Goal: Task Accomplishment & Management: Complete application form

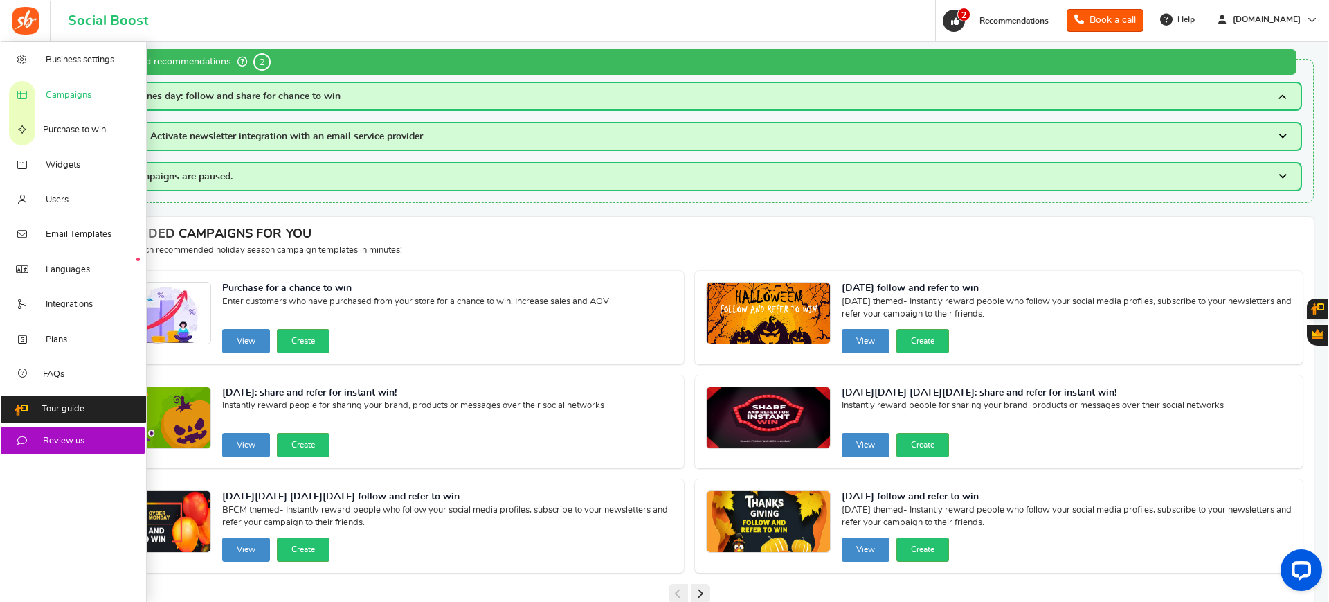
scroll to position [3, 0]
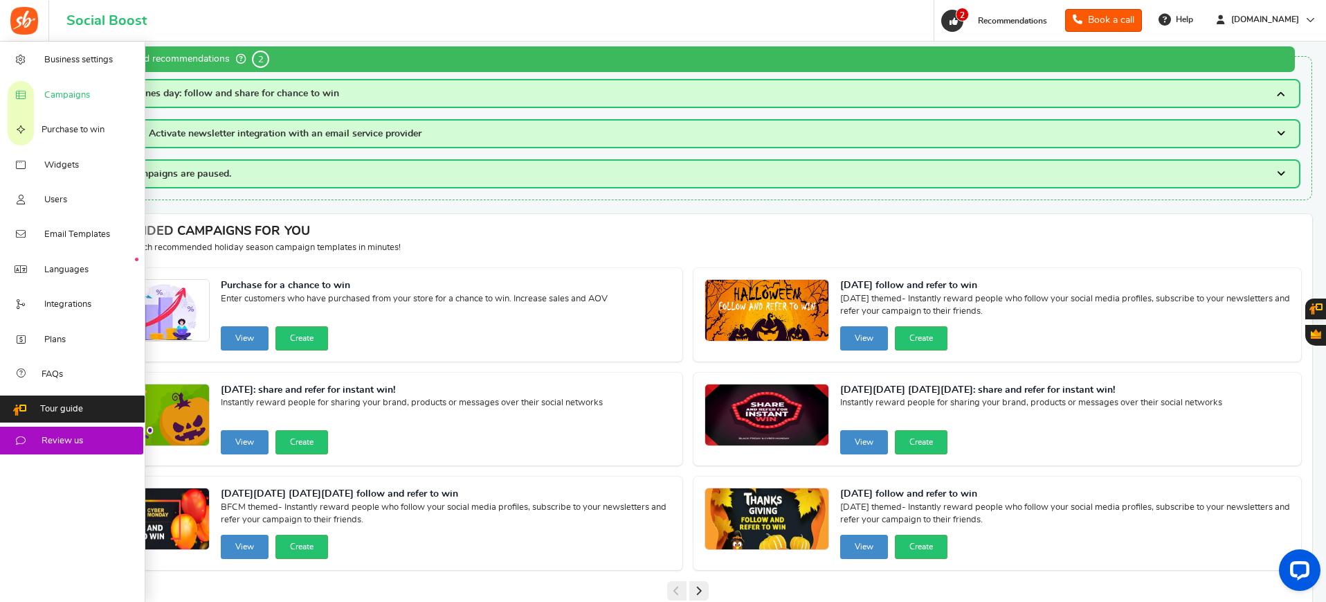
click at [78, 92] on span "Campaigns" at bounding box center [67, 95] width 46 height 12
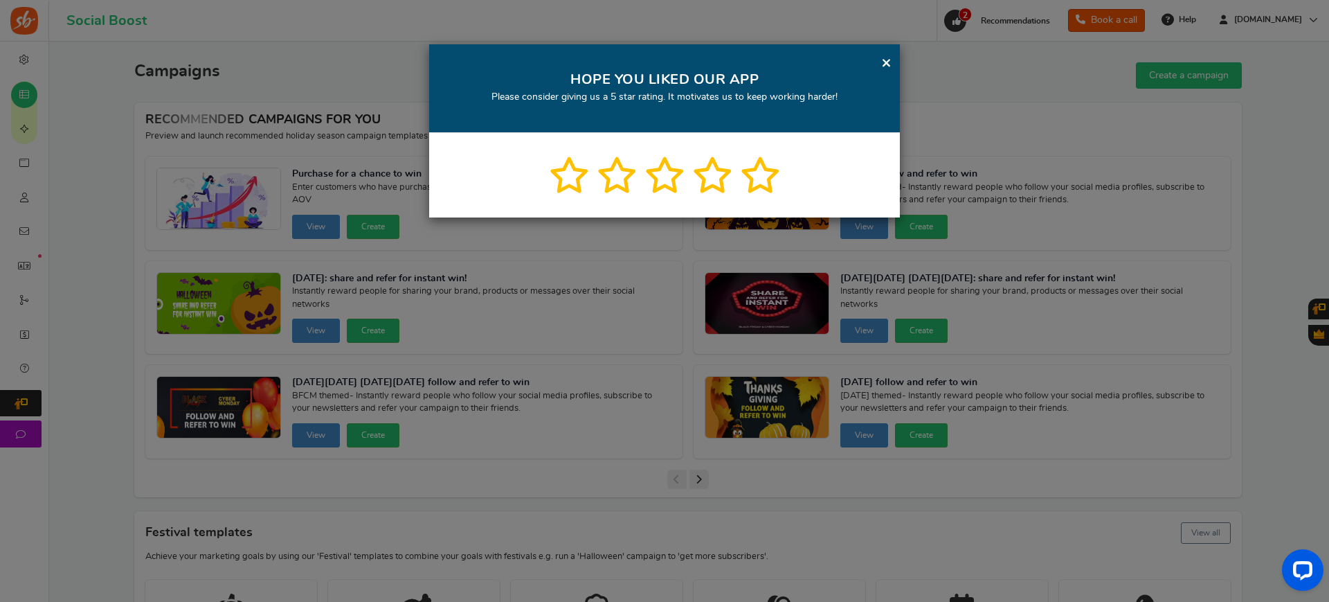
click at [887, 60] on link "×" at bounding box center [886, 62] width 10 height 17
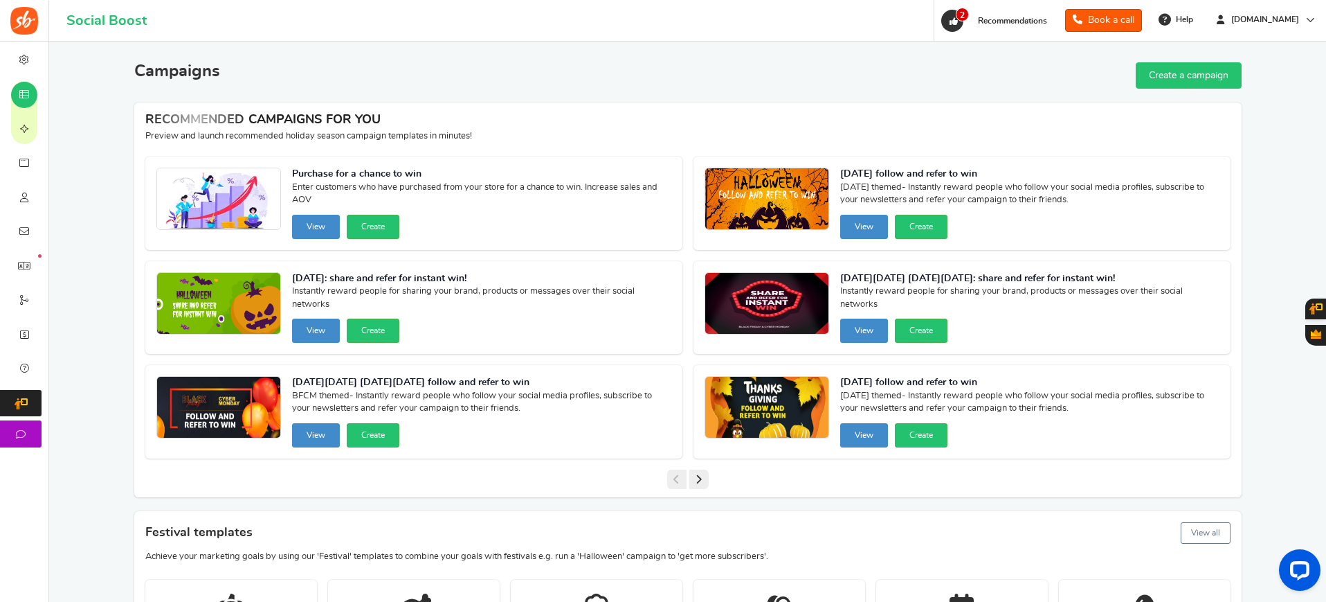
click at [1171, 72] on link "Create a campaign" at bounding box center [1189, 75] width 106 height 26
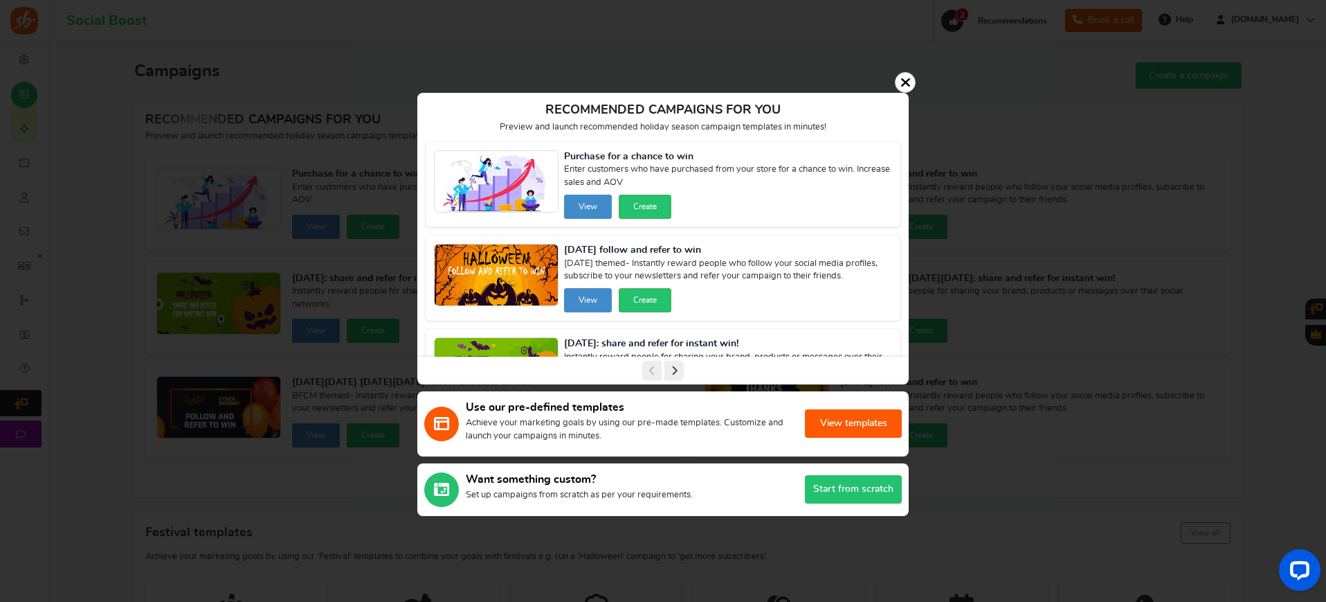
click at [851, 420] on button "View templates" at bounding box center [853, 423] width 97 height 28
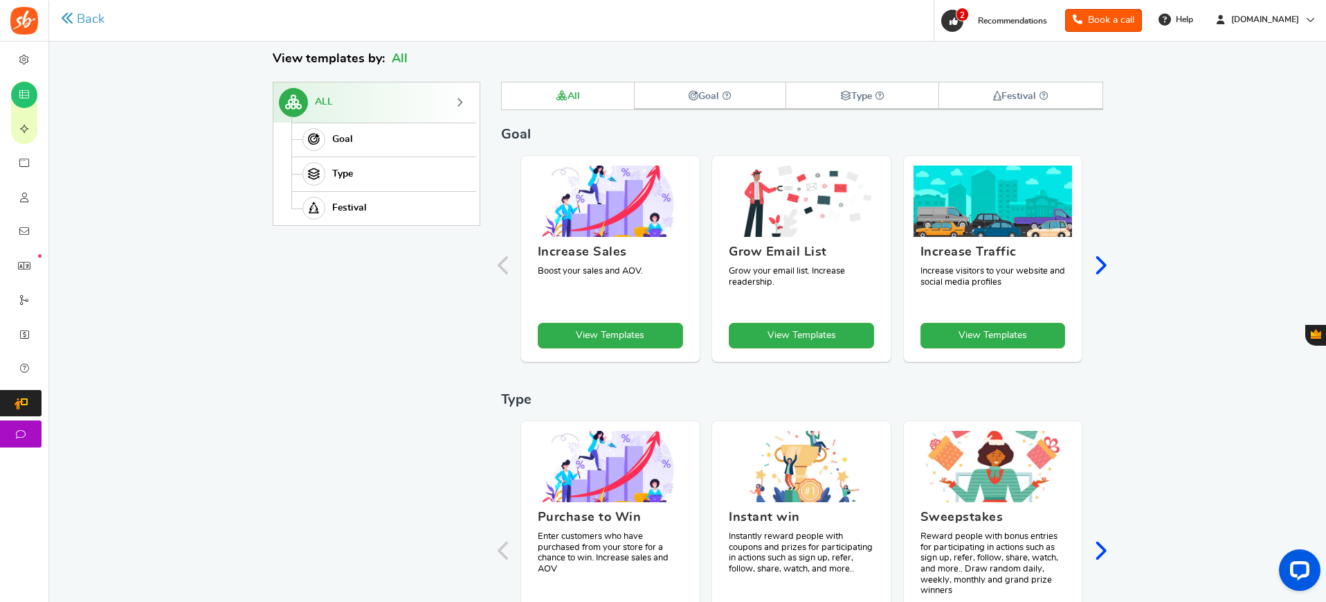
scroll to position [144, 0]
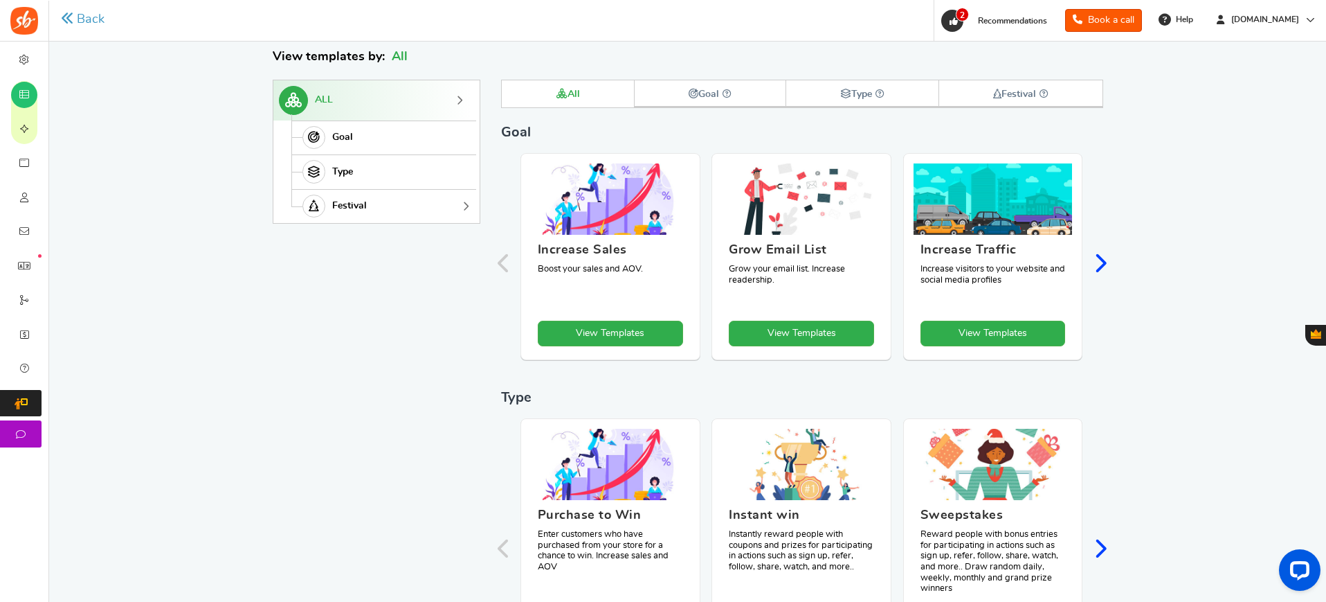
click at [318, 203] on icon at bounding box center [315, 207] width 24 height 24
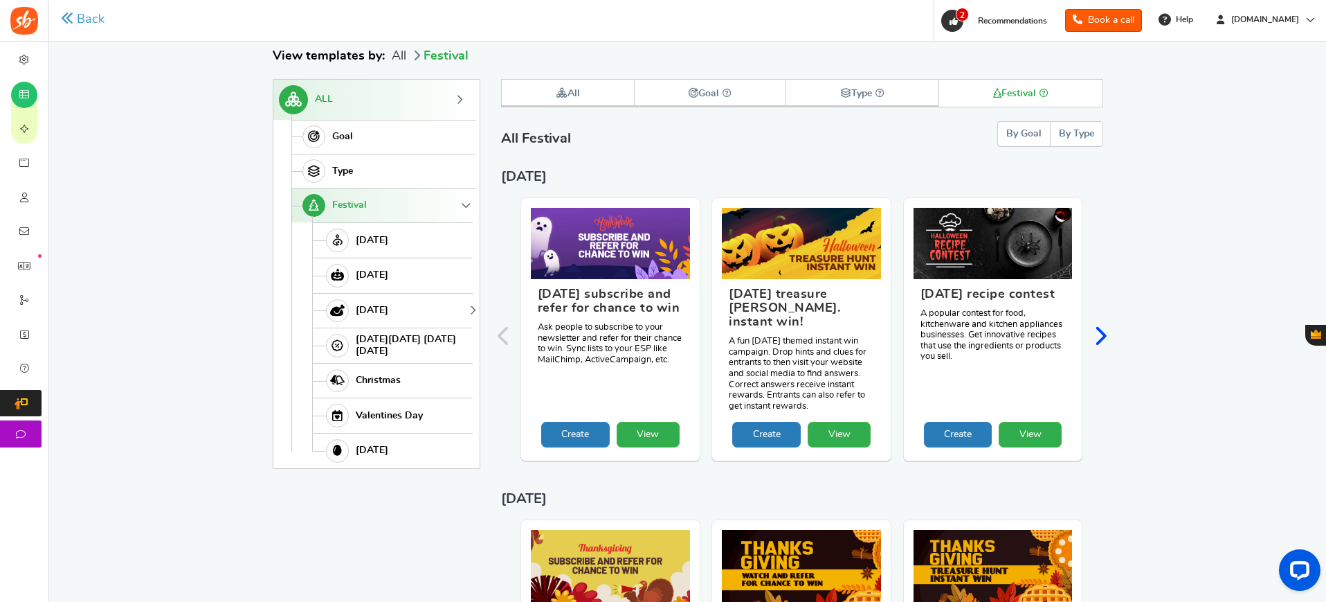
scroll to position [147, 0]
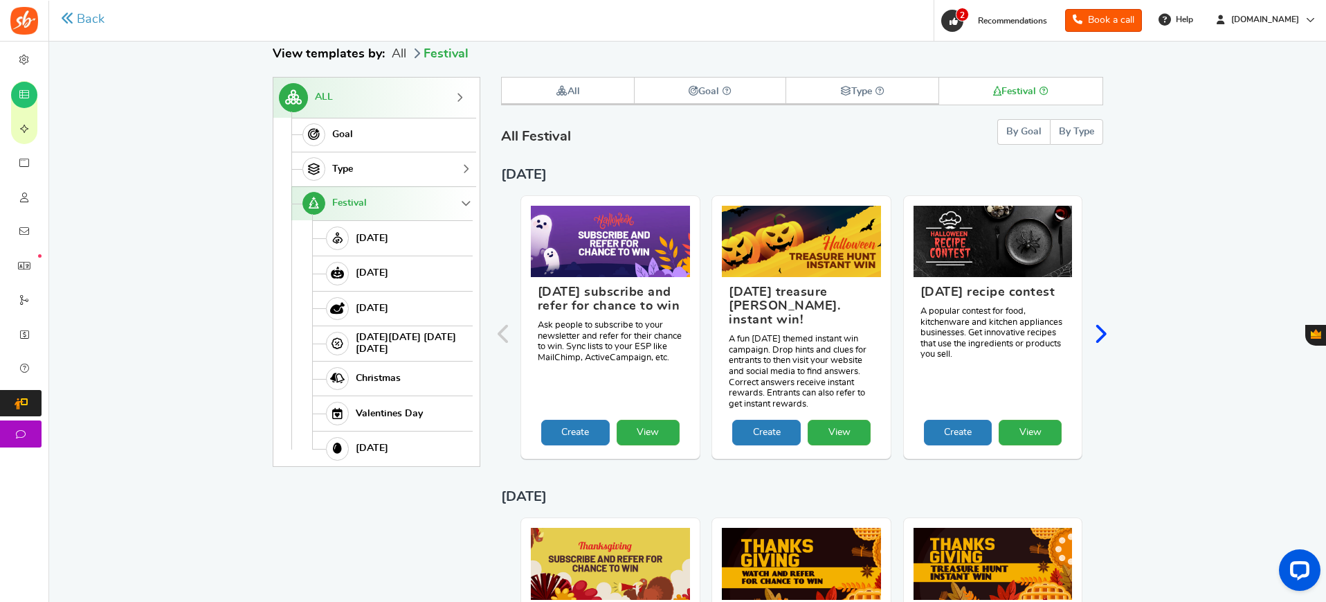
click at [348, 168] on span "Type" at bounding box center [342, 169] width 21 height 12
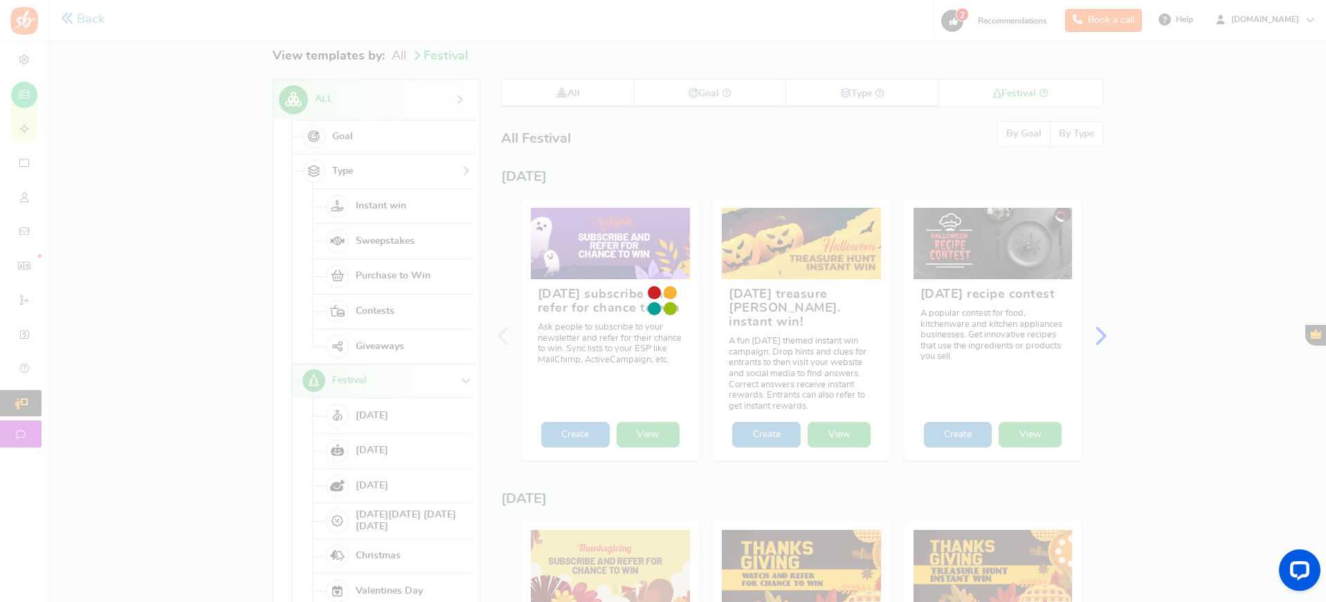
scroll to position [144, 0]
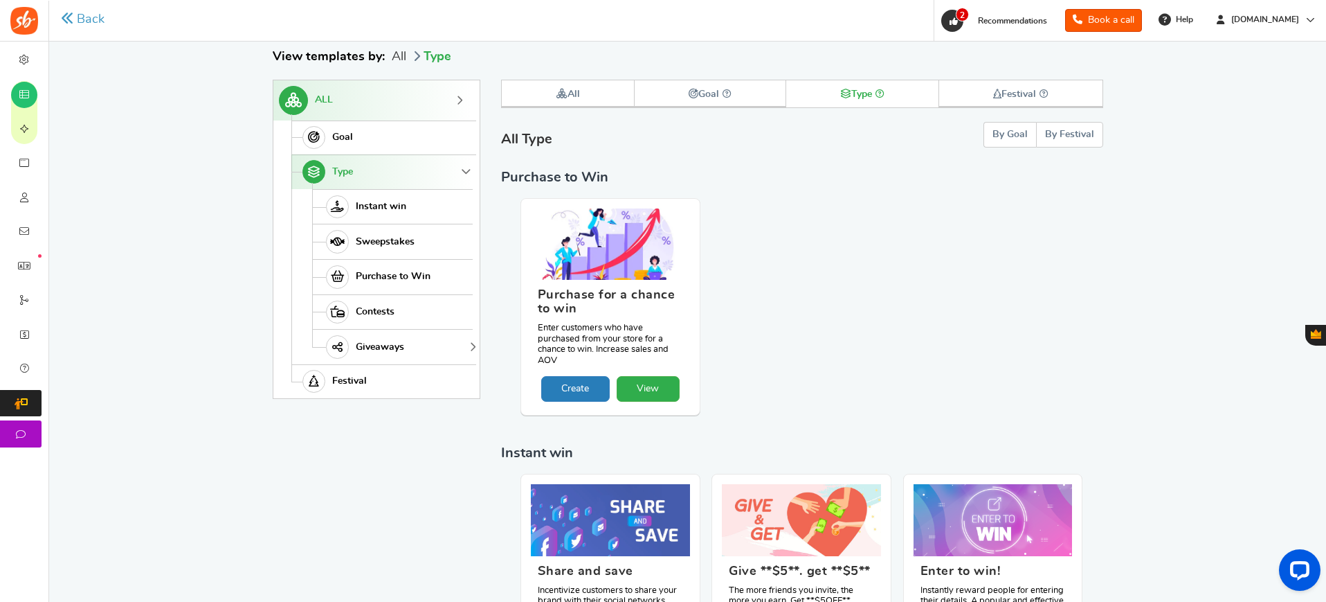
click at [385, 348] on span "Giveaways" at bounding box center [380, 347] width 48 height 12
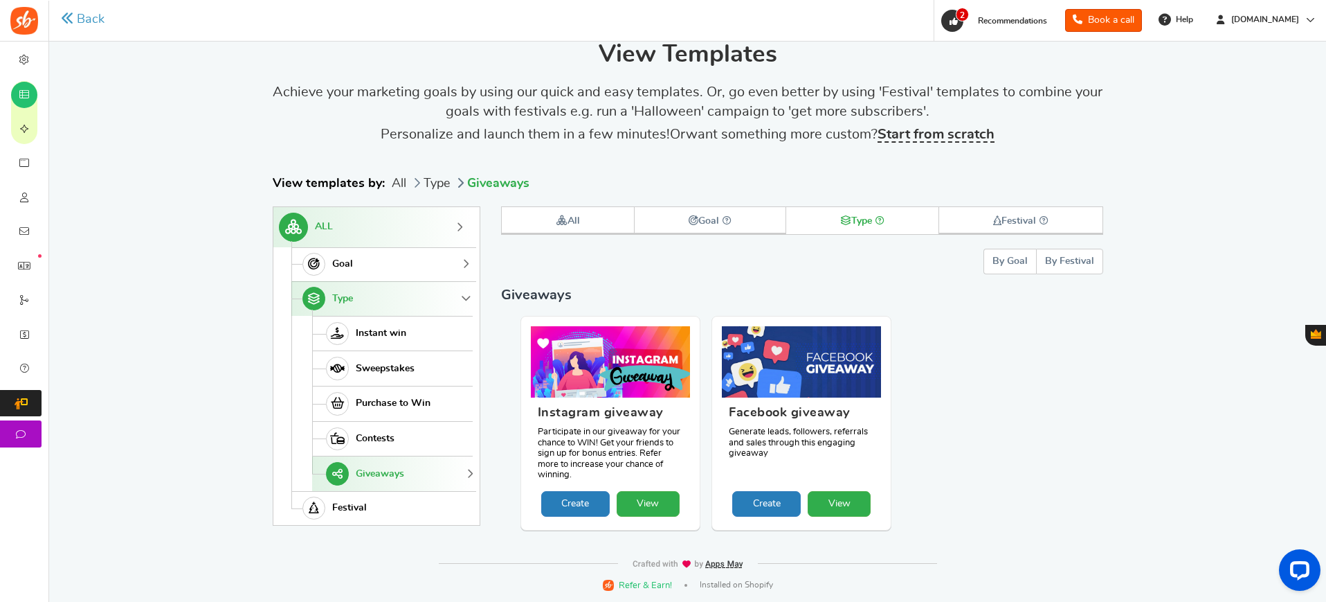
click at [325, 266] on icon at bounding box center [315, 265] width 24 height 24
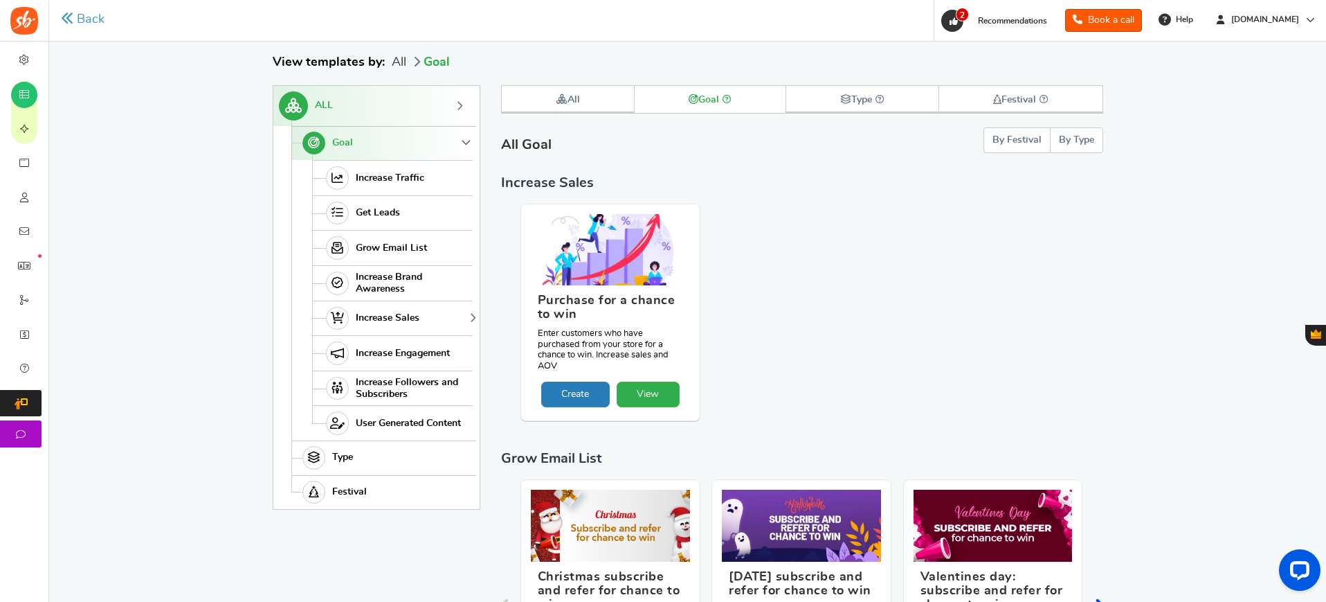
scroll to position [144, 0]
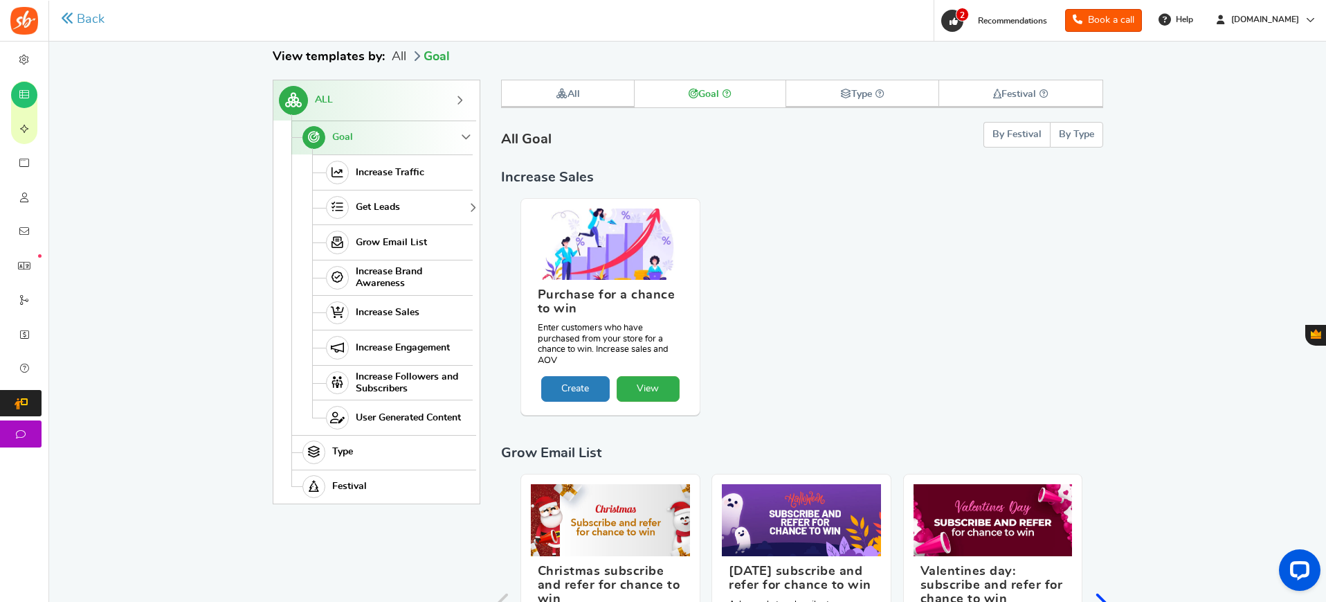
click at [384, 213] on span "Get Leads" at bounding box center [378, 207] width 44 height 12
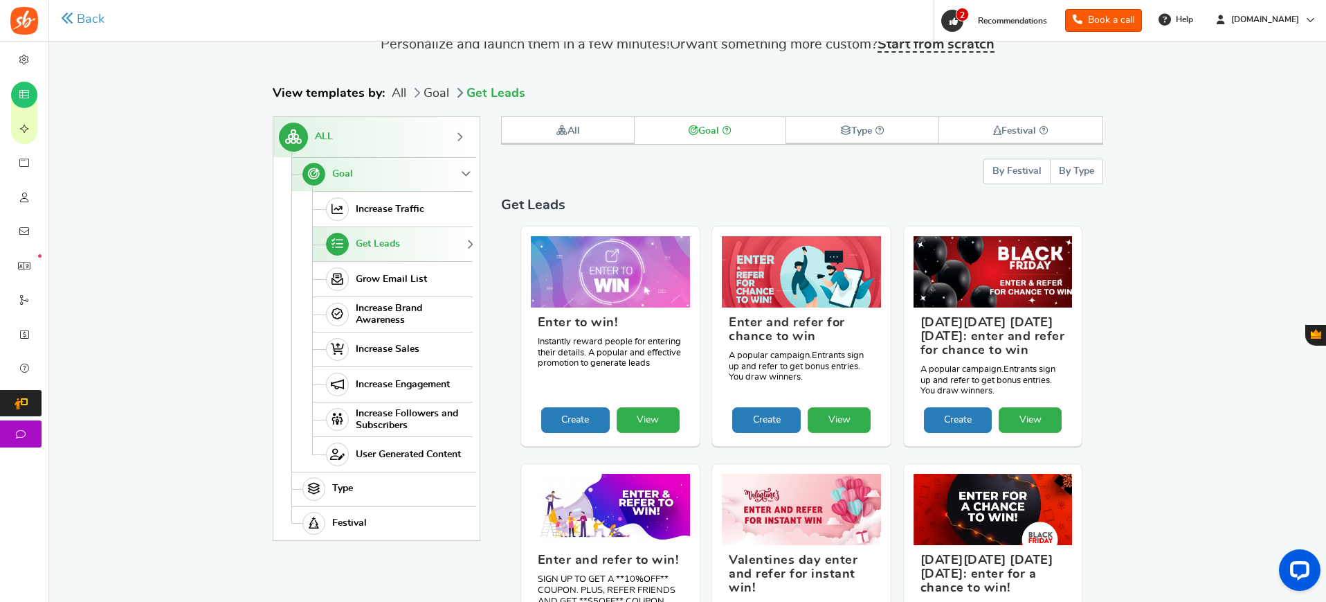
scroll to position [61, 0]
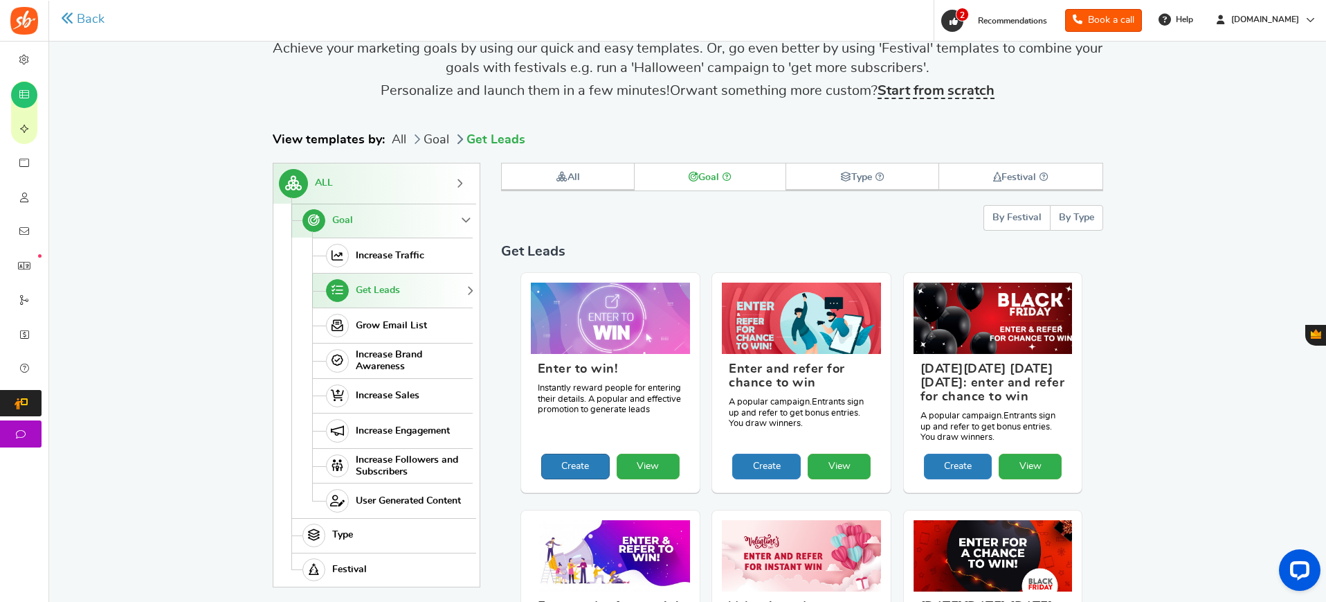
click at [589, 467] on link "Create" at bounding box center [575, 466] width 69 height 26
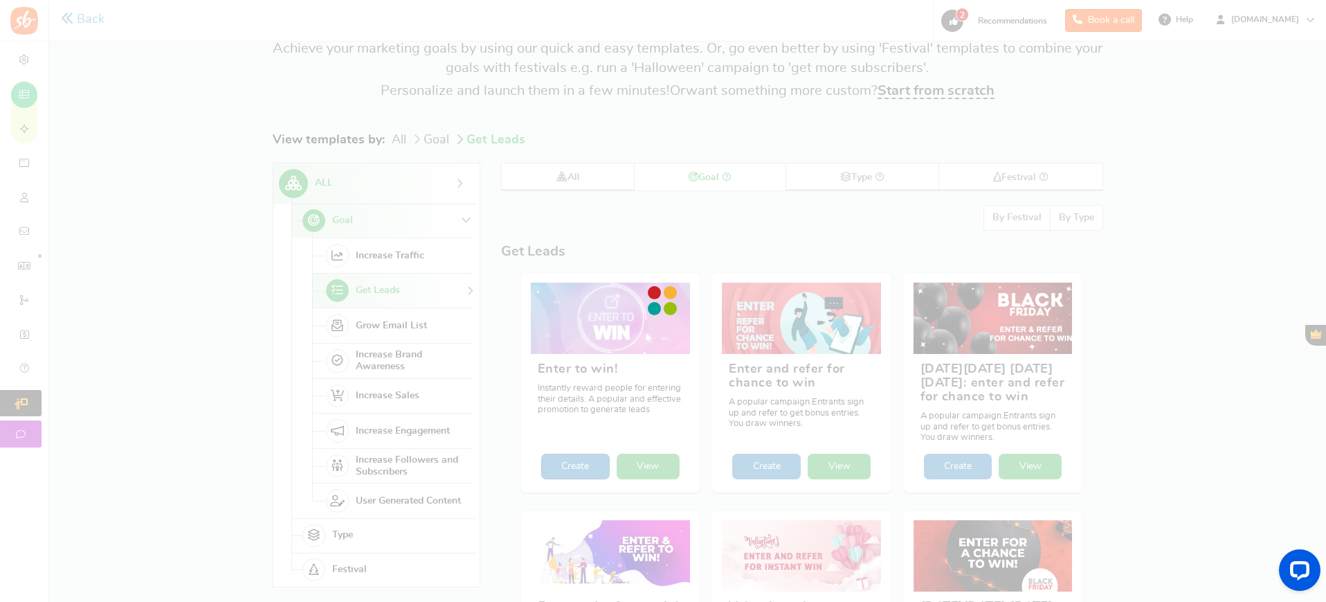
scroll to position [0, 0]
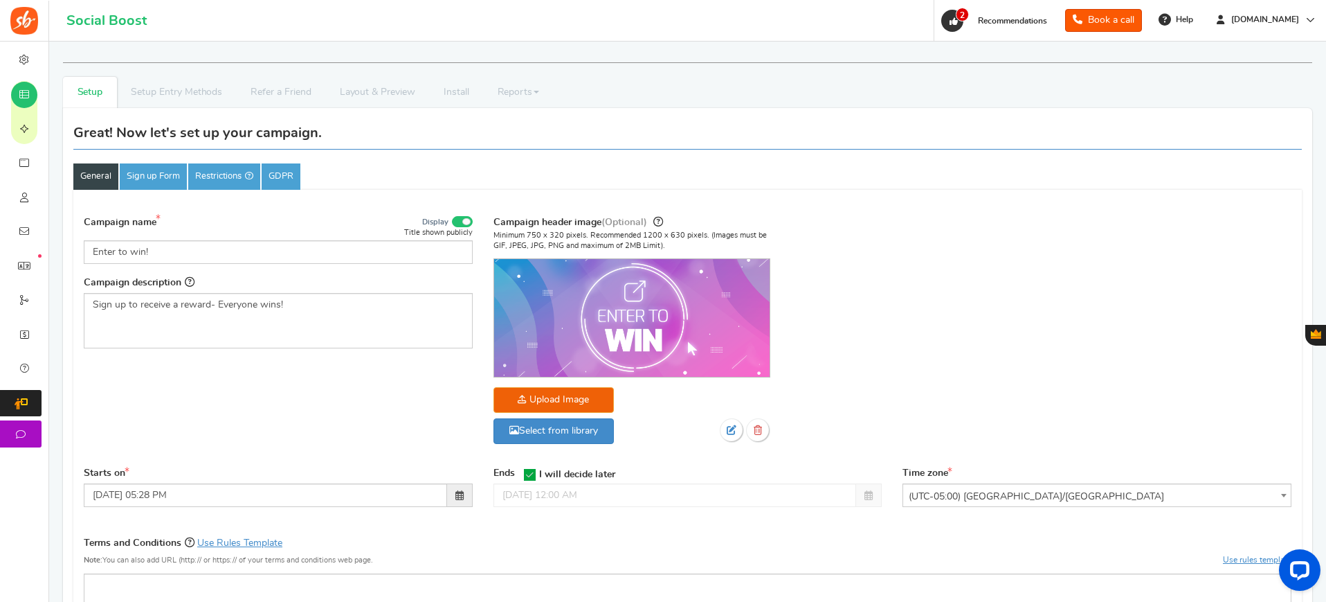
scroll to position [3, 0]
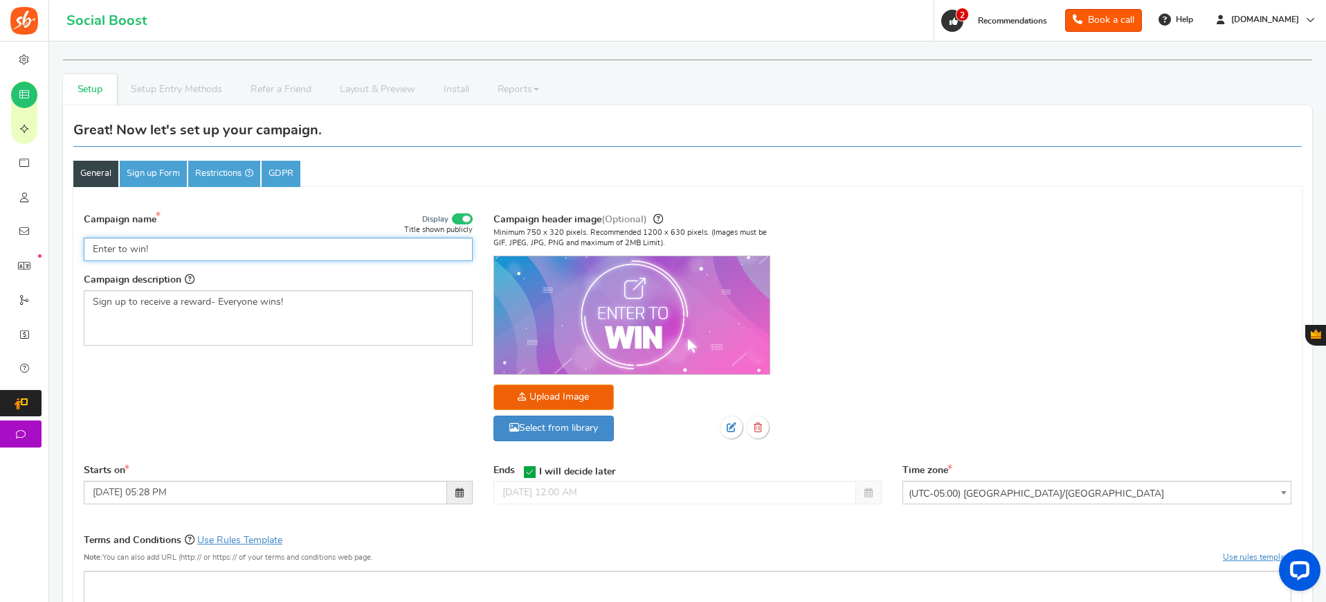
click at [231, 252] on input "Enter to win!" at bounding box center [278, 249] width 389 height 24
click at [231, 253] on input "Enter to win!" at bounding box center [278, 249] width 389 height 24
paste input "Geli Pillow Giveaway | Breast Cancer Awareness Month"
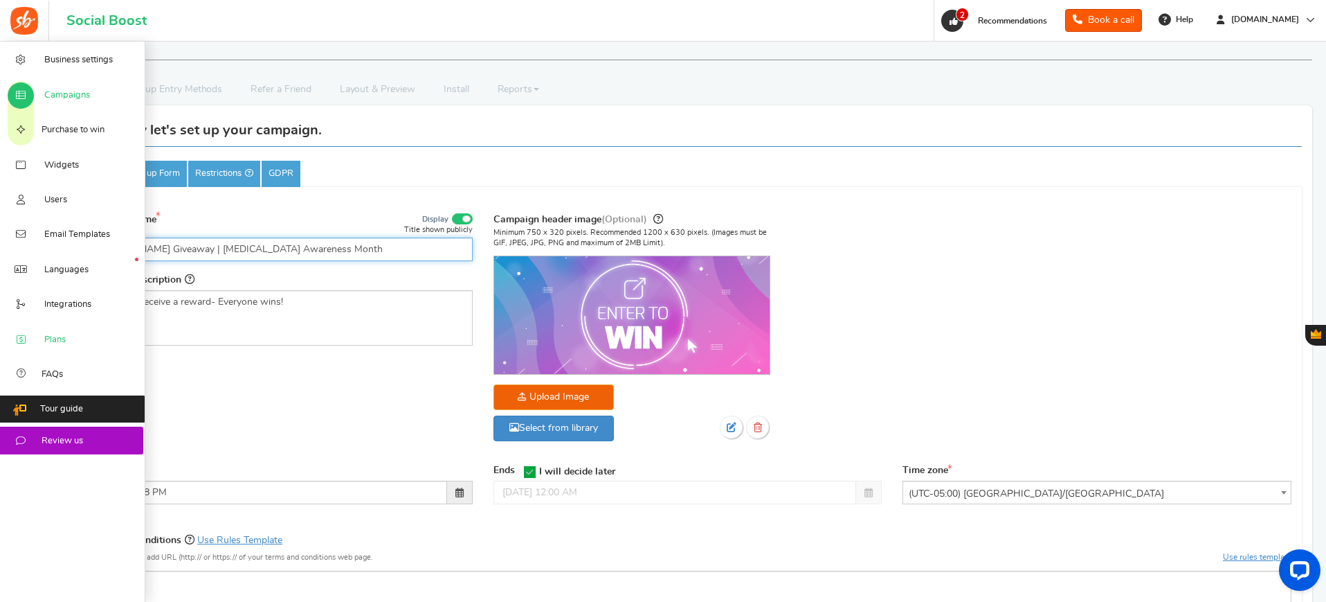
type input "Geli Pillow Giveaway | Breast Cancer Awareness Month"
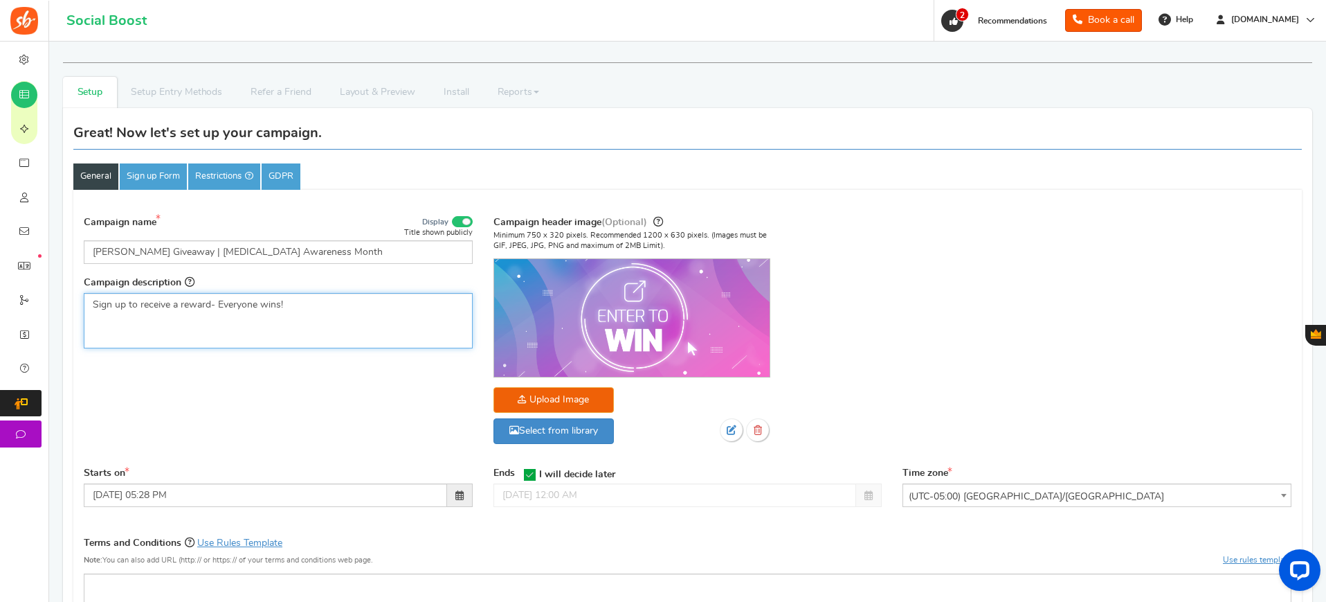
click at [161, 305] on p "Sign up to receive a reward- Everyone wins!" at bounding box center [278, 305] width 371 height 14
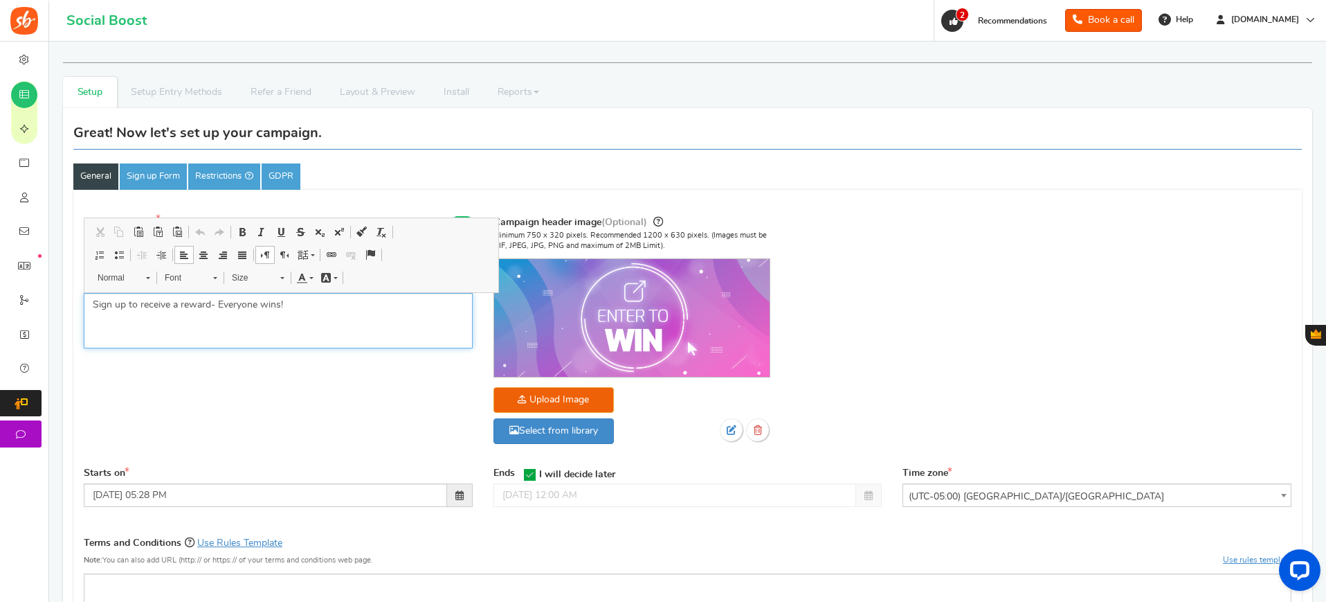
scroll to position [3, 0]
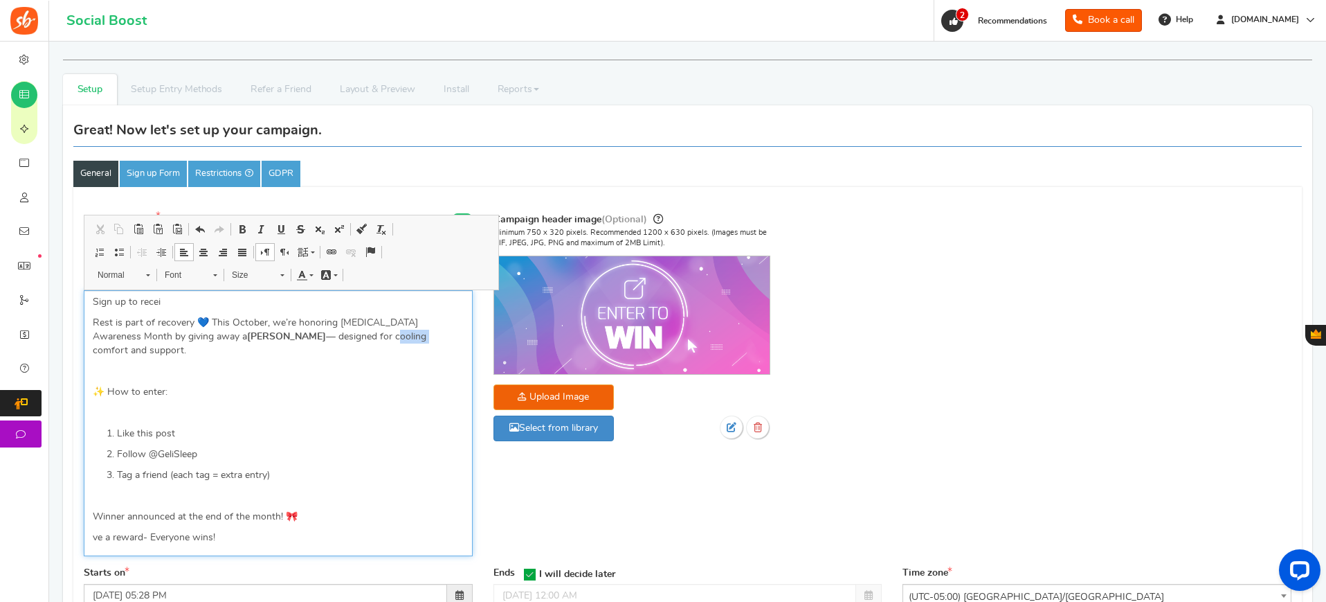
drag, startPoint x: 348, startPoint y: 336, endPoint x: 319, endPoint y: 338, distance: 29.1
click at [319, 338] on p "Rest is part of recovery 💙 This October, we’re honoring Breast Cancer Awareness…" at bounding box center [278, 337] width 371 height 42
click at [160, 406] on p "Editor, competition_desc" at bounding box center [278, 413] width 371 height 14
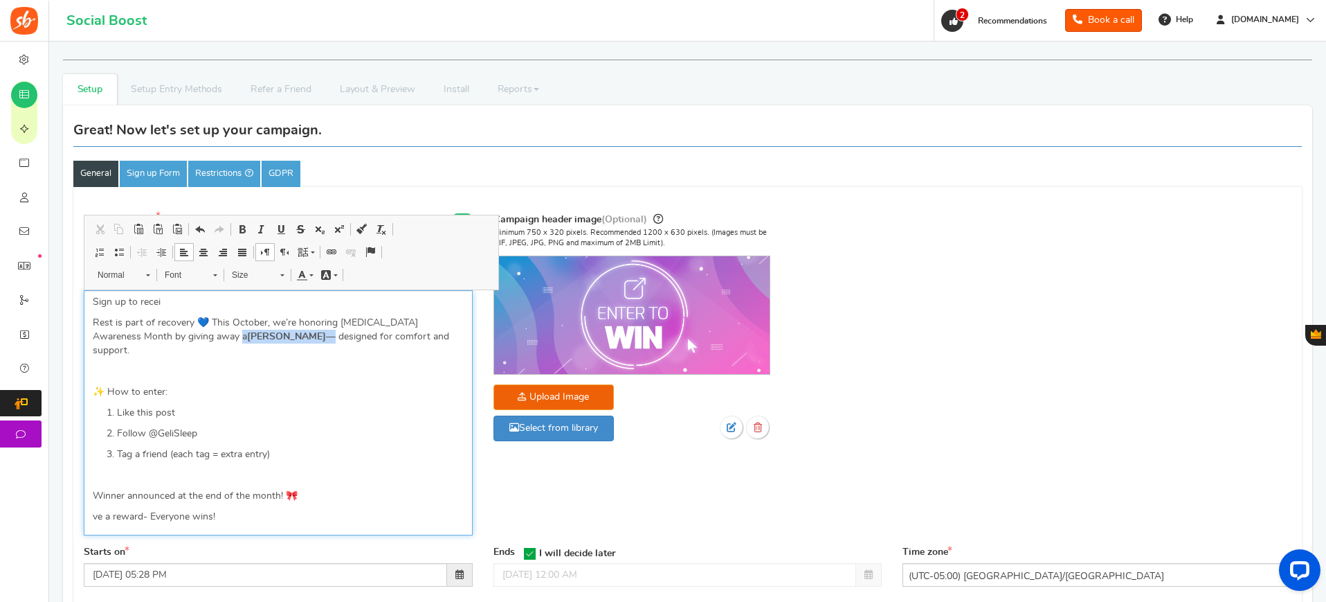
drag, startPoint x: 247, startPoint y: 336, endPoint x: 197, endPoint y: 336, distance: 50.5
click at [197, 336] on p "Rest is part of recovery 💙 This October, we’re honoring Breast Cancer Awareness…" at bounding box center [278, 337] width 371 height 42
click at [238, 226] on span at bounding box center [242, 229] width 11 height 11
click at [236, 411] on ol "Like this post Follow @GeliSleep Tag a friend (each tag = extra entry)" at bounding box center [278, 433] width 371 height 55
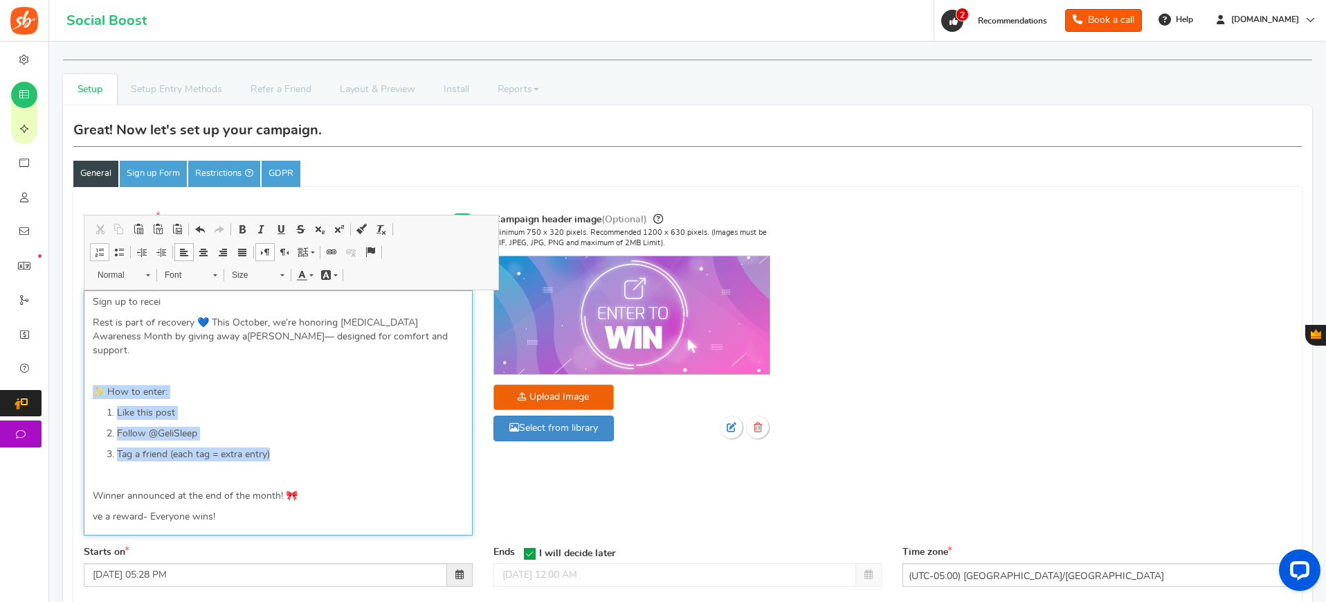
drag, startPoint x: 282, startPoint y: 439, endPoint x: 71, endPoint y: 375, distance: 221.2
click at [71, 375] on div "Great! Now let's set up your campaign. General Sign up Form Restrictions GDPR C…" at bounding box center [688, 516] width 1250 height 822
click at [91, 501] on div "Sign up to recei Rest is part of recovery 💙 This October, we’re honoring Breast…" at bounding box center [278, 412] width 389 height 245
drag, startPoint x: 171, startPoint y: 303, endPoint x: 60, endPoint y: 291, distance: 112.1
click at [60, 291] on div "Setup Prizes Setup Entry Methods Reward Setup Refer a Friend Layout & Preview L…" at bounding box center [688, 507] width 1270 height 867
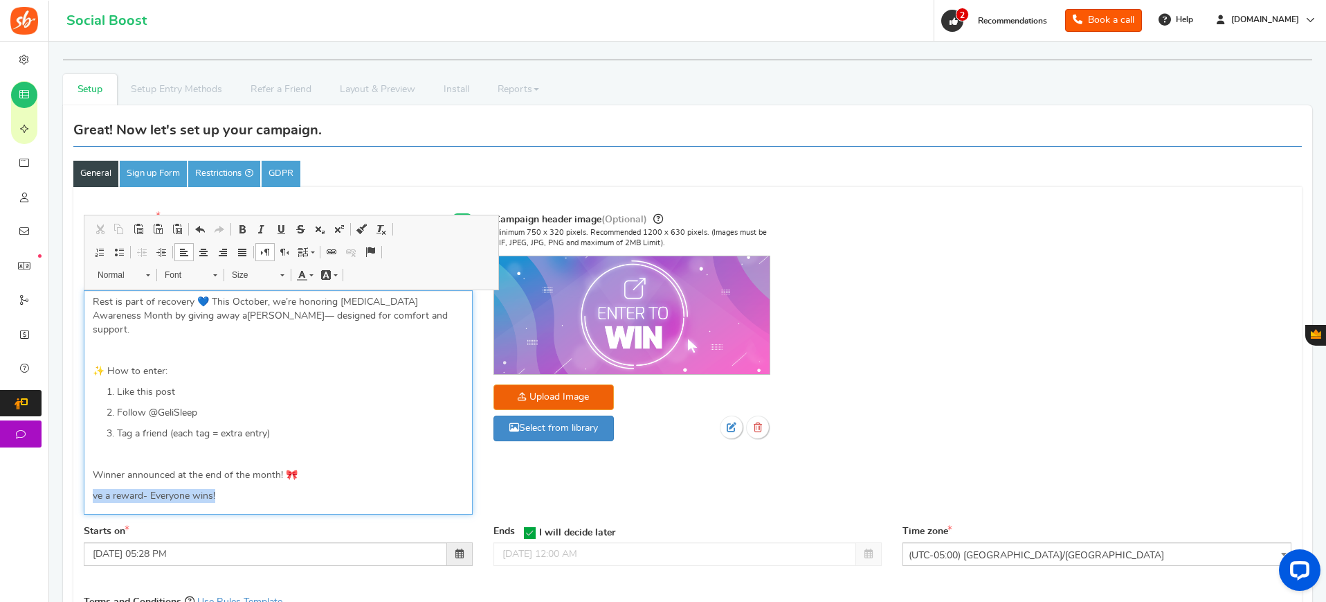
drag, startPoint x: 224, startPoint y: 485, endPoint x: 69, endPoint y: 480, distance: 154.4
click at [73, 480] on div "Campaign name Display Title shown publicly Geli Pillow Giveaway | Breast Cancer…" at bounding box center [278, 368] width 410 height 314
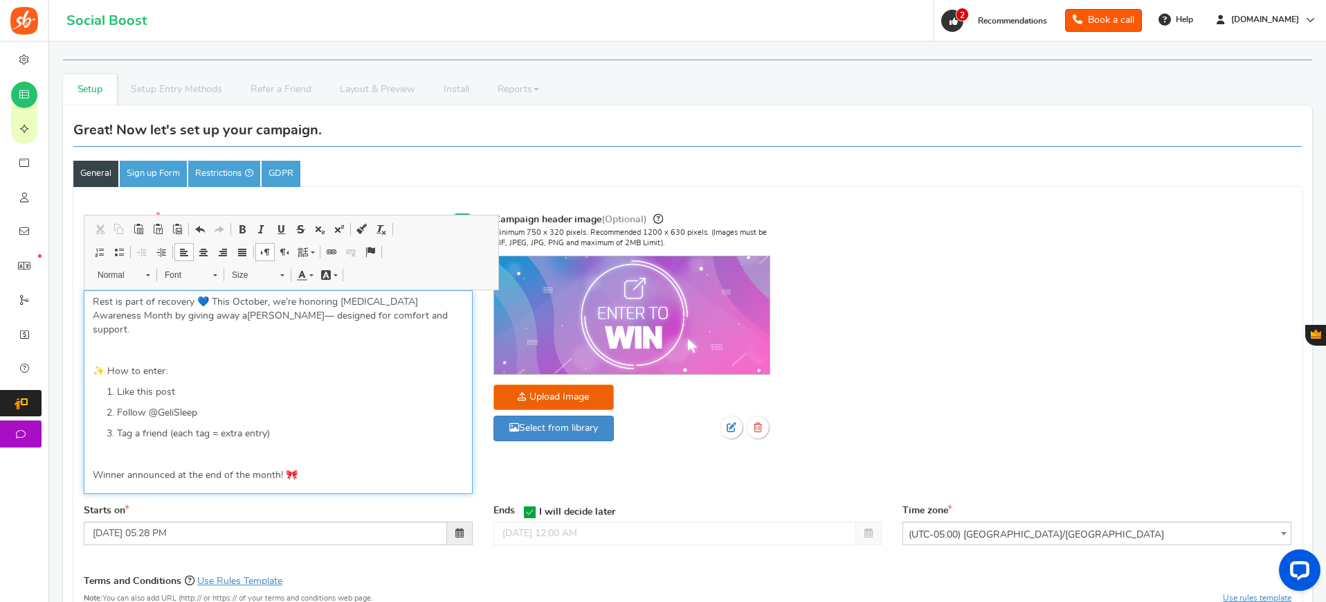
click at [258, 315] on p "Rest is part of recovery 💙 This October, we’re honoring Breast Cancer Awareness…" at bounding box center [278, 316] width 371 height 42
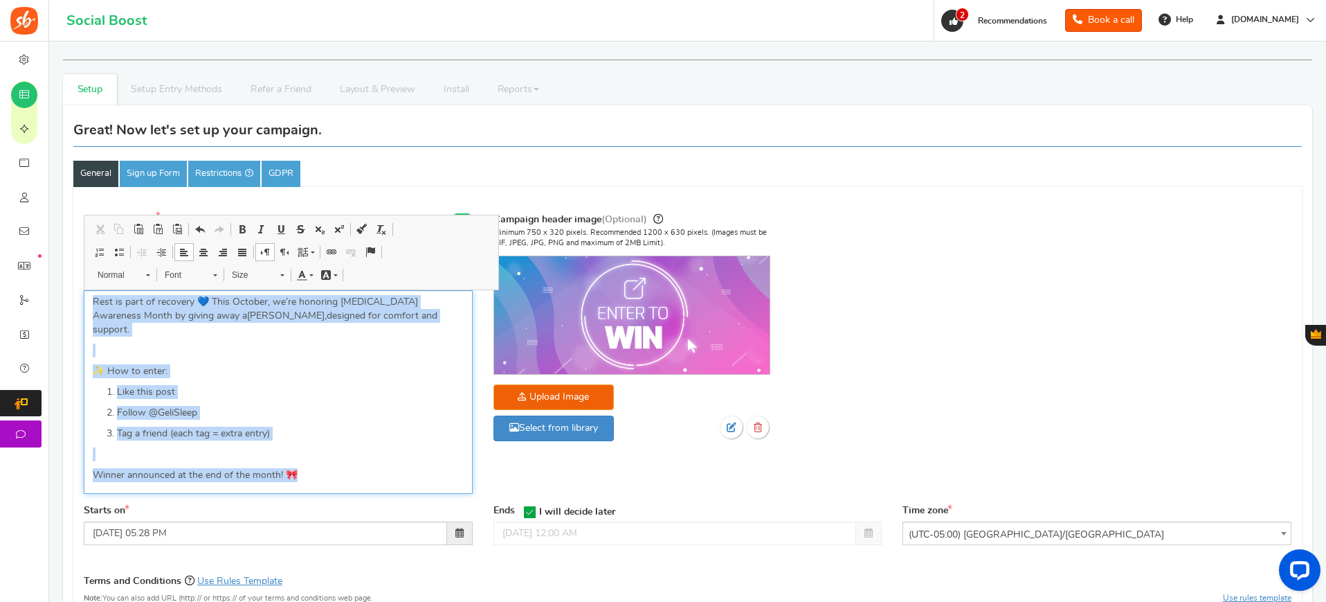
drag, startPoint x: 312, startPoint y: 465, endPoint x: 78, endPoint y: 298, distance: 287.9
click at [78, 298] on div "Campaign name Display Title shown publicly Geli Pillow Giveaway | Breast Cancer…" at bounding box center [278, 357] width 410 height 293
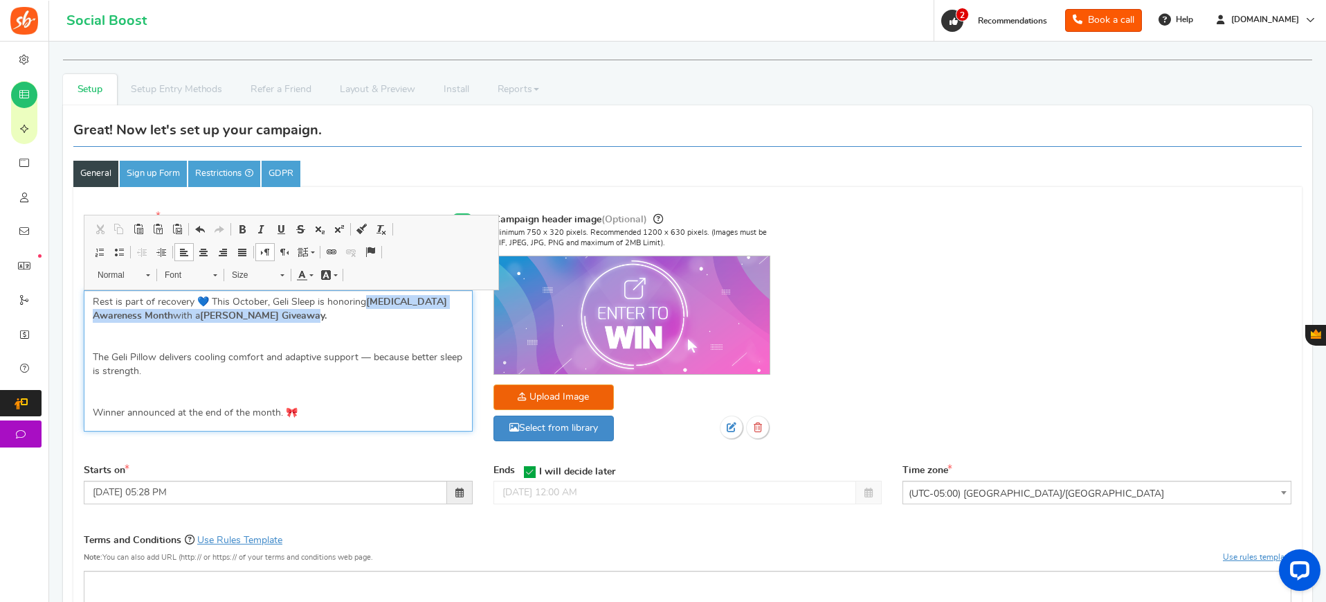
drag, startPoint x: 316, startPoint y: 320, endPoint x: 366, endPoint y: 303, distance: 51.9
click at [366, 303] on p "Rest is part of recovery 💙 This October, Geli Sleep is honoring Breast Cancer A…" at bounding box center [278, 309] width 371 height 28
click at [239, 227] on span at bounding box center [242, 229] width 11 height 11
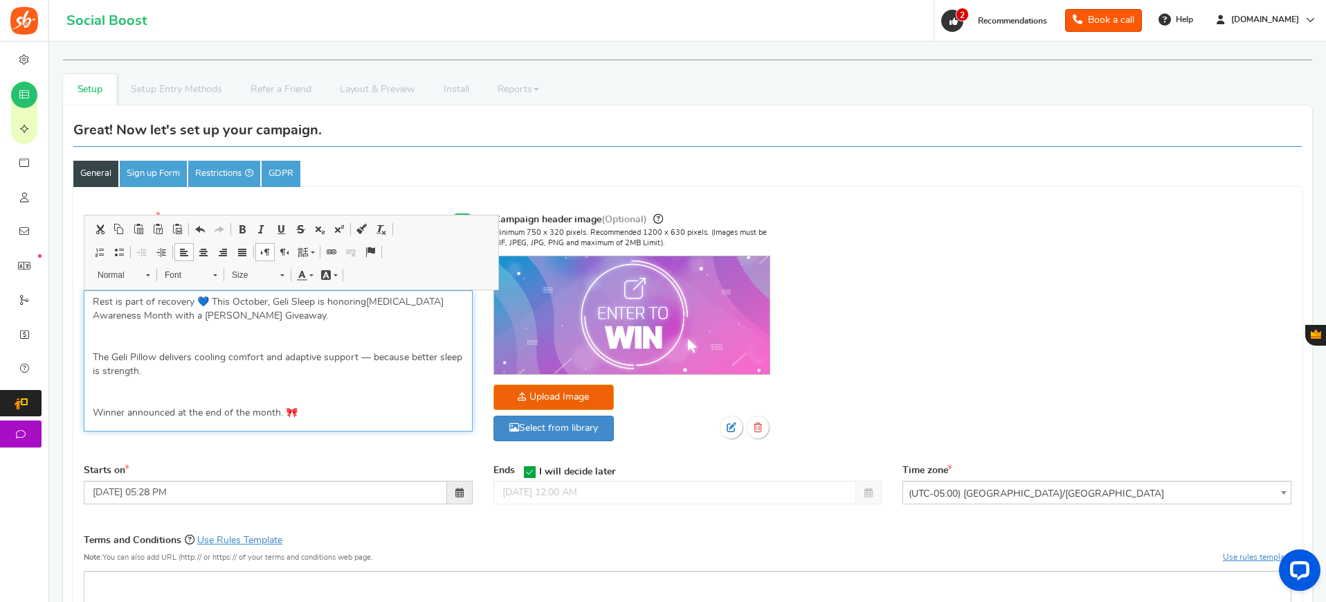
click at [368, 359] on p "The Geli Pillow delivers cooling comfort and adaptive support — because better …" at bounding box center [278, 364] width 371 height 28
click at [219, 358] on p "The Geli Pillow delivers cooling comfort and adaptive support, because better s…" at bounding box center [278, 364] width 371 height 28
click at [316, 388] on p "Editor, competition_desc" at bounding box center [278, 392] width 371 height 14
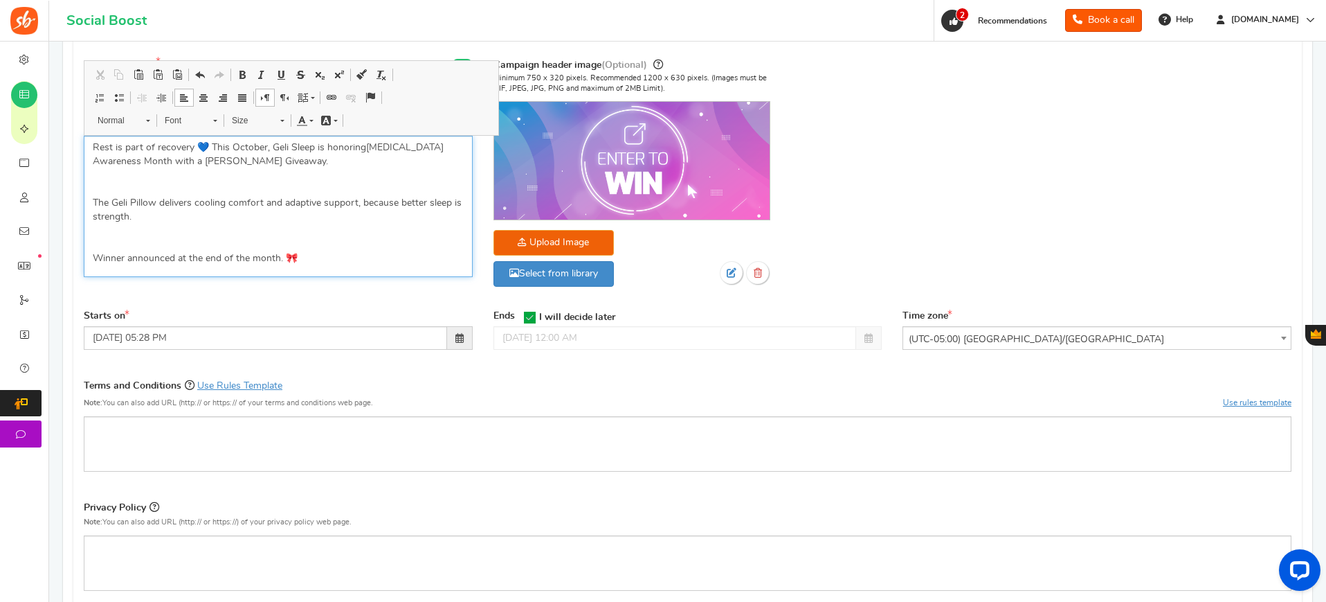
scroll to position [162, 0]
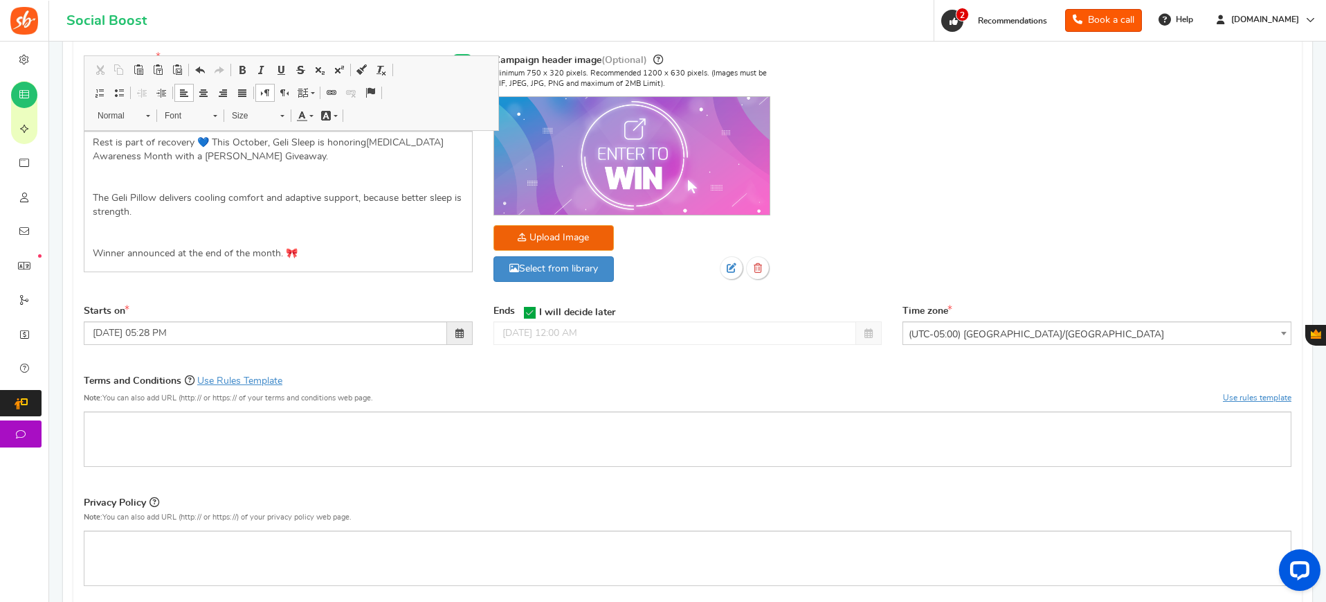
click at [534, 313] on icon at bounding box center [530, 313] width 12 height 12
click at [525, 313] on input "I will decide later" at bounding box center [525, 311] width 0 height 9
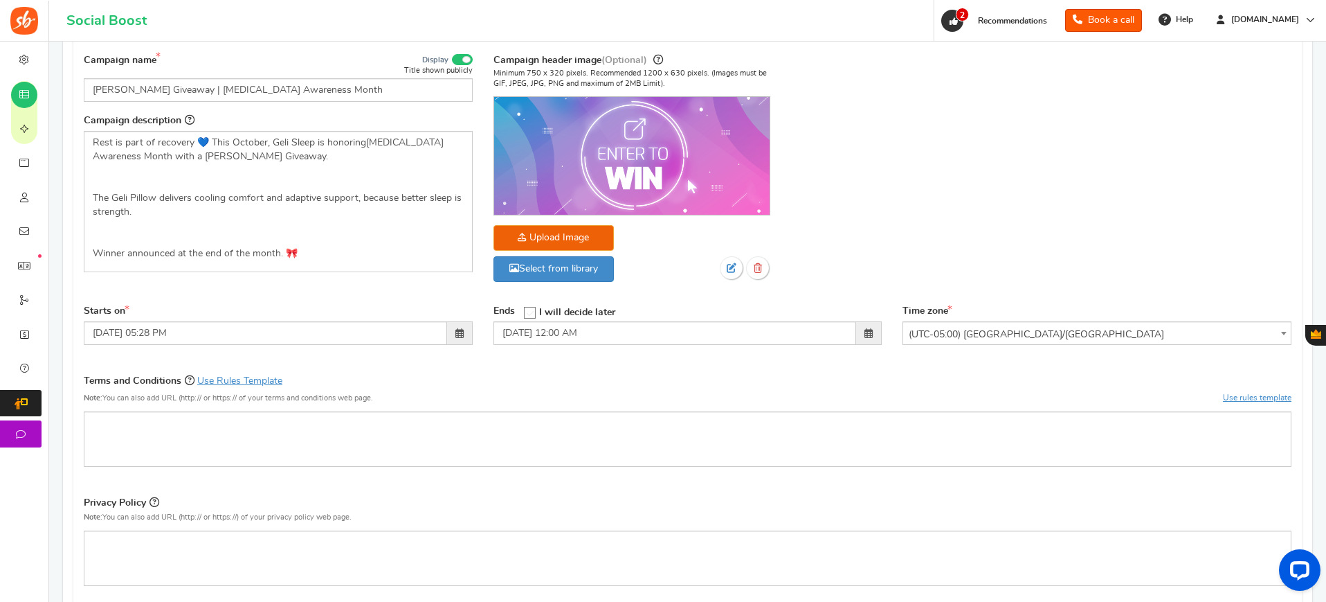
scroll to position [165, 0]
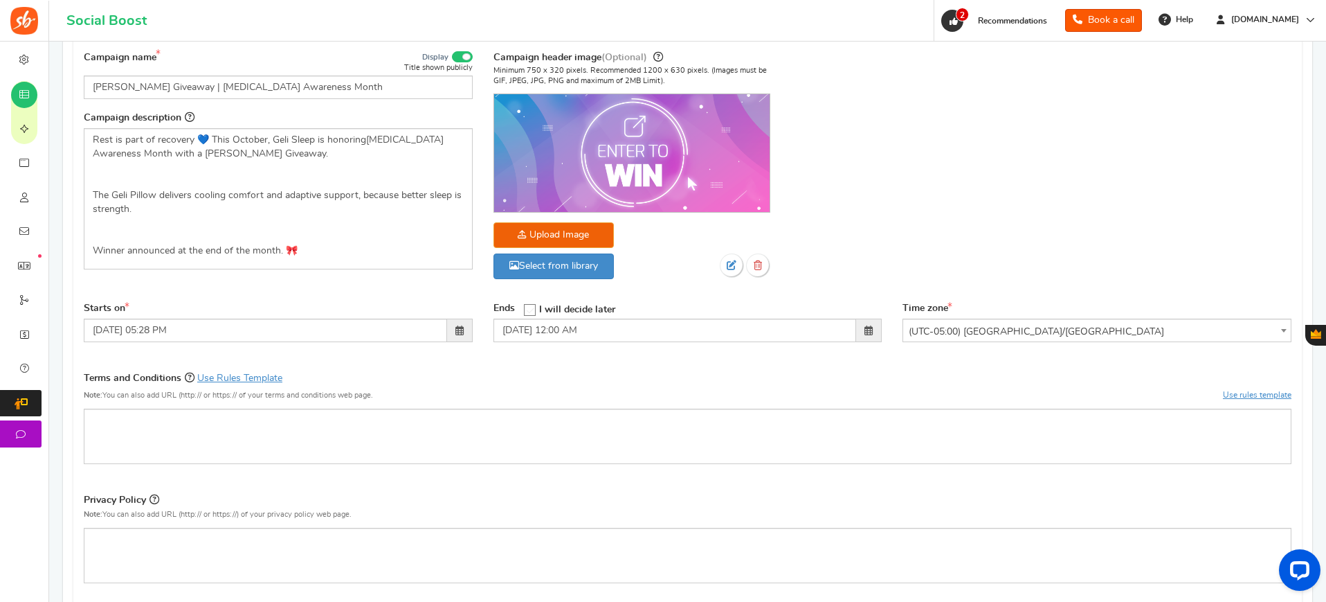
click at [869, 332] on span at bounding box center [869, 330] width 8 height 10
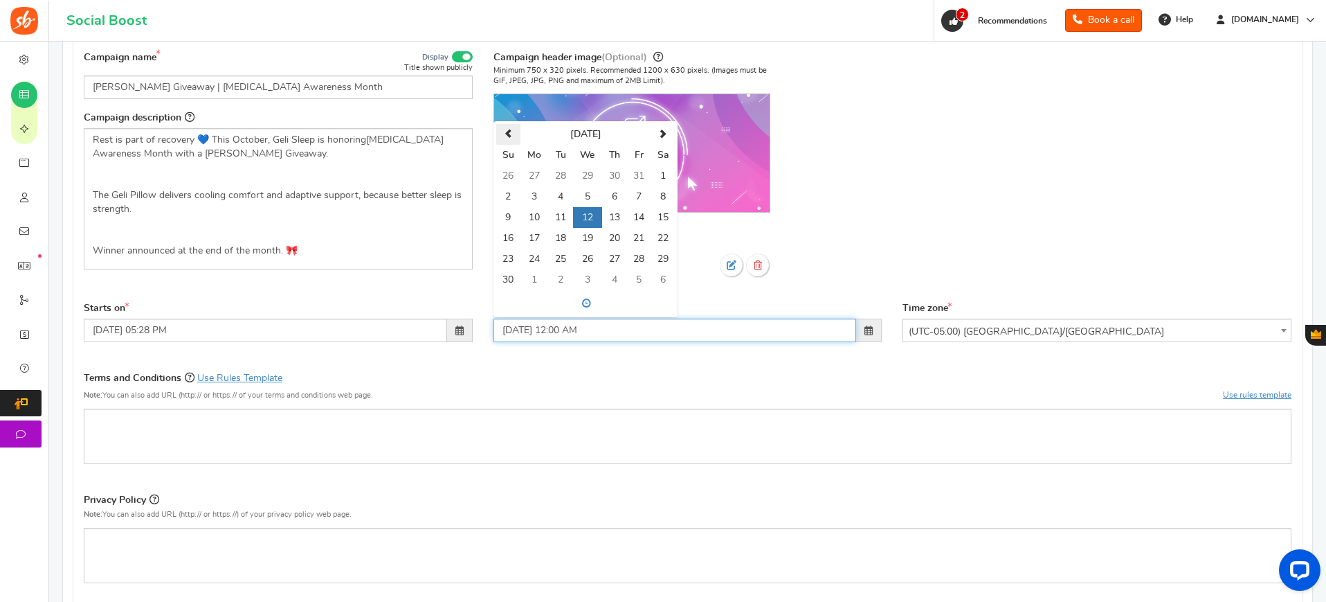
scroll to position [162, 0]
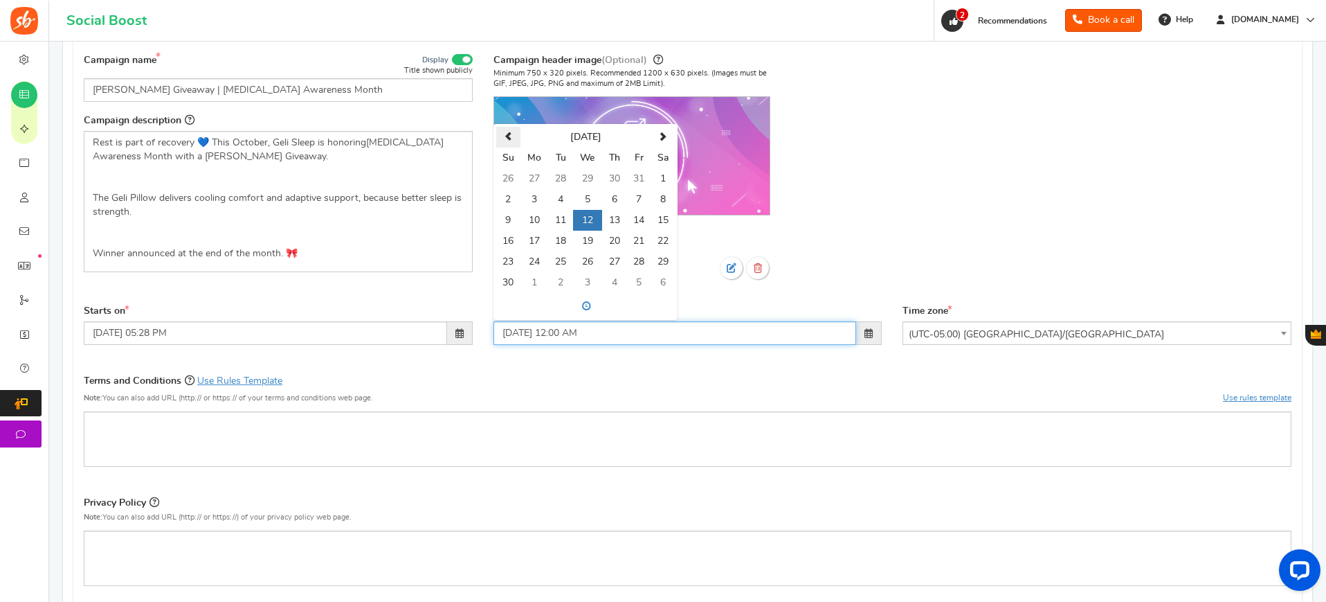
click at [505, 132] on span at bounding box center [508, 136] width 9 height 9
click at [631, 261] on td "31" at bounding box center [638, 261] width 24 height 21
type input "10/31/2025 12:00 AM"
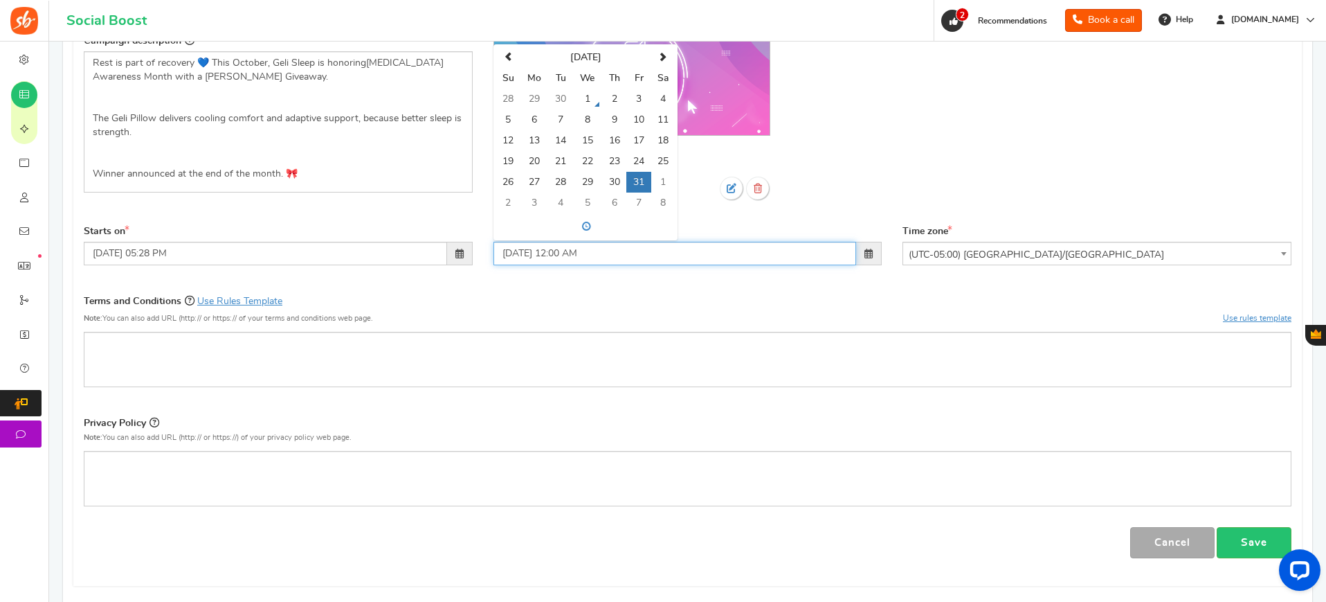
scroll to position [244, 0]
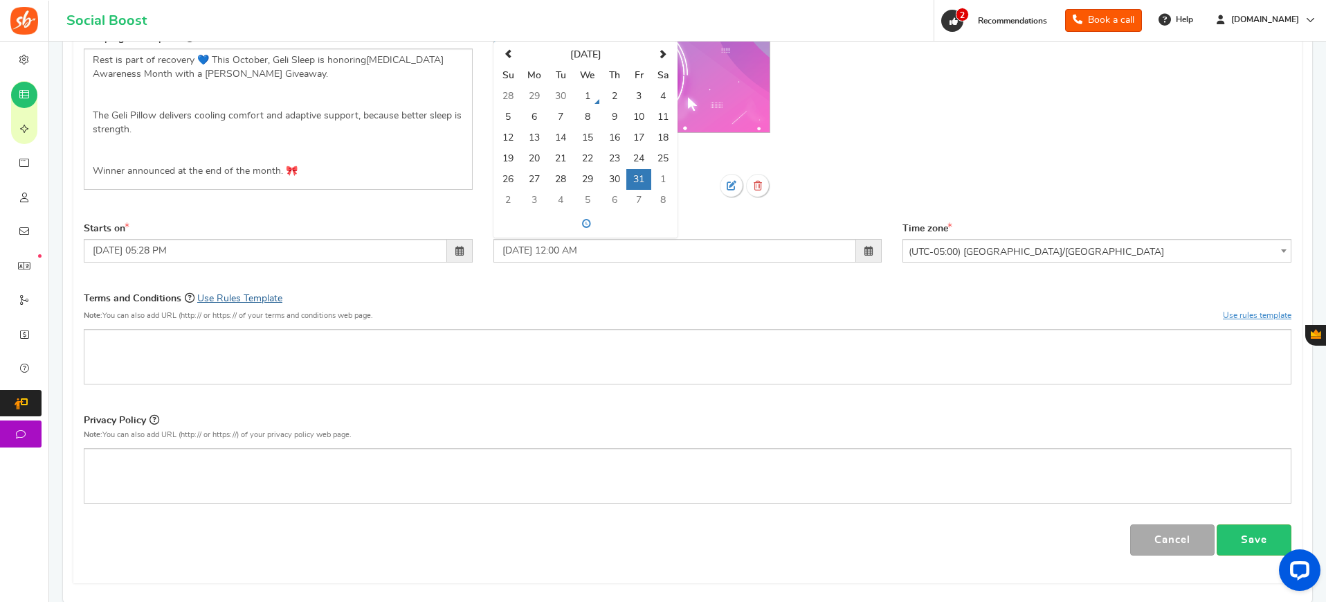
click at [254, 300] on link "Use Rules Template" at bounding box center [239, 299] width 85 height 10
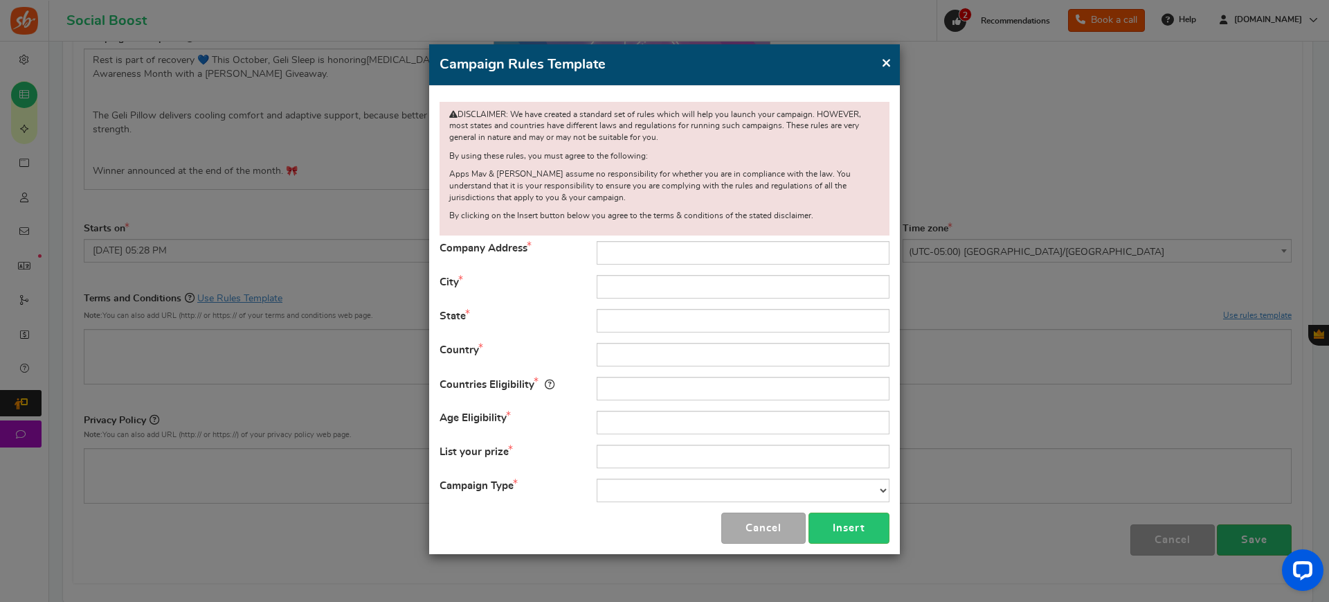
click at [885, 65] on span "×" at bounding box center [886, 62] width 10 height 17
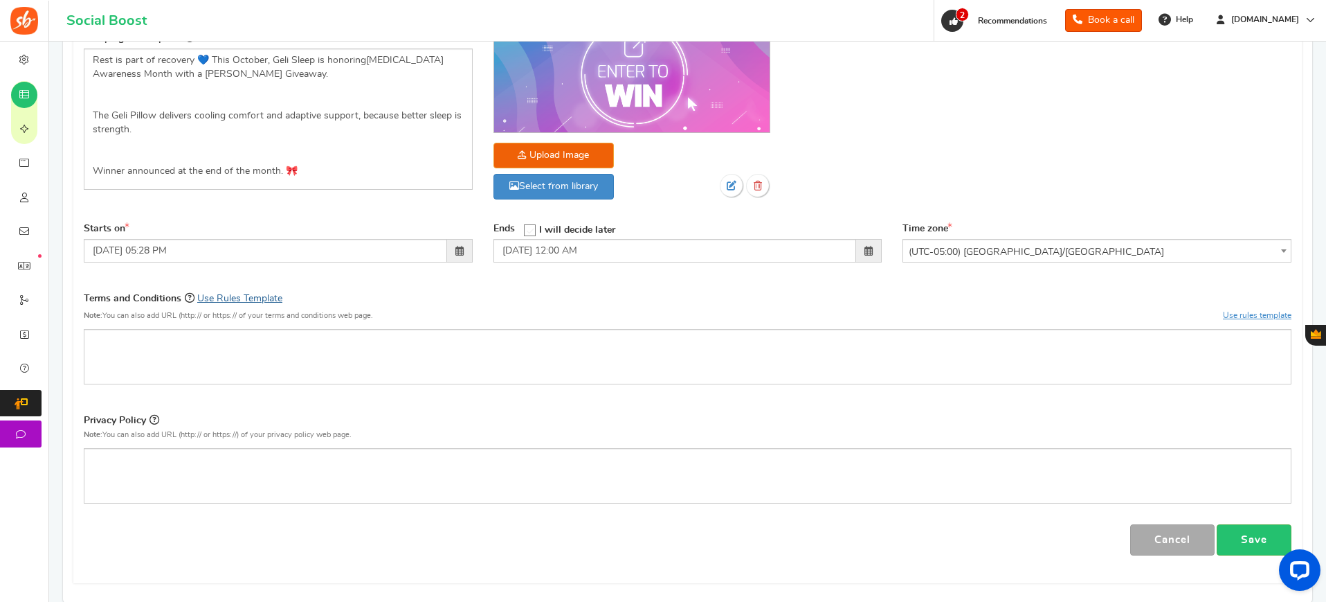
scroll to position [242, 0]
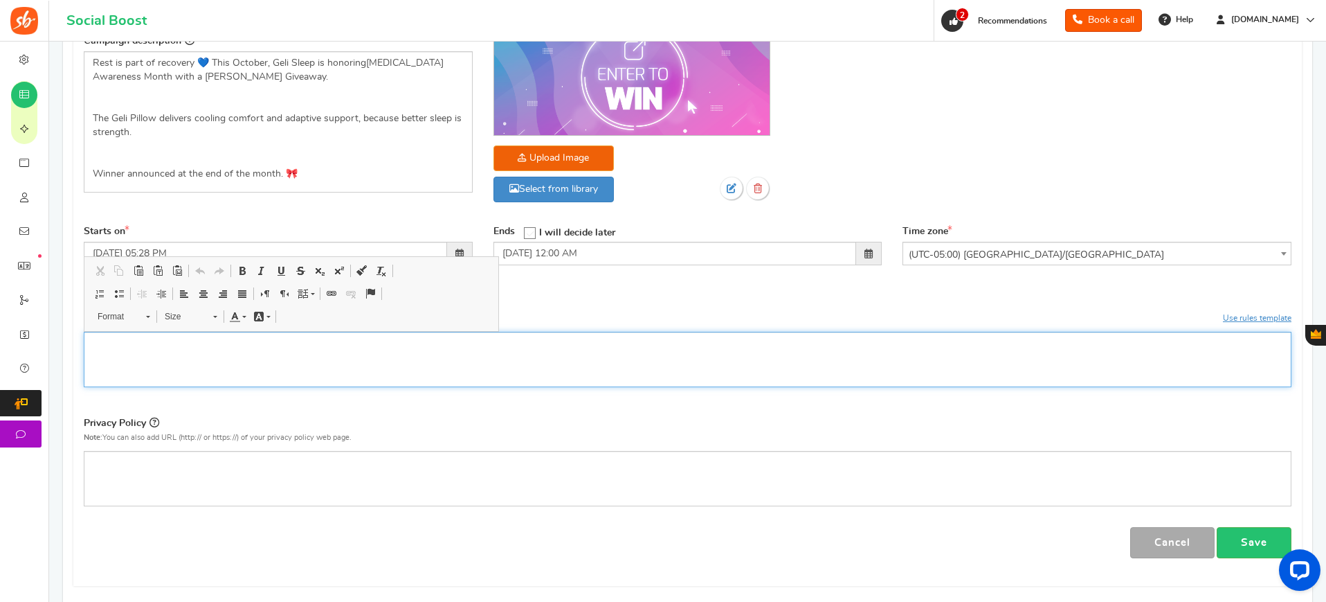
click at [218, 361] on div "Editor, competition_terms" at bounding box center [688, 359] width 1208 height 55
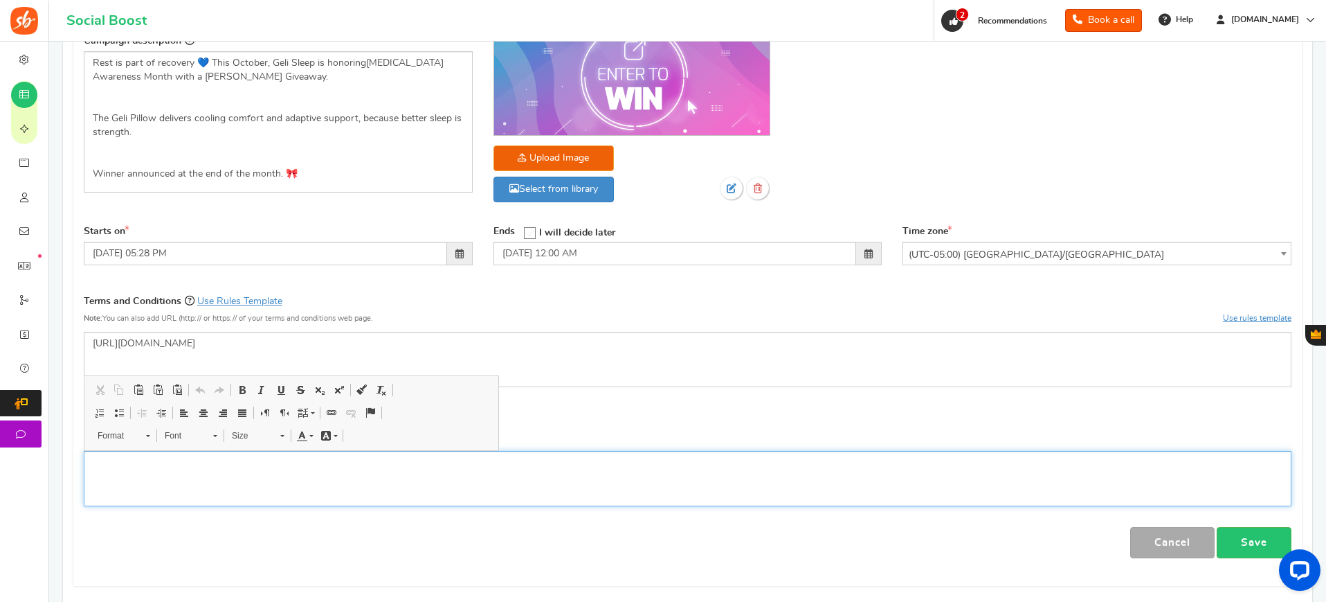
click at [235, 475] on div "Editor, competition_privacy" at bounding box center [688, 478] width 1208 height 55
click at [231, 486] on div "Editor, competition_privacy" at bounding box center [688, 478] width 1208 height 55
click at [456, 551] on div "Cancel Cancel Save" at bounding box center [688, 542] width 1208 height 31
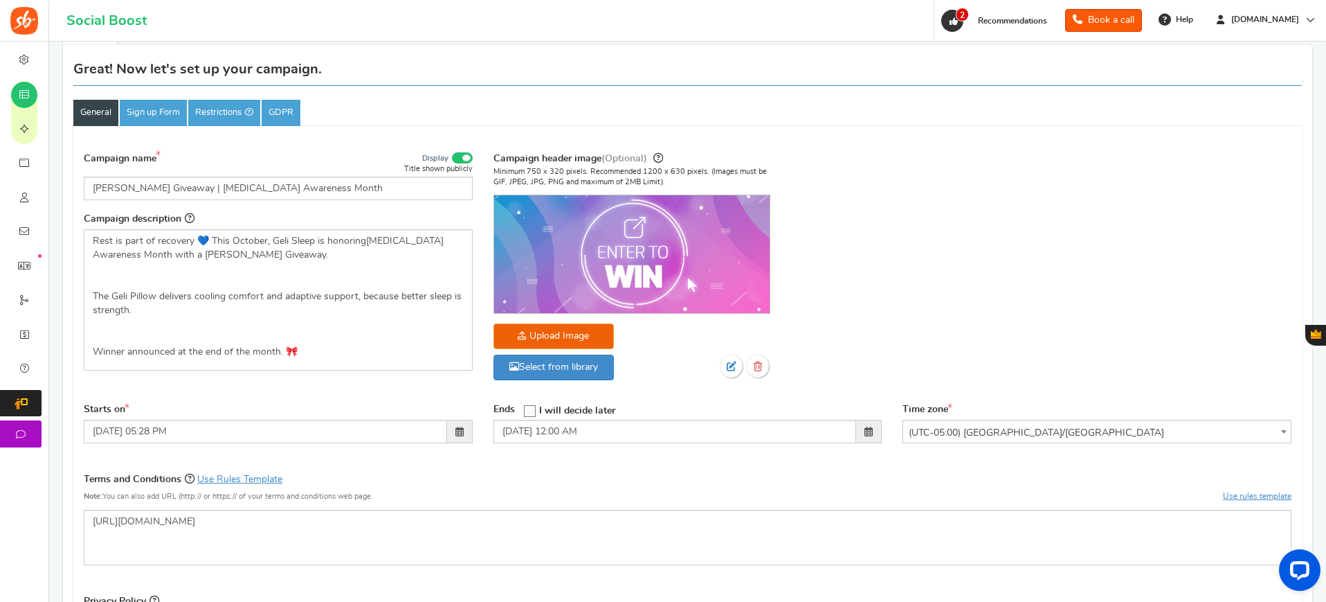
scroll to position [0, 0]
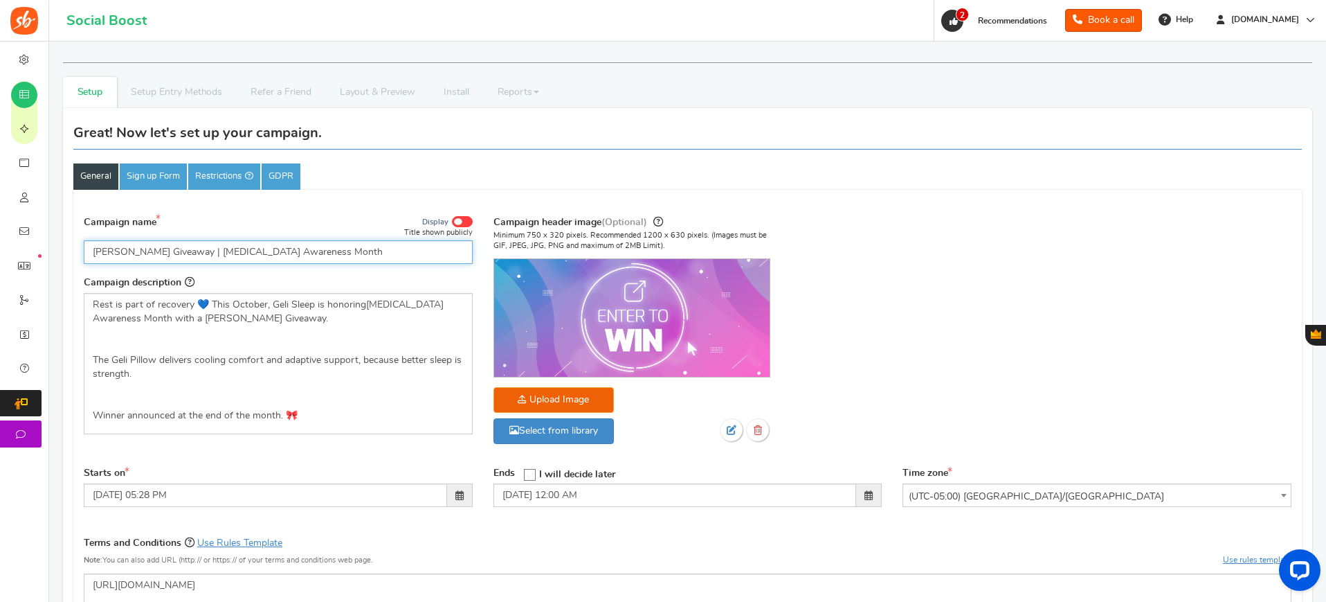
drag, startPoint x: 339, startPoint y: 253, endPoint x: 51, endPoint y: 251, distance: 288.7
click at [51, 251] on div "X RECOMMENDED CAMPAIGNS FOR YOU New Preview and launch recommended holiday seas…" at bounding box center [687, 505] width 1277 height 927
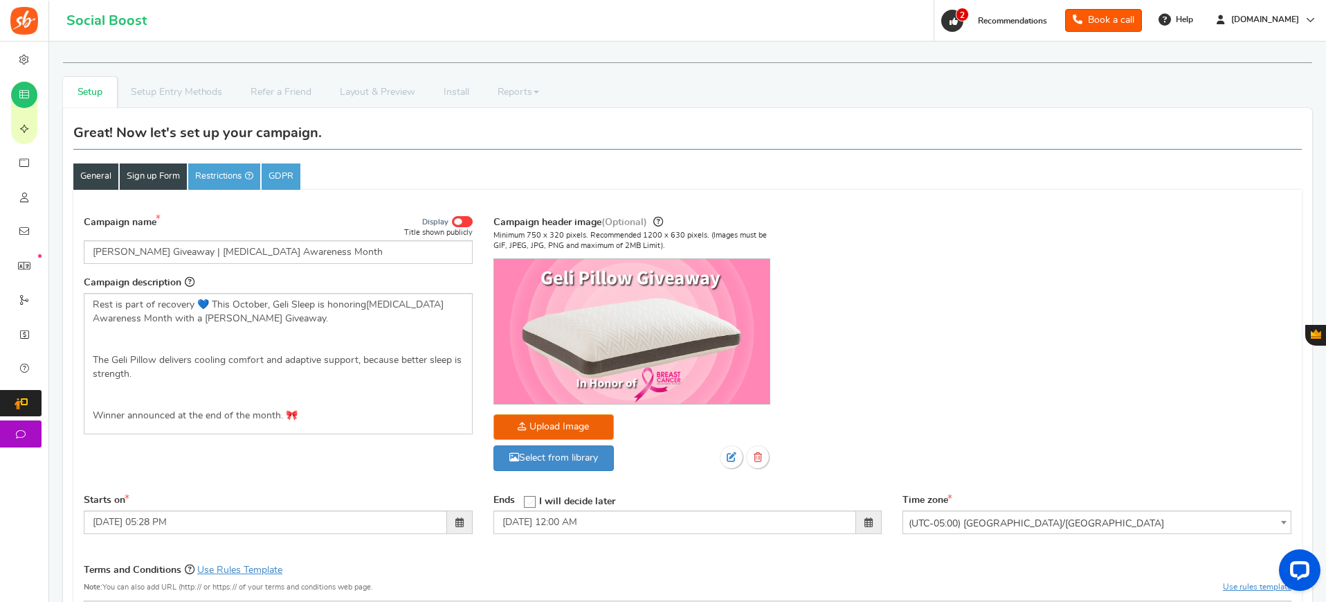
click at [159, 181] on link "Sign up Form" at bounding box center [153, 176] width 67 height 26
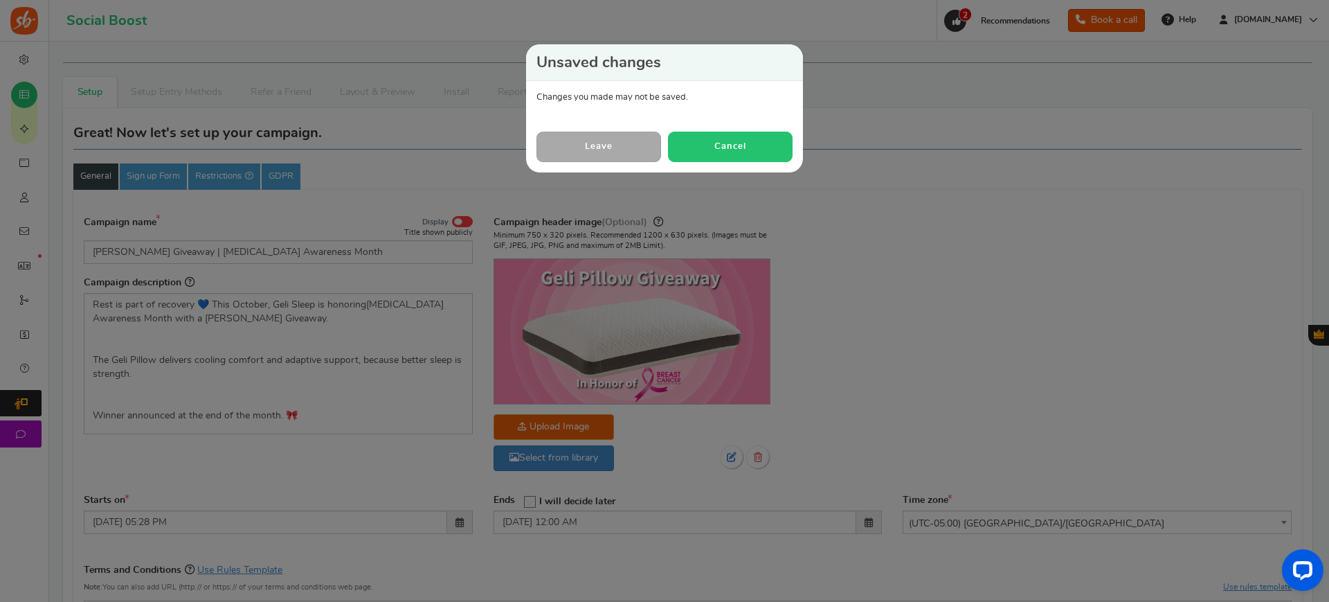
click at [738, 143] on button "Cancel" at bounding box center [730, 147] width 125 height 30
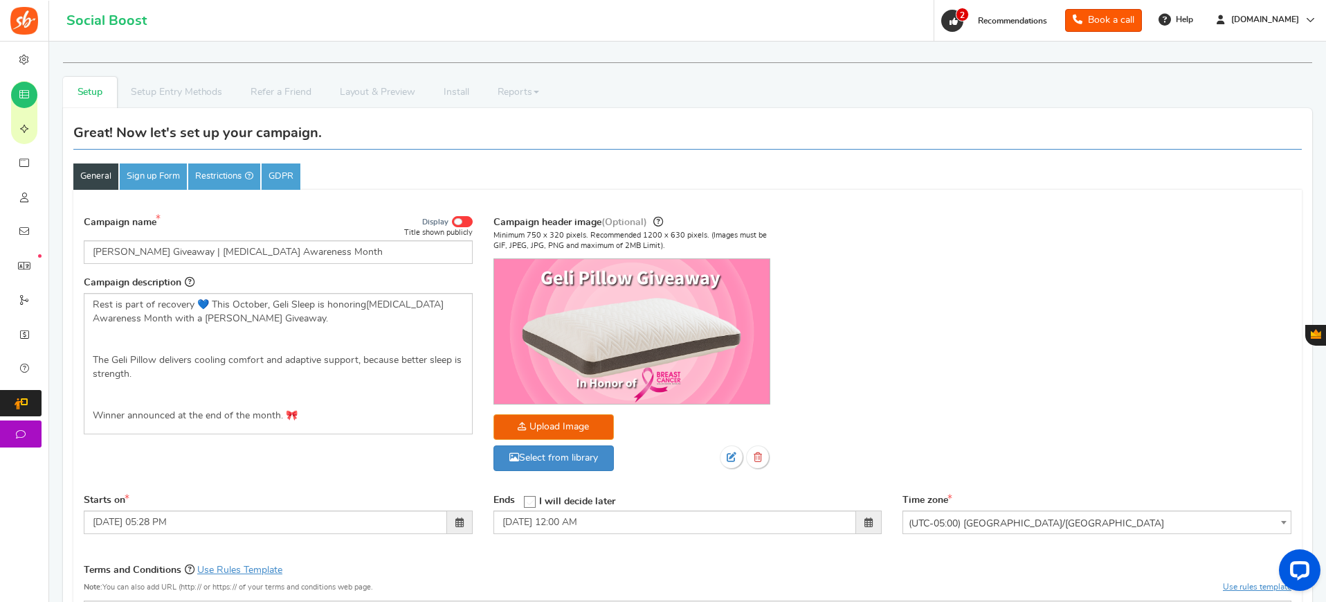
scroll to position [446, 0]
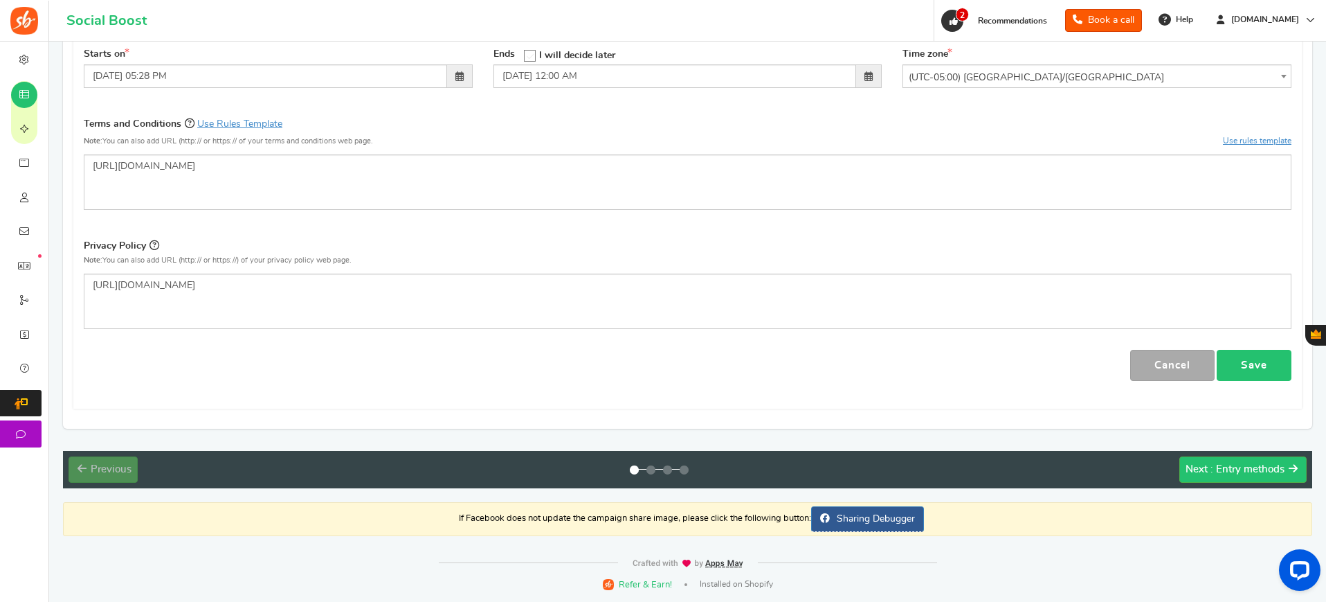
click at [1252, 368] on link "Save" at bounding box center [1254, 365] width 75 height 31
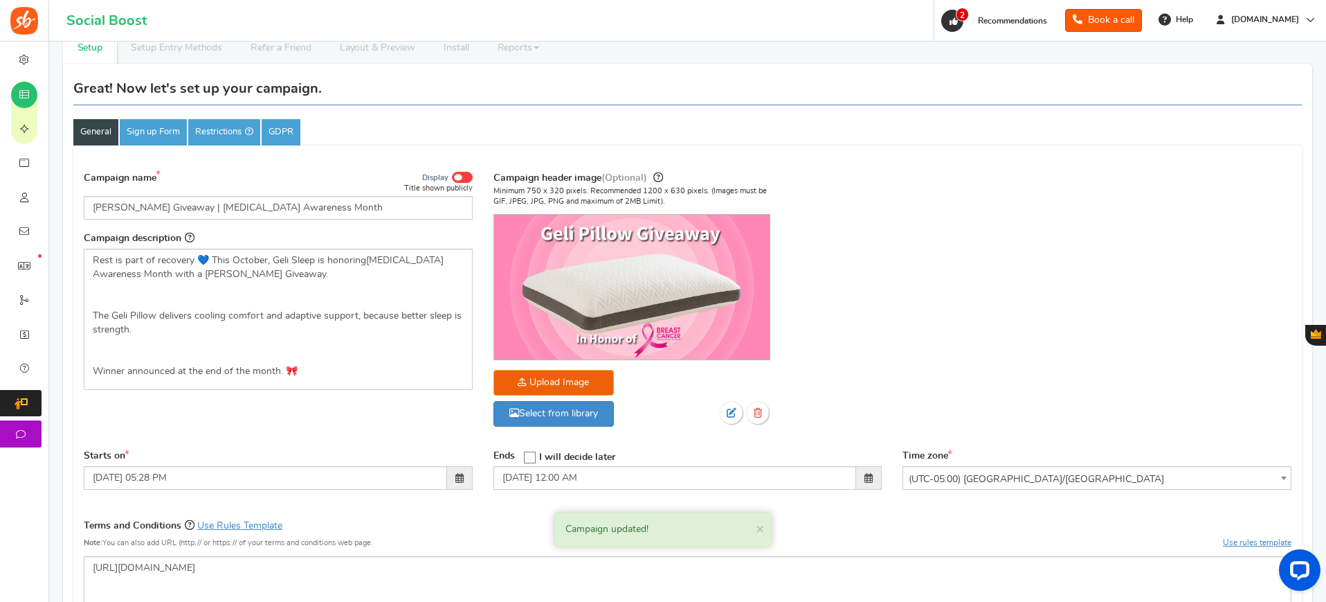
scroll to position [0, 0]
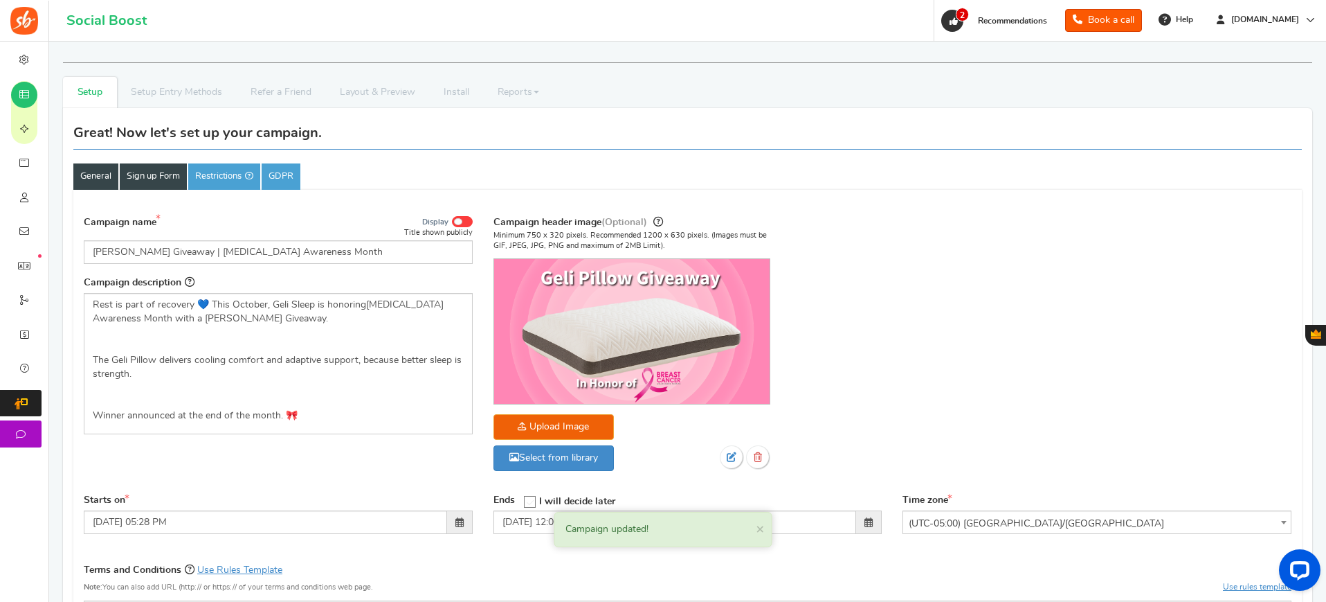
click at [152, 181] on link "Sign up Form" at bounding box center [153, 176] width 67 height 26
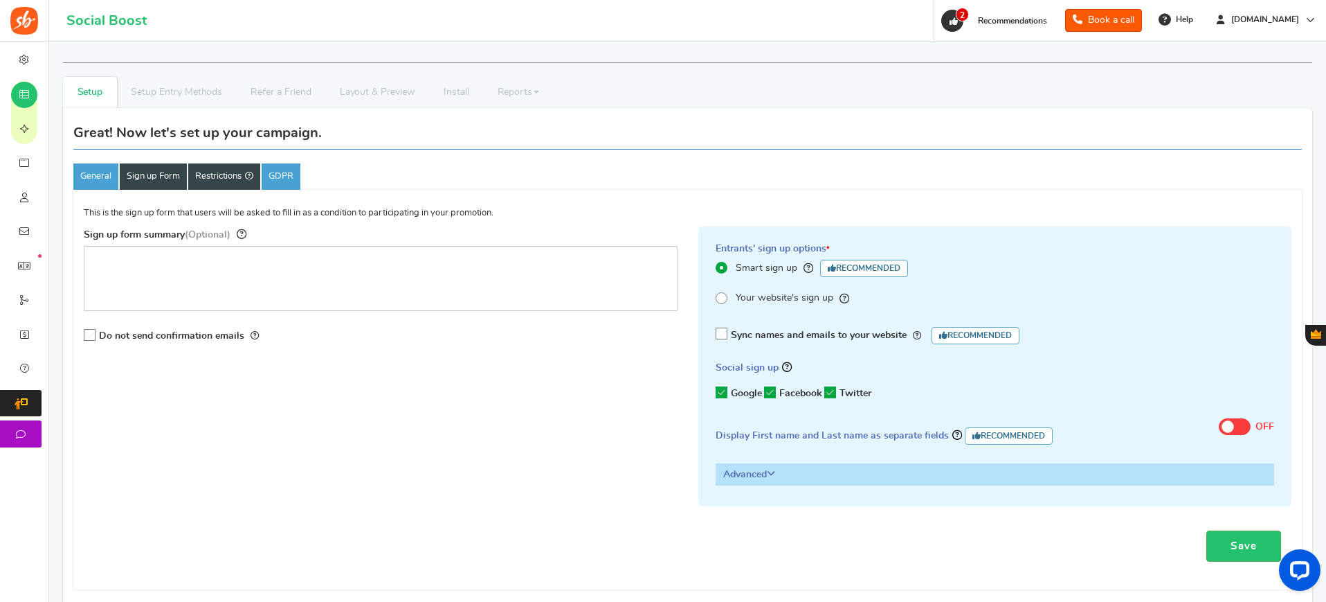
click at [226, 183] on link "Restrictions" at bounding box center [224, 176] width 72 height 26
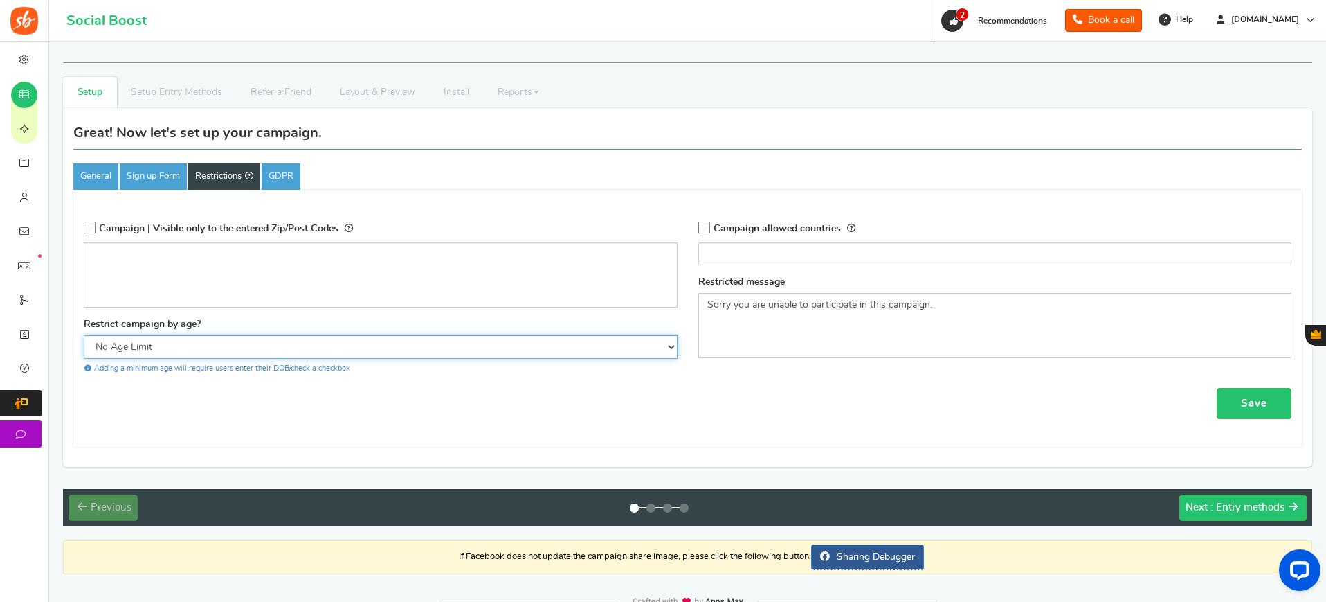
click at [162, 344] on select "No Age Limit 13+ Required Checkbox 18+ Required Checkbox 21+ Required Checkbox" at bounding box center [381, 347] width 594 height 24
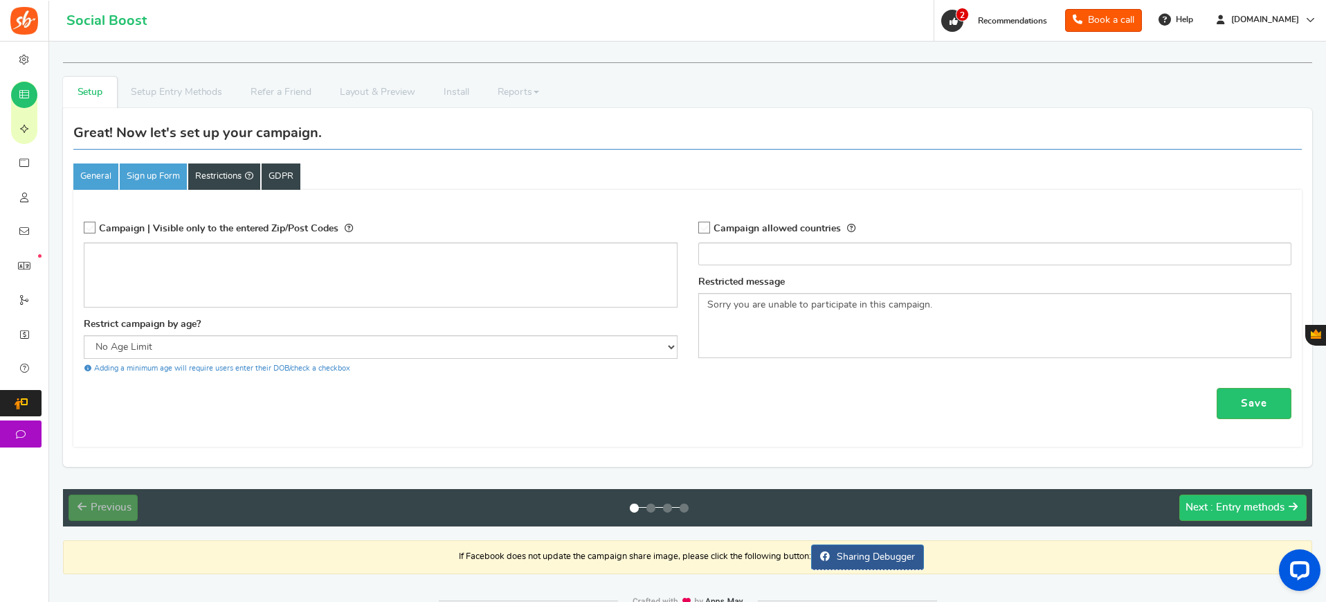
click at [282, 183] on link "GDPR" at bounding box center [281, 176] width 39 height 26
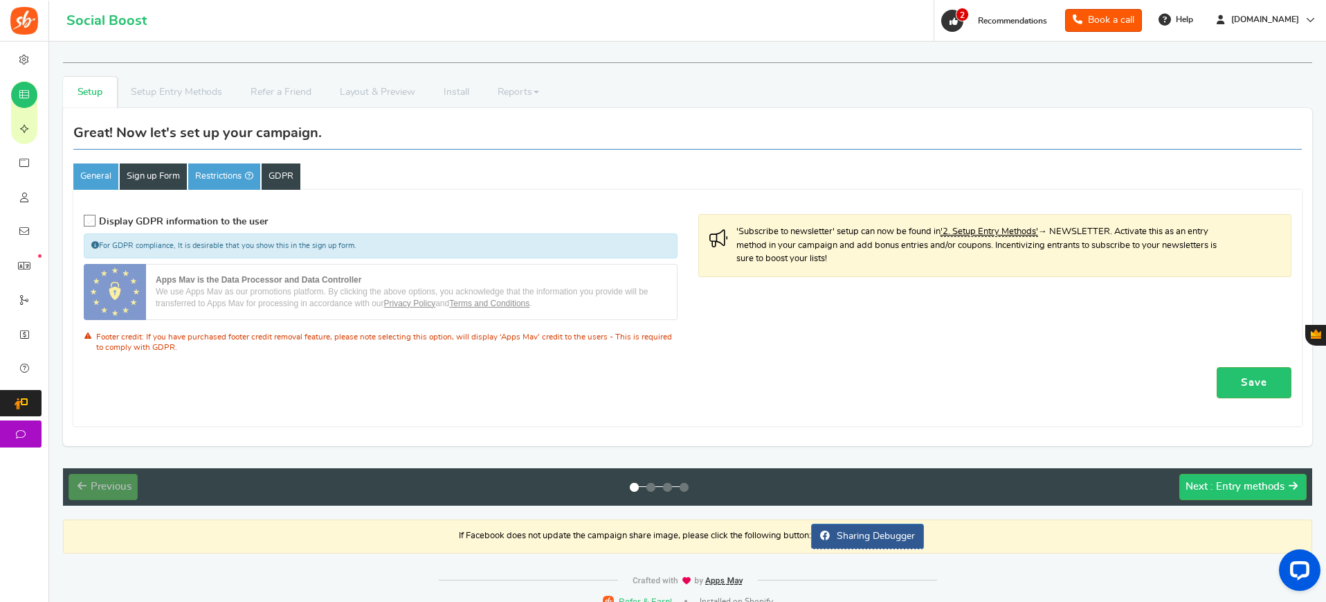
click at [154, 183] on link "Sign up Form" at bounding box center [153, 176] width 67 height 26
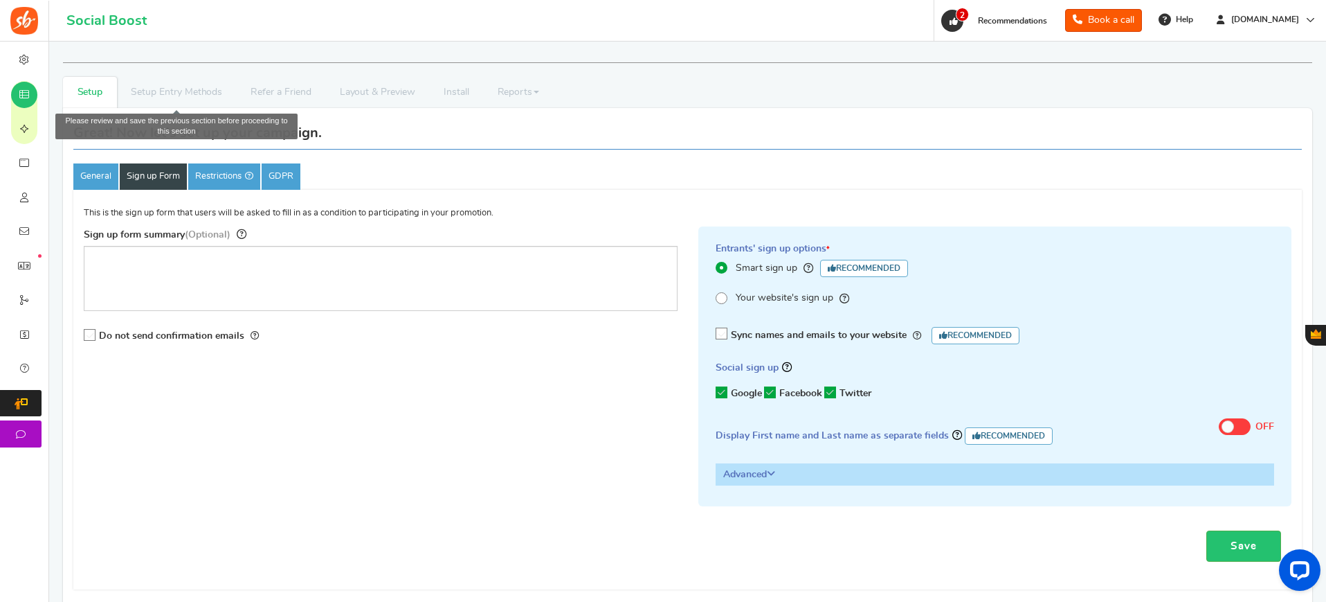
click at [203, 100] on li "Setup Entry Methods" at bounding box center [177, 92] width 120 height 31
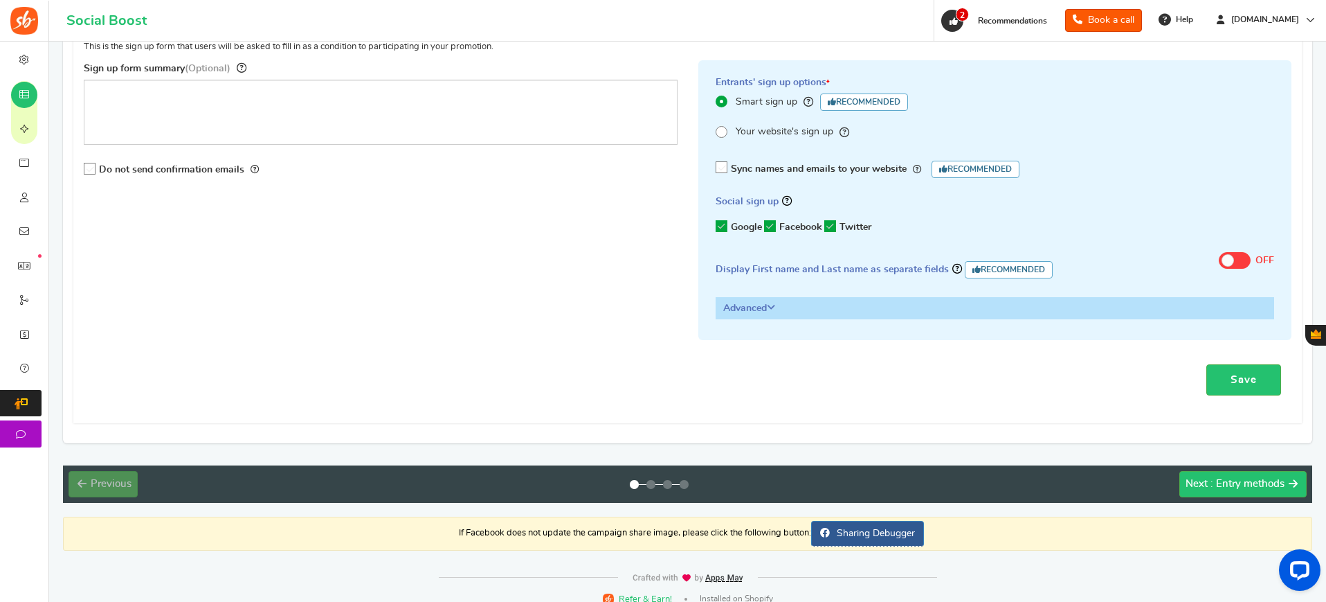
scroll to position [161, 0]
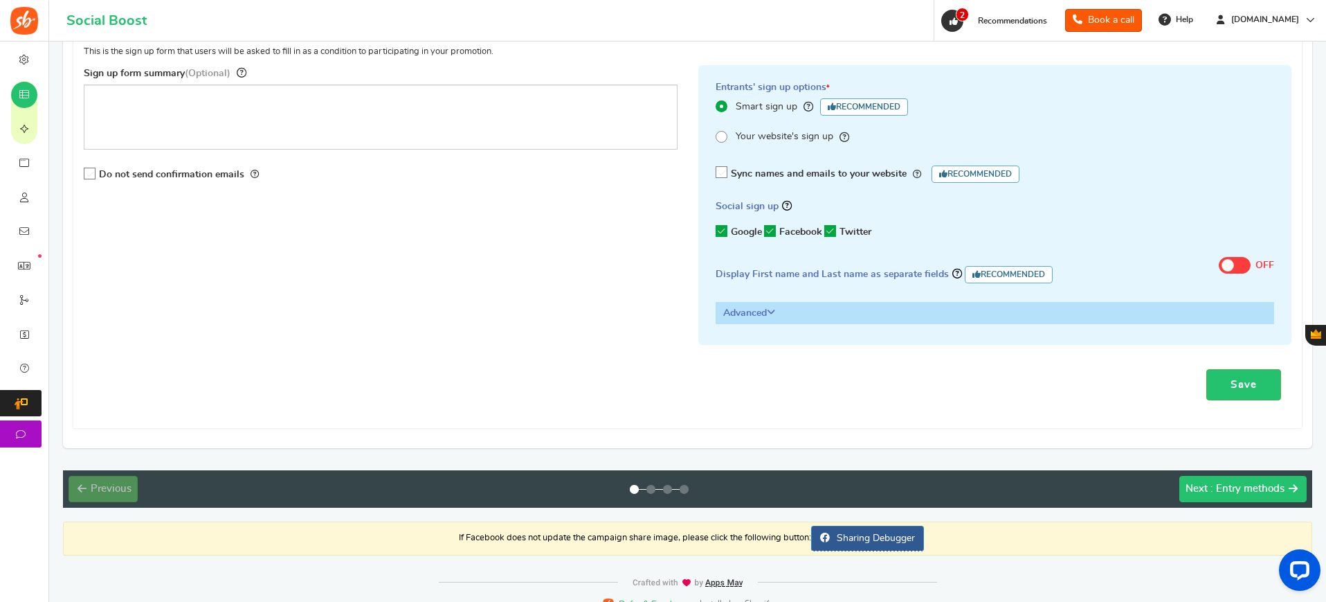
click at [1235, 487] on span ": Entry methods" at bounding box center [1248, 488] width 74 height 10
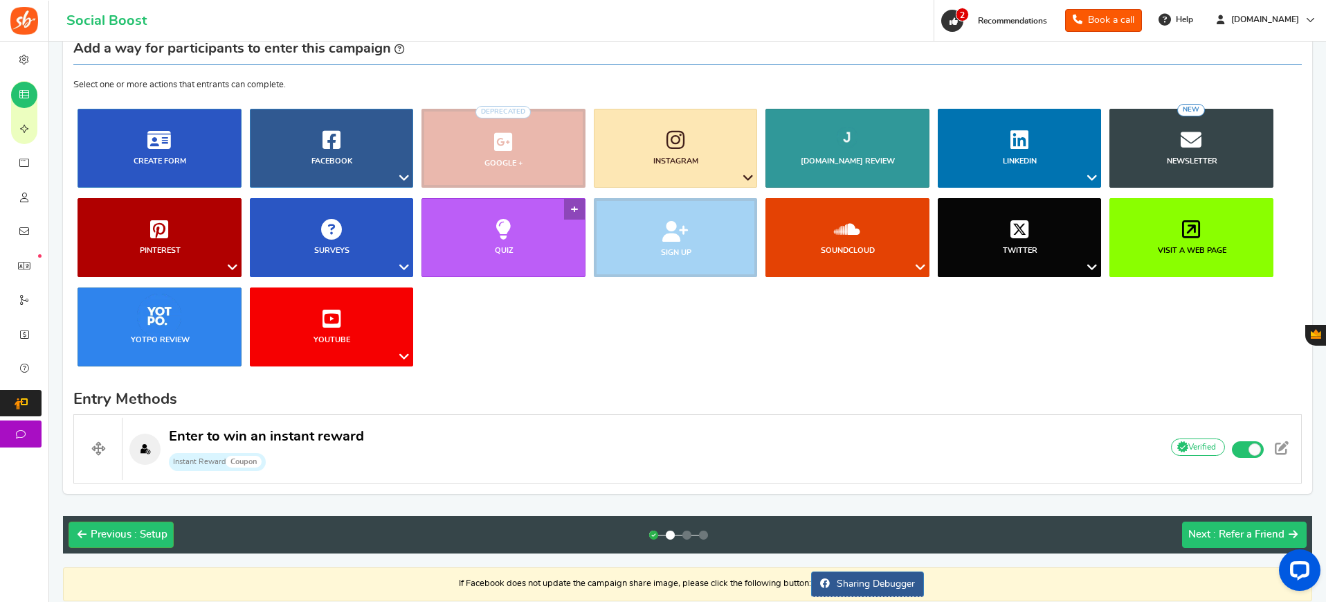
scroll to position [150, 0]
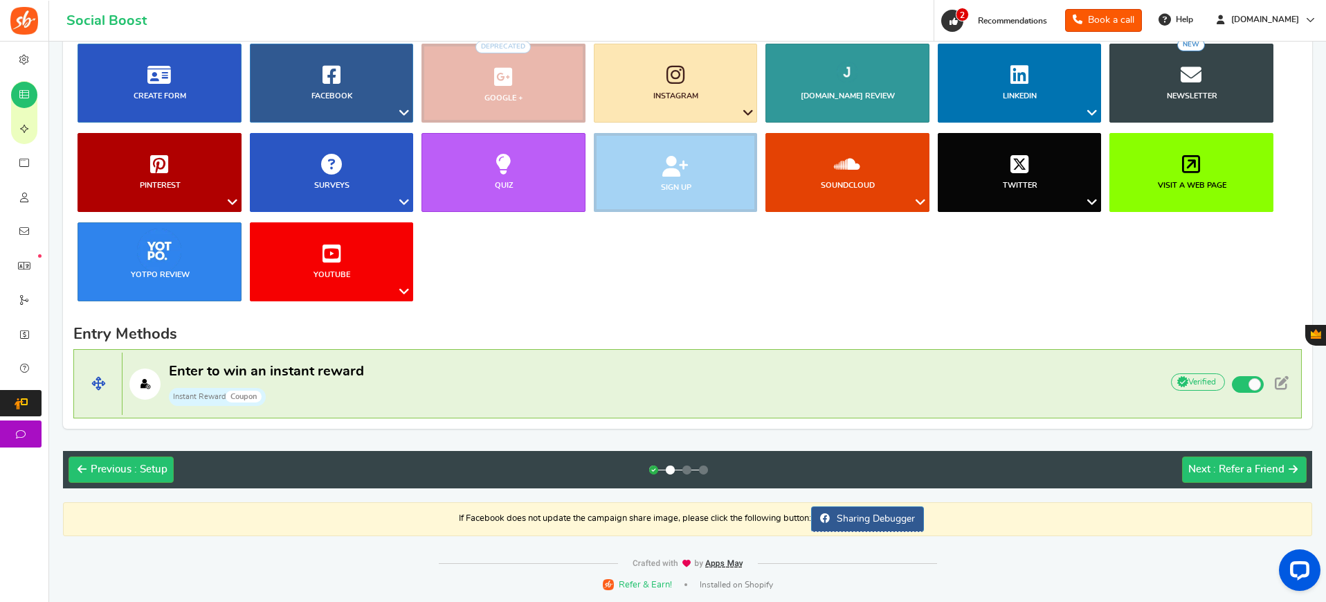
click at [951, 389] on p "Enter to win an instant reward Instant Reward Coupon" at bounding box center [635, 384] width 1025 height 44
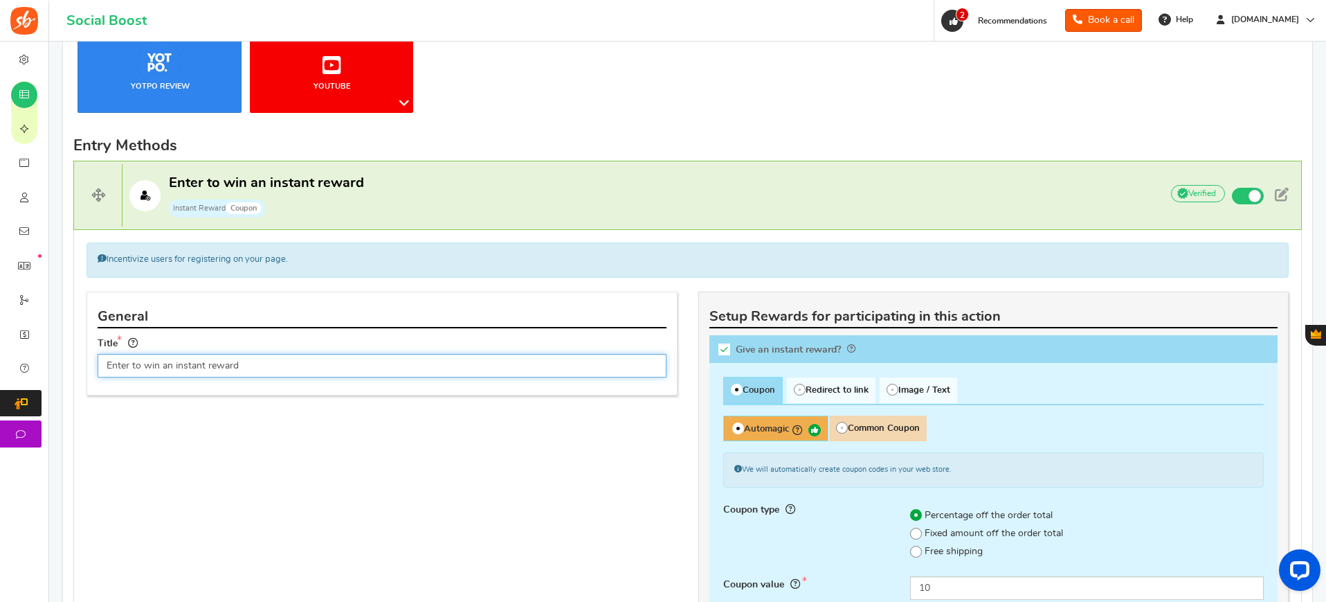
scroll to position [341, 0]
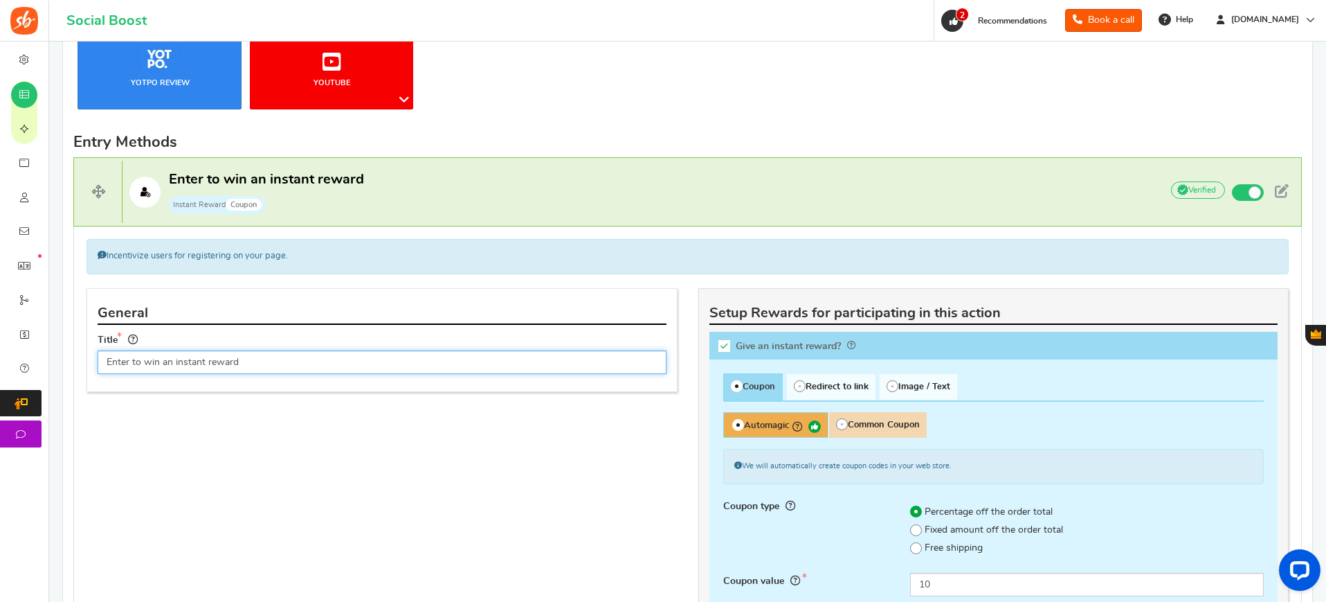
drag, startPoint x: 249, startPoint y: 368, endPoint x: 163, endPoint y: 361, distance: 85.4
click at [163, 361] on input "Enter to win an instant reward" at bounding box center [382, 362] width 569 height 24
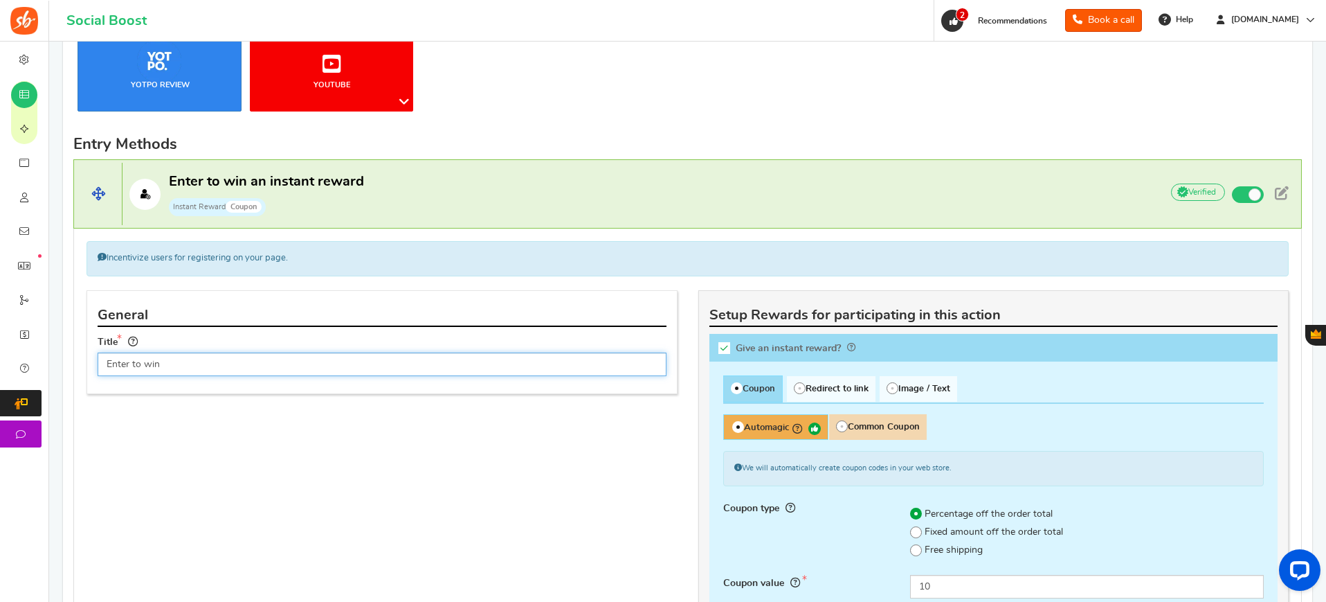
scroll to position [342, 0]
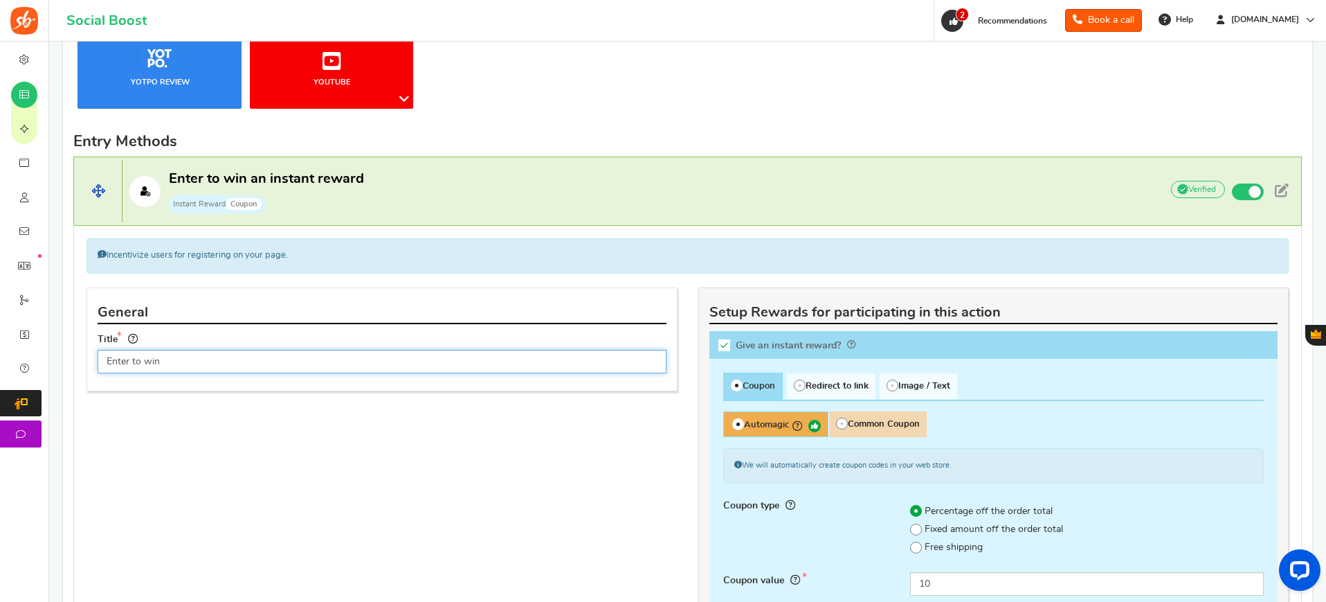
type input "Enter to win"
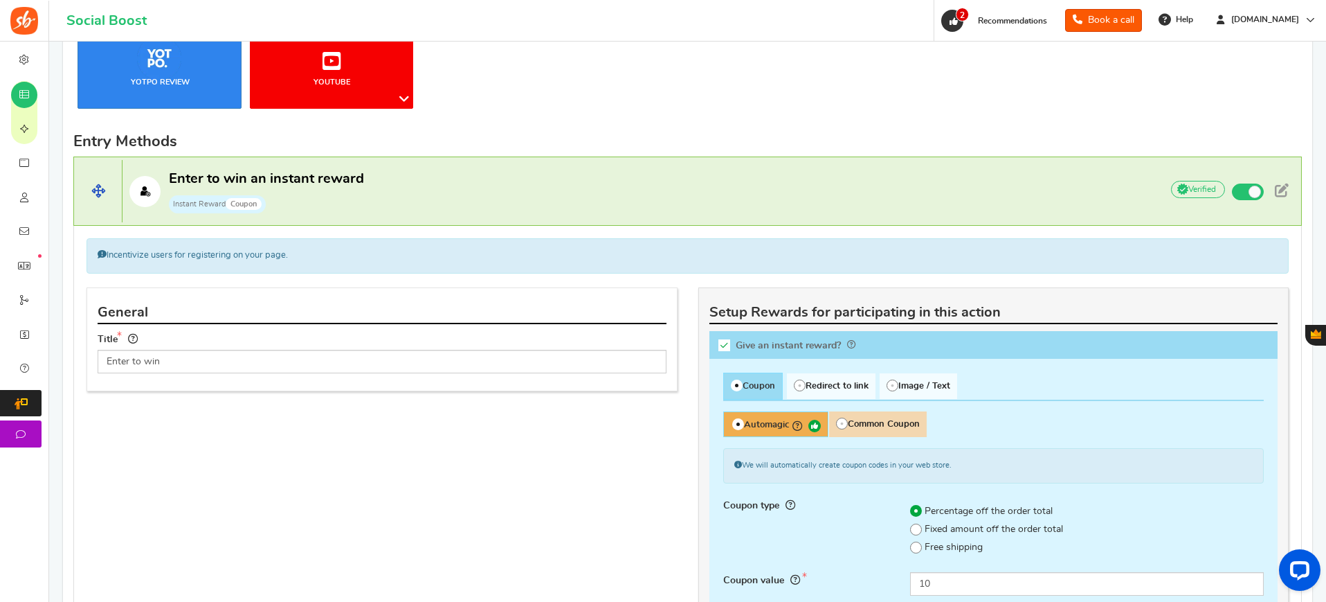
click at [237, 204] on span "Coupon" at bounding box center [244, 204] width 36 height 12
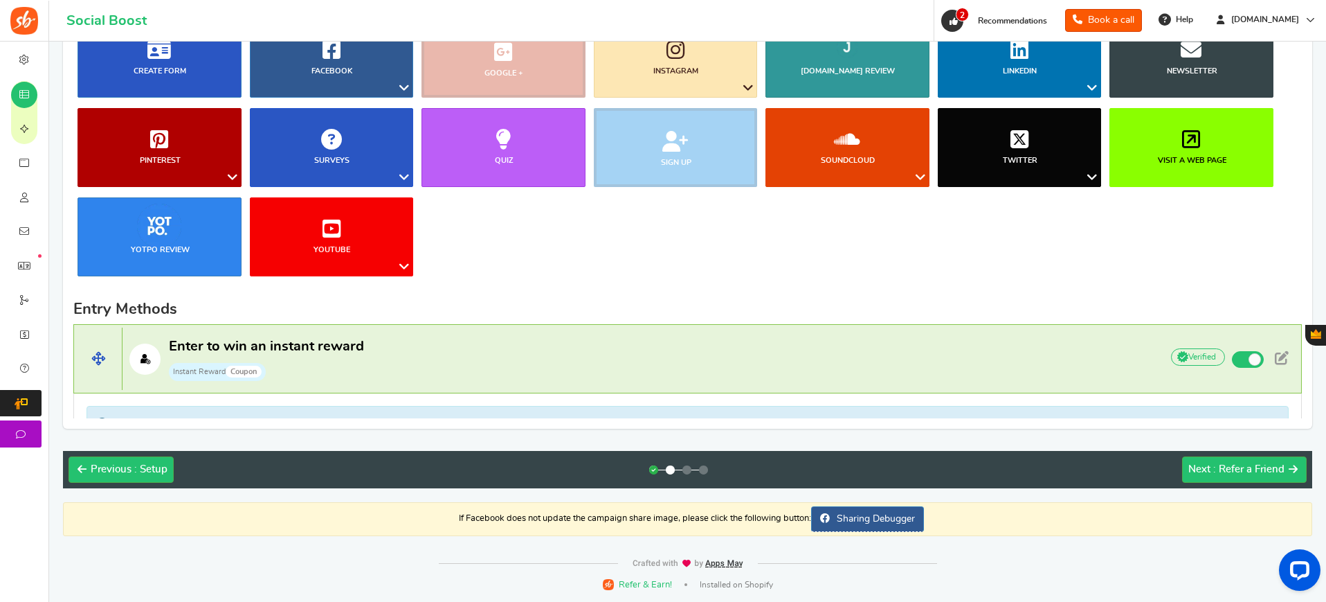
scroll to position [150, 0]
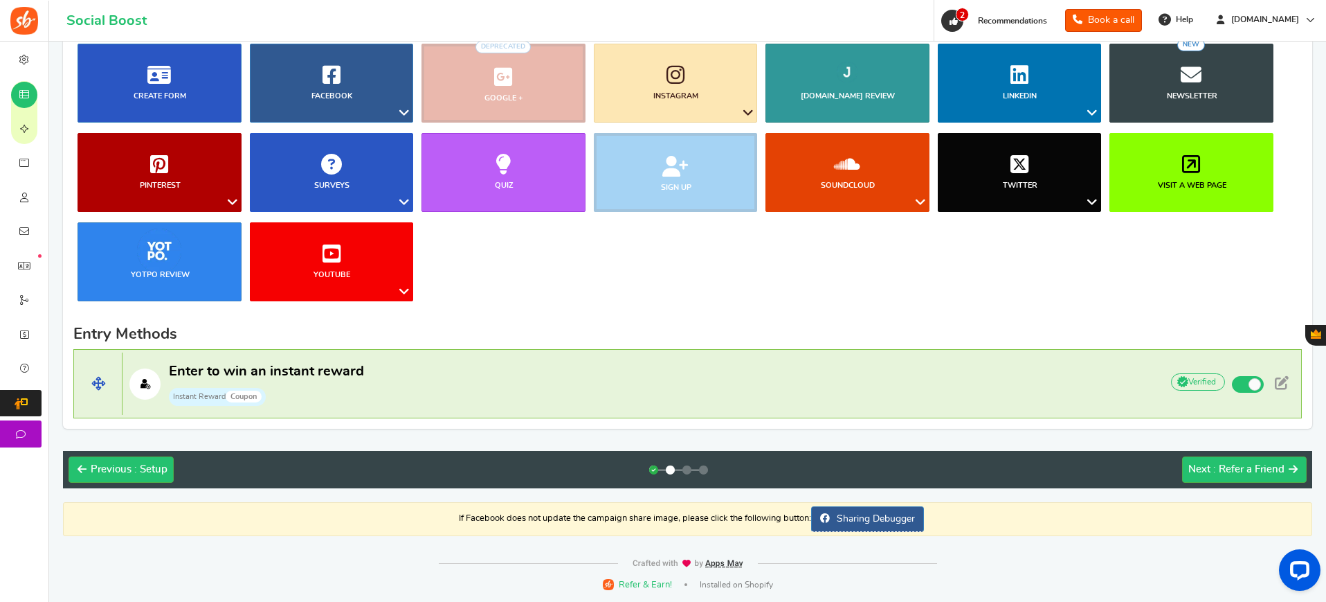
click at [341, 378] on span "Enter to win an instant reward" at bounding box center [266, 371] width 195 height 14
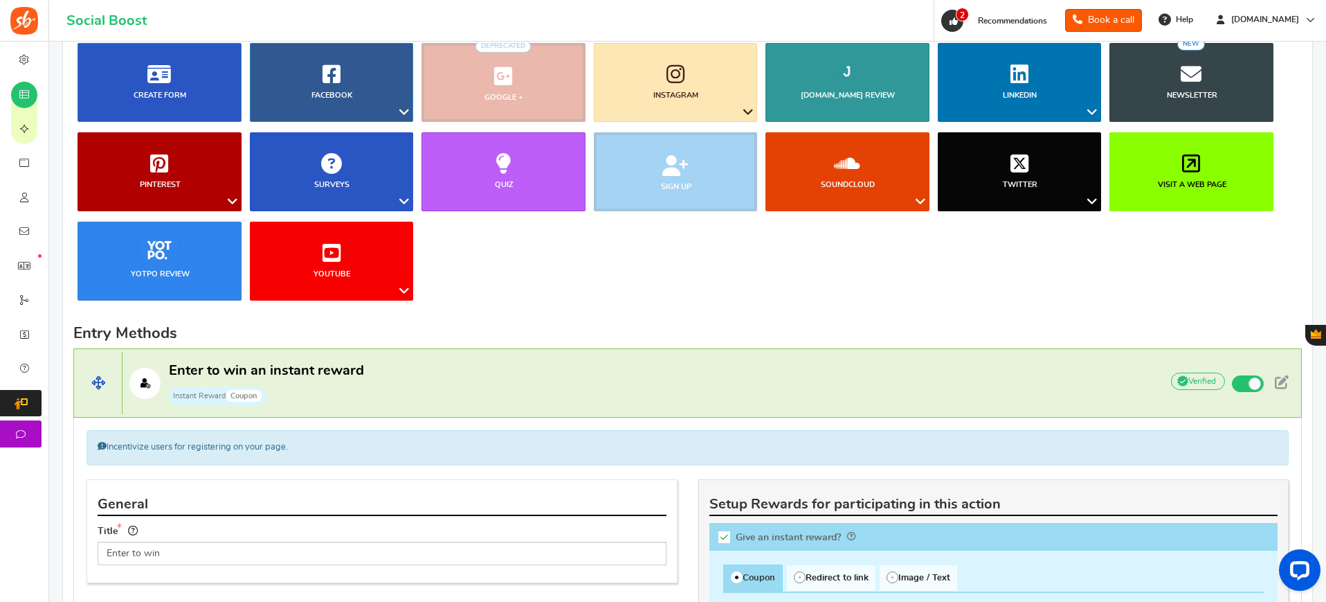
scroll to position [342, 0]
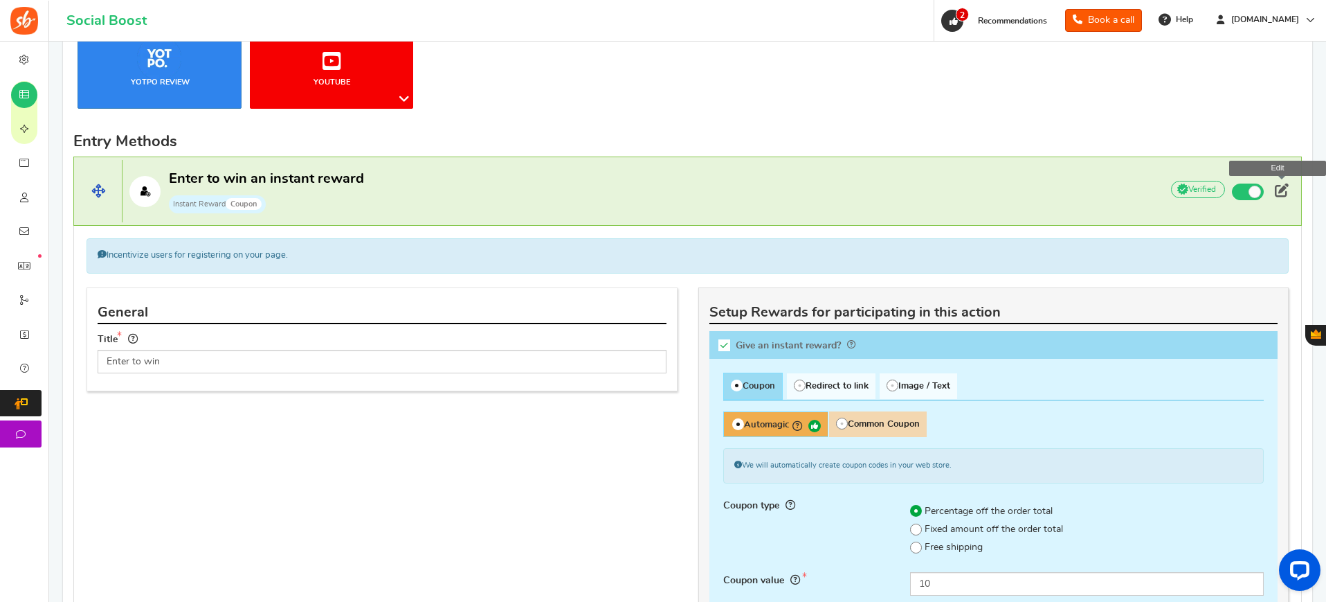
click at [1289, 195] on link at bounding box center [1282, 191] width 25 height 21
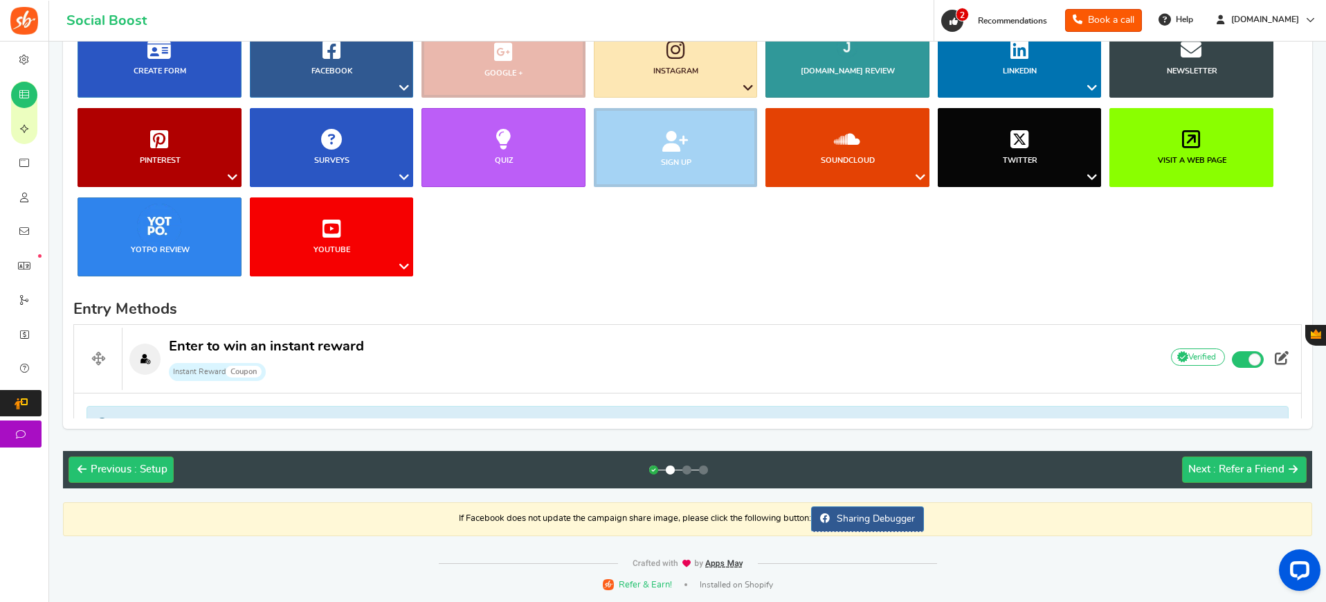
scroll to position [150, 0]
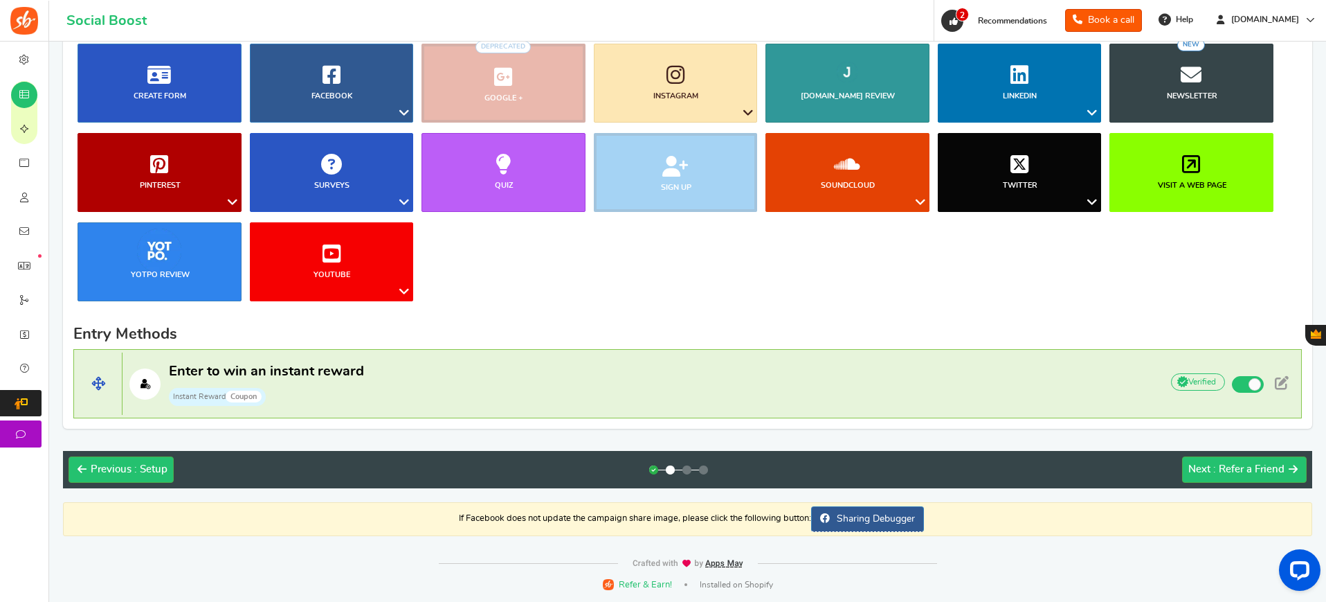
click at [321, 373] on span "Enter to win an instant reward" at bounding box center [266, 371] width 195 height 14
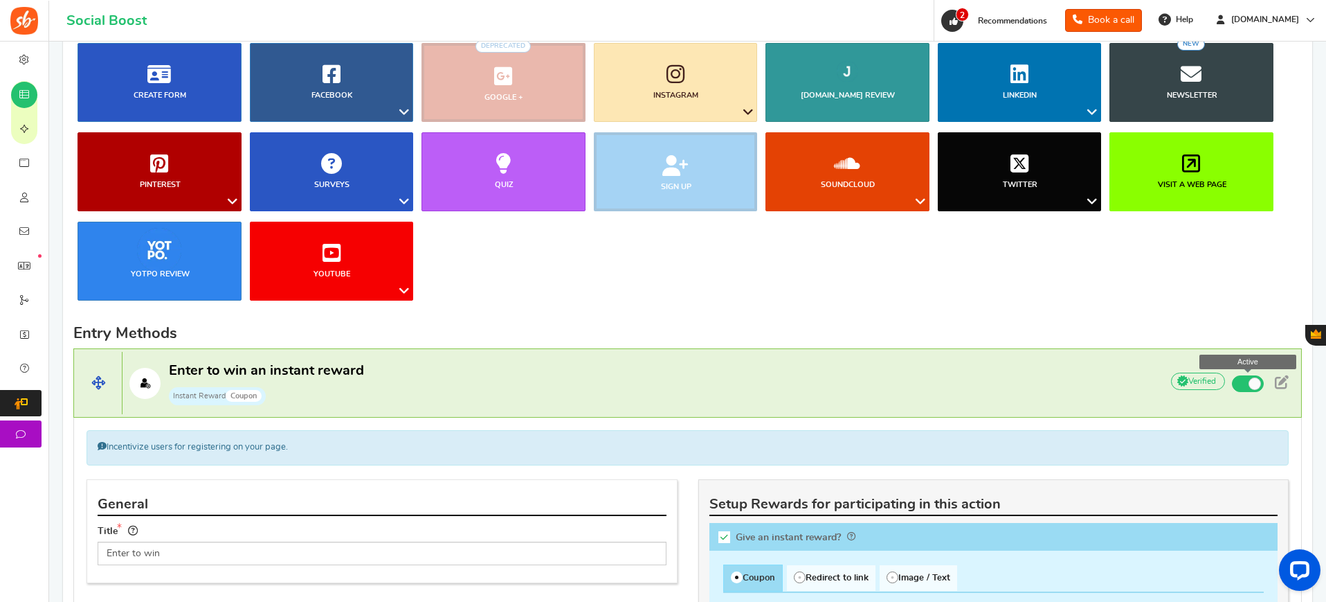
click at [1252, 383] on span at bounding box center [1255, 383] width 12 height 12
click at [0, 0] on input "Active" at bounding box center [0, 0] width 0 height 0
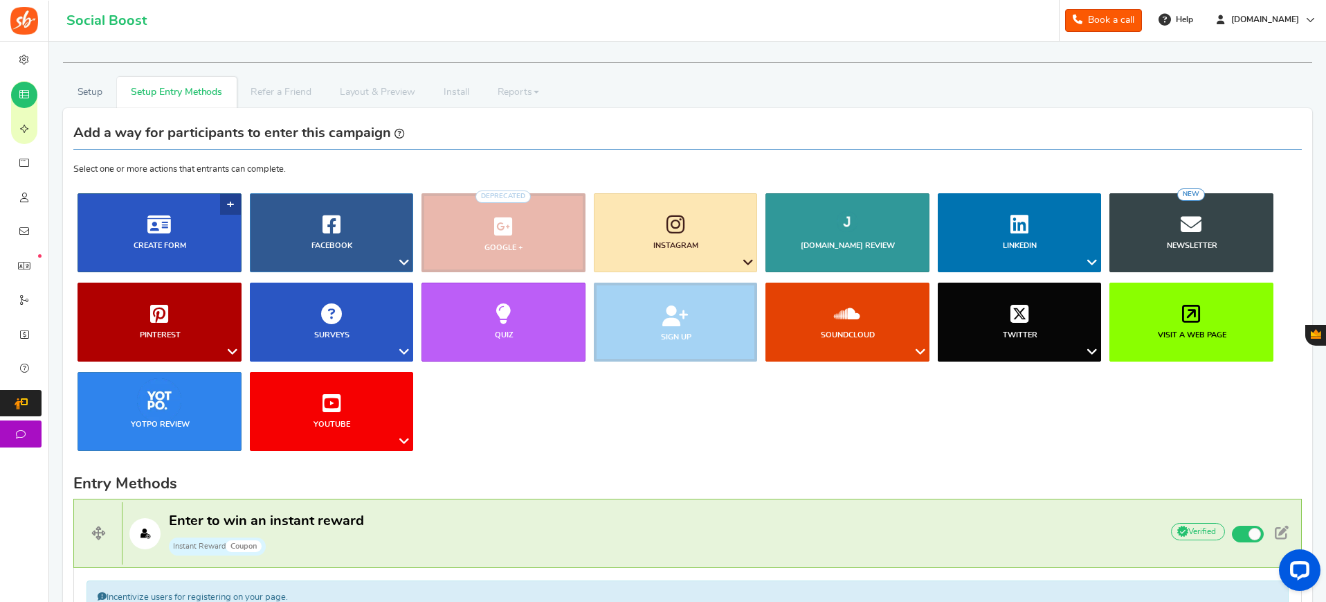
scroll to position [3, 0]
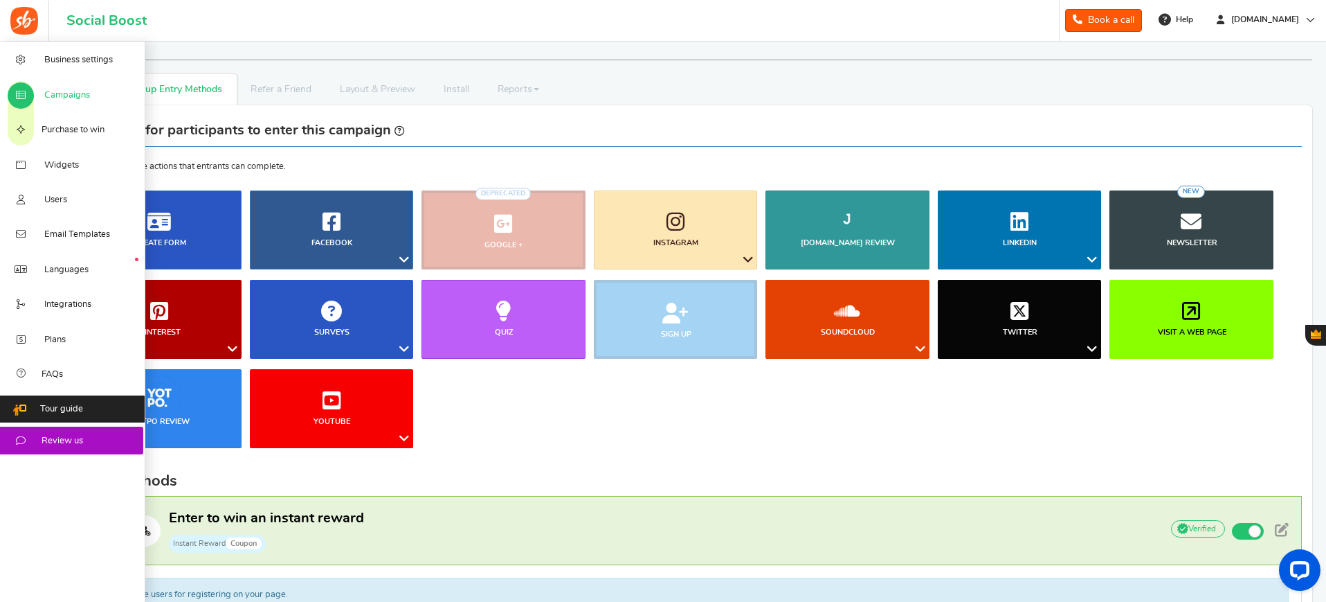
click at [78, 96] on span "Campaigns" at bounding box center [67, 95] width 46 height 12
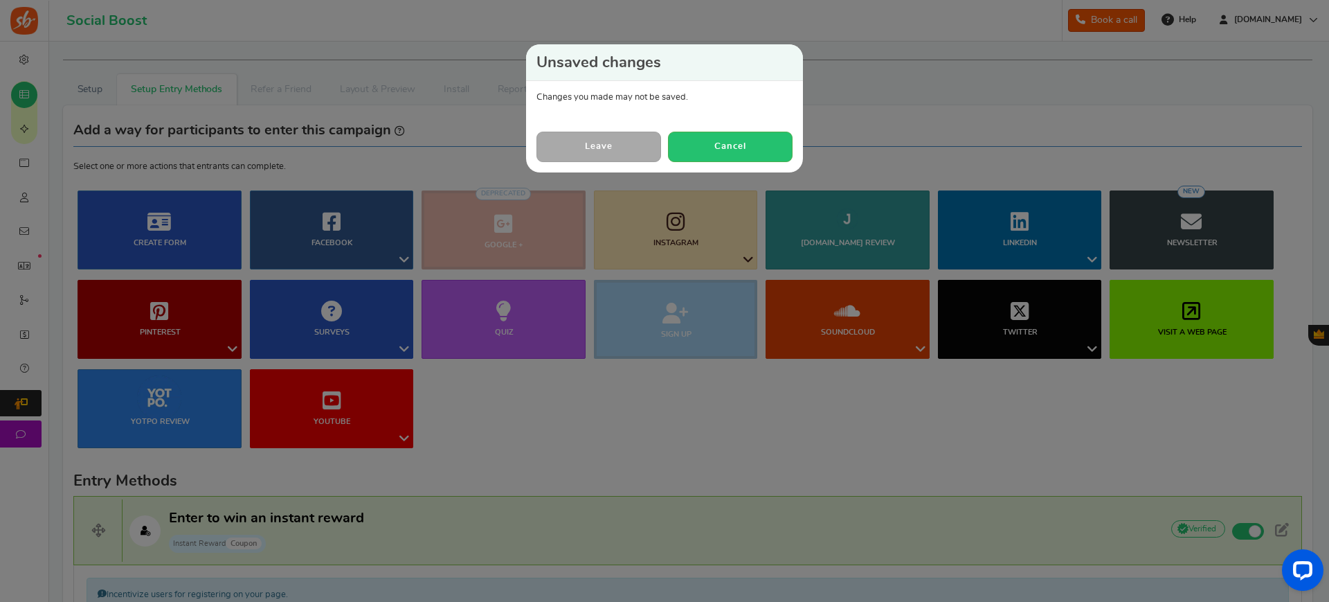
click at [606, 146] on link "Leave" at bounding box center [598, 147] width 125 height 30
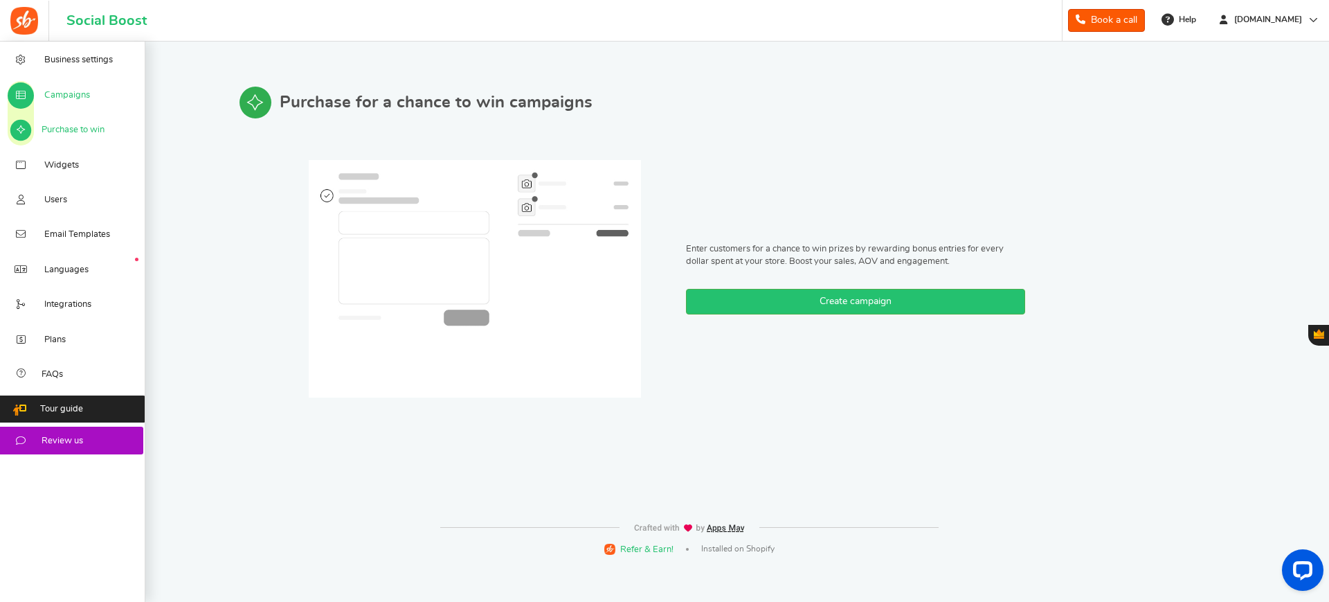
click at [17, 91] on icon at bounding box center [21, 95] width 14 height 11
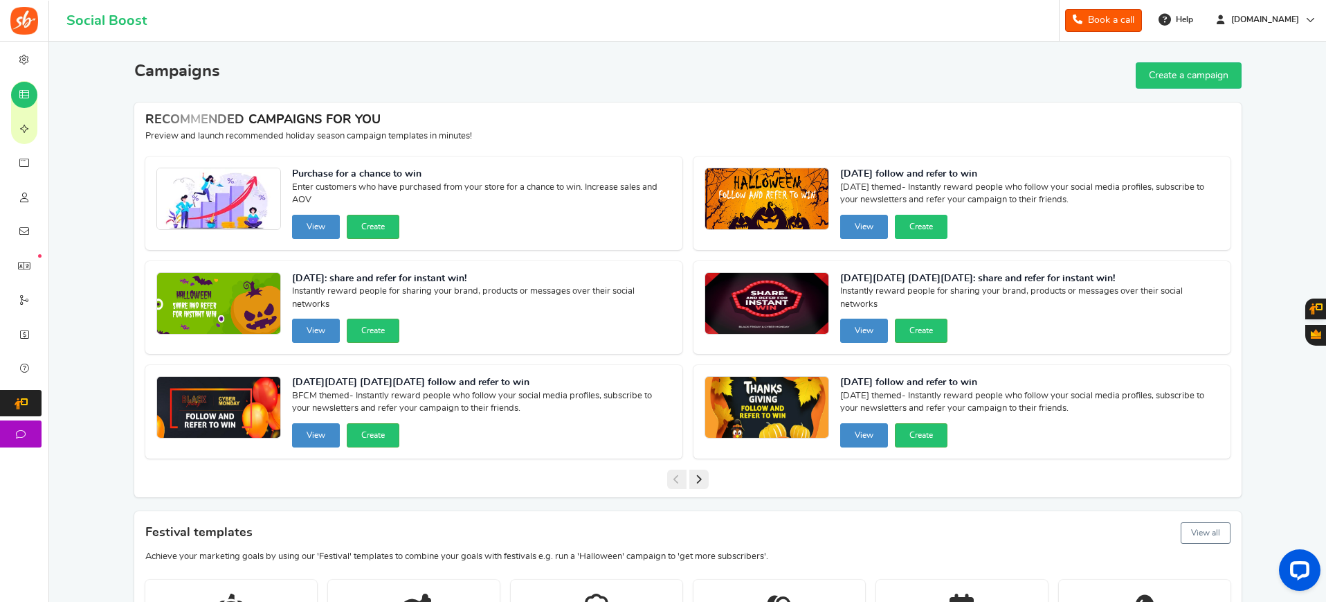
click at [922, 230] on button "Create" at bounding box center [921, 227] width 53 height 24
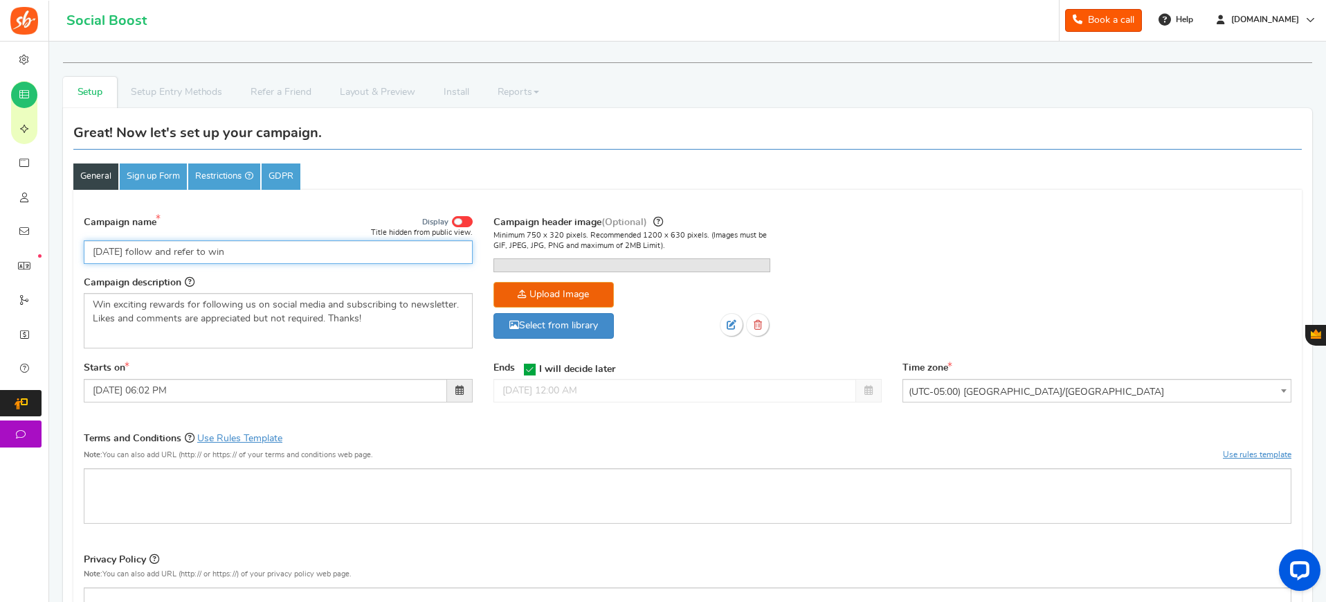
click at [246, 256] on input "[DATE] follow and refer to win" at bounding box center [278, 252] width 389 height 24
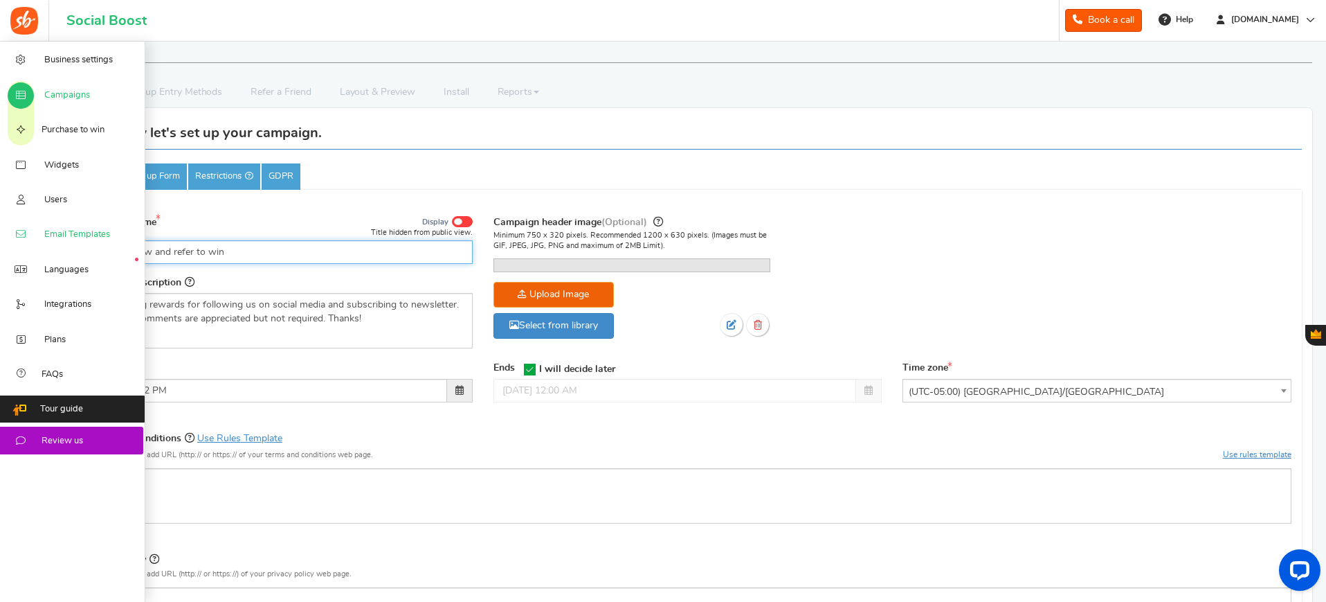
drag, startPoint x: 246, startPoint y: 256, endPoint x: 10, endPoint y: 229, distance: 238.3
click at [10, 229] on div "Business settings Campaigns Purchase to win Widgets Widget Tab Widgets Users Un…" at bounding box center [663, 478] width 1326 height 873
paste input "Geli Pillow Giveaway | Breast Cancer Awareness Month"
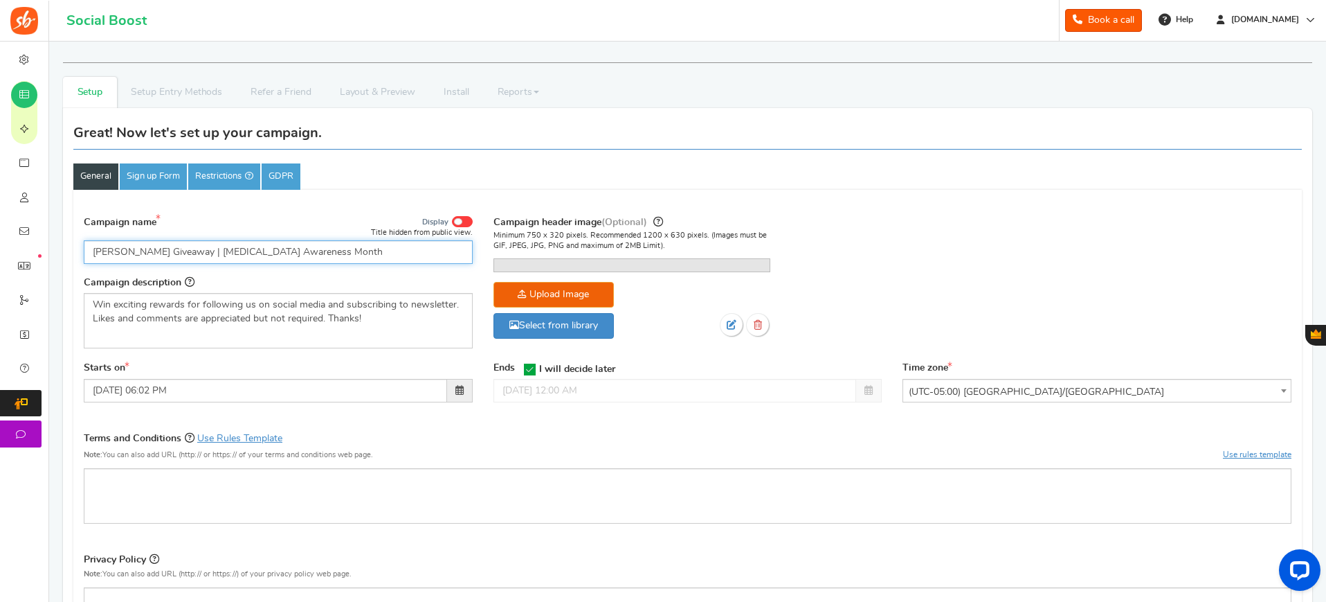
type input "Geli Pillow Giveaway | Breast Cancer Awareness Month"
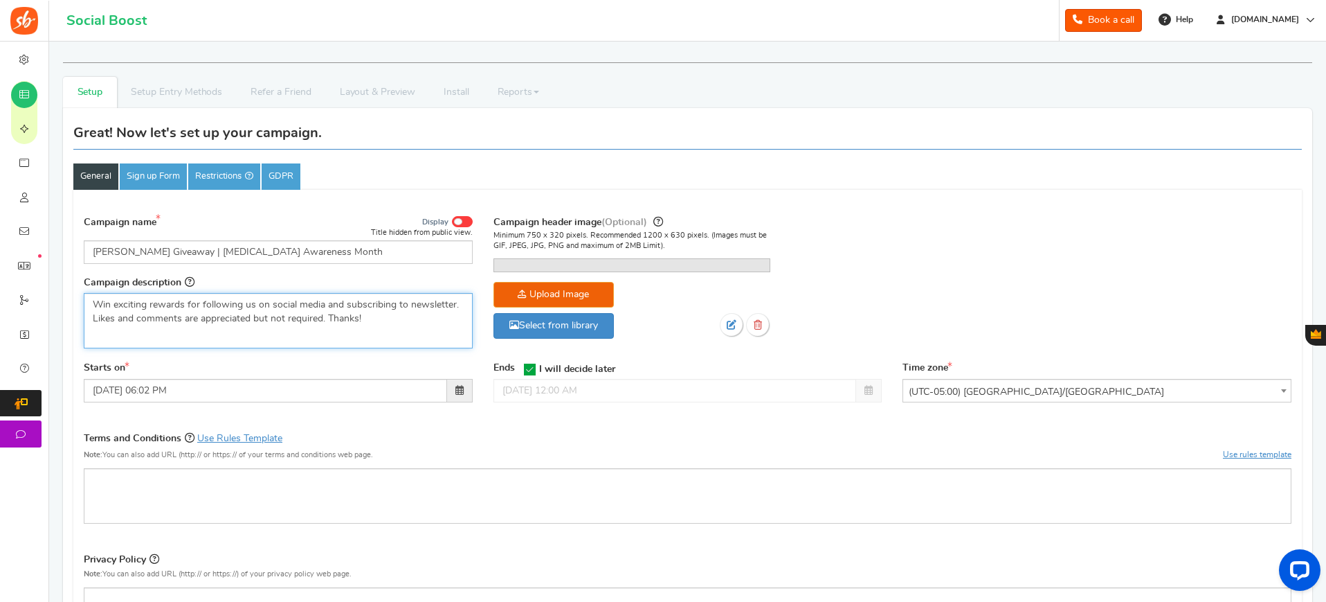
click at [306, 311] on p "Win exciting rewards for following us on social media and subscribing to newsle…" at bounding box center [278, 312] width 371 height 28
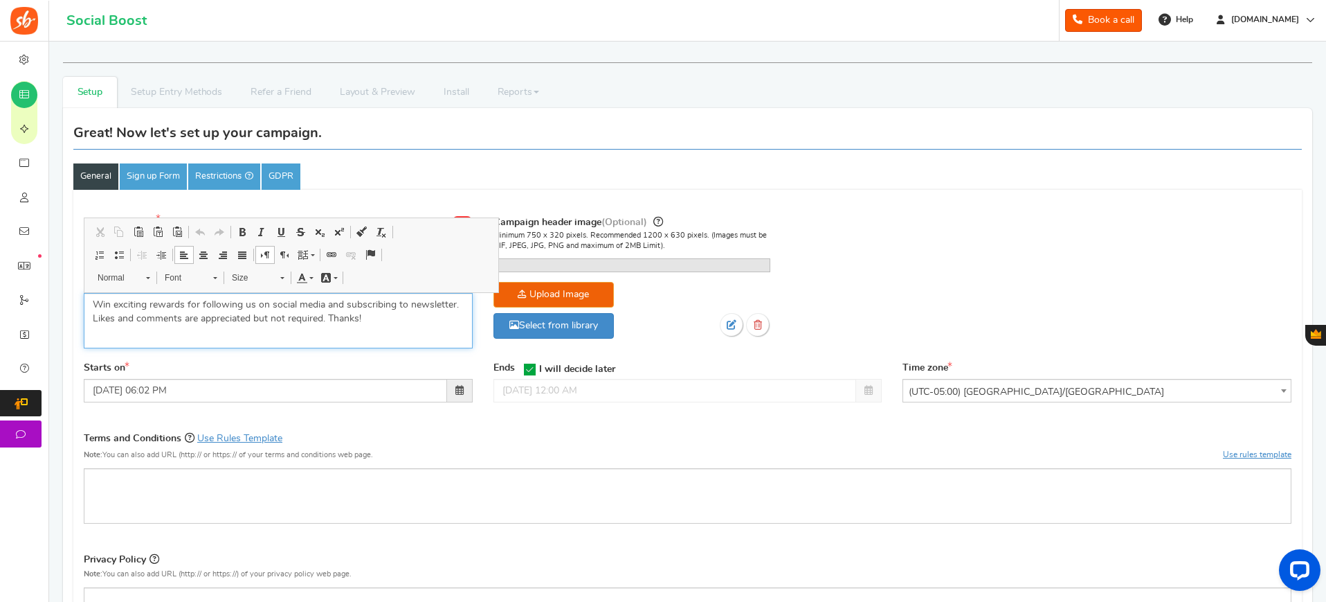
click at [339, 313] on p "Win exciting rewards for following us on social media and subscribing to newsle…" at bounding box center [278, 312] width 371 height 28
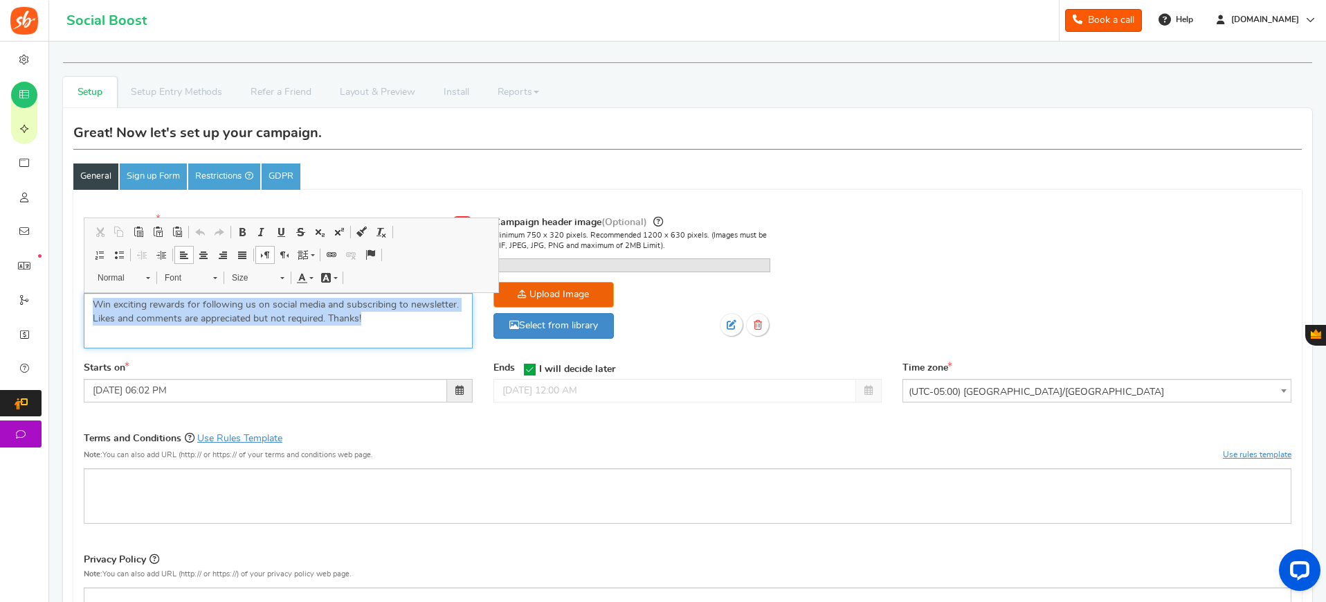
click at [339, 313] on p "Win exciting rewards for following us on social media and subscribing to newsle…" at bounding box center [278, 312] width 371 height 28
paste div "Editor, competition_desc"
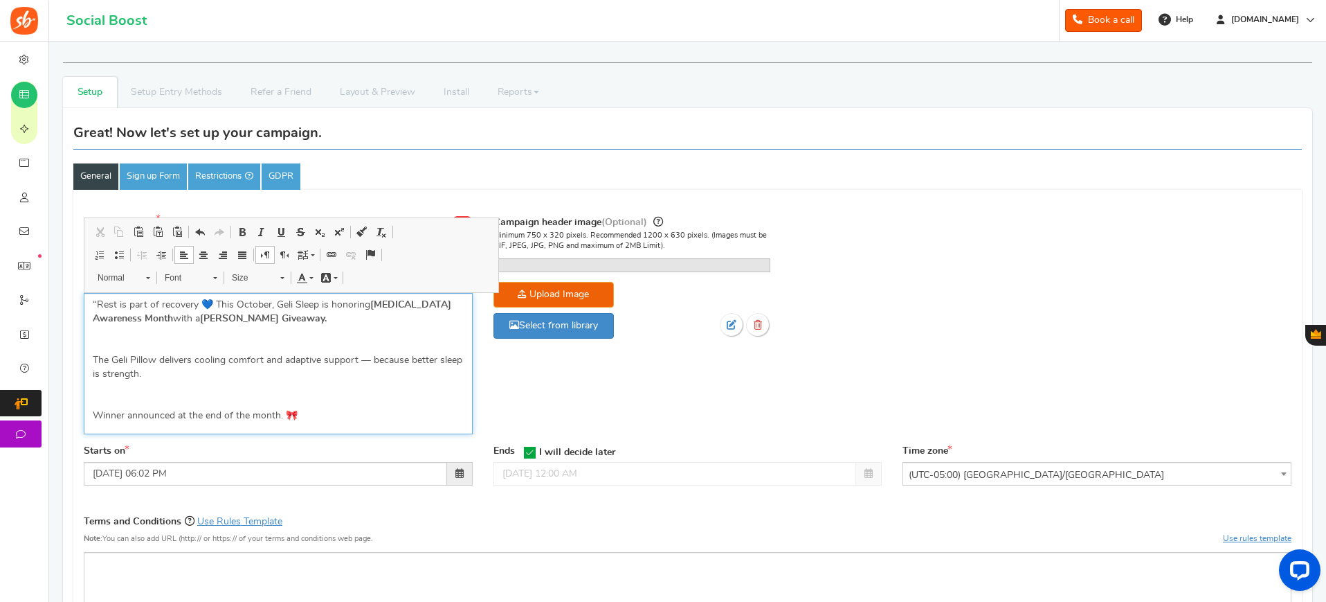
click at [99, 298] on p "“Rest is part of recovery 💙 This October, Geli Sleep is honoring Breast Cancer …" at bounding box center [278, 312] width 371 height 28
click at [533, 458] on icon at bounding box center [530, 453] width 12 height 12
click at [525, 456] on input "I will decide later" at bounding box center [525, 451] width 0 height 9
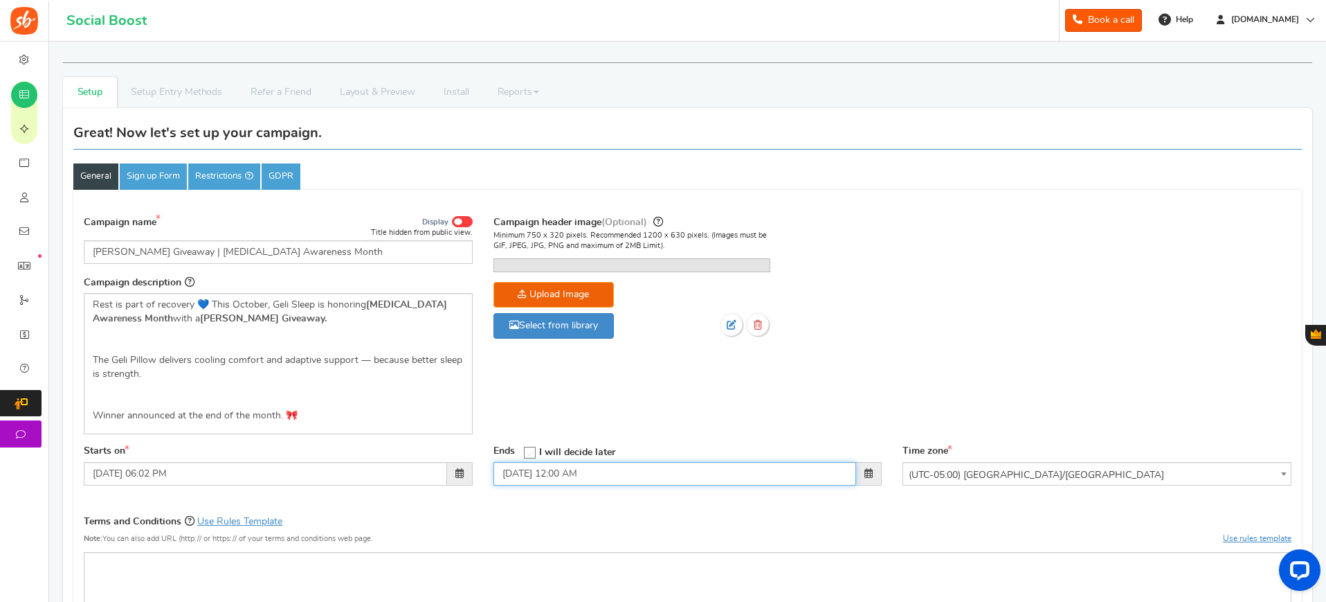
click at [654, 485] on input "11/12/2025 12:00 AM" at bounding box center [675, 474] width 363 height 24
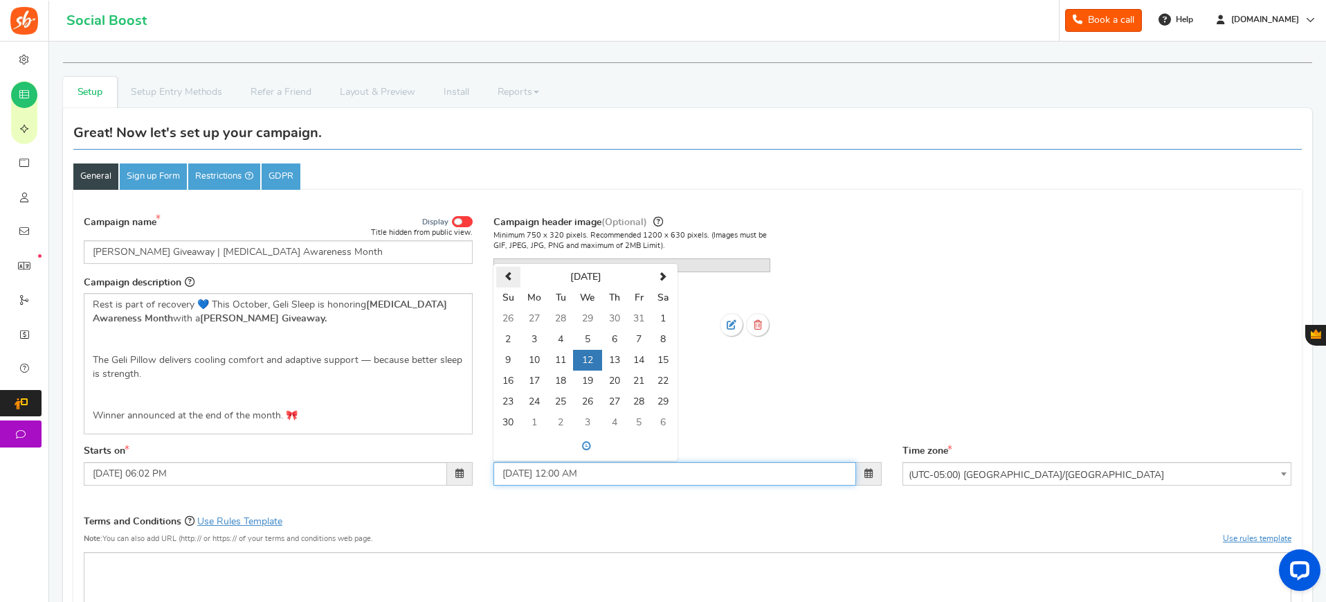
click at [516, 287] on th at bounding box center [508, 277] width 24 height 21
click at [636, 412] on td "31" at bounding box center [638, 401] width 24 height 21
type input "10/31/2025 12:00 AM"
click at [638, 412] on td "31" at bounding box center [638, 401] width 24 height 21
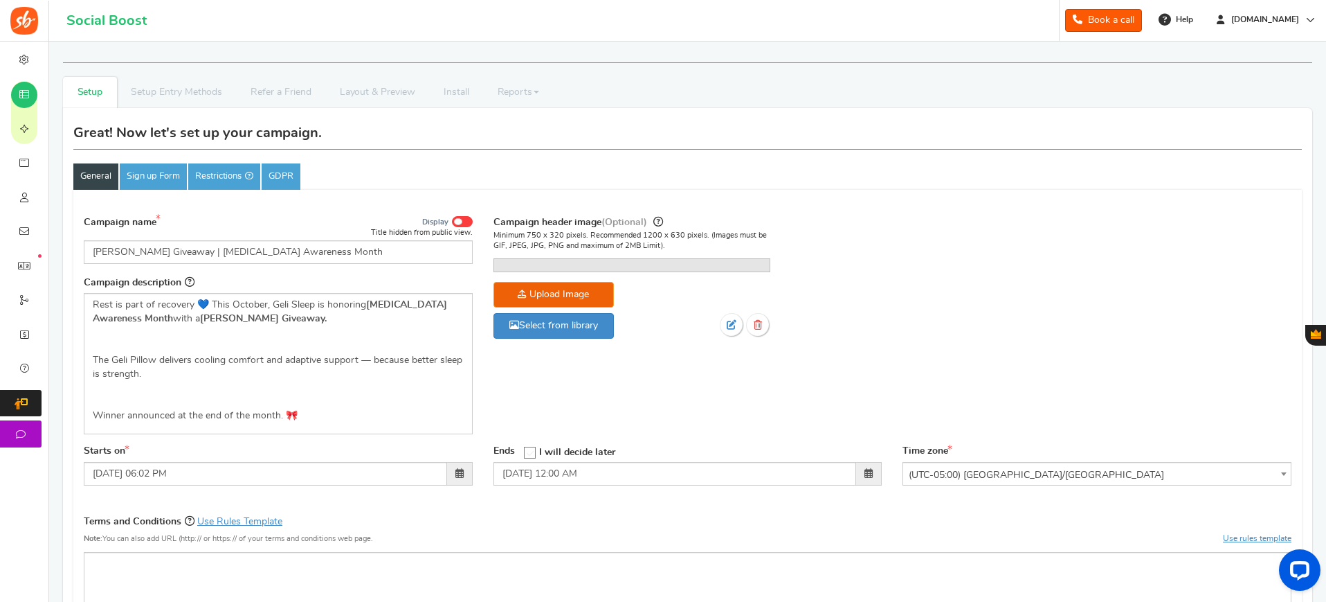
click at [903, 376] on div "Campaign name Display Title hidden from public view. Geli Pillow Giveaway | Bre…" at bounding box center [687, 325] width 1229 height 237
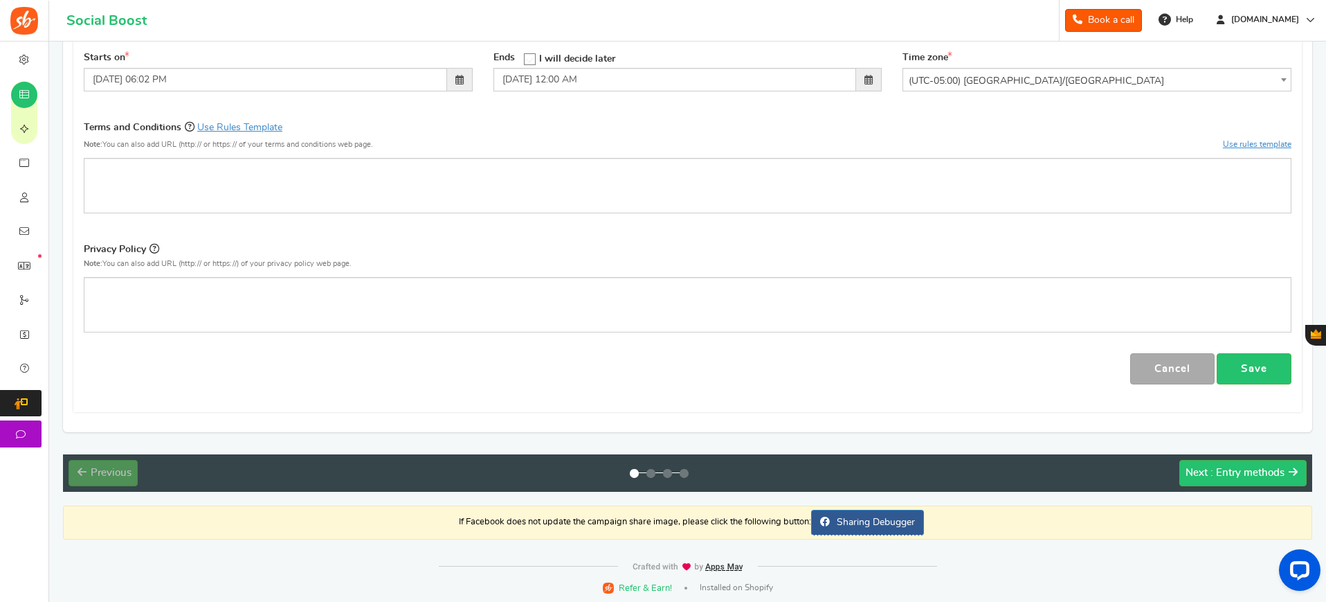
scroll to position [446, 0]
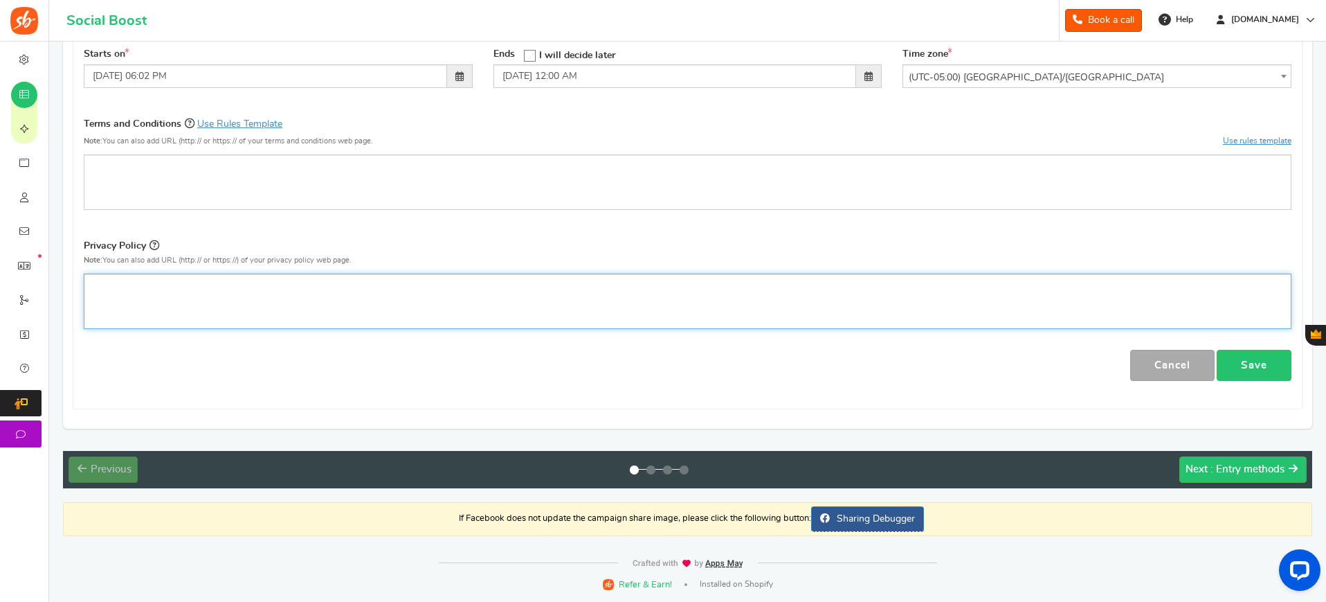
click at [289, 303] on div "Editor, competition_privacy" at bounding box center [688, 300] width 1208 height 55
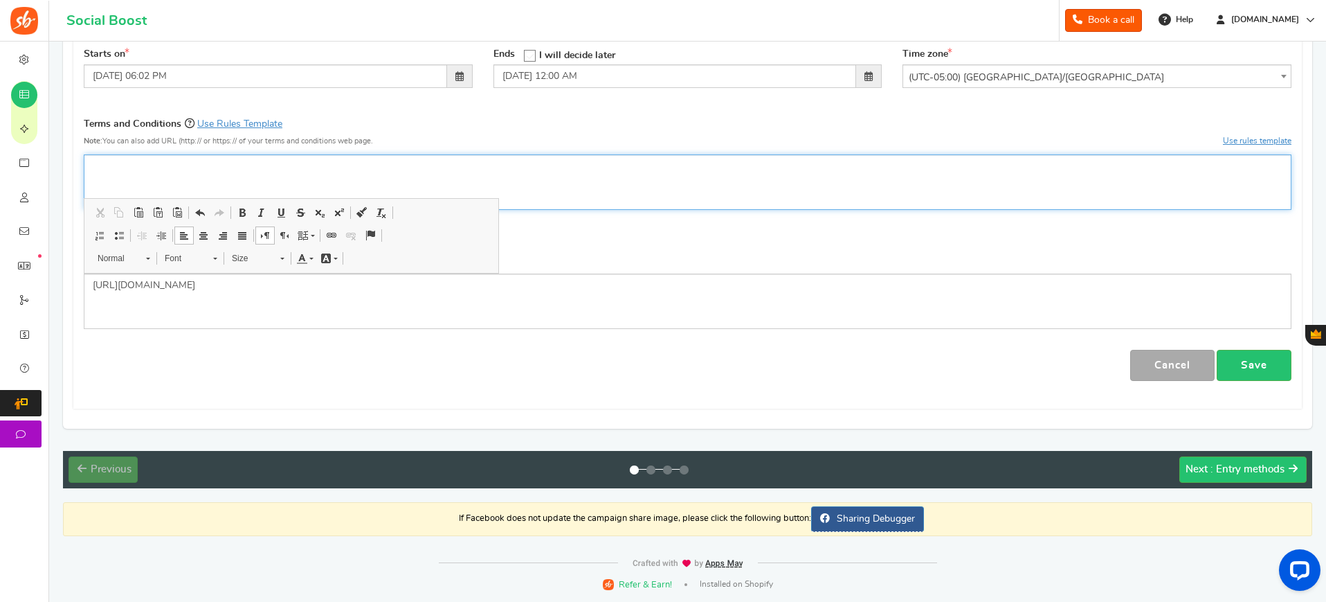
click at [545, 157] on div "Editor, competition_terms" at bounding box center [688, 181] width 1208 height 55
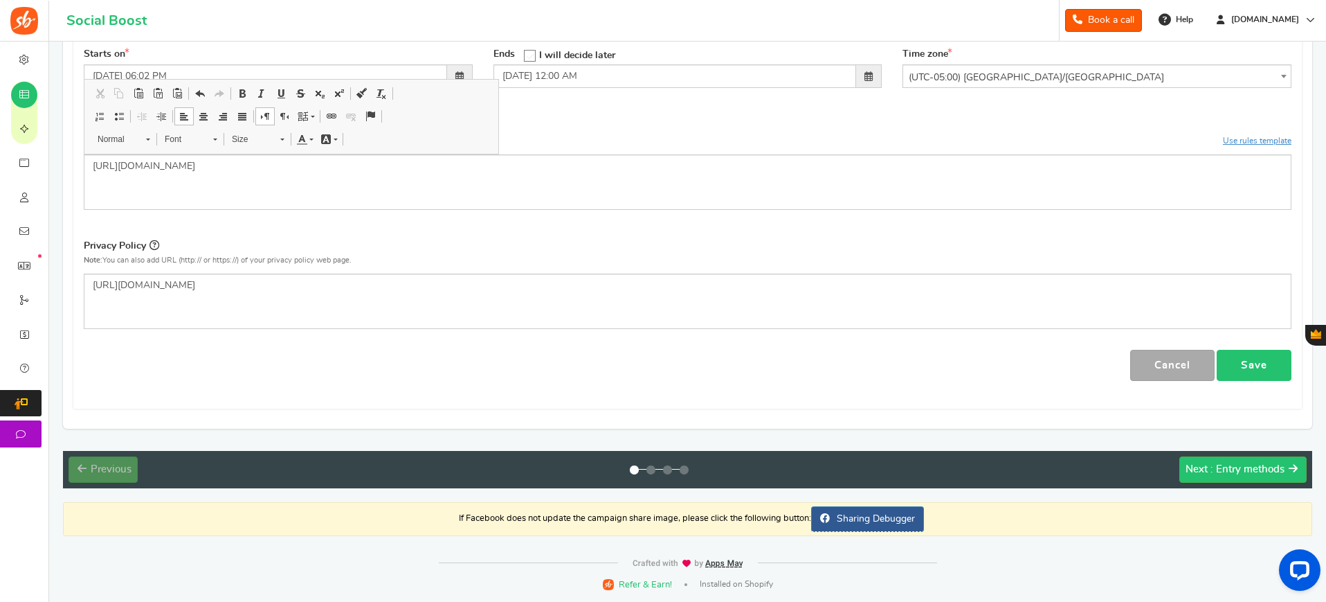
click at [1247, 366] on link "Save" at bounding box center [1254, 365] width 75 height 31
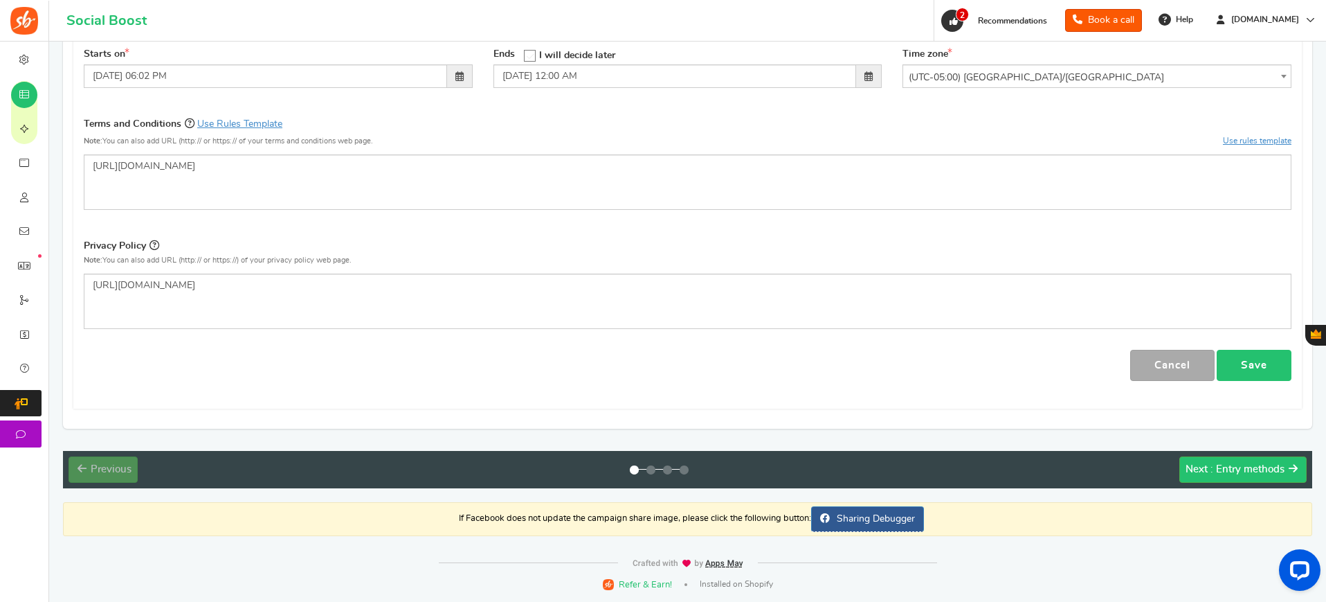
scroll to position [443, 0]
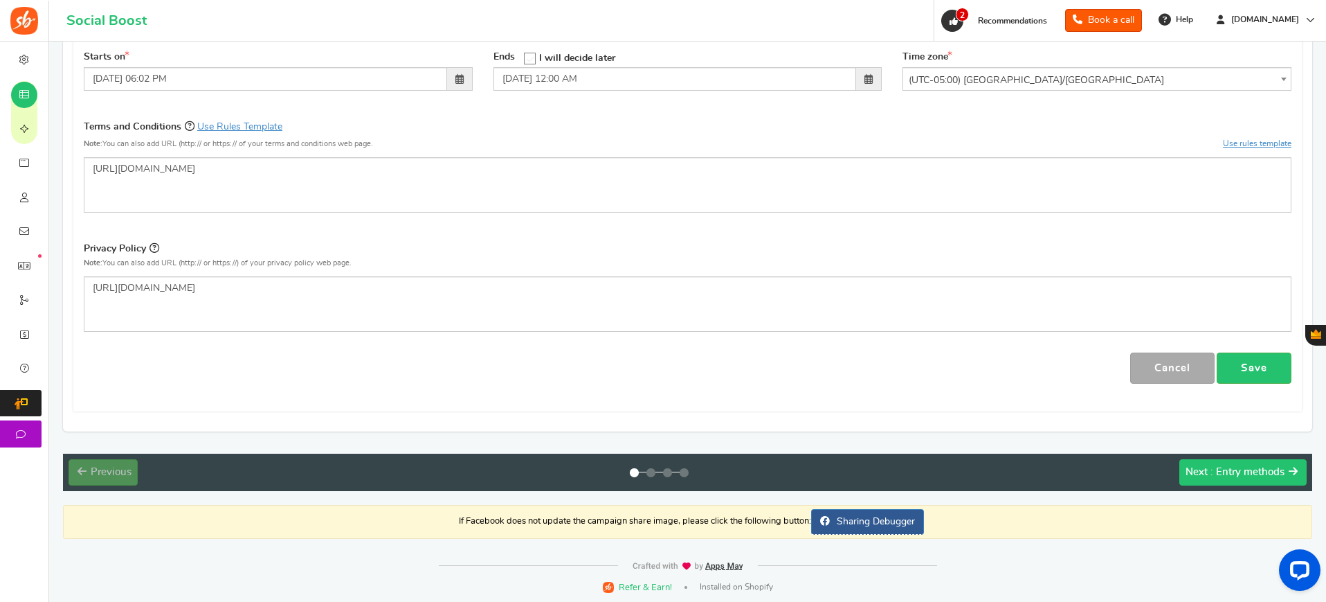
click at [1270, 476] on span ": Entry methods" at bounding box center [1248, 472] width 74 height 10
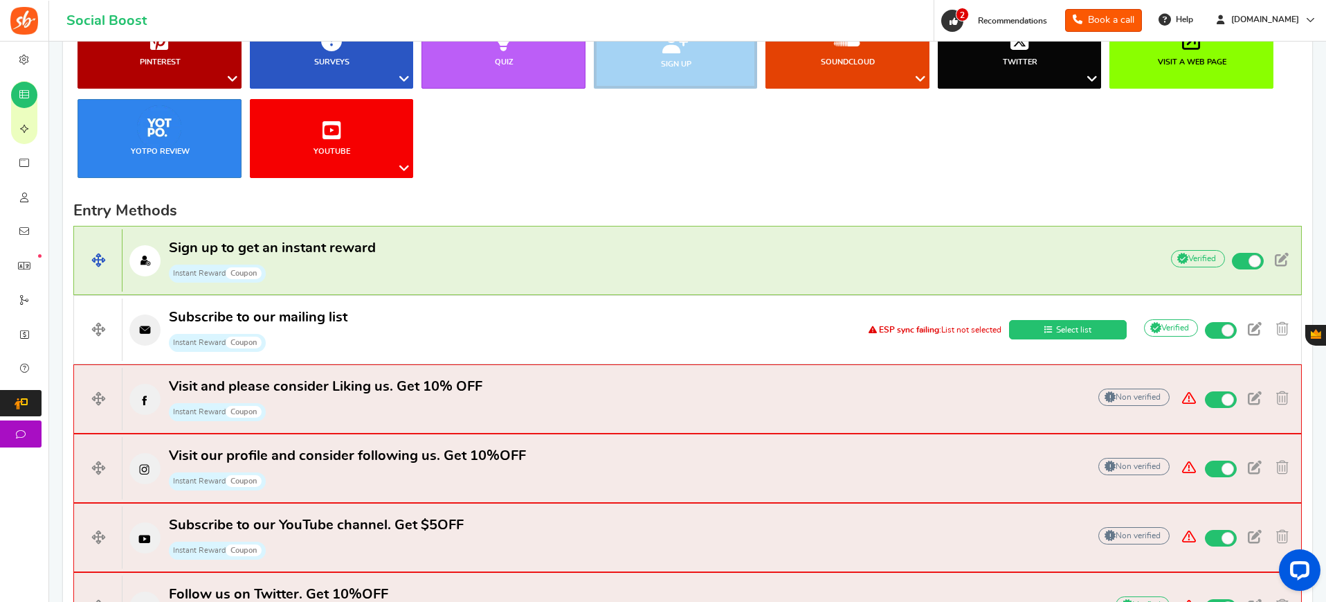
scroll to position [275, 0]
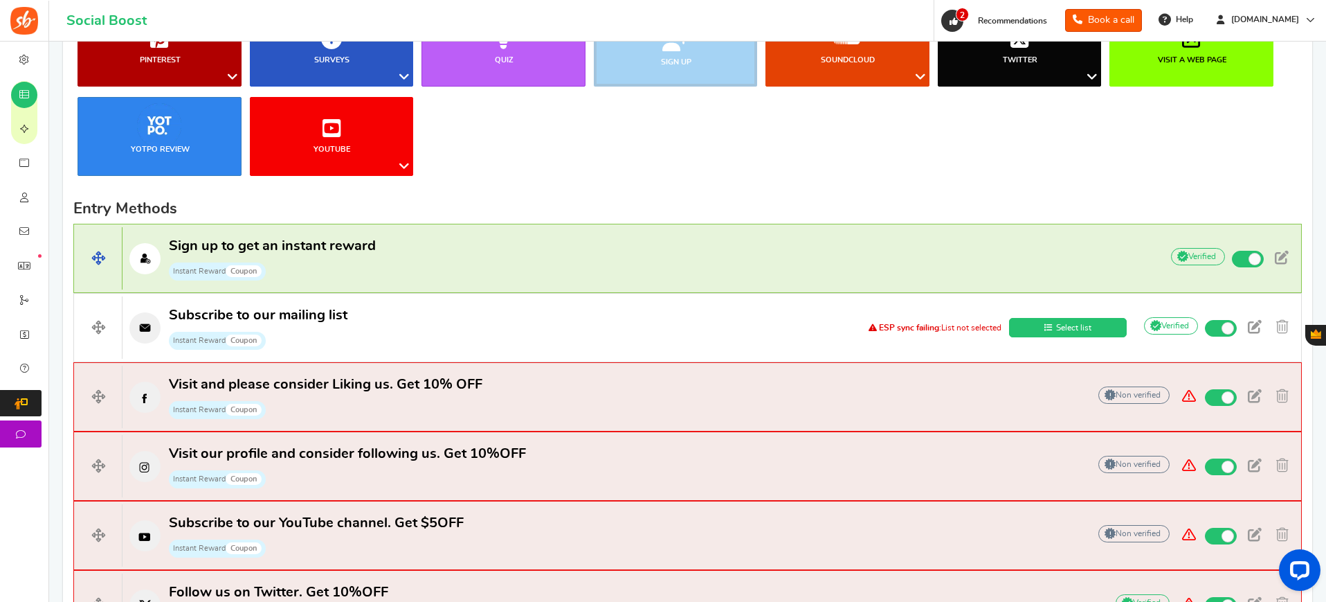
click at [361, 256] on span "Sign up to get an instant reward Instant Reward Coupon" at bounding box center [272, 259] width 207 height 44
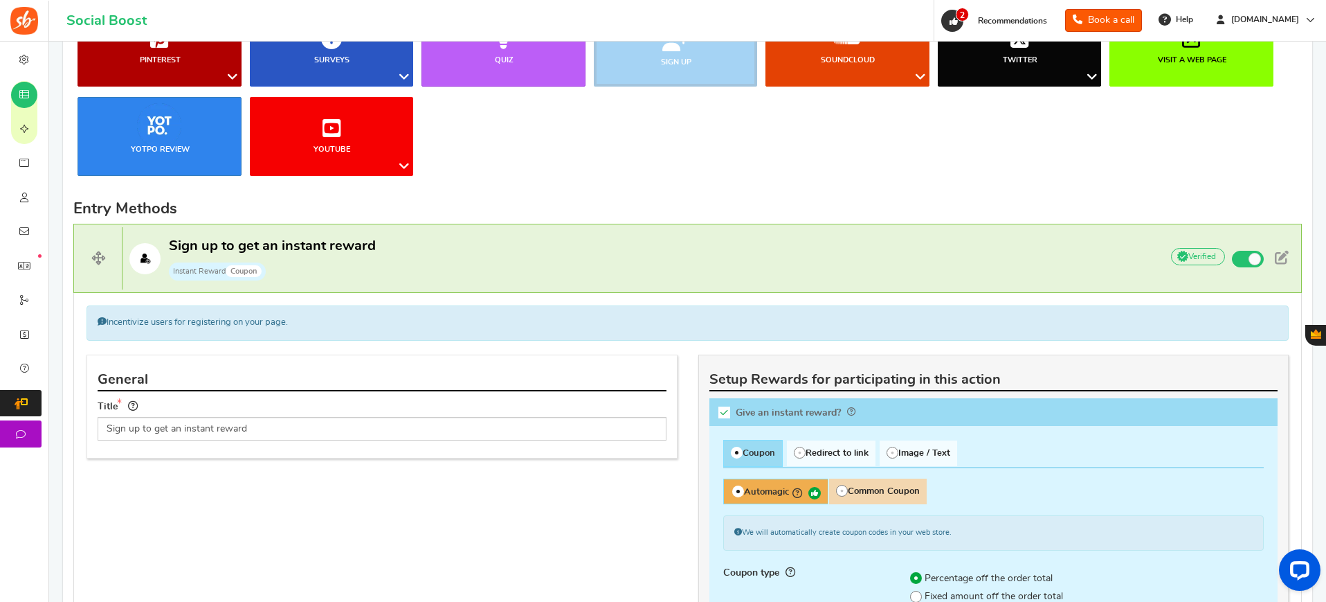
click at [725, 414] on icon at bounding box center [725, 412] width 12 height 12
click at [725, 414] on input "Give an instant reward?" at bounding box center [729, 415] width 14 height 14
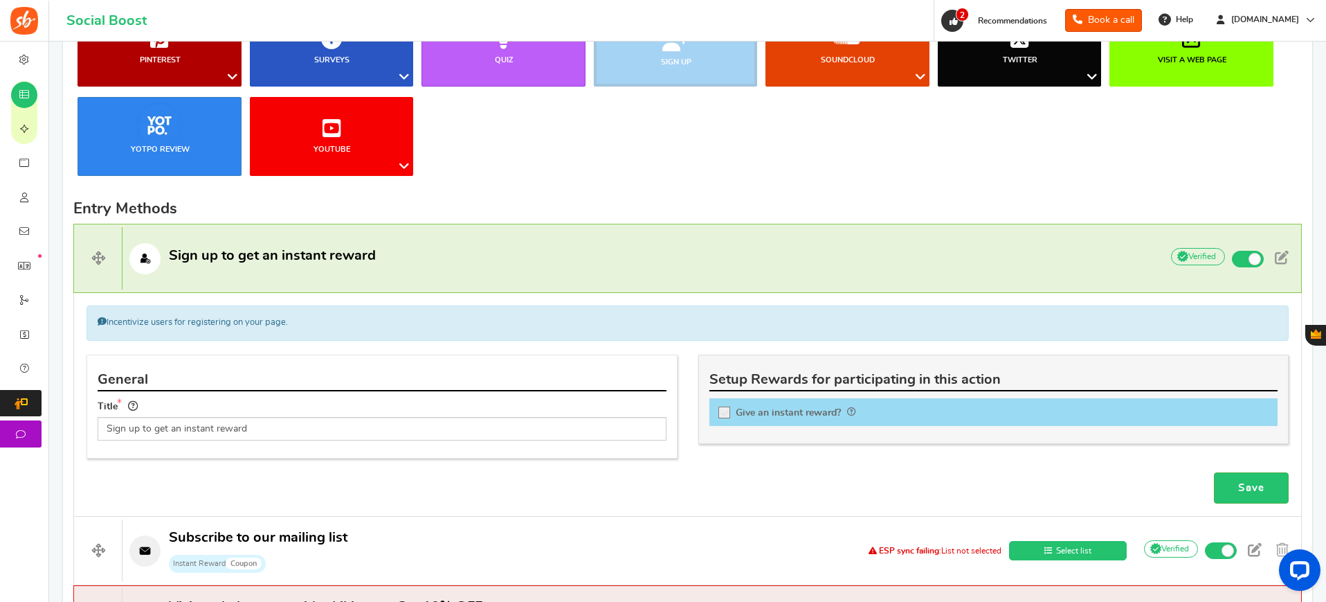
click at [724, 414] on icon at bounding box center [725, 413] width 12 height 12
click at [724, 414] on input "Give an instant reward?" at bounding box center [729, 415] width 14 height 14
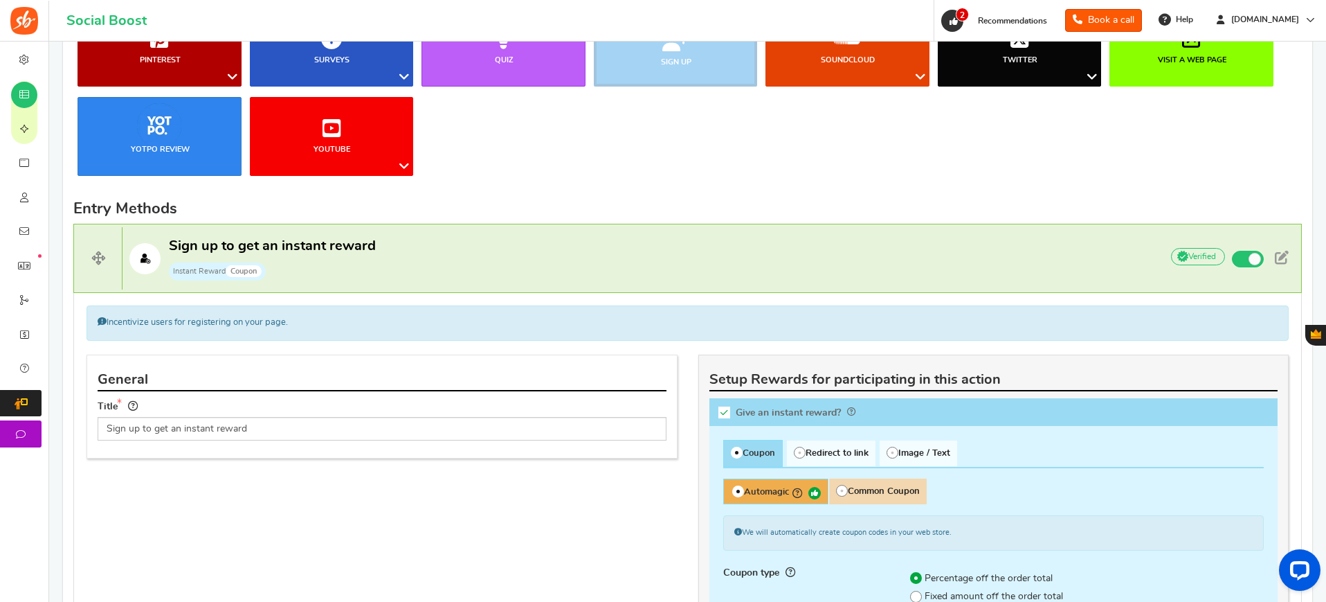
click at [724, 414] on icon at bounding box center [725, 412] width 12 height 12
click at [724, 414] on input "Give an instant reward?" at bounding box center [729, 415] width 14 height 14
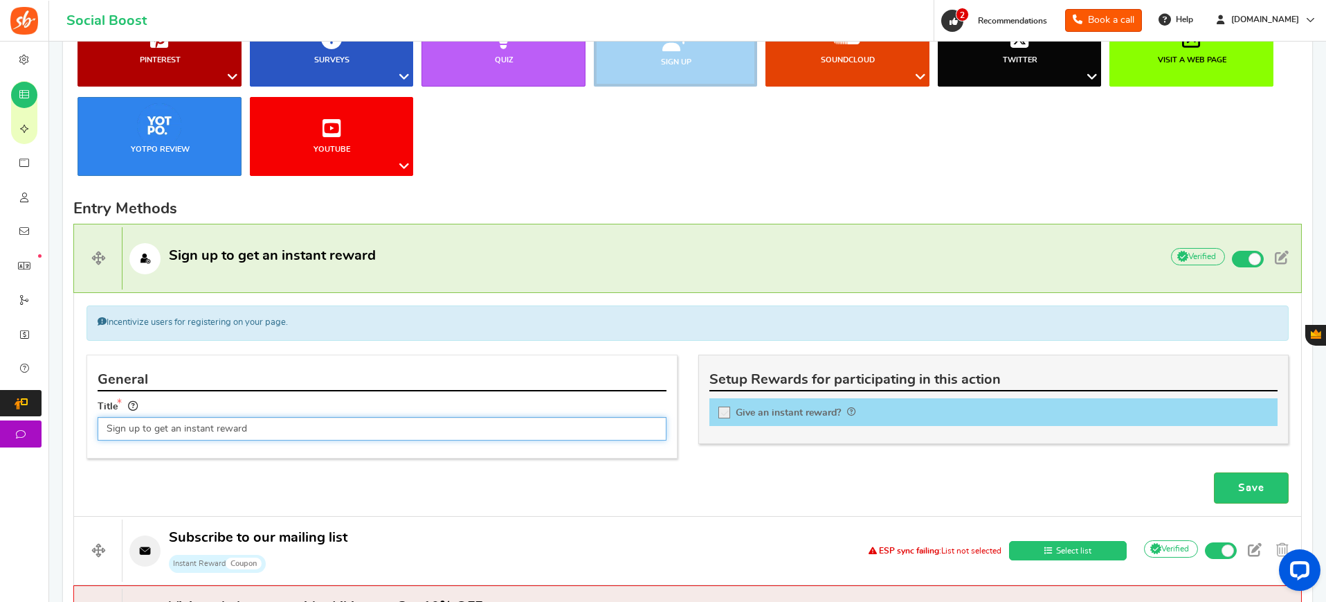
click at [423, 433] on input "Sign up to get an instant reward" at bounding box center [382, 429] width 569 height 24
drag, startPoint x: 282, startPoint y: 431, endPoint x: 244, endPoint y: 429, distance: 38.8
click at [244, 429] on input "Sign up to get an instant reward" at bounding box center [382, 429] width 569 height 24
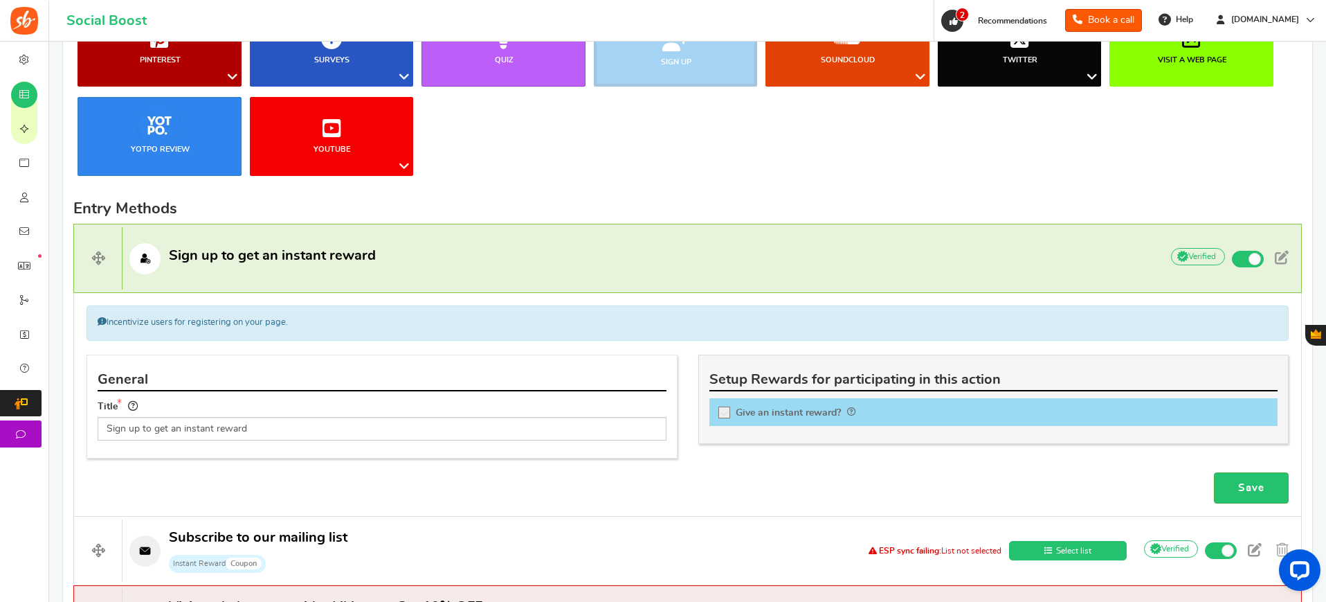
click at [724, 414] on icon at bounding box center [725, 413] width 12 height 12
click at [724, 414] on input "Give an instant reward?" at bounding box center [729, 415] width 14 height 14
checkbox input "true"
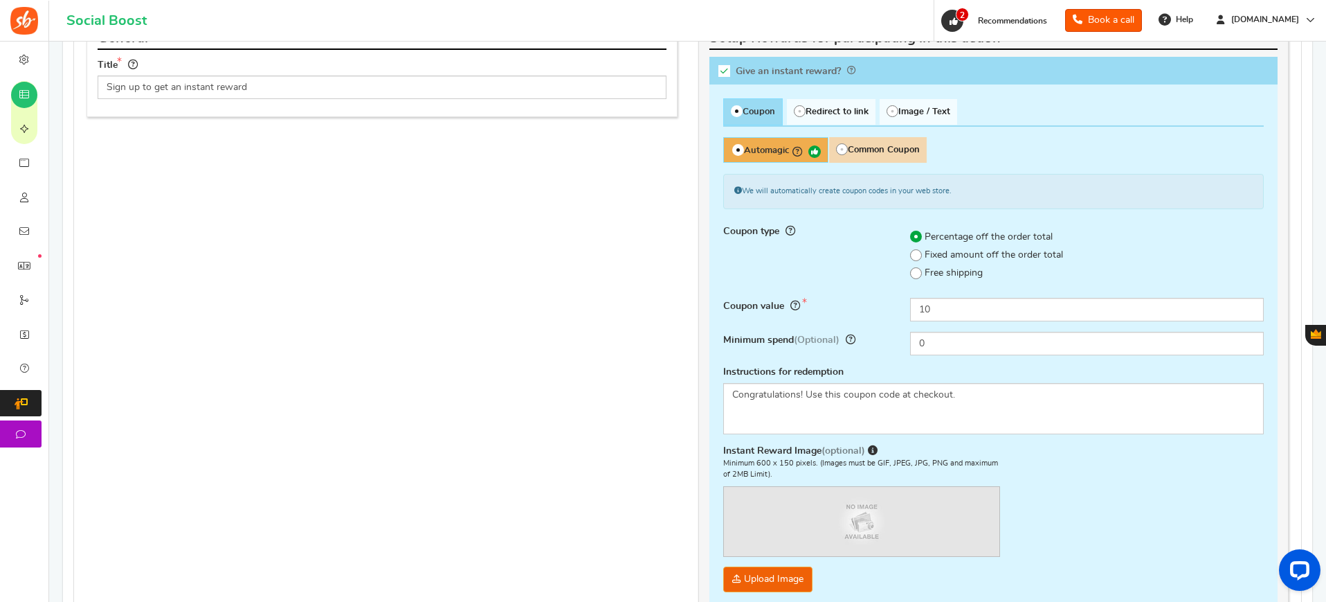
scroll to position [633, 0]
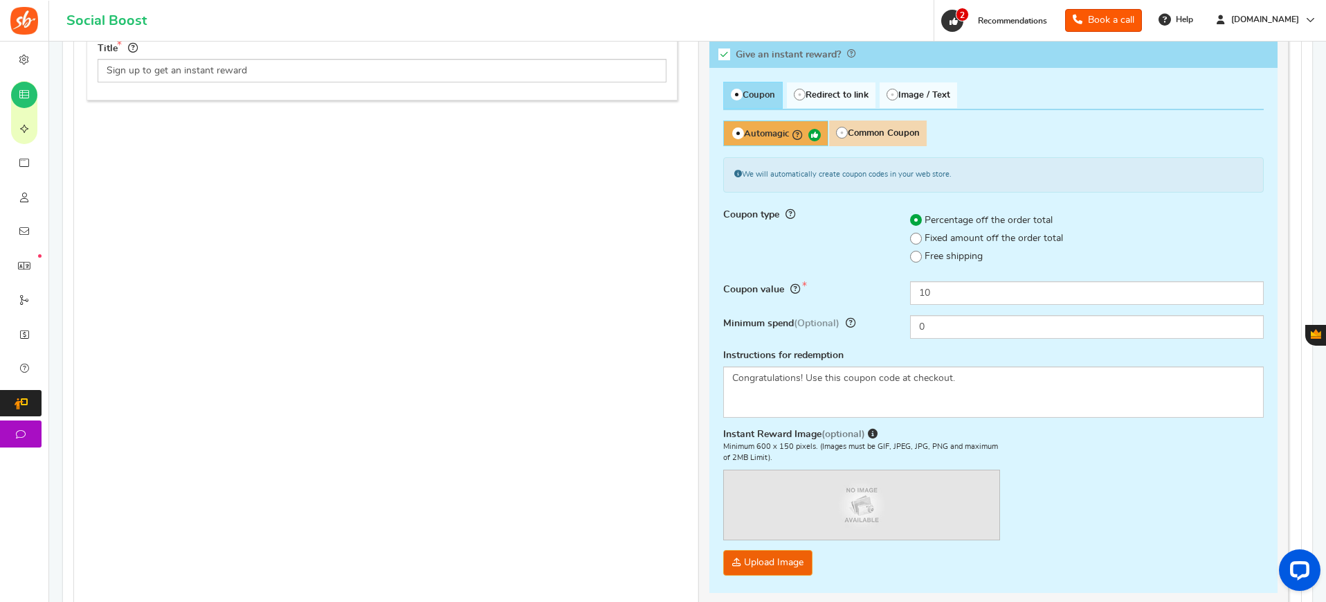
click at [881, 140] on span "Common Coupon" at bounding box center [878, 133] width 98 height 26
click at [838, 132] on input "Common Coupon" at bounding box center [833, 127] width 9 height 9
radio input "true"
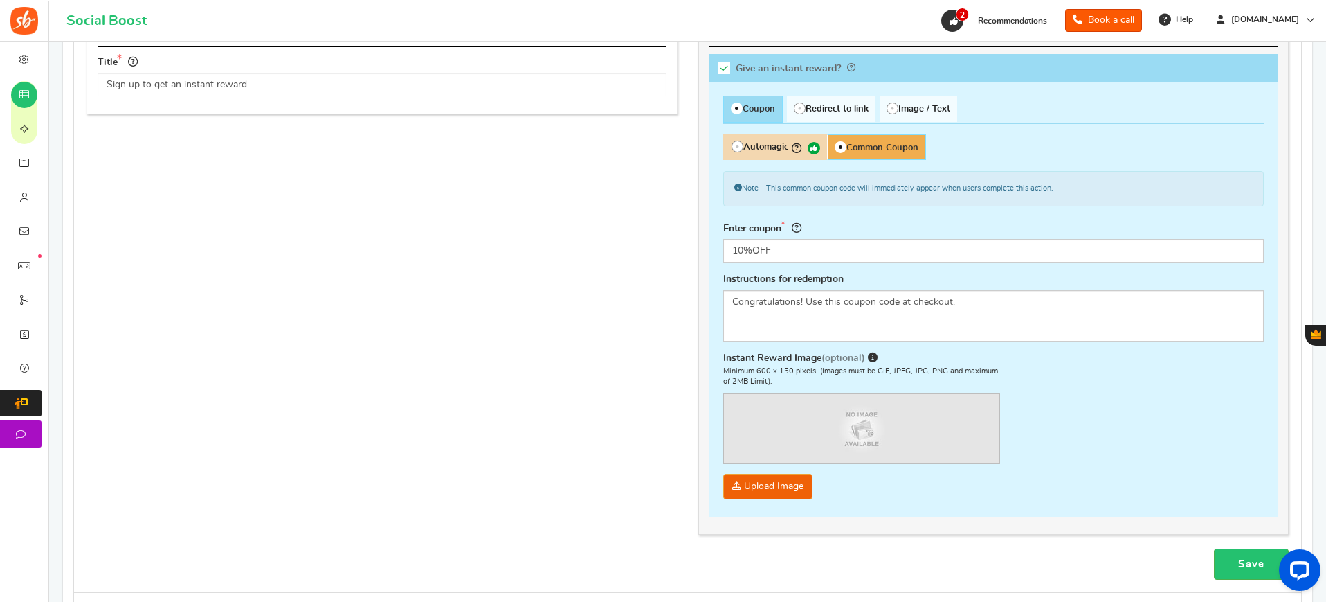
scroll to position [622, 0]
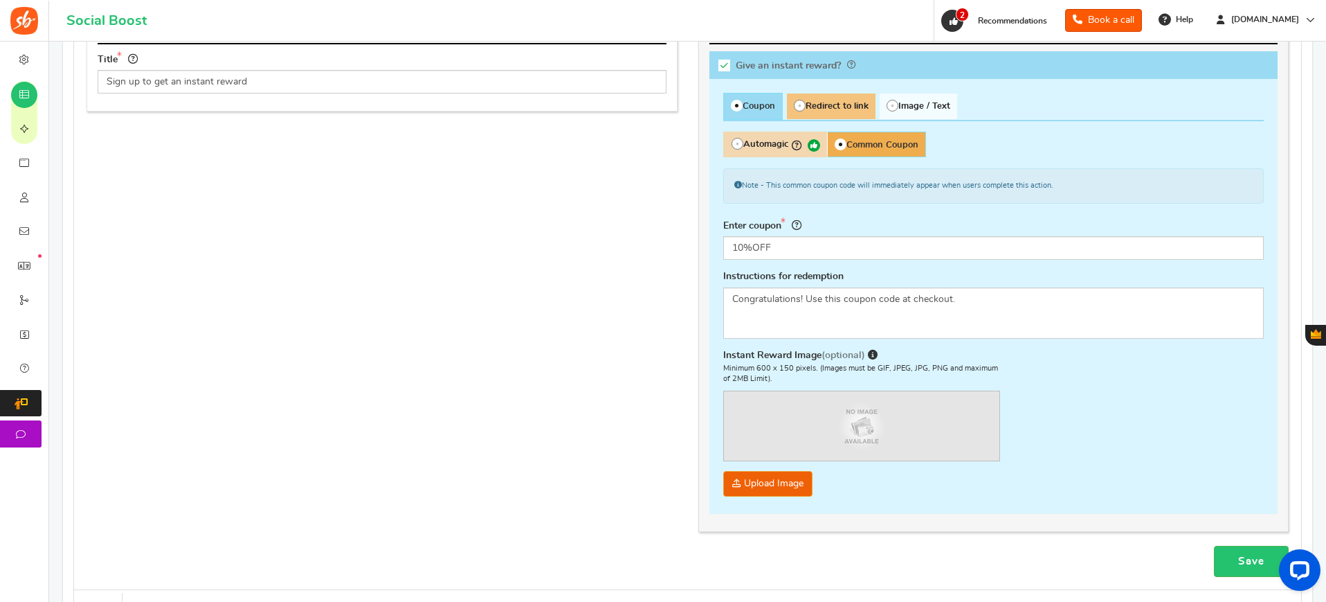
click at [860, 110] on span "Redirect to link" at bounding box center [831, 106] width 89 height 26
click at [796, 105] on input "Redirect to link" at bounding box center [791, 100] width 9 height 9
radio input "true"
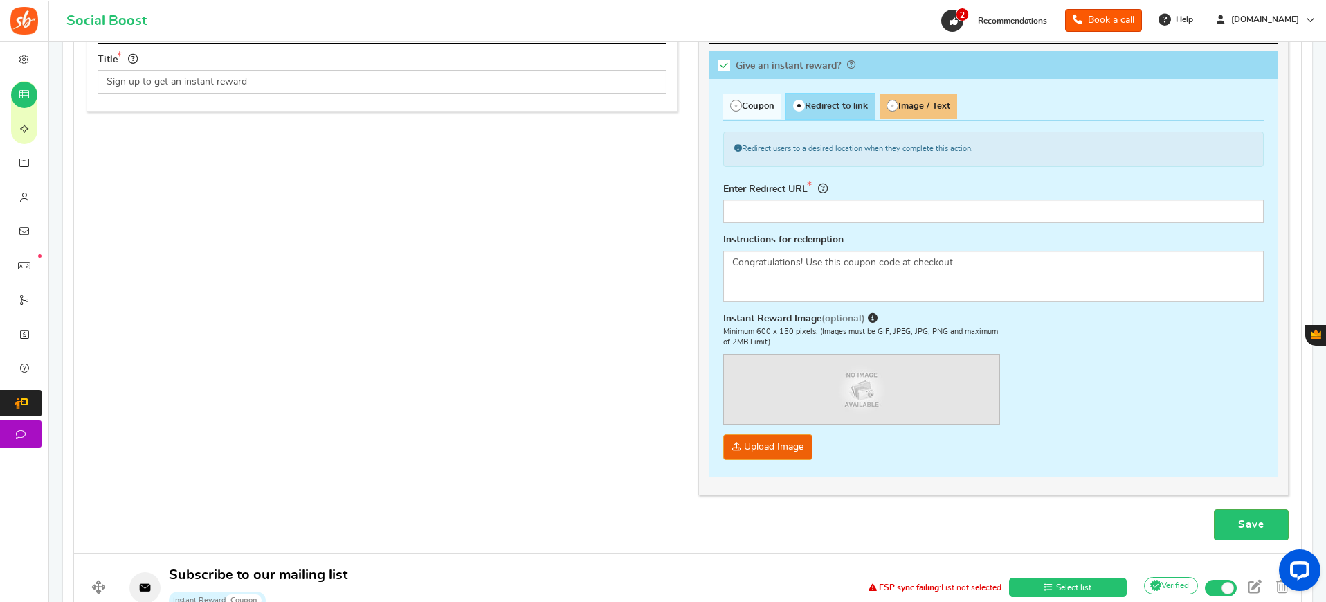
click at [921, 107] on span "Image / Text" at bounding box center [919, 106] width 78 height 26
click at [889, 105] on input "Image / Text" at bounding box center [884, 100] width 9 height 9
radio input "true"
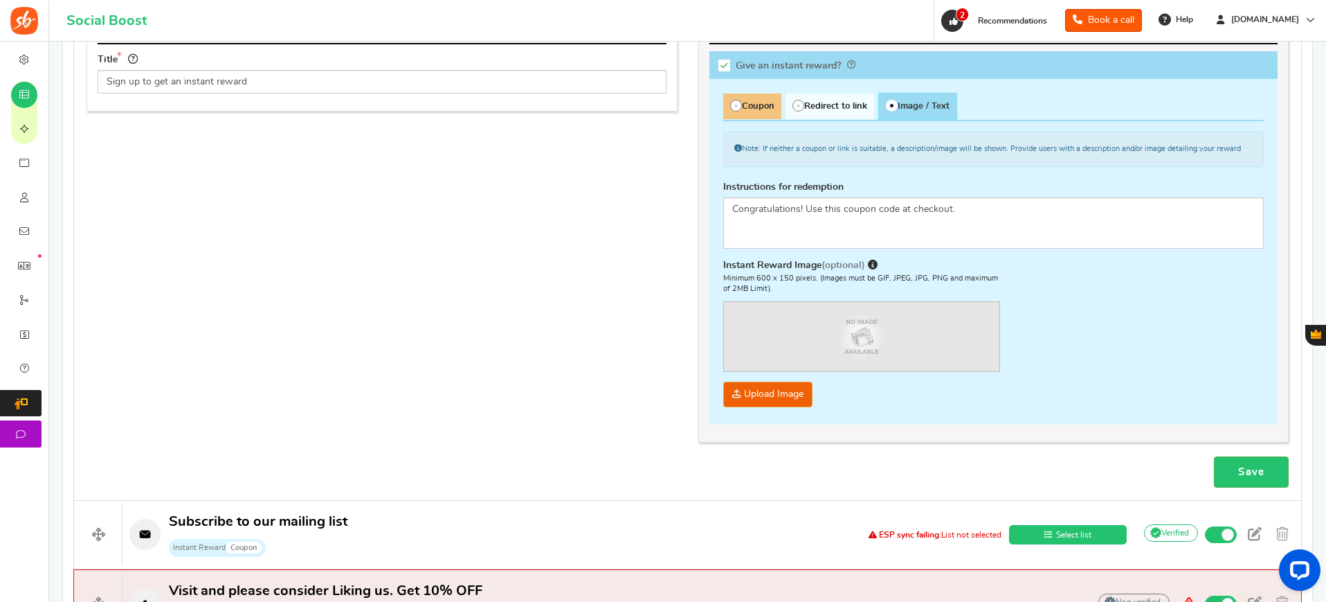
click at [770, 109] on span "Coupon" at bounding box center [752, 106] width 58 height 26
click at [732, 105] on input "Coupon" at bounding box center [727, 100] width 9 height 9
radio input "true"
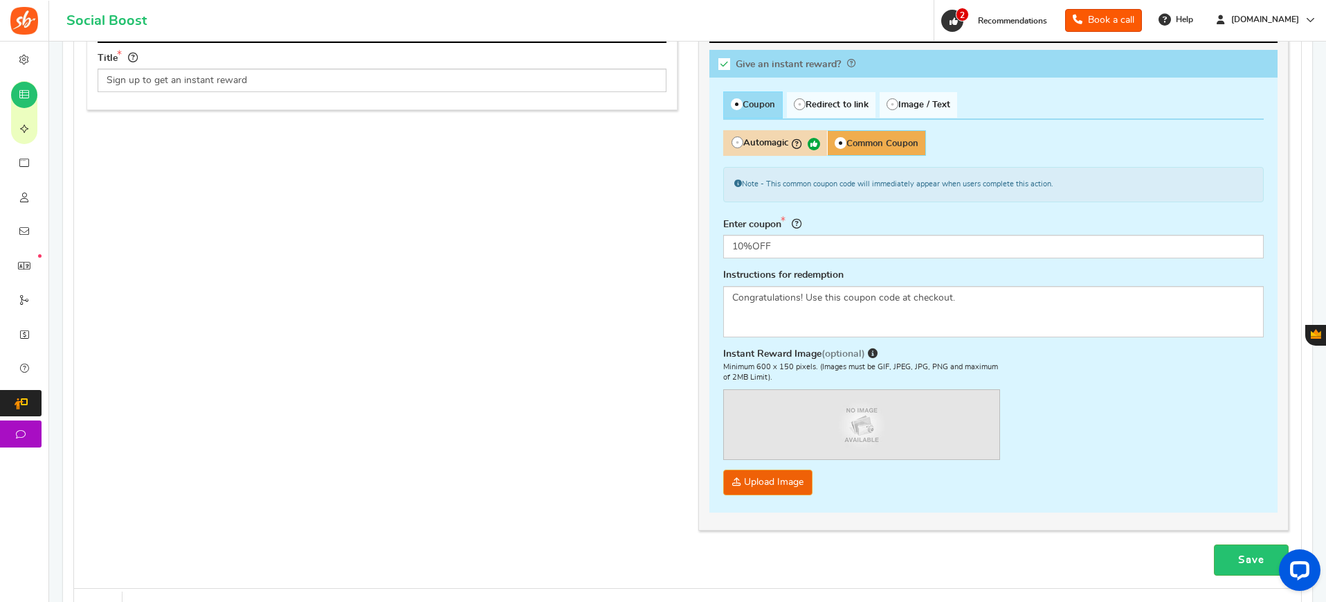
scroll to position [624, 0]
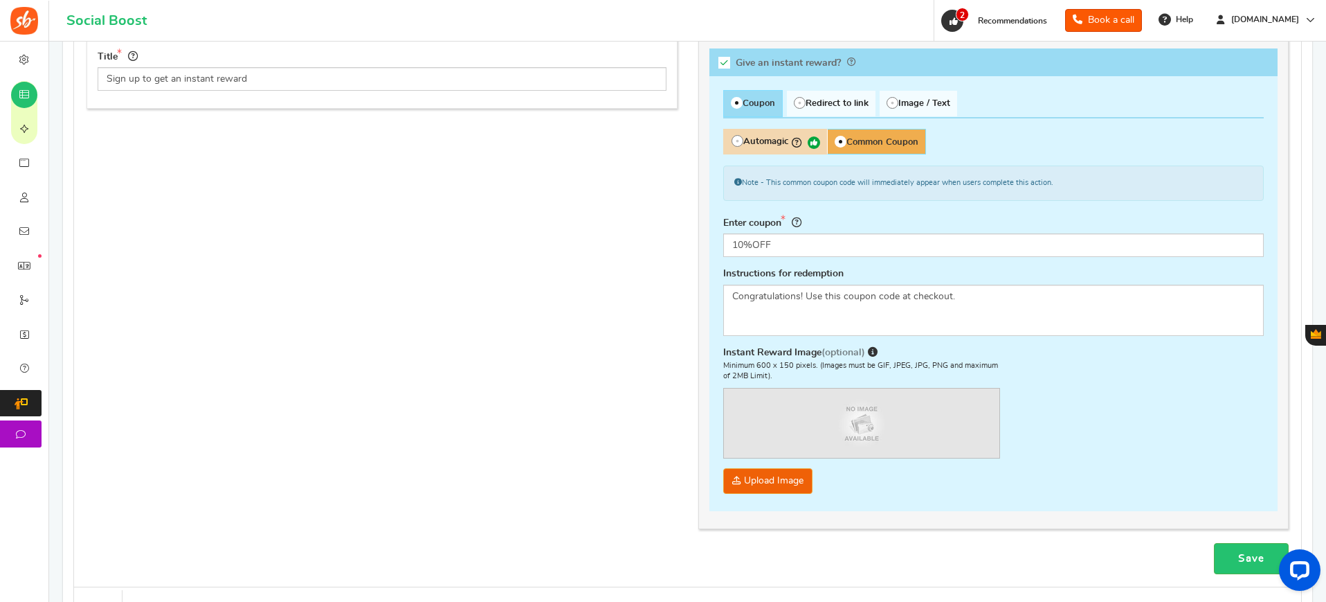
click at [768, 150] on span "Automagic" at bounding box center [775, 142] width 104 height 26
click at [732, 141] on input "Automagic" at bounding box center [727, 136] width 9 height 9
radio input "true"
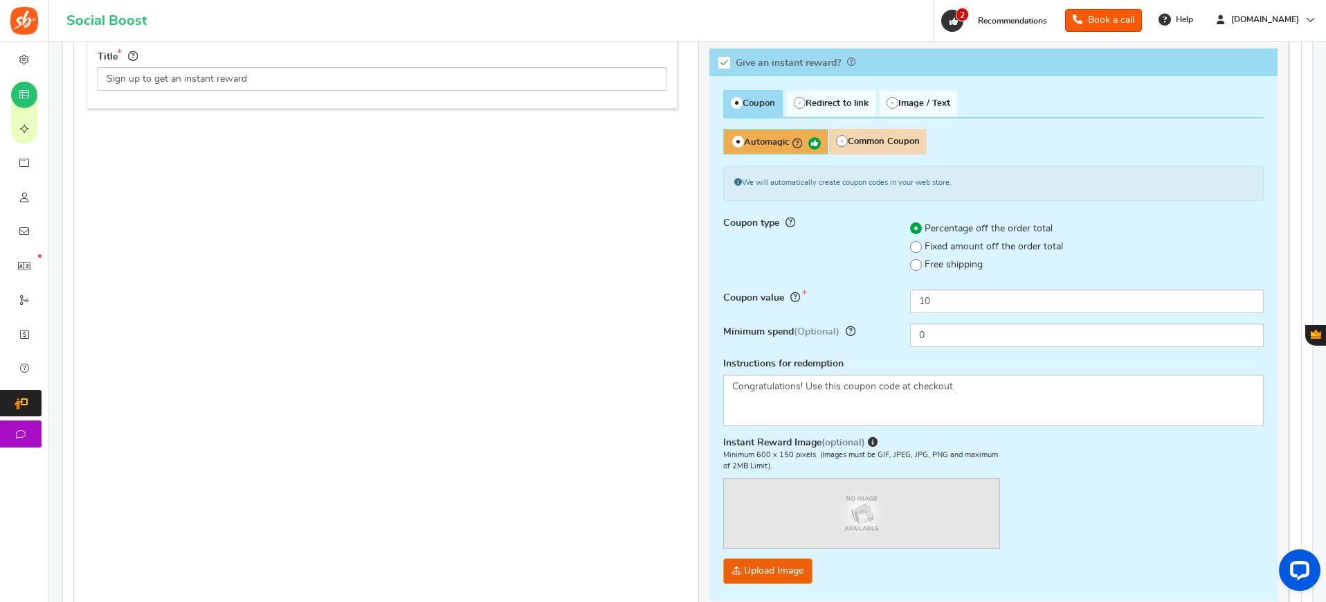
click at [905, 135] on span "Common Coupon" at bounding box center [878, 142] width 98 height 26
click at [838, 135] on input "Common Coupon" at bounding box center [833, 136] width 9 height 9
radio input "true"
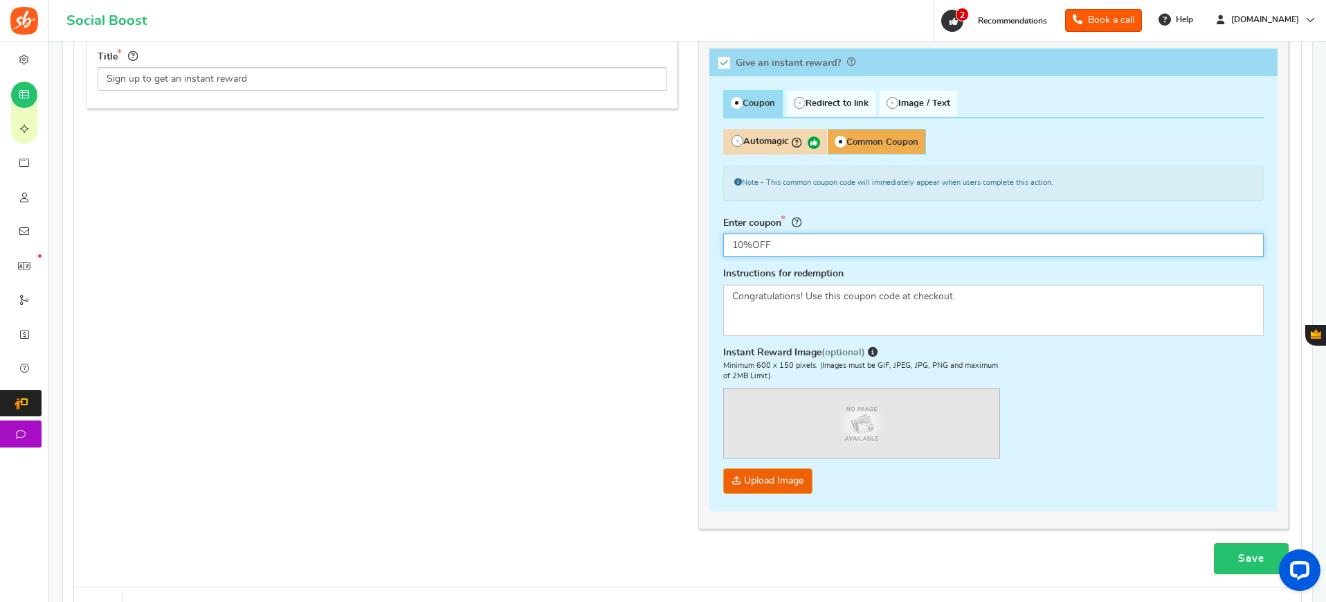
drag, startPoint x: 779, startPoint y: 249, endPoint x: 696, endPoint y: 244, distance: 83.3
click at [696, 244] on div "This campaign category can have no rewards for any action Setup Rewards for par…" at bounding box center [994, 274] width 612 height 539
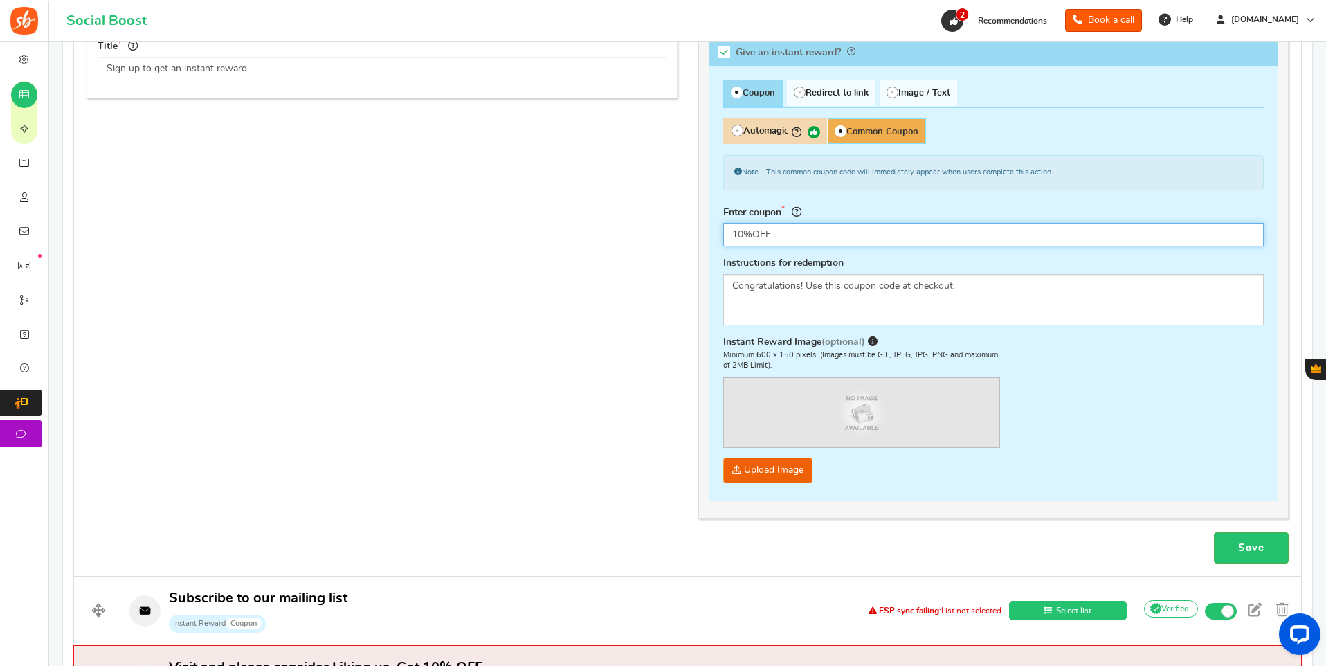
scroll to position [663, 0]
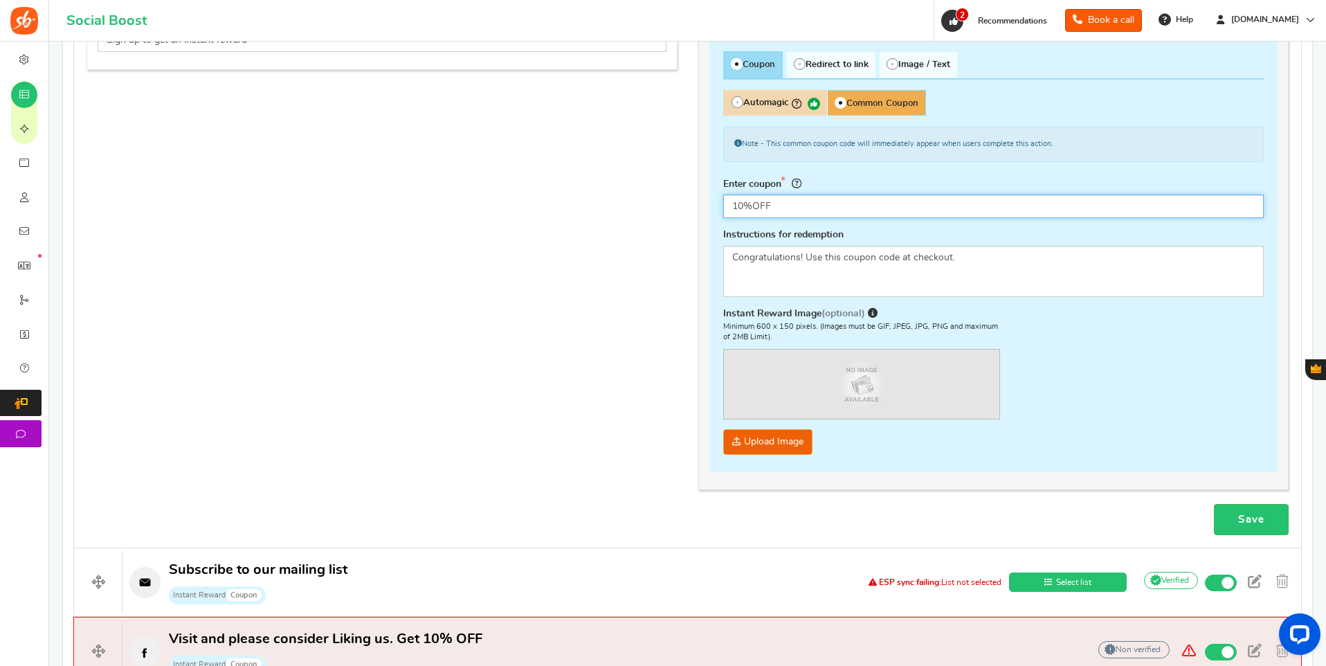
click at [815, 209] on input "10%OFF" at bounding box center [993, 207] width 541 height 24
type input "1"
type input "Pink10"
click at [968, 257] on textarea "Congratulations! Use this coupon code at checkout." at bounding box center [993, 271] width 541 height 51
drag, startPoint x: 839, startPoint y: 256, endPoint x: 828, endPoint y: 254, distance: 11.3
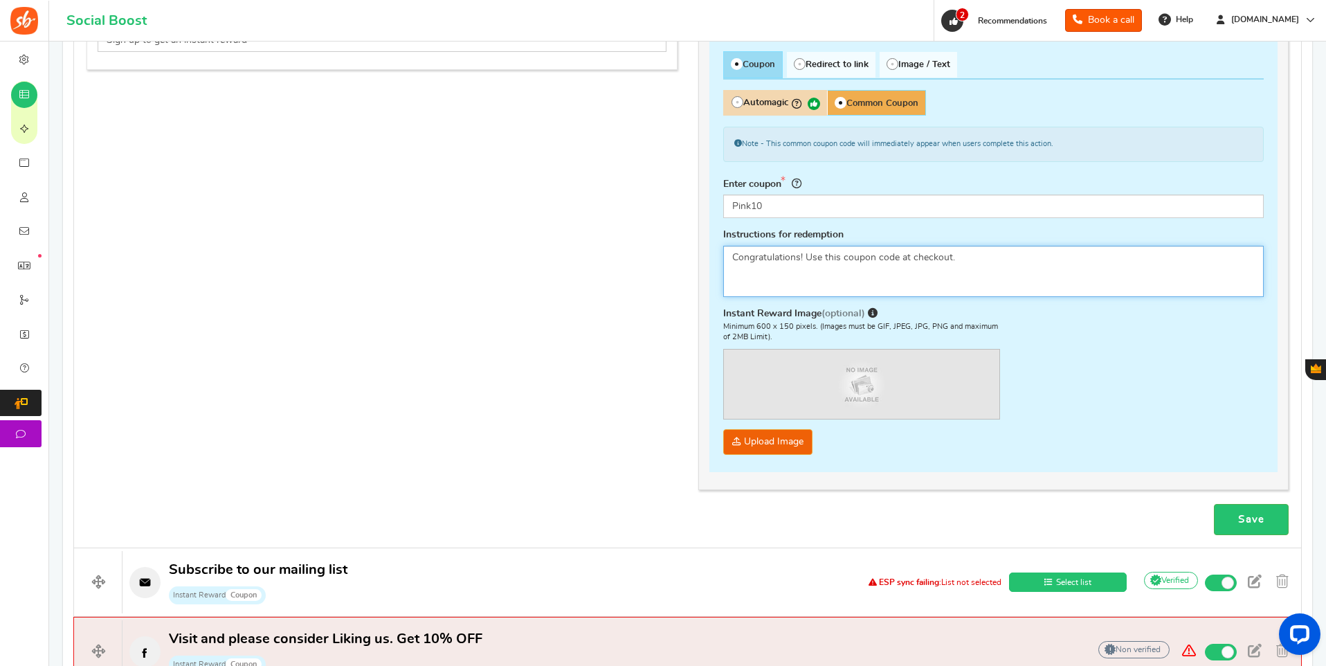
click at [828, 254] on textarea "Congratulations! Use this coupon code at checkout." at bounding box center [993, 271] width 541 height 51
click at [827, 255] on textarea "Congratulations! Use this coupon code at checkout." at bounding box center [993, 271] width 541 height 51
drag, startPoint x: 826, startPoint y: 254, endPoint x: 983, endPoint y: 256, distance: 157.2
click at [983, 256] on textarea "Congratulations! Use this coupon code at checkout." at bounding box center [993, 271] width 541 height 51
paste textarea "10% off sitewide during Breast Cancer Awareness Month"
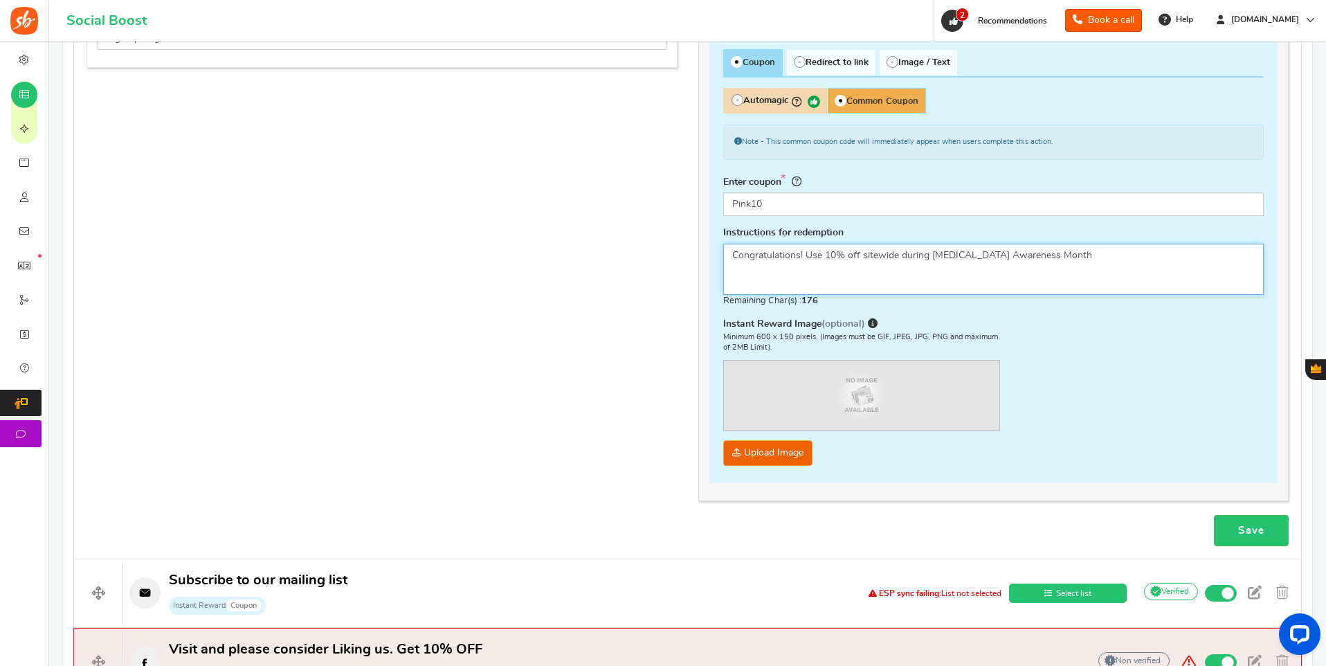
scroll to position [666, 0]
click at [874, 254] on textarea "Congratulations! Use this coupon code at checkout." at bounding box center [993, 268] width 541 height 51
click at [1119, 263] on textarea "Congratulations! Use this coupon code at checkout." at bounding box center [993, 268] width 541 height 51
drag, startPoint x: 1073, startPoint y: 253, endPoint x: 730, endPoint y: 253, distance: 343.4
click at [730, 253] on textarea "Congratulations! Use this coupon code at checkout." at bounding box center [993, 268] width 541 height 51
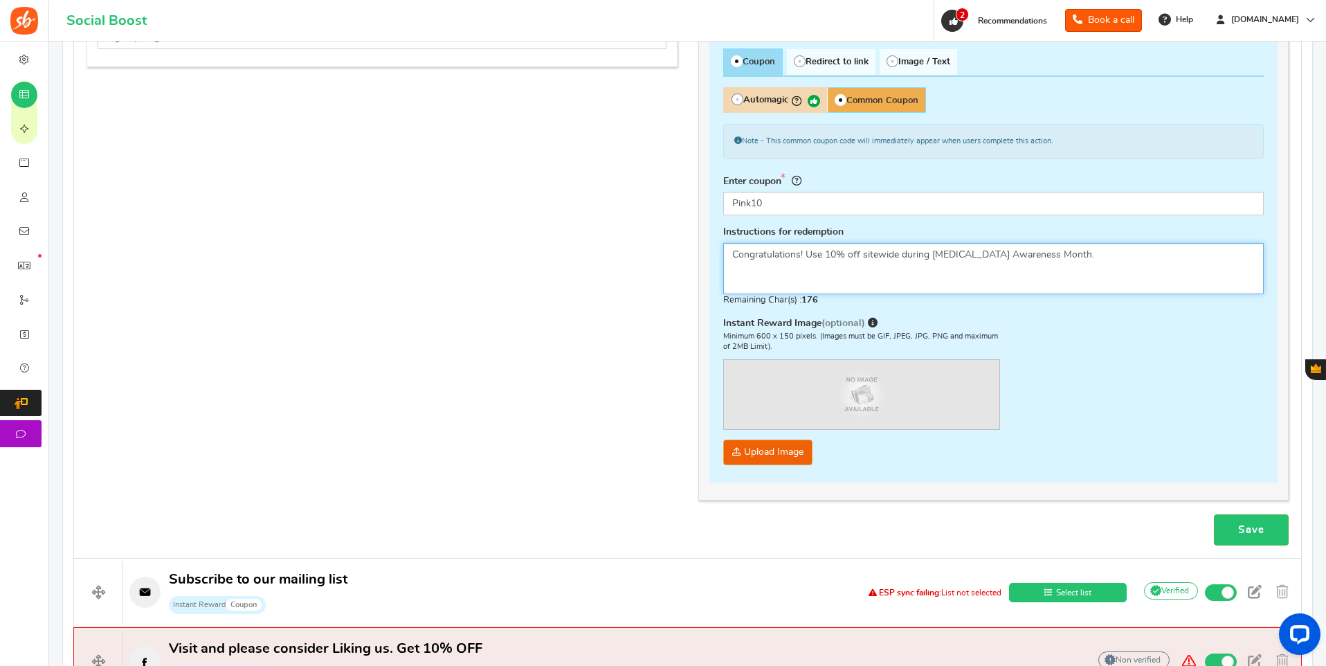
type textarea "Congratulations! Use 10% off sitewide during Breast Cancer Awareness Month."
click at [854, 399] on img at bounding box center [862, 394] width 276 height 69
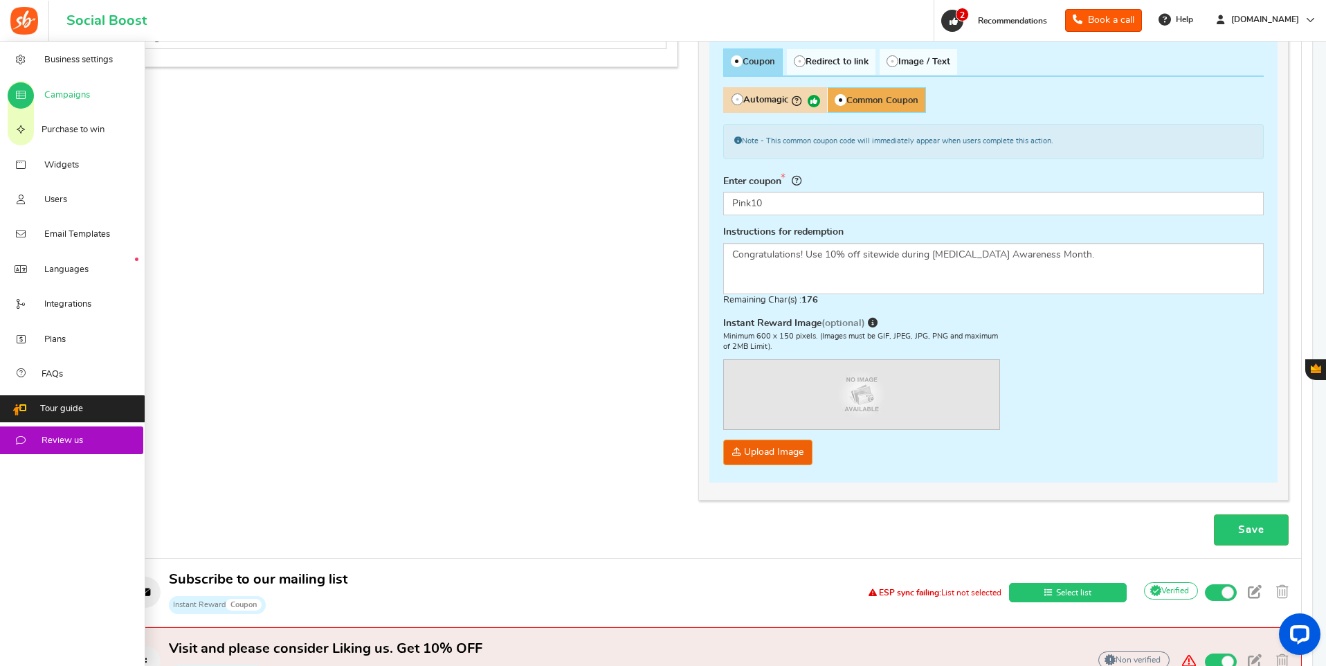
scroll to position [669, 0]
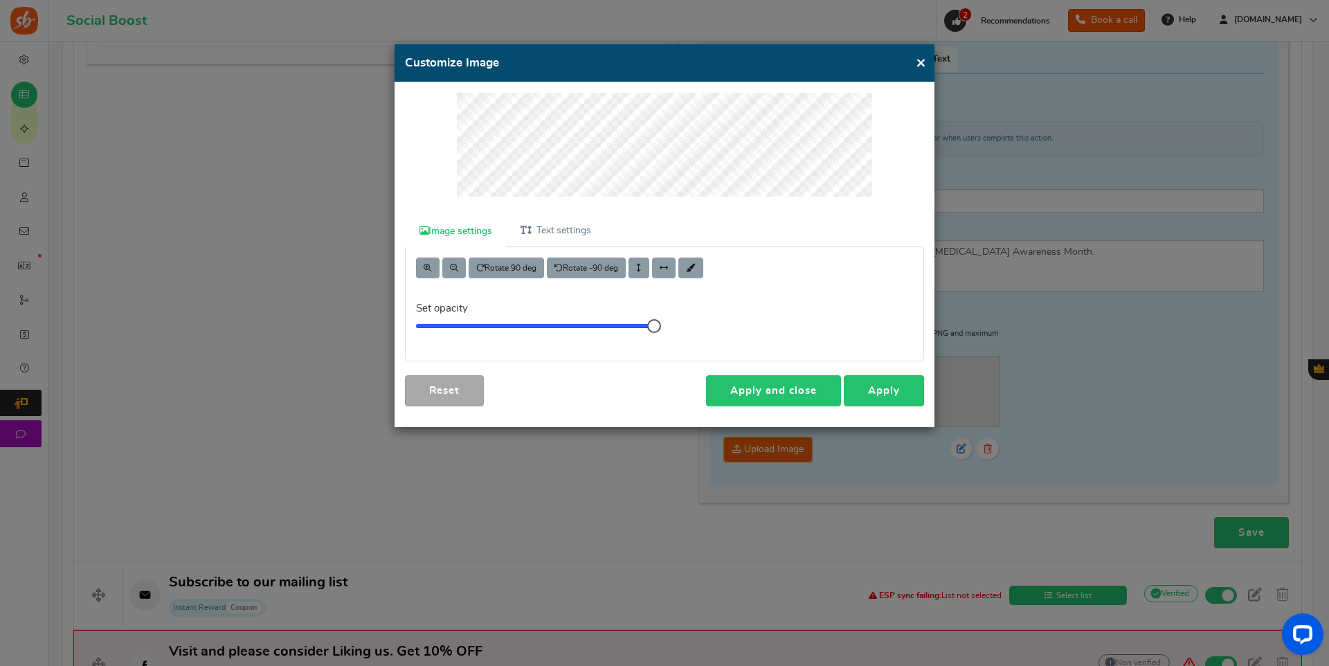
click at [802, 392] on link "Apply and close" at bounding box center [773, 390] width 135 height 31
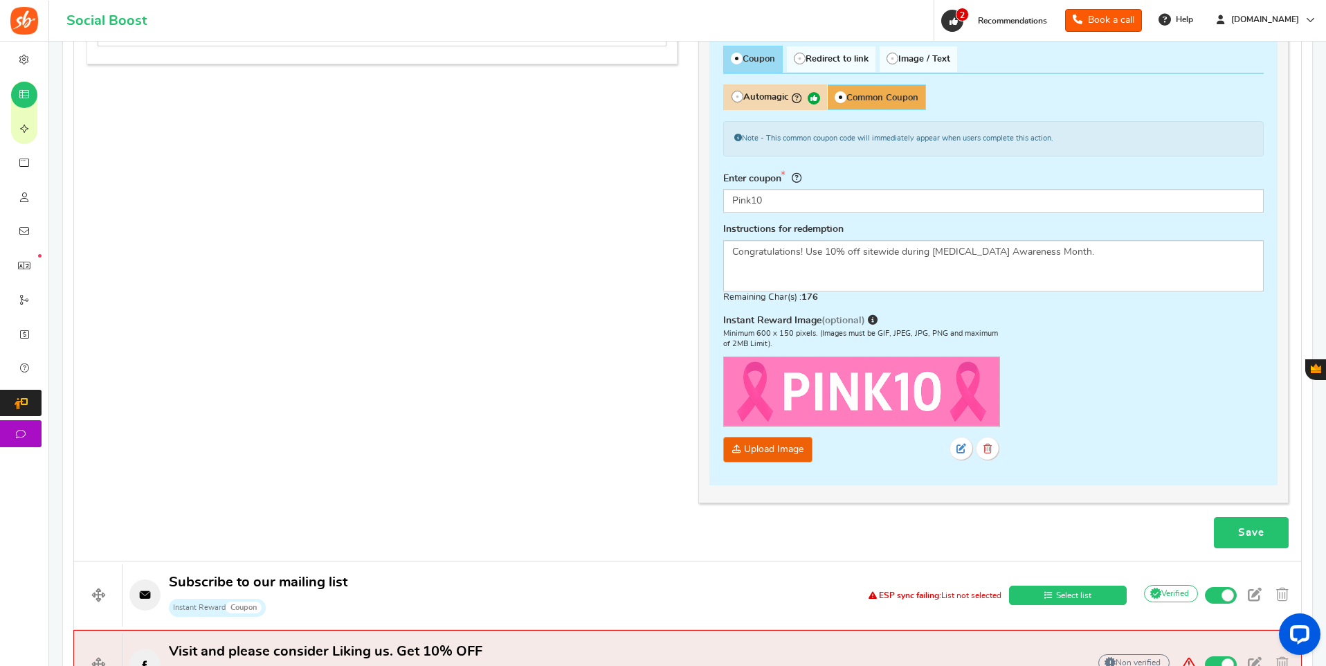
click at [1243, 532] on link "Save" at bounding box center [1251, 532] width 75 height 31
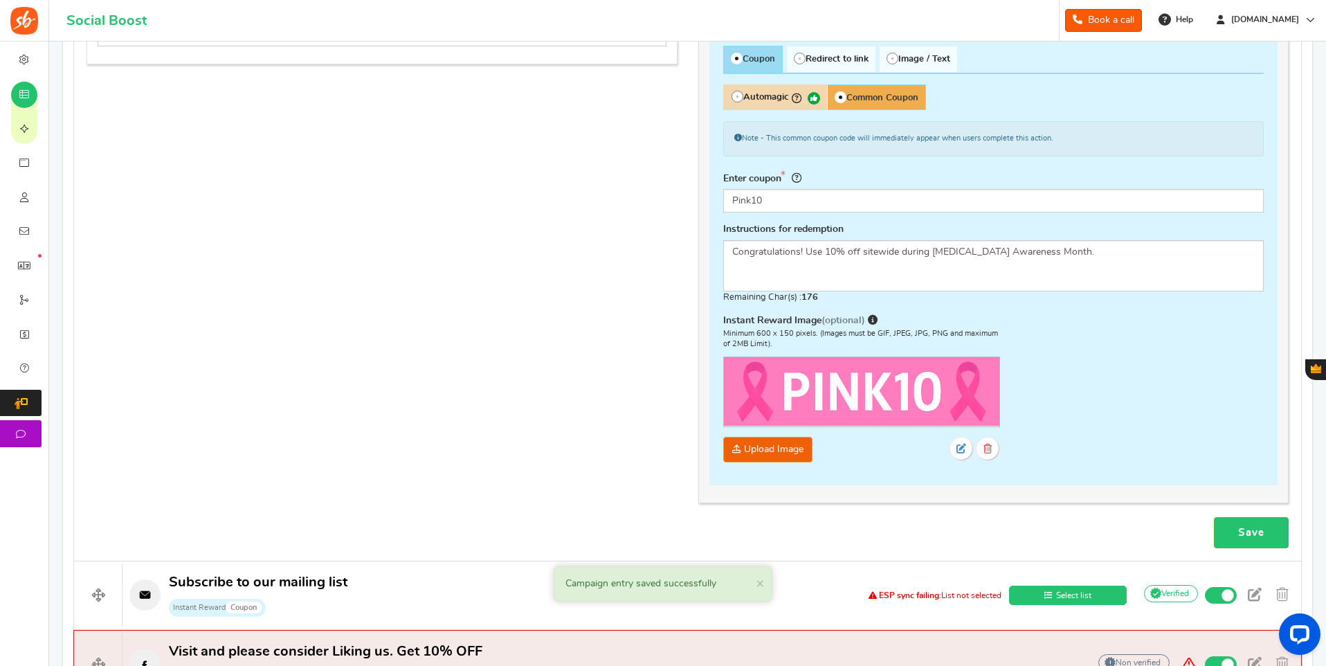
scroll to position [1162, 0]
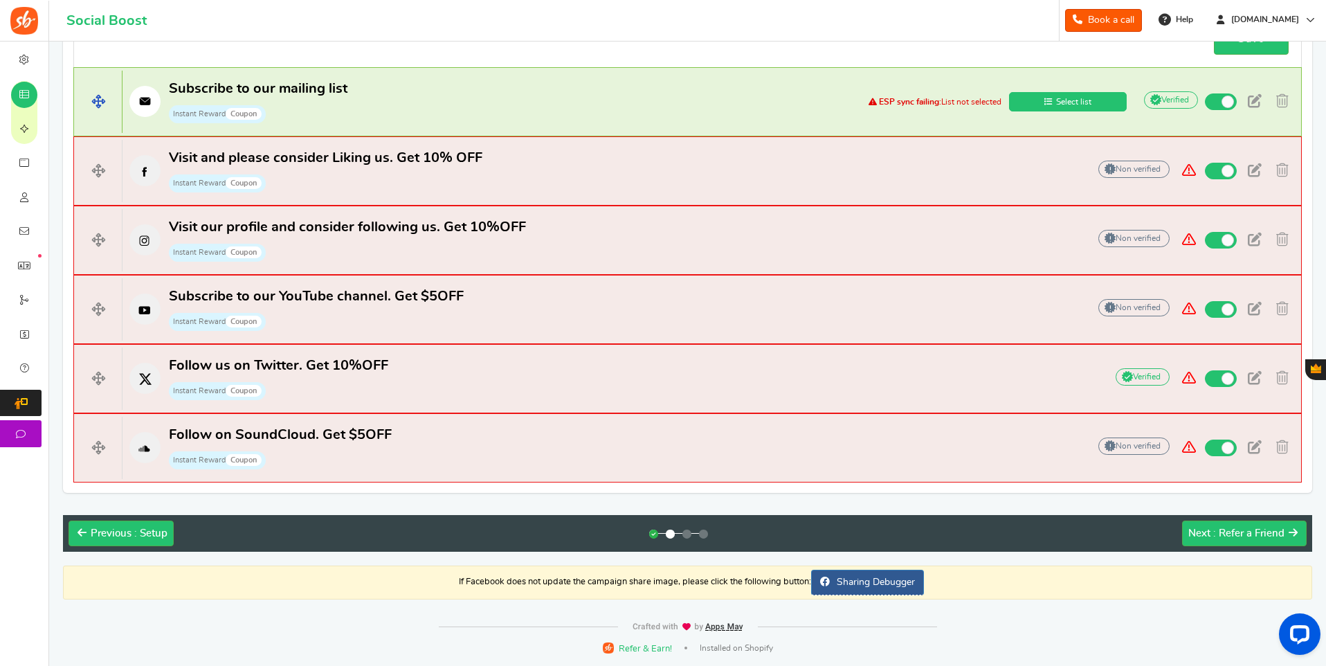
click at [903, 102] on strong "ESP sync failing:" at bounding box center [910, 102] width 62 height 8
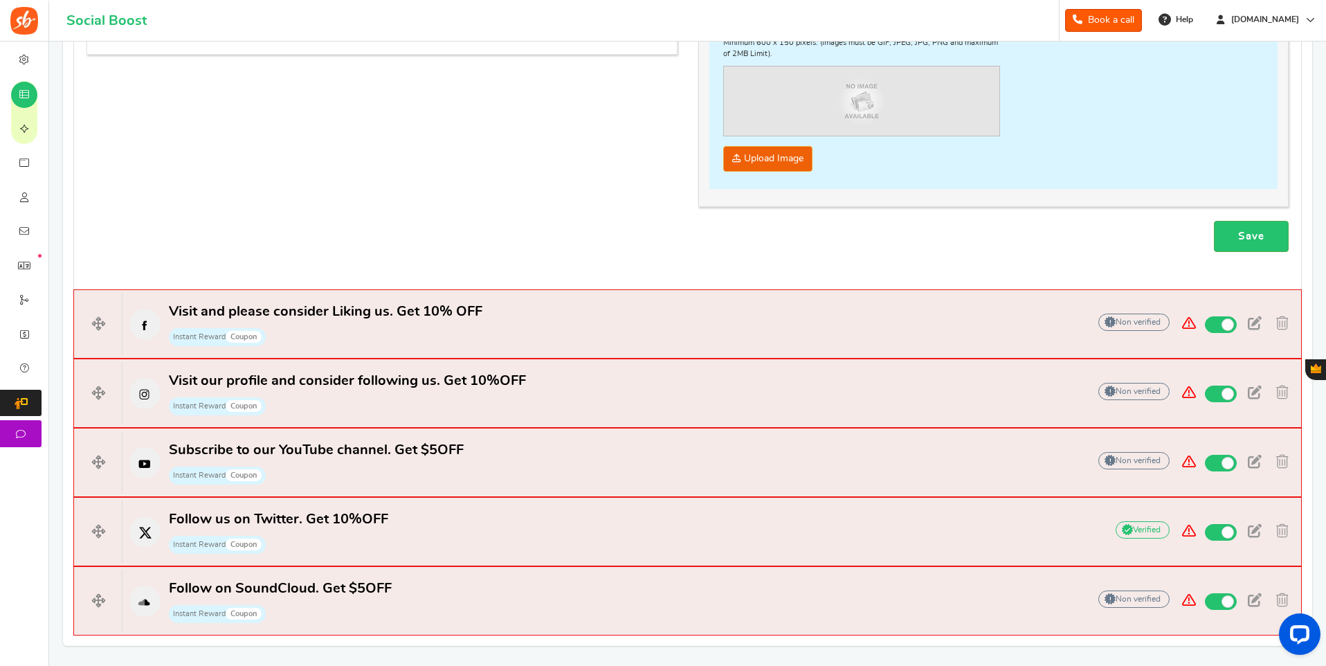
scroll to position [440, 0]
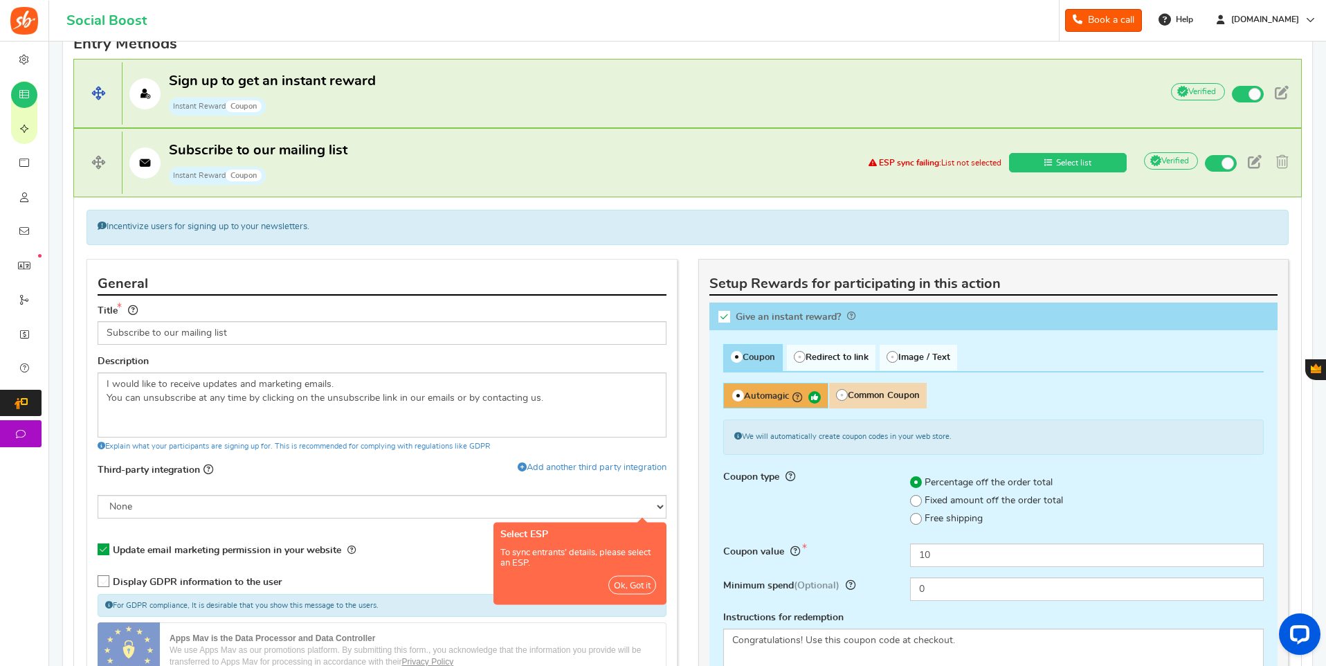
click at [485, 78] on p "Sign up to get an instant reward Instant Reward Coupon" at bounding box center [635, 94] width 1025 height 44
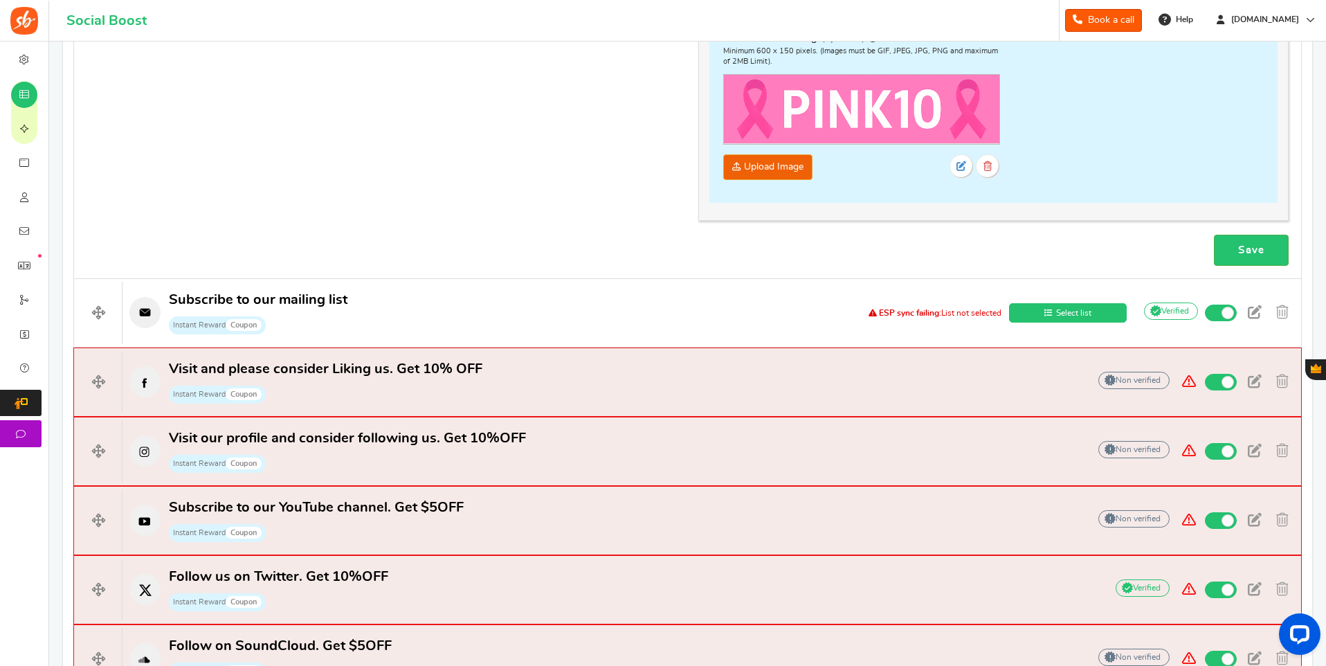
scroll to position [963, 0]
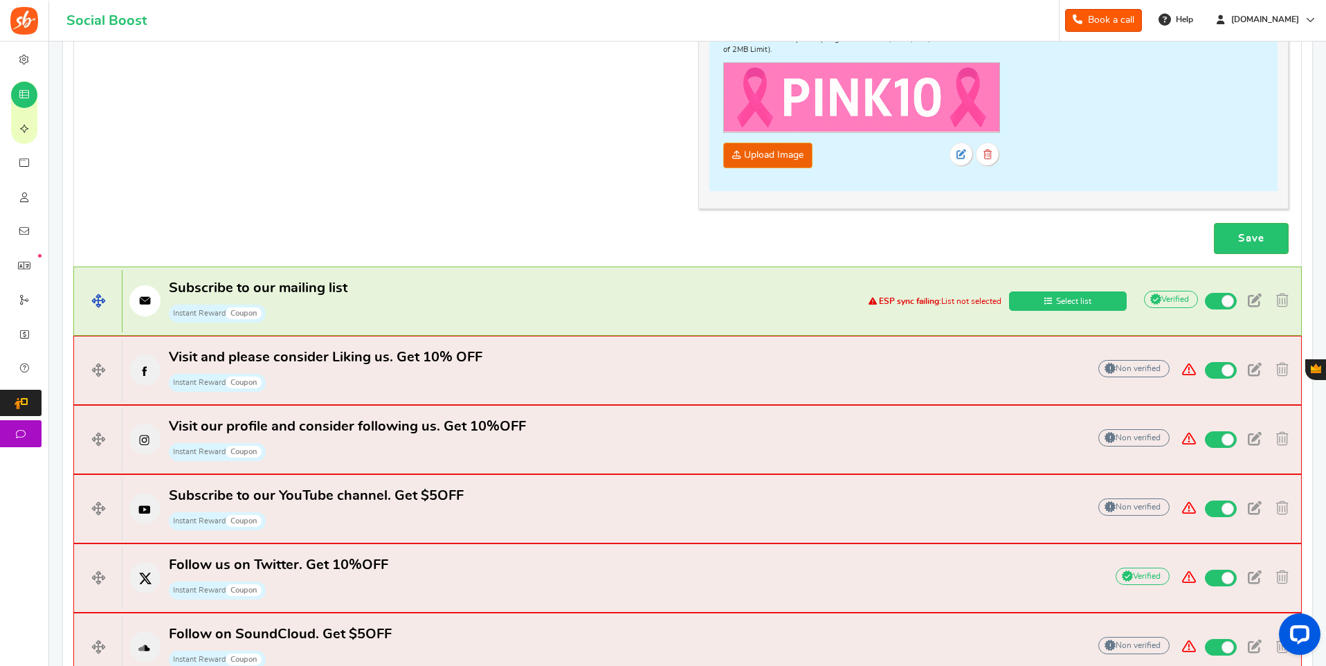
click at [600, 300] on p "Subscribe to our mailing list Instant Reward Coupon" at bounding box center [483, 301] width 721 height 44
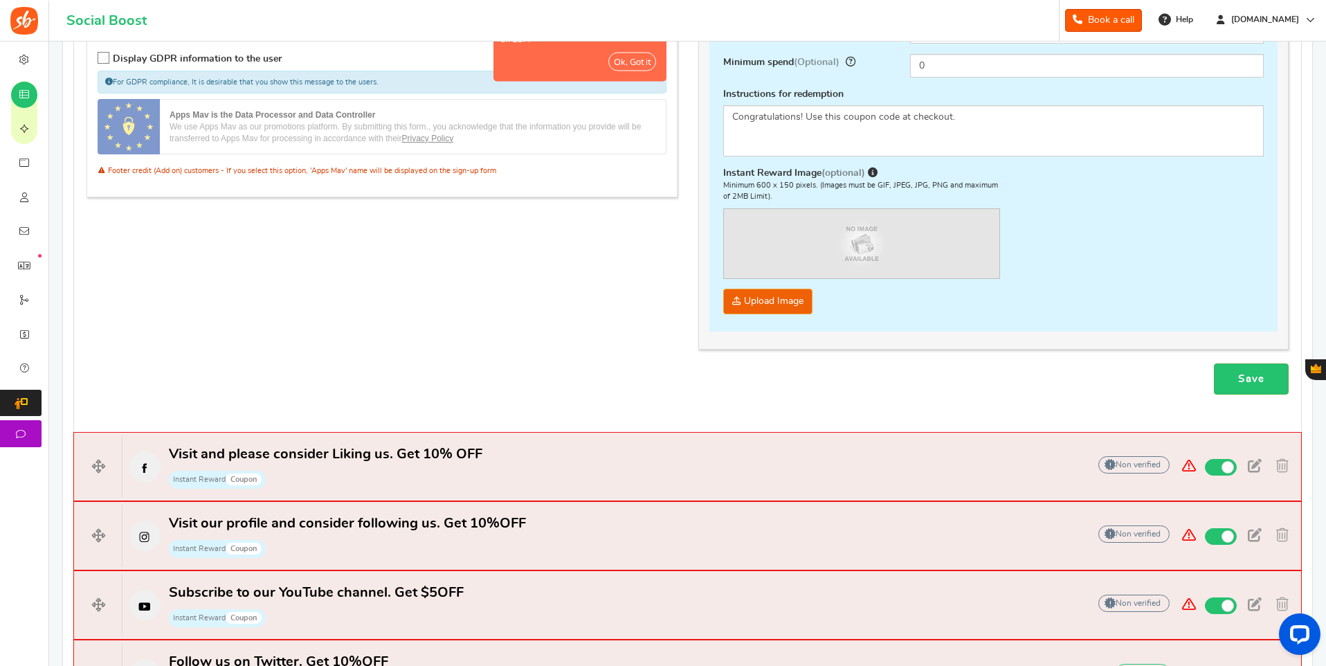
scroll to position [440, 0]
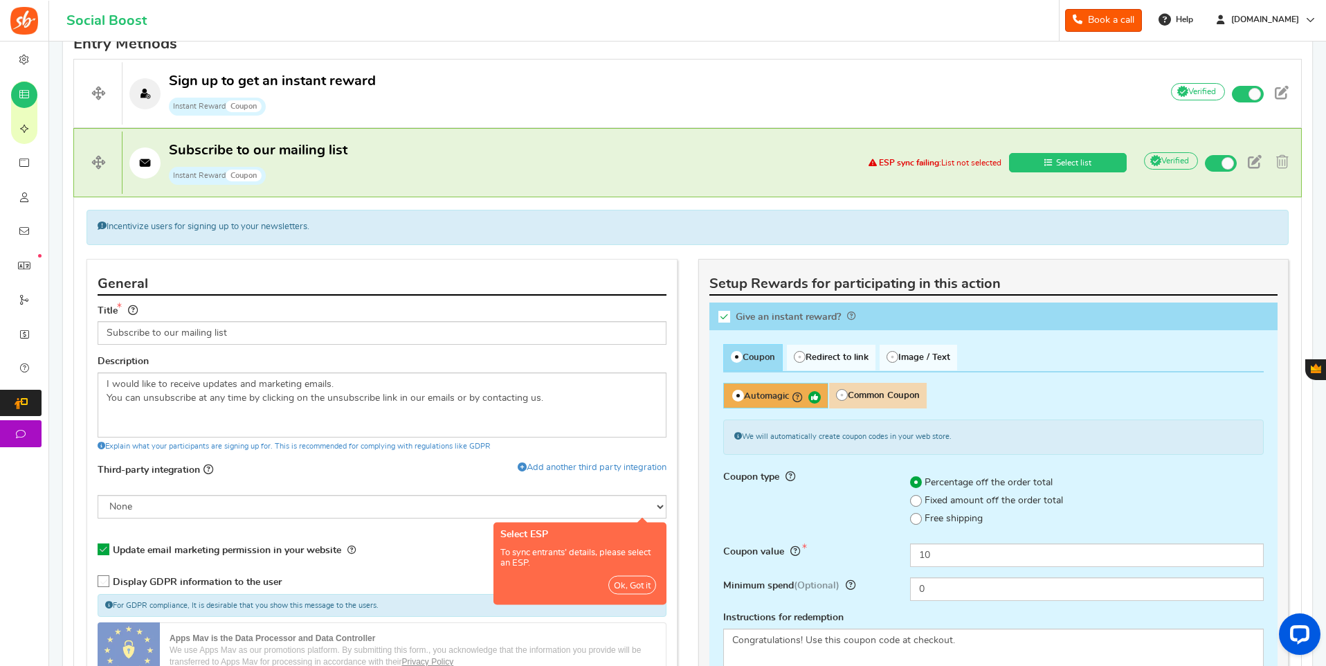
click at [627, 586] on button "Ok, Got it" at bounding box center [632, 584] width 48 height 19
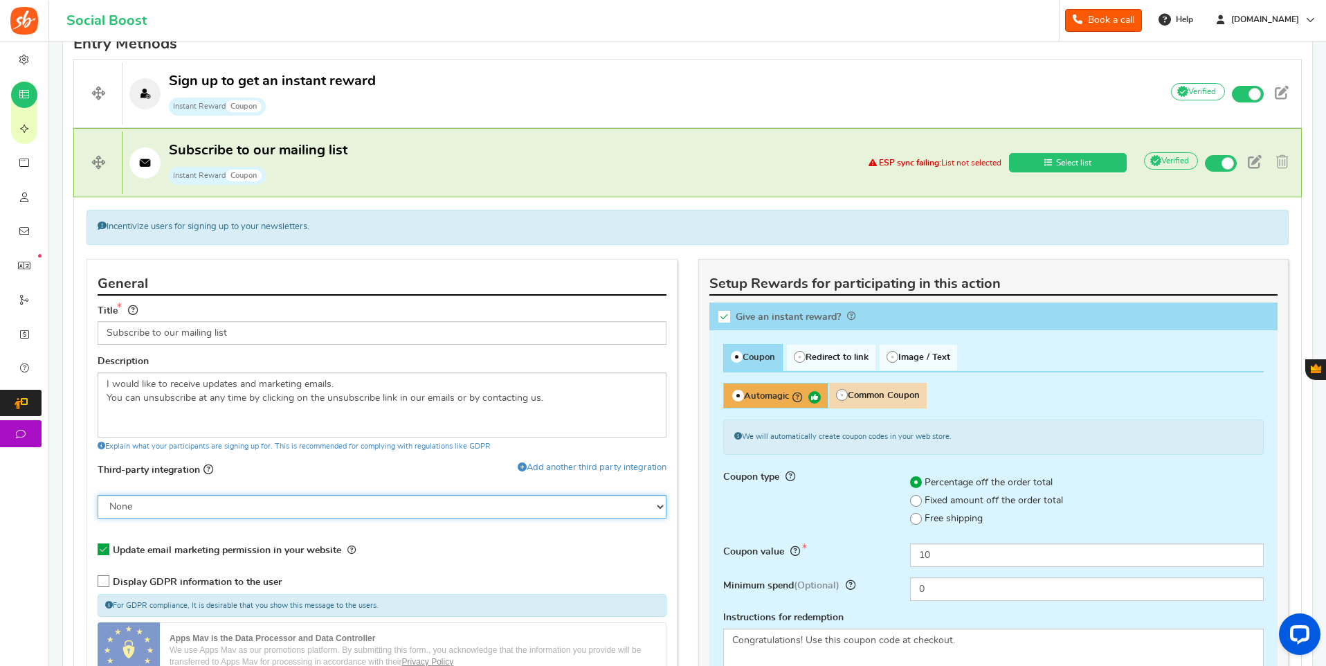
click at [489, 502] on select "None Klaviyo" at bounding box center [382, 507] width 569 height 24
select select "8"
click at [98, 495] on select "None Klaviyo" at bounding box center [382, 507] width 569 height 24
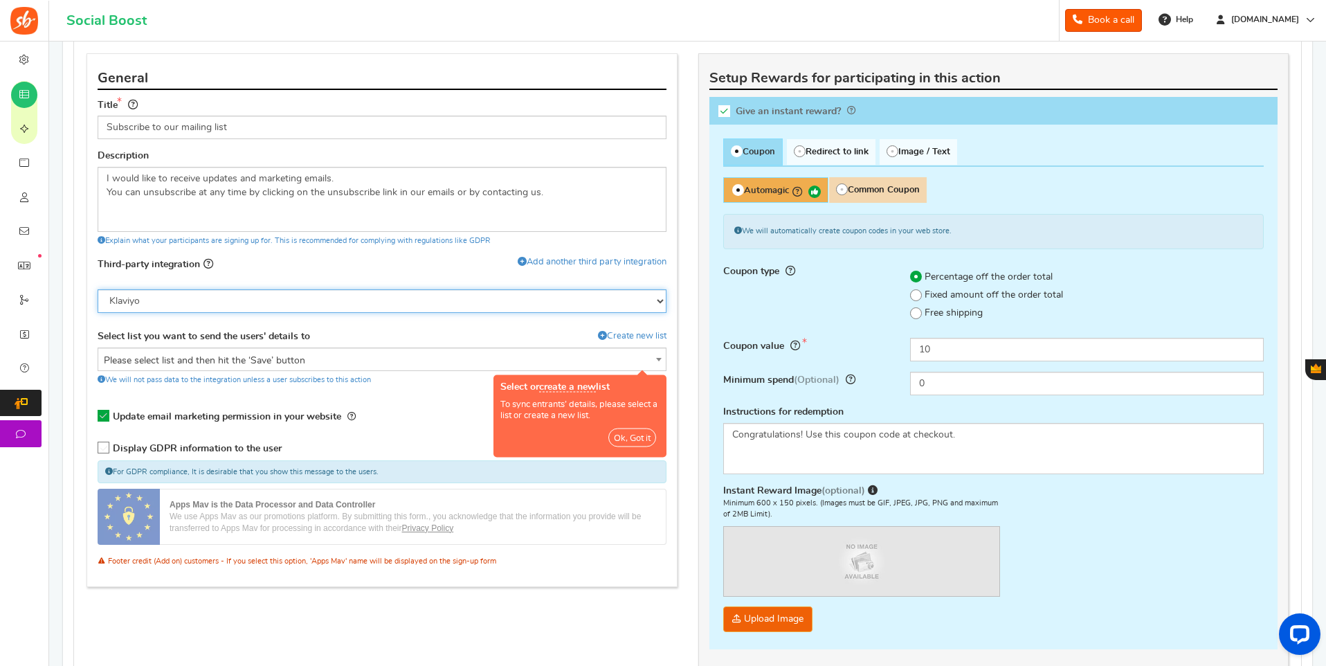
scroll to position [653, 0]
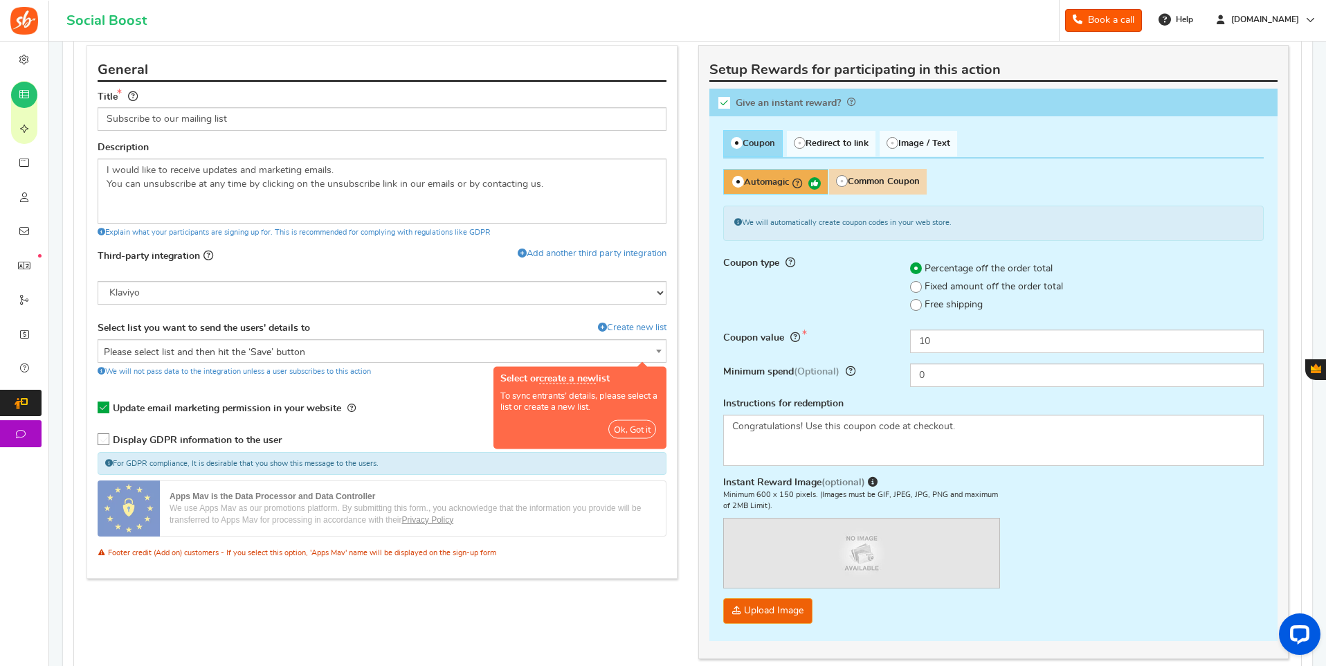
click at [635, 430] on button "Ok, Got it" at bounding box center [632, 429] width 48 height 19
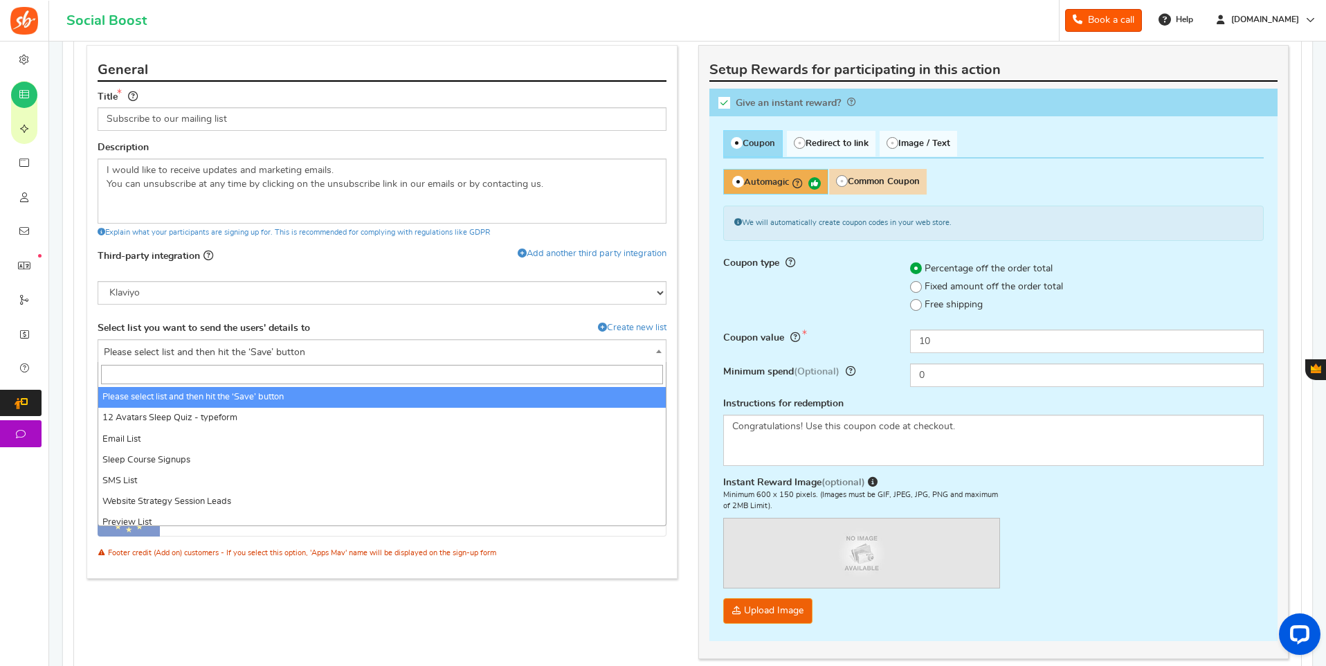
click at [366, 348] on span "Please select list and then hit the ‘Save’ button" at bounding box center [382, 352] width 568 height 25
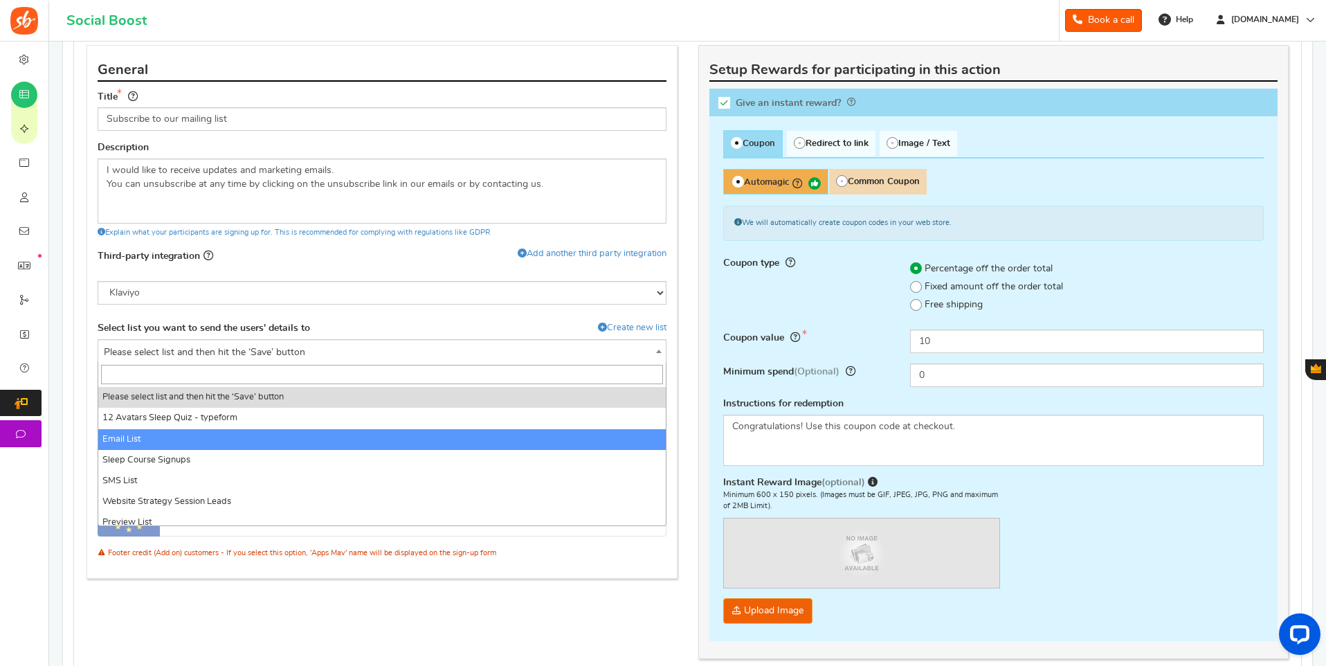
select select "T6JTiq"
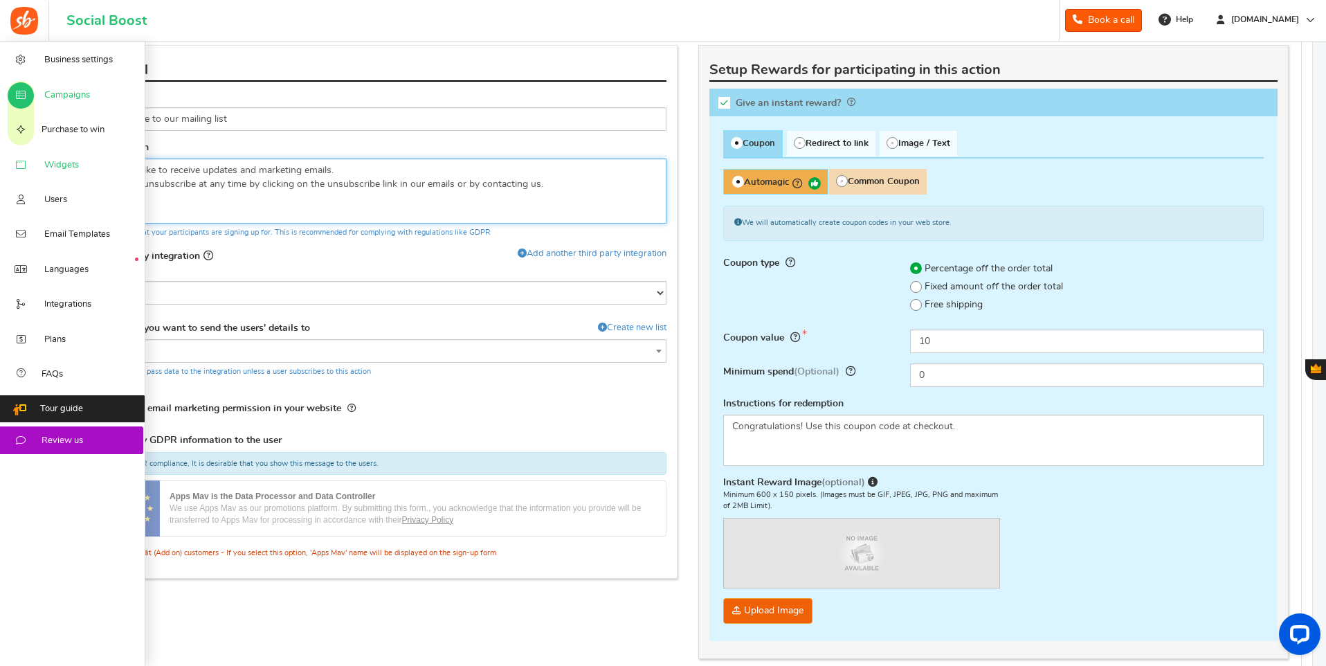
drag, startPoint x: 559, startPoint y: 185, endPoint x: 46, endPoint y: 165, distance: 513.3
click at [46, 165] on div "Business settings Campaigns Purchase to win Widgets Widget Tab Widgets Users Un…" at bounding box center [663, 316] width 1326 height 1857
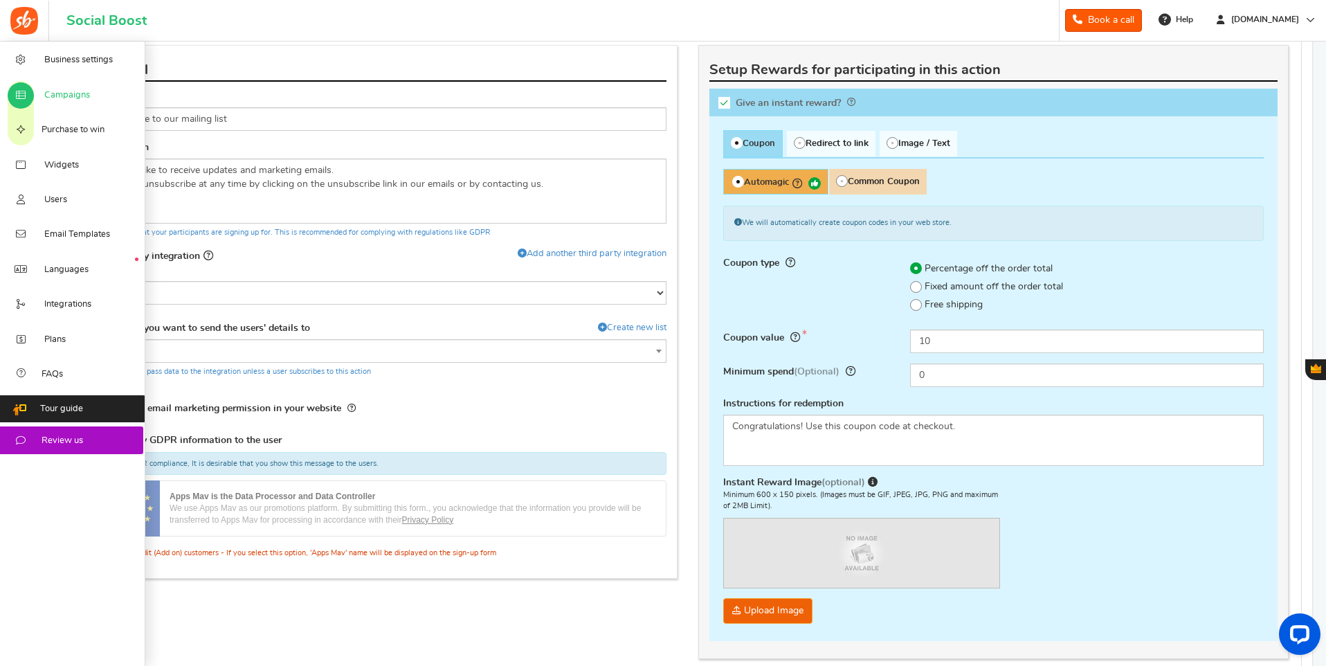
scroll to position [651, 0]
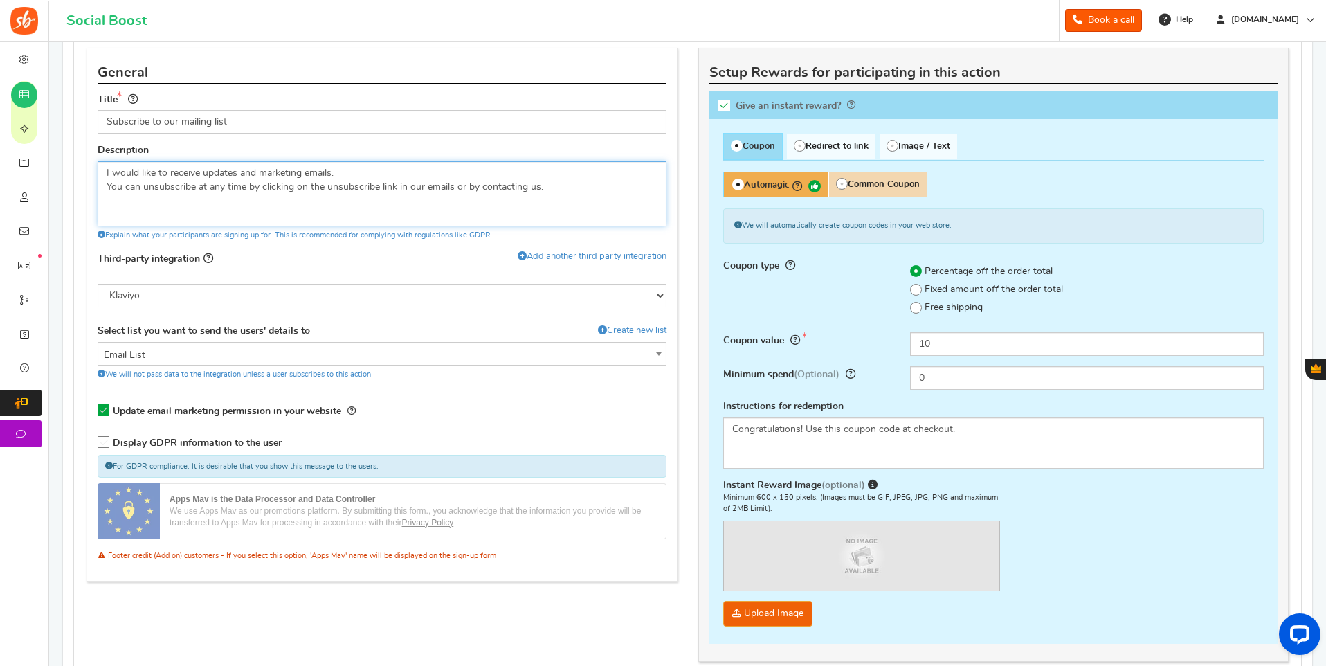
click at [563, 196] on textarea "I would like to receive updates and marketing emails. You can unsubscribe at an…" at bounding box center [382, 193] width 569 height 65
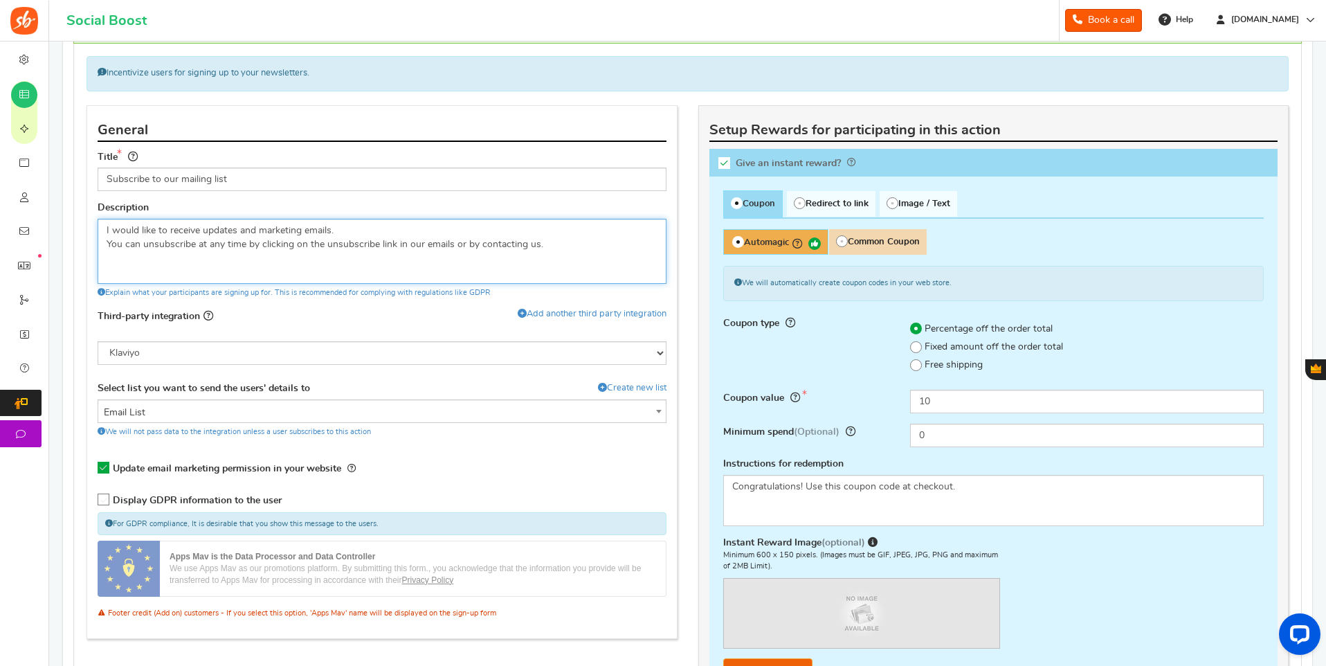
scroll to position [592, 0]
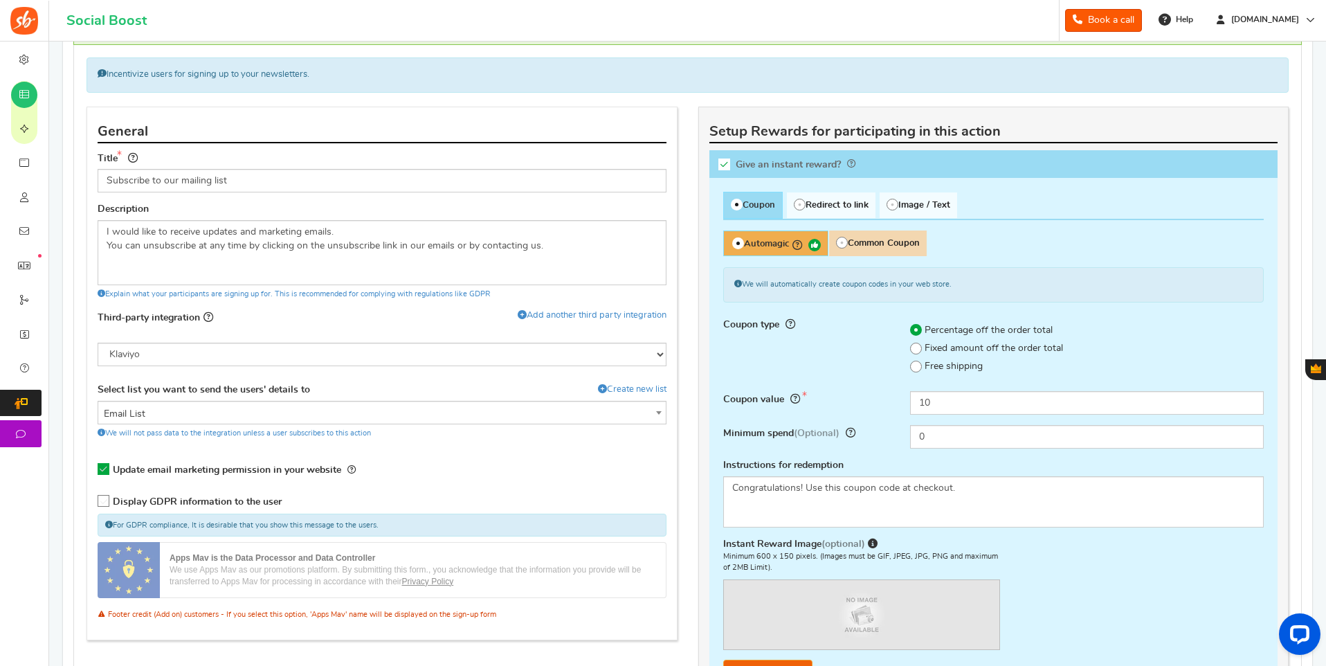
click at [727, 164] on icon at bounding box center [725, 165] width 12 height 12
click at [727, 164] on input "Give an instant reward?" at bounding box center [729, 167] width 14 height 14
checkbox input "false"
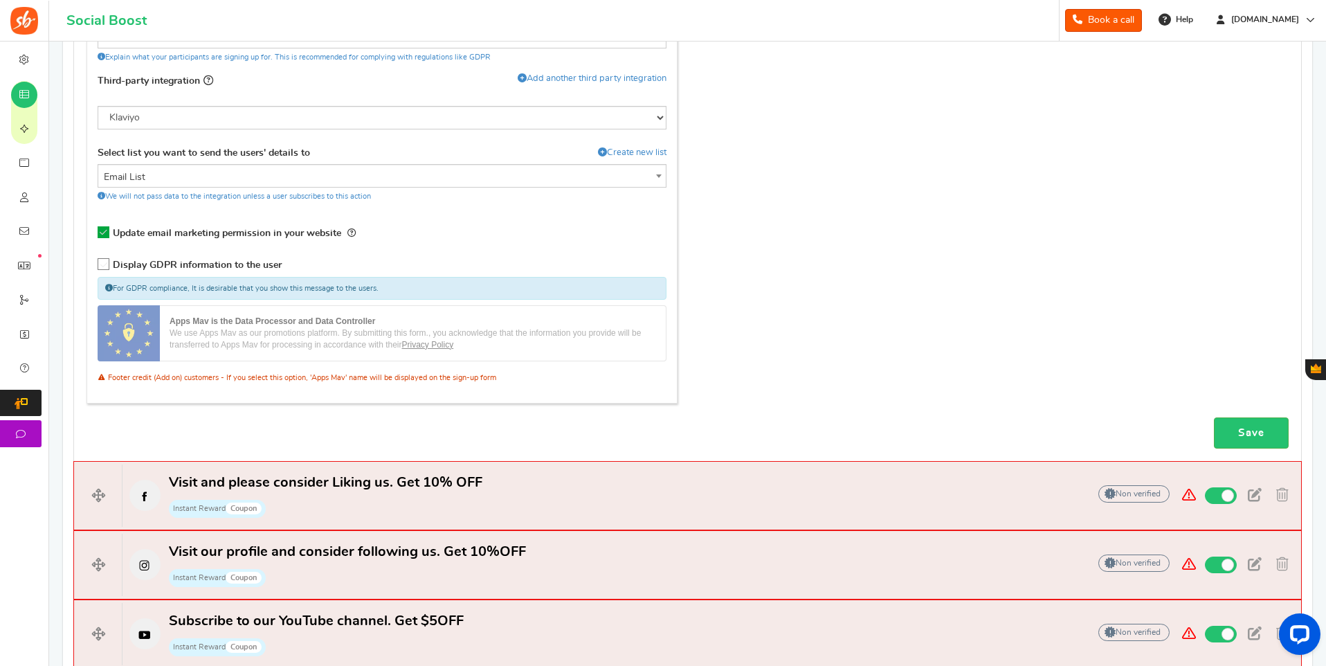
scroll to position [832, 0]
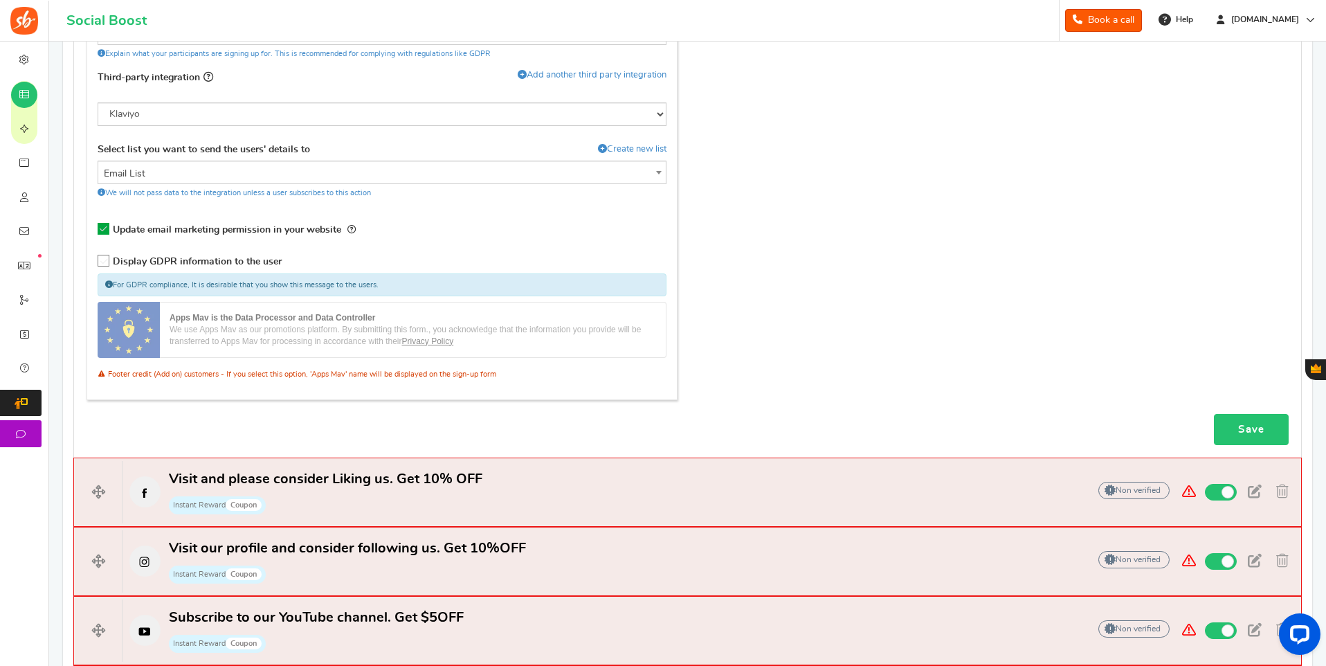
click at [1237, 426] on link "Save" at bounding box center [1251, 429] width 75 height 31
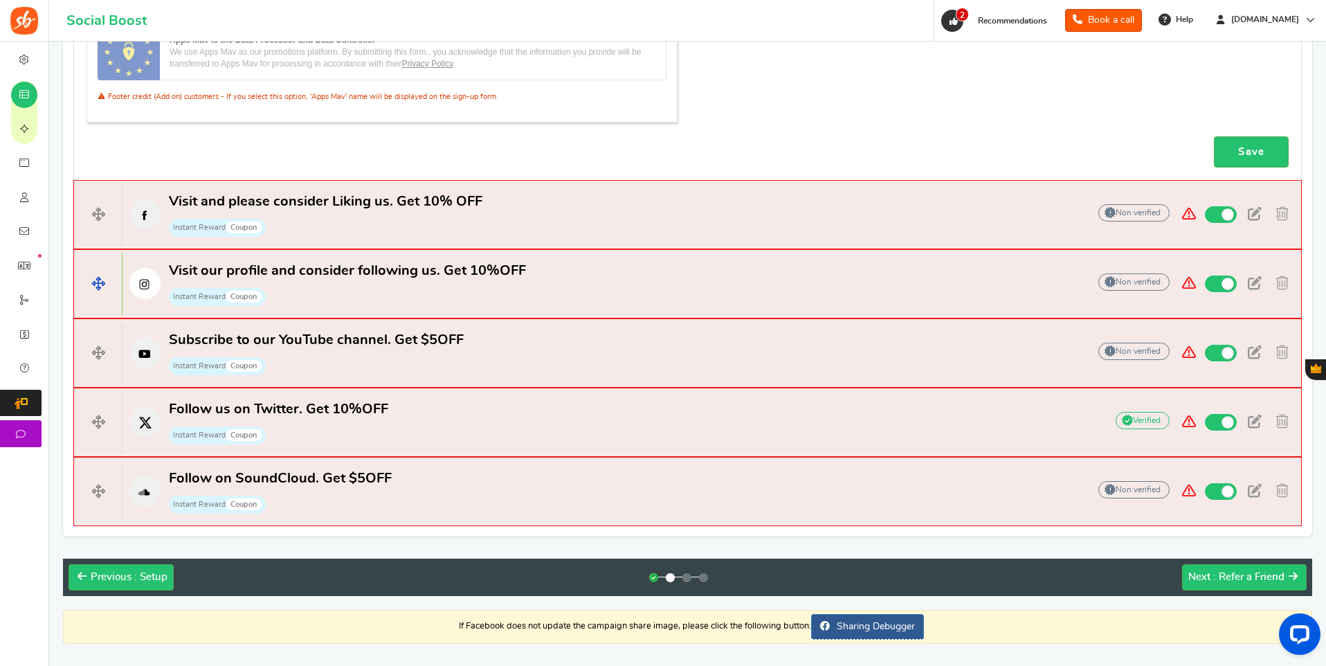
scroll to position [1110, 0]
click at [468, 216] on span "Instant Reward Coupon" at bounding box center [326, 225] width 314 height 21
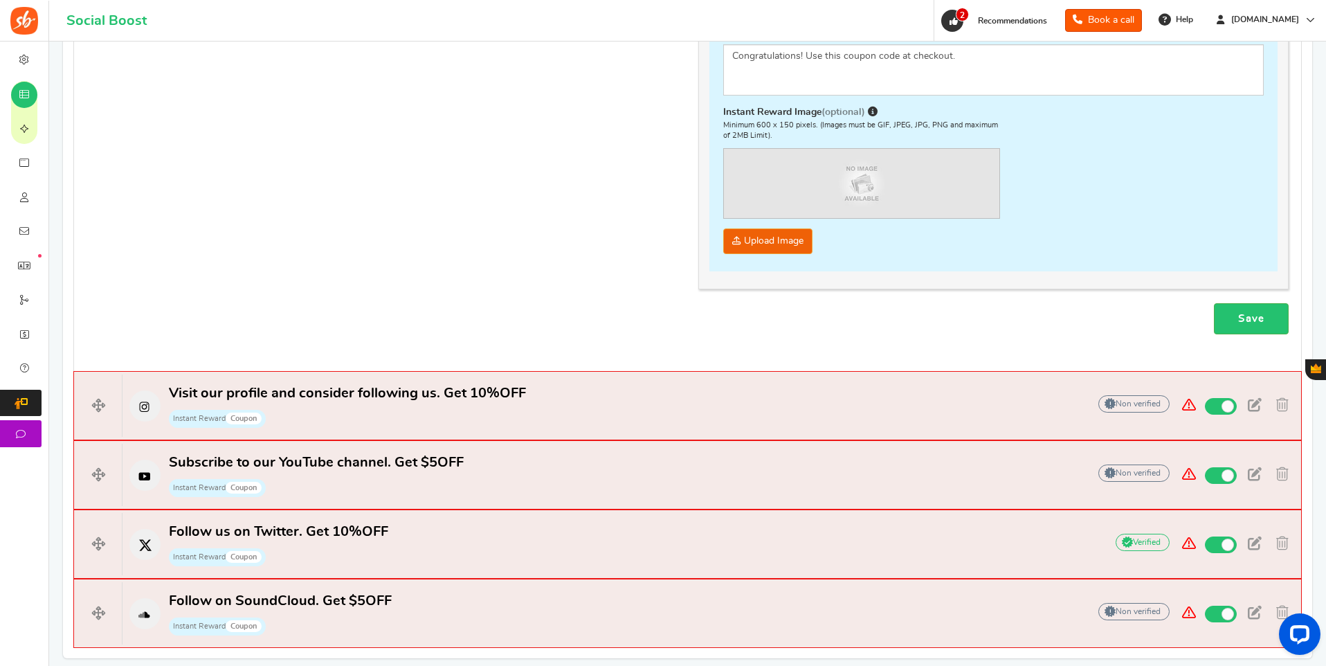
scroll to position [527, 0]
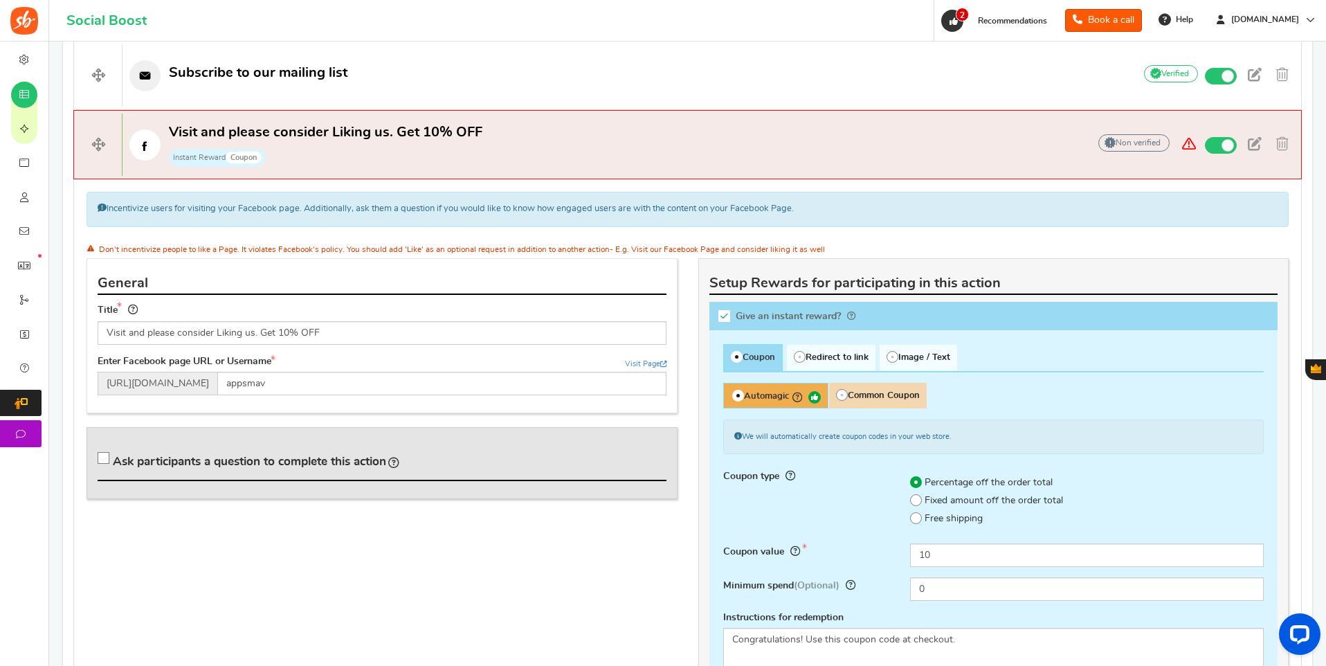
click at [725, 316] on icon at bounding box center [725, 316] width 12 height 12
click at [725, 316] on input "Give an instant reward?" at bounding box center [729, 319] width 14 height 14
checkbox input "false"
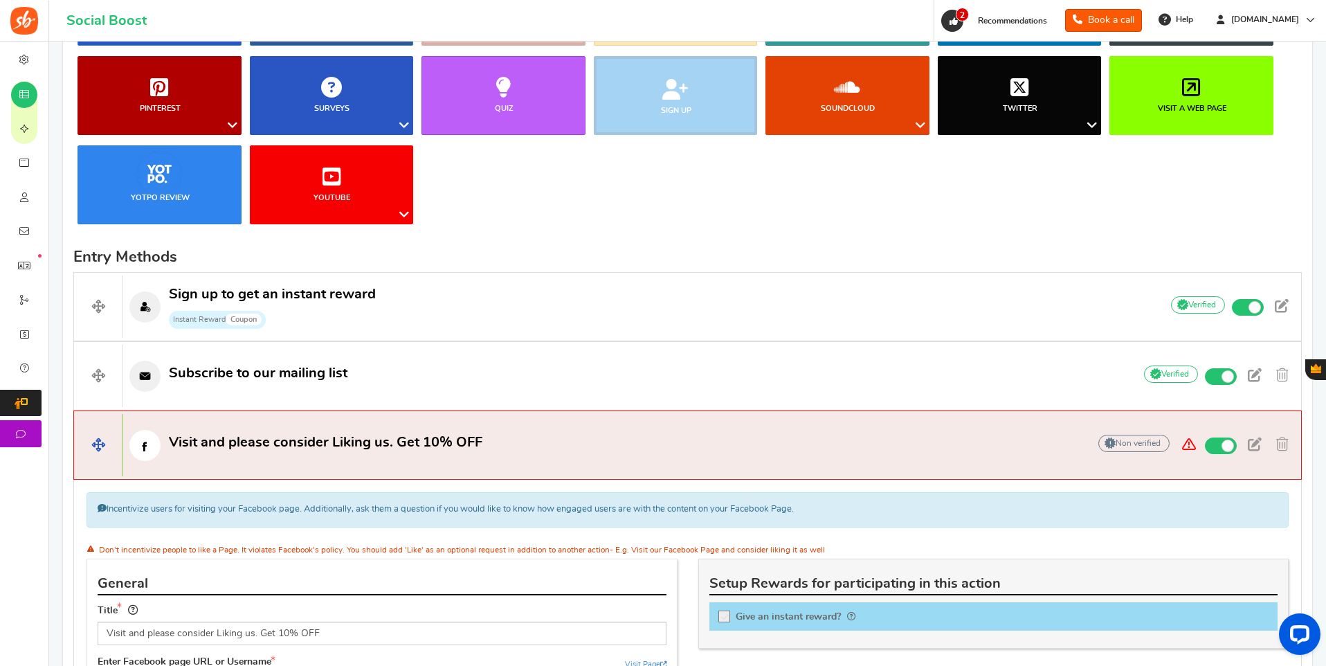
scroll to position [217, 0]
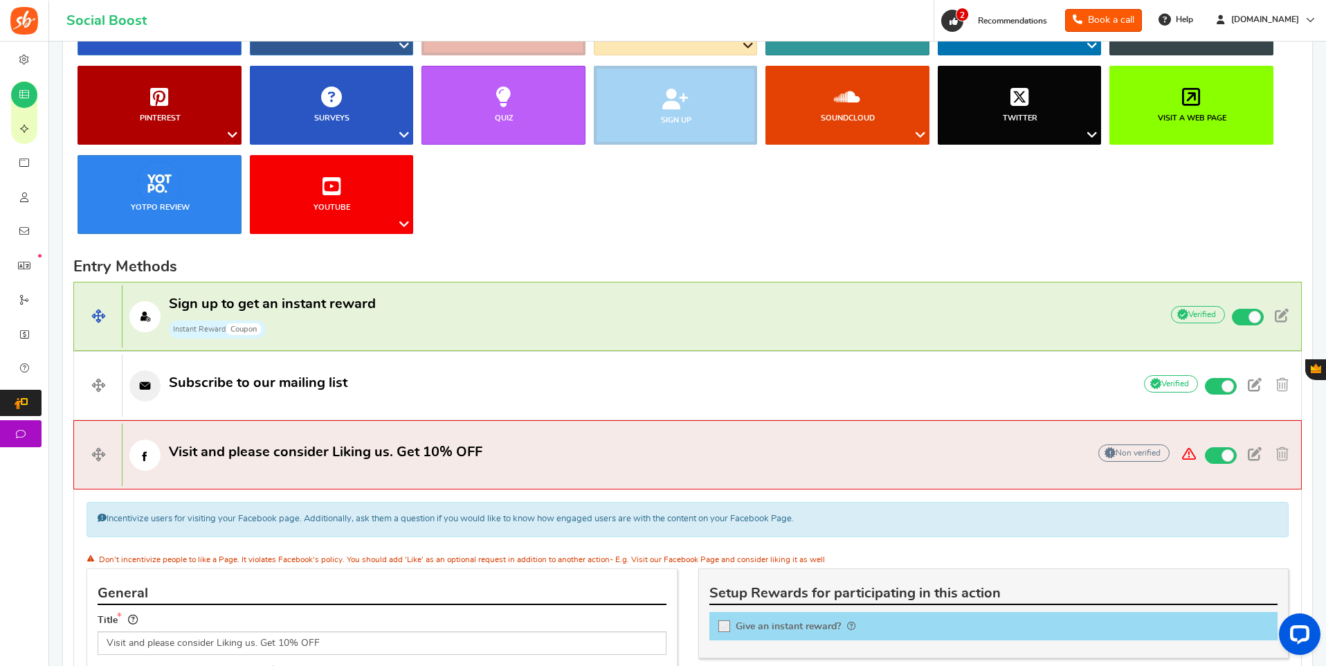
click at [363, 316] on span "Sign up to get an instant reward Instant Reward Coupon" at bounding box center [272, 317] width 207 height 44
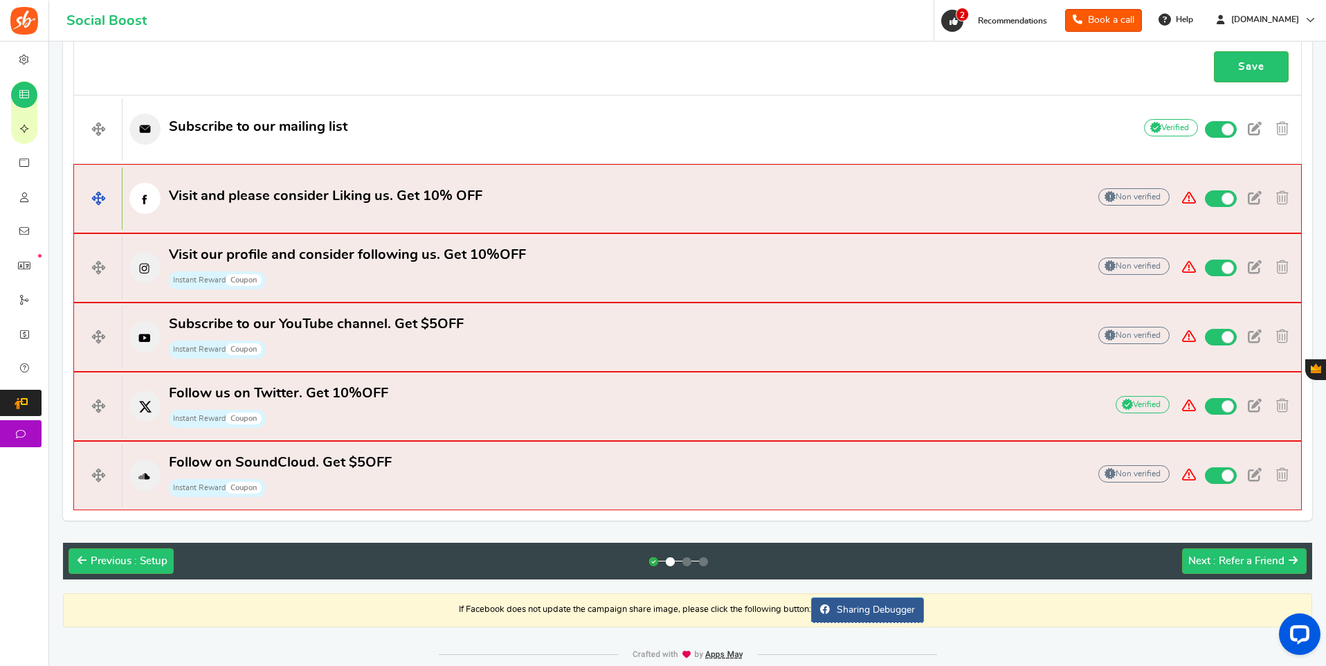
scroll to position [1135, 0]
click at [277, 271] on span "Instant Reward Coupon" at bounding box center [347, 279] width 357 height 21
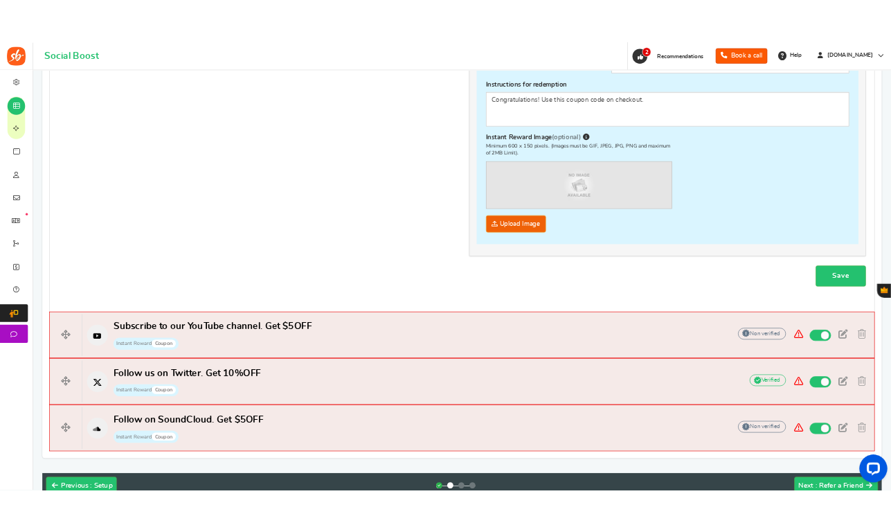
scroll to position [578, 0]
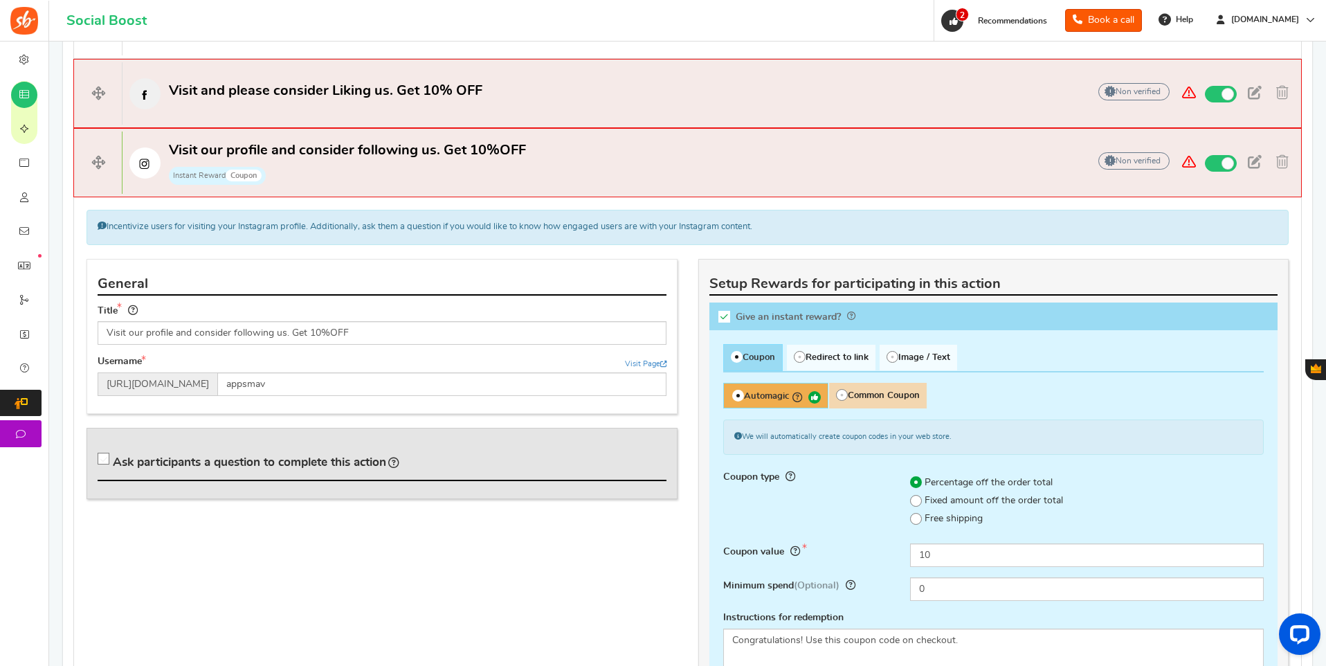
click at [725, 315] on icon at bounding box center [725, 317] width 12 height 12
click at [725, 315] on input "Give an instant reward?" at bounding box center [729, 319] width 14 height 14
checkbox input "false"
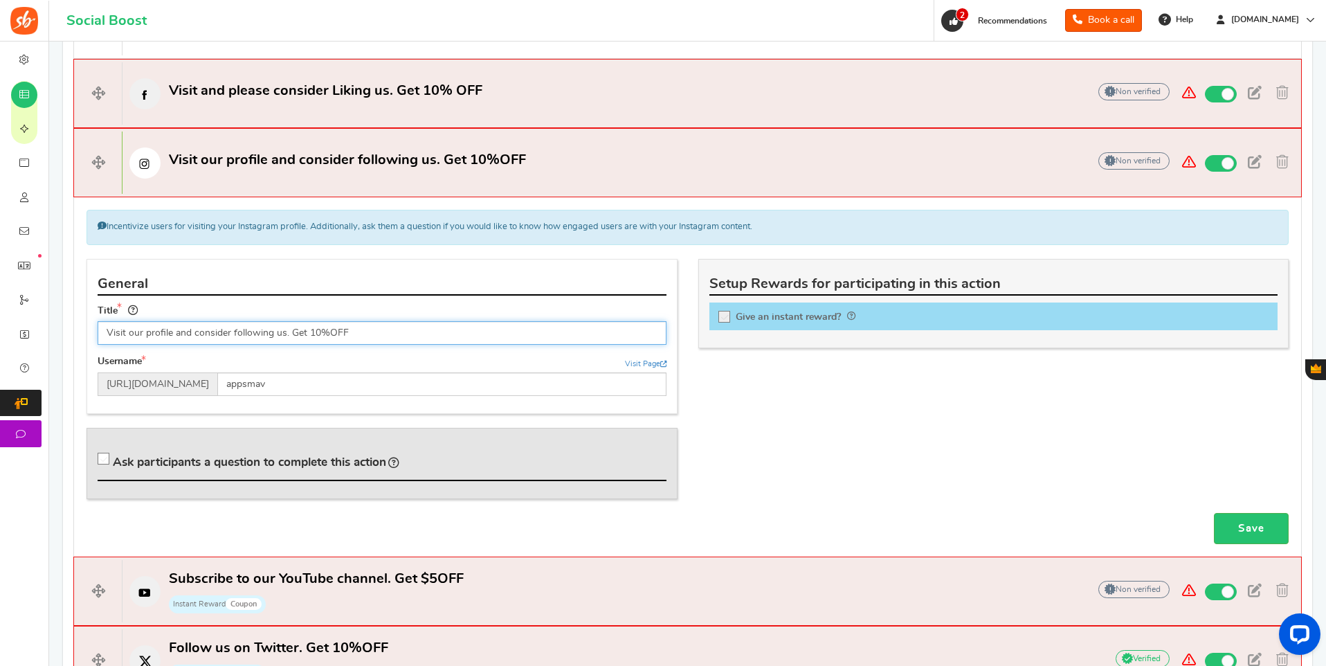
drag, startPoint x: 290, startPoint y: 330, endPoint x: 393, endPoint y: 339, distance: 102.9
click at [393, 339] on input "Visit our profile and consider following us. Get 10%OFF" at bounding box center [382, 333] width 569 height 24
type input "Visit our profile and consider following us."
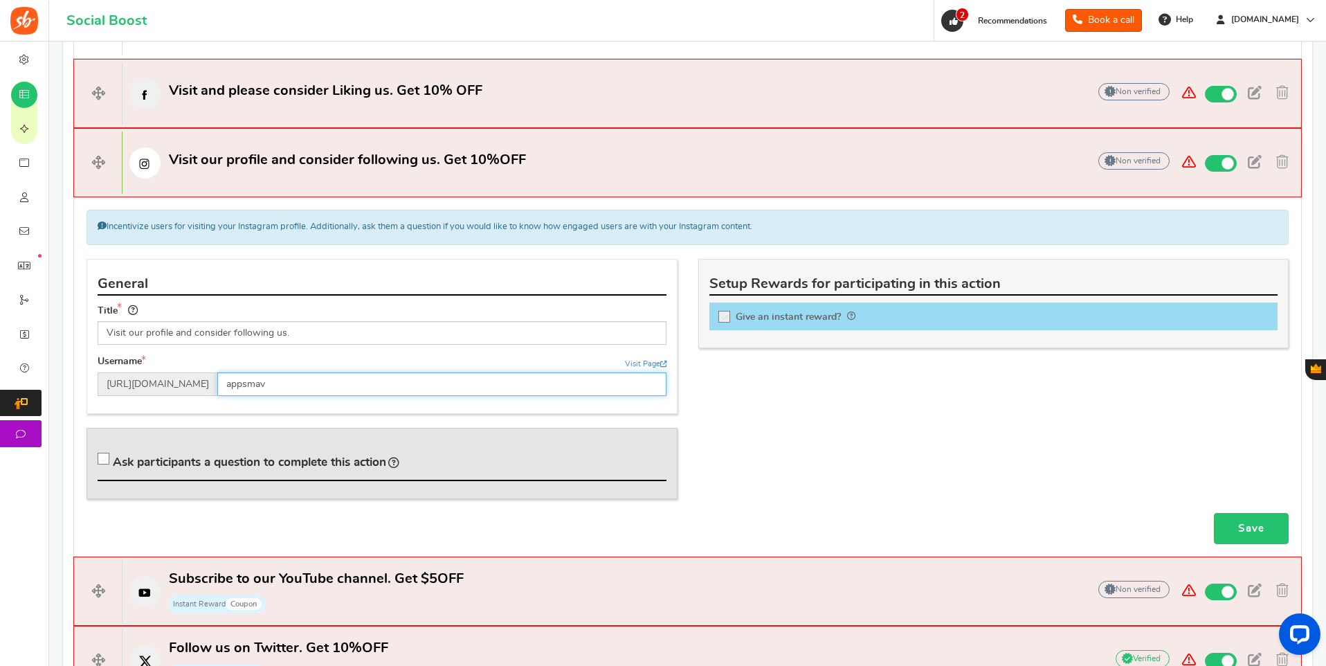
drag, startPoint x: 314, startPoint y: 390, endPoint x: 203, endPoint y: 384, distance: 111.6
click at [203, 384] on div "https://www.instagram.com/ appsmav" at bounding box center [382, 384] width 569 height 24
type input "G"
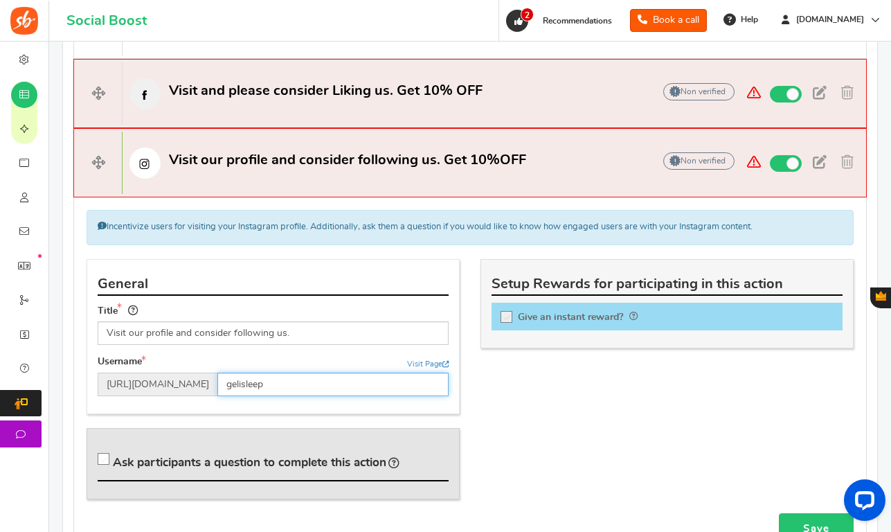
type input "gelisleep"
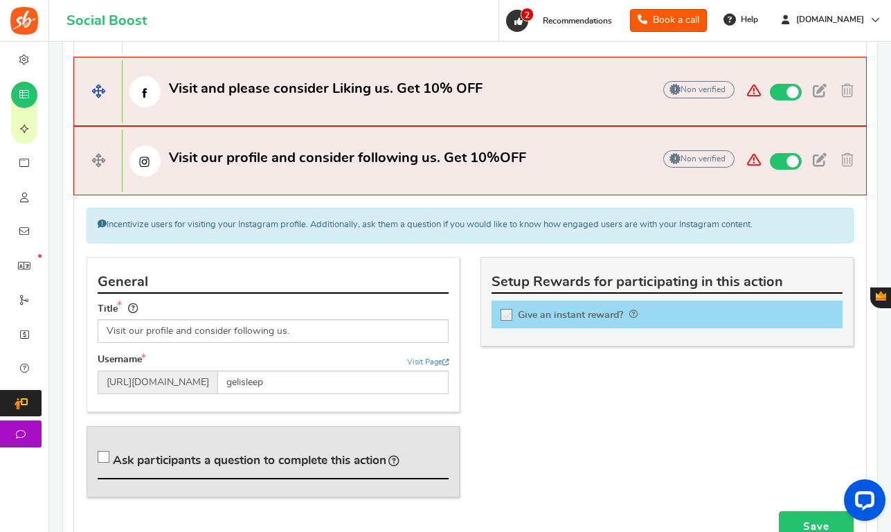
click at [459, 94] on span "Visit and please consider Liking us. Get 10% OFF" at bounding box center [326, 89] width 314 height 14
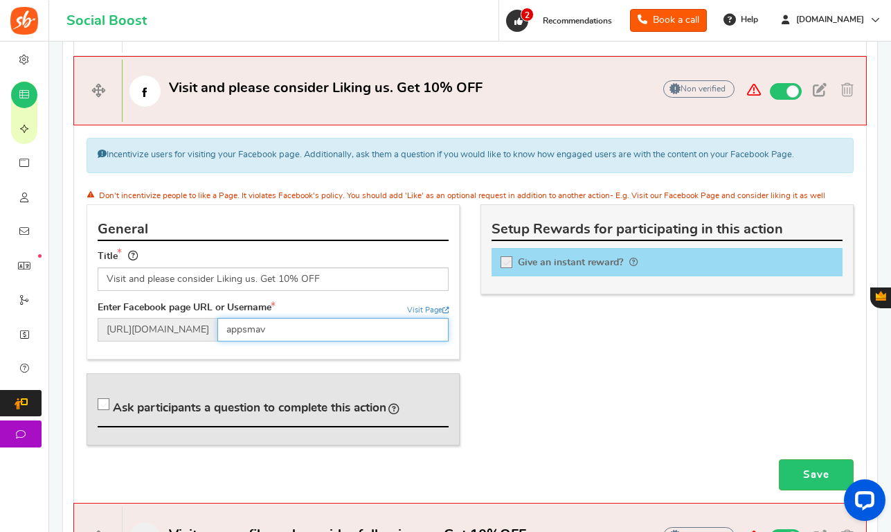
click at [304, 330] on input "appsmav" at bounding box center [332, 330] width 231 height 24
type input "gelisleep"
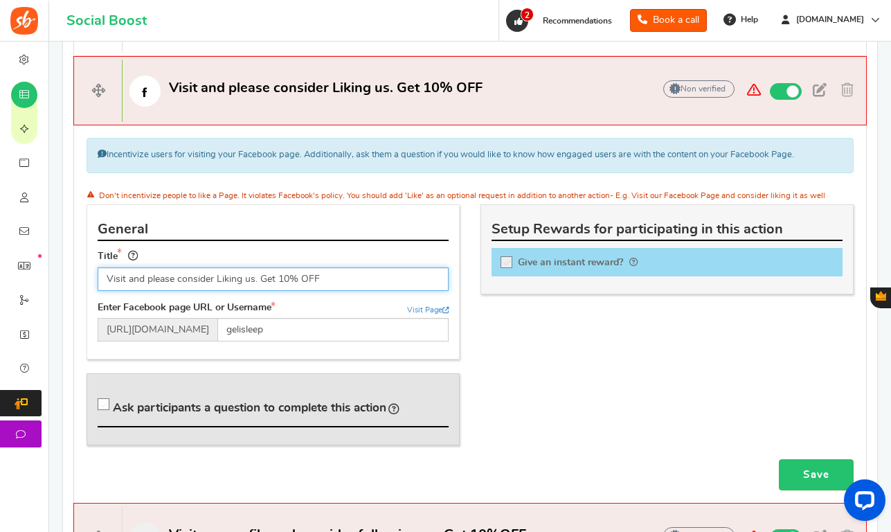
drag, startPoint x: 256, startPoint y: 278, endPoint x: 393, endPoint y: 282, distance: 137.2
click at [386, 285] on input "Visit and please consider Liking us. Get 10% OFF" at bounding box center [273, 279] width 351 height 24
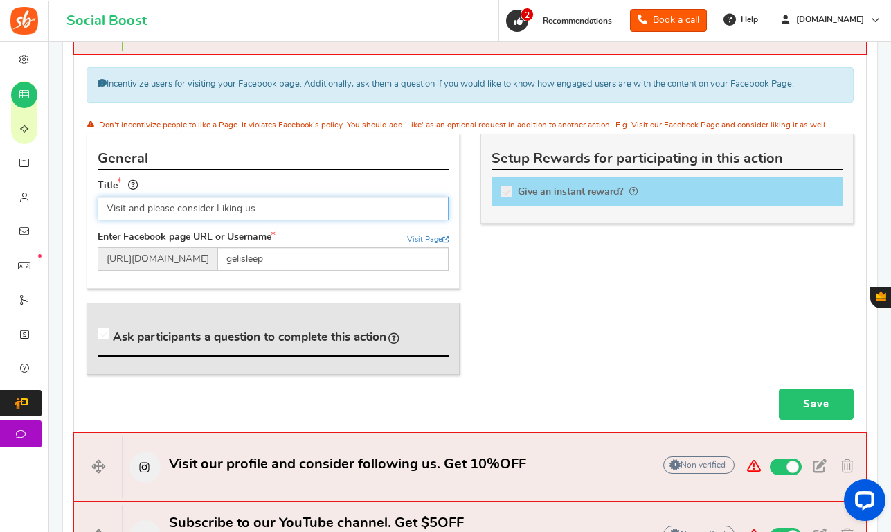
type input "Visit and please consider Liking us"
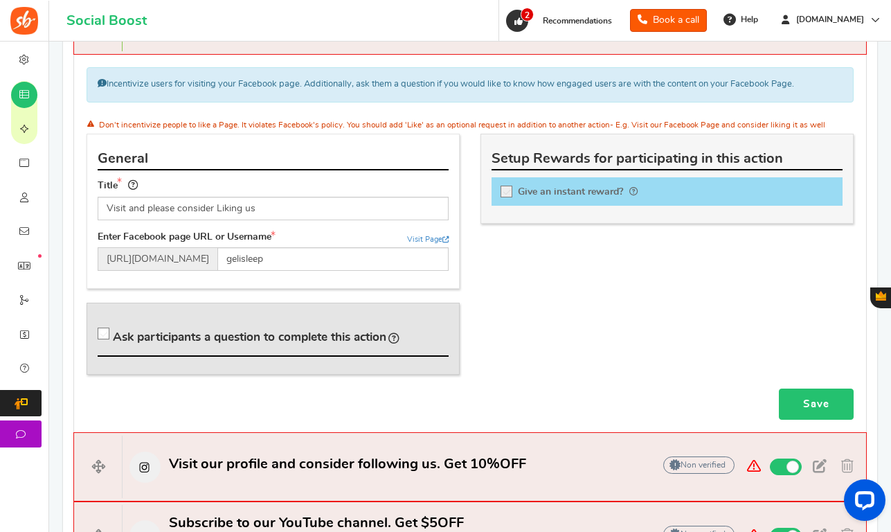
click at [822, 405] on link "Save" at bounding box center [816, 403] width 75 height 31
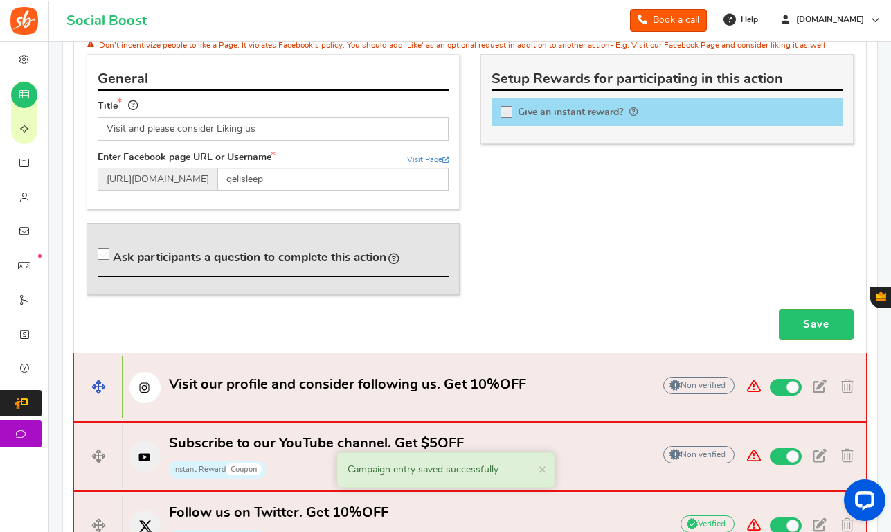
scroll to position [734, 0]
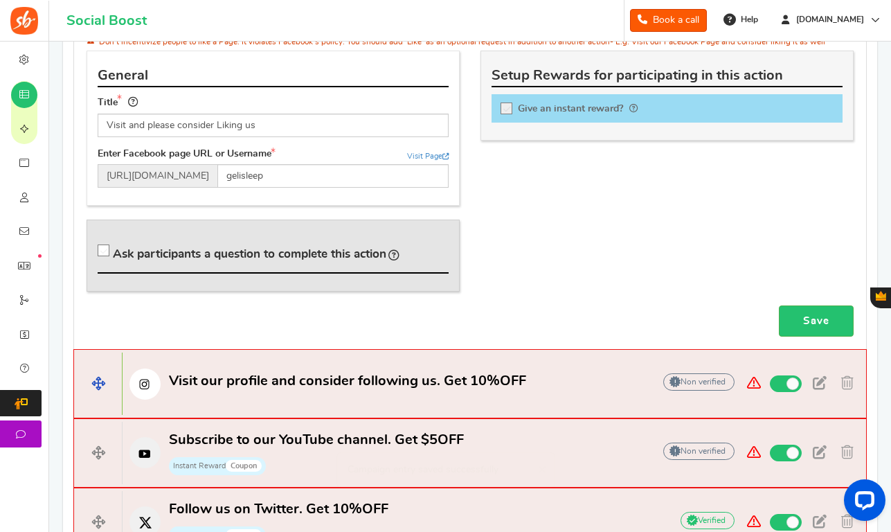
click at [428, 374] on span "Visit our profile and consider following us. Get 10%OFF" at bounding box center [347, 381] width 357 height 14
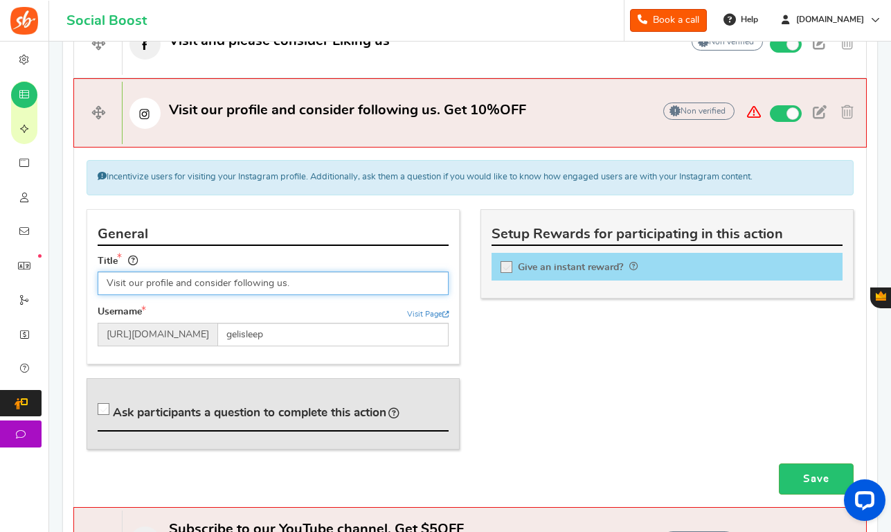
scroll to position [627, 0]
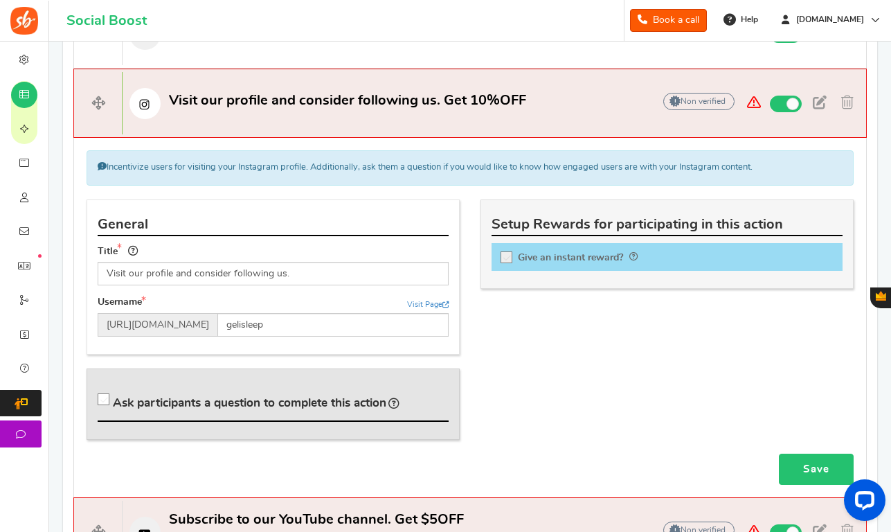
click at [811, 471] on link "Save" at bounding box center [816, 468] width 75 height 31
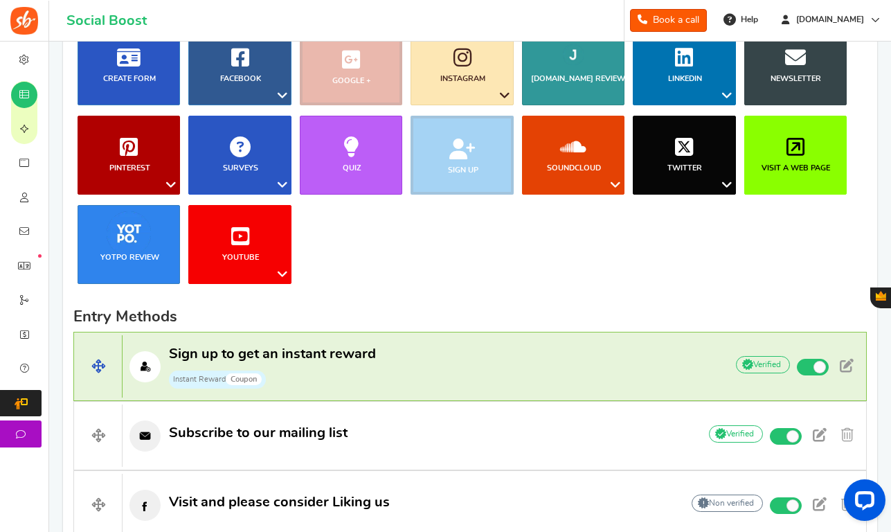
scroll to position [167, 0]
click at [349, 357] on span "Sign up to get an instant reward" at bounding box center [272, 354] width 207 height 14
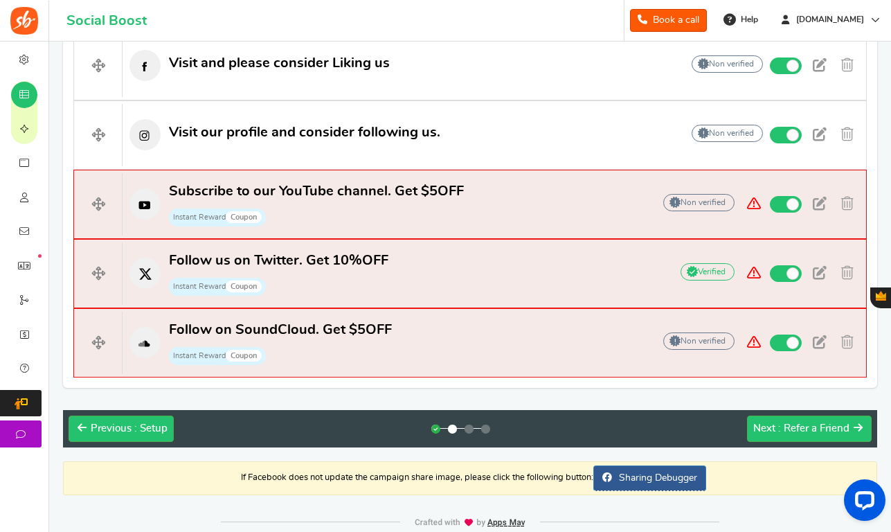
scroll to position [1296, 0]
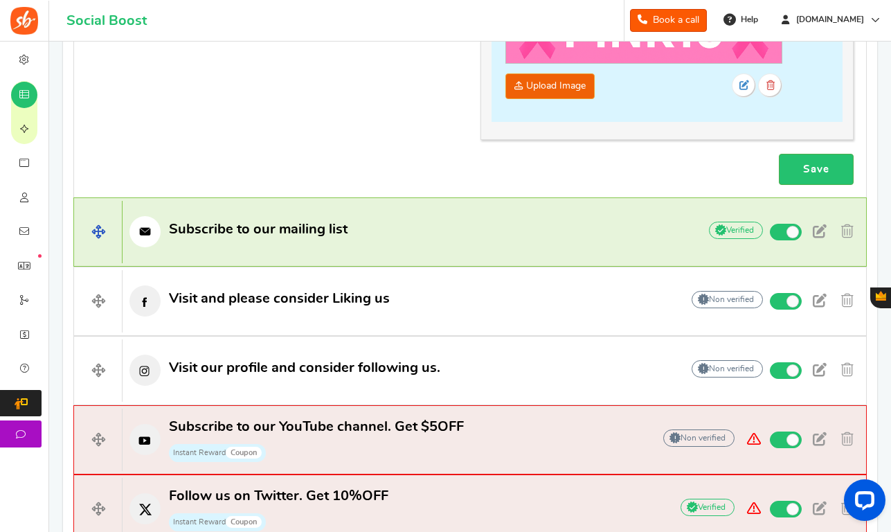
click at [372, 237] on p "Subscribe to our mailing list" at bounding box center [404, 231] width 562 height 31
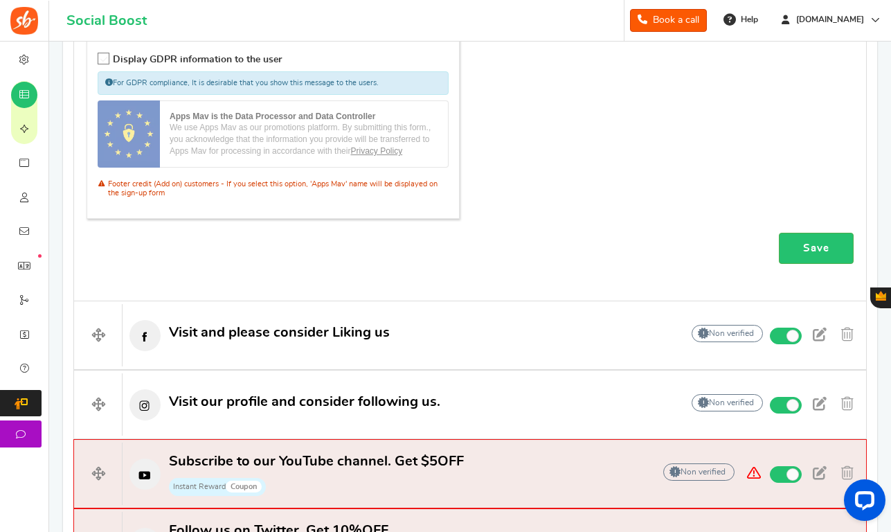
scroll to position [507, 0]
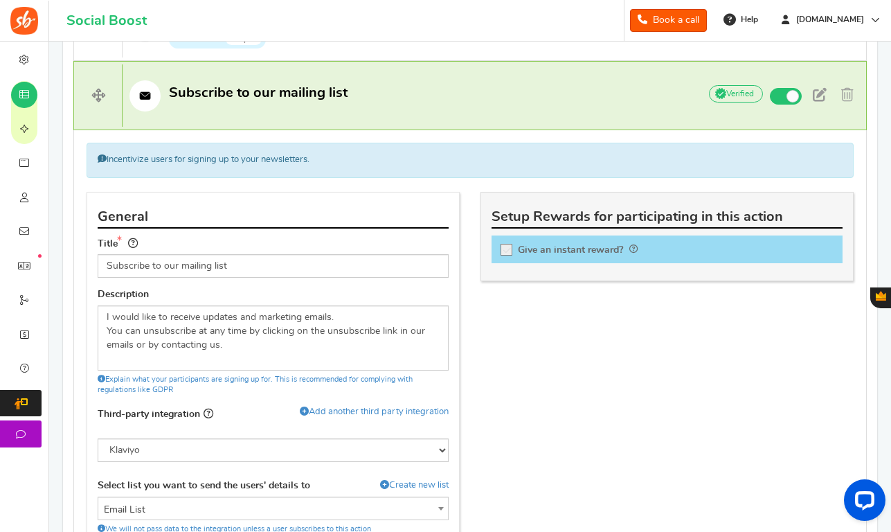
click at [503, 249] on icon at bounding box center [507, 250] width 12 height 12
click at [504, 249] on input "Give an instant reward?" at bounding box center [511, 252] width 14 height 14
checkbox input "true"
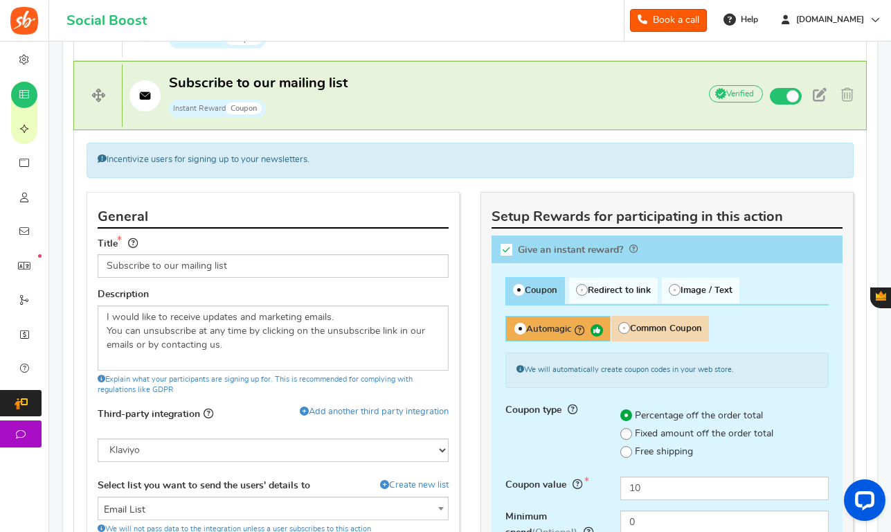
click at [649, 325] on span "Common Coupon" at bounding box center [660, 329] width 98 height 26
click at [620, 325] on input "Common Coupon" at bounding box center [615, 322] width 9 height 9
radio input "true"
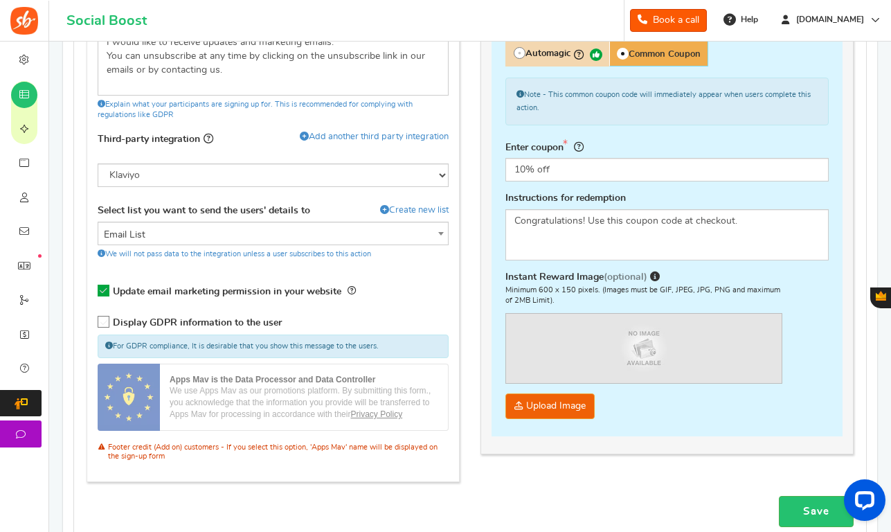
scroll to position [779, 0]
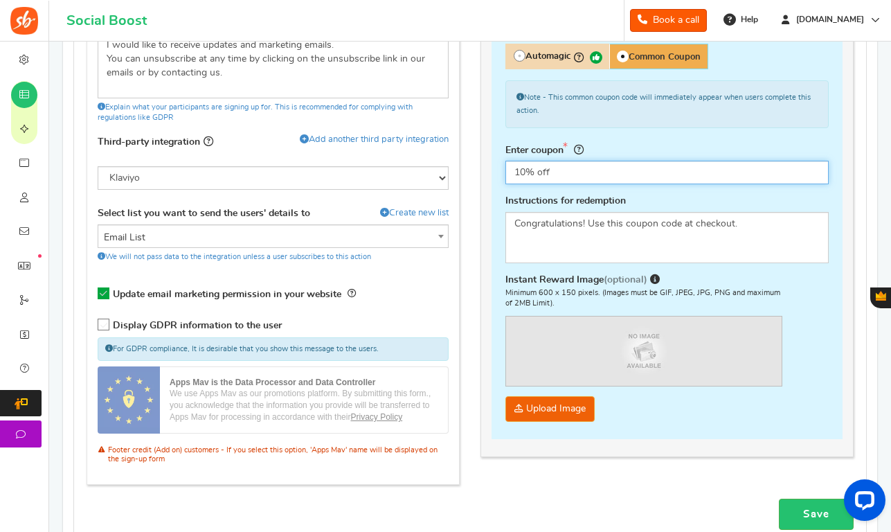
click at [560, 172] on input "10% off" at bounding box center [666, 173] width 323 height 24
drag, startPoint x: 556, startPoint y: 169, endPoint x: 483, endPoint y: 169, distance: 73.4
click at [483, 169] on div "This campaign category can have no rewards for any action Setup Rewards for par…" at bounding box center [666, 188] width 373 height 537
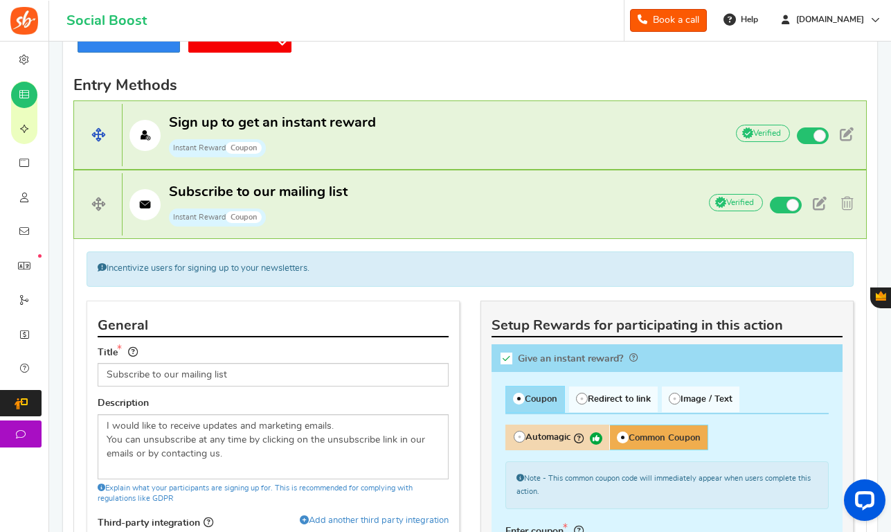
scroll to position [365, 0]
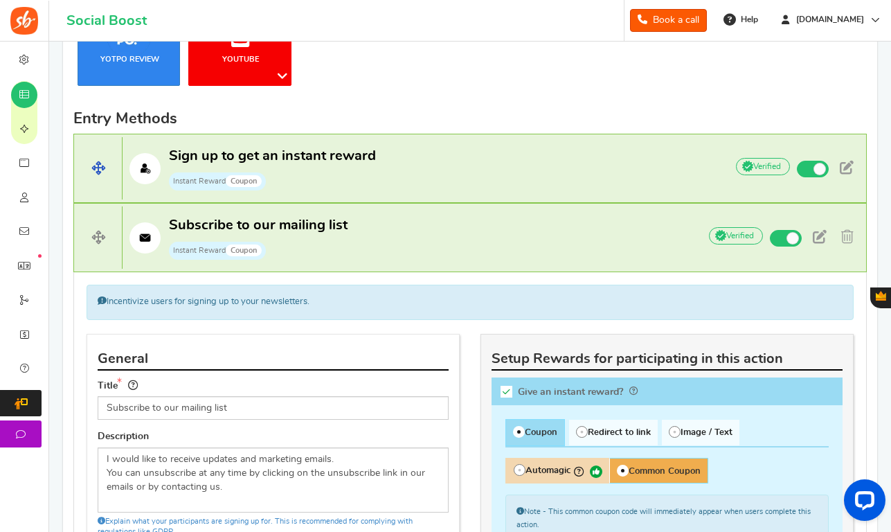
type input "Pink10"
click at [615, 168] on p "Sign up to get an instant reward Instant Reward Coupon" at bounding box center [417, 169] width 589 height 44
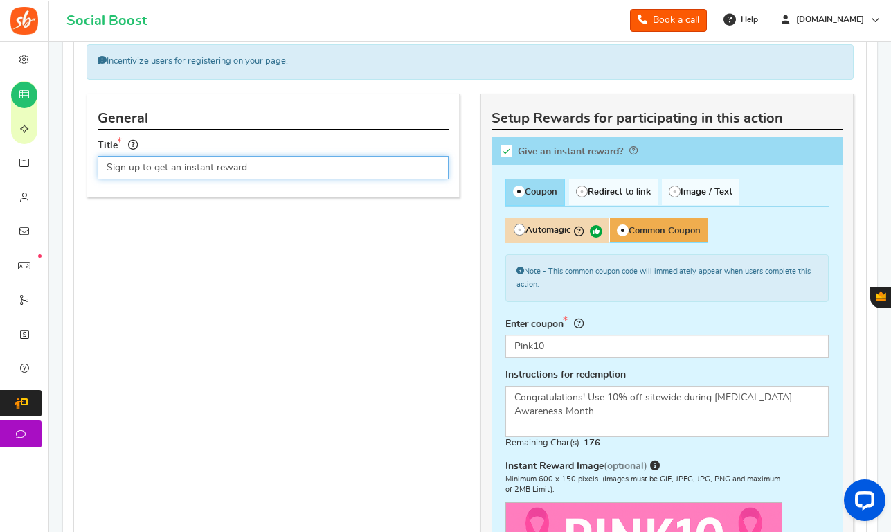
scroll to position [539, 0]
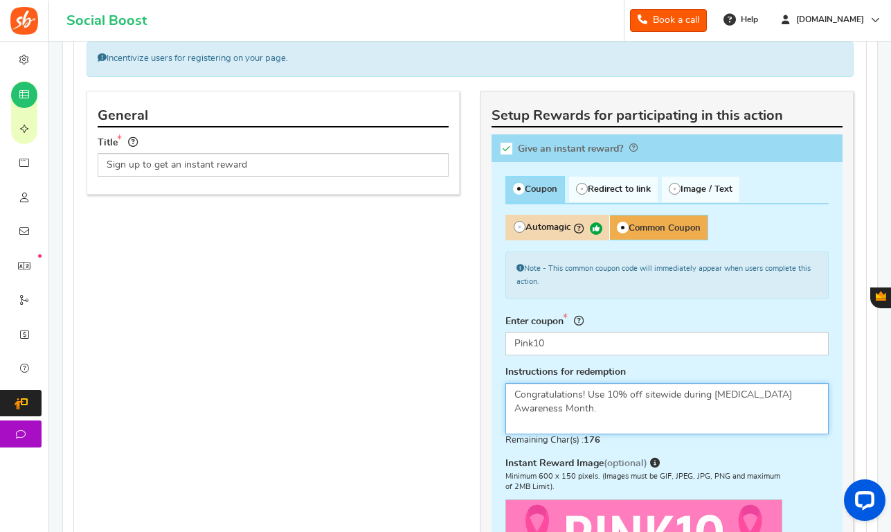
click at [617, 424] on textarea "Congratulations! Use this coupon code at checkout." at bounding box center [666, 408] width 323 height 51
drag, startPoint x: 604, startPoint y: 417, endPoint x: 489, endPoint y: 384, distance: 119.6
click at [489, 384] on div "This campaign category can have no rewards for any action Setup Rewards for par…" at bounding box center [666, 368] width 373 height 555
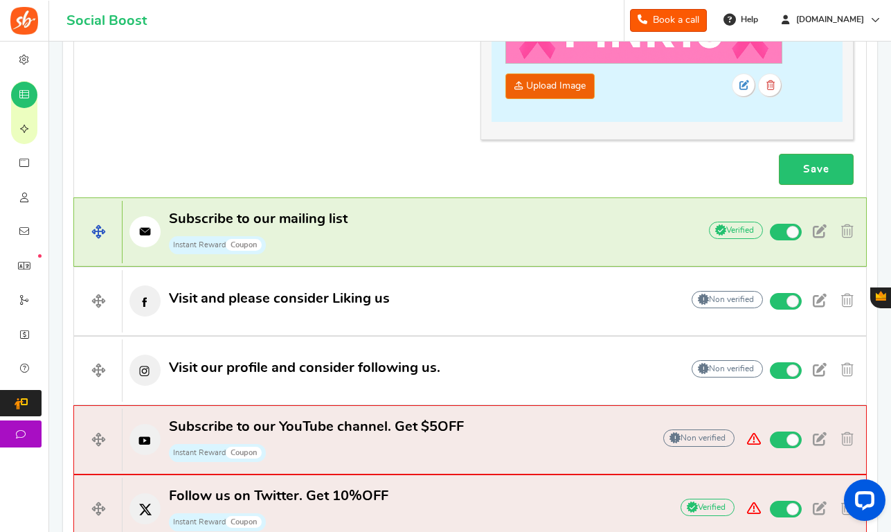
click at [522, 226] on p "Subscribe to our mailing list Instant Reward Coupon" at bounding box center [404, 232] width 562 height 44
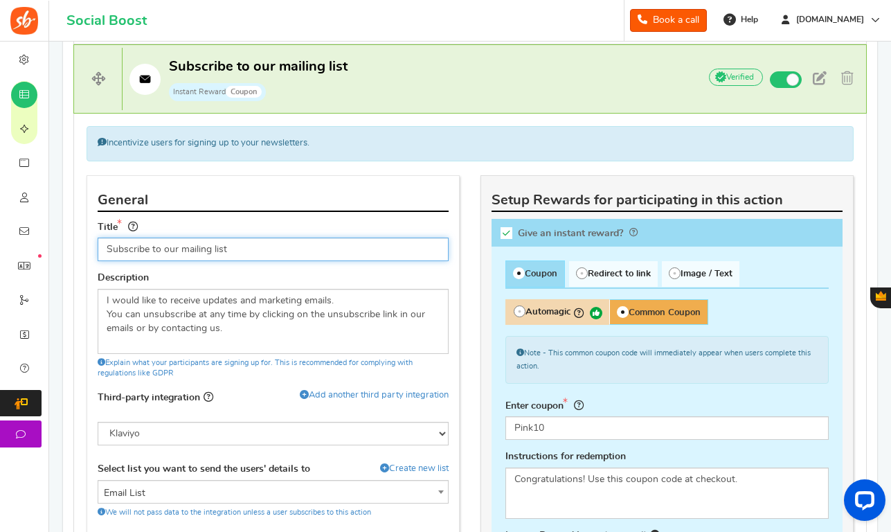
scroll to position [590, 0]
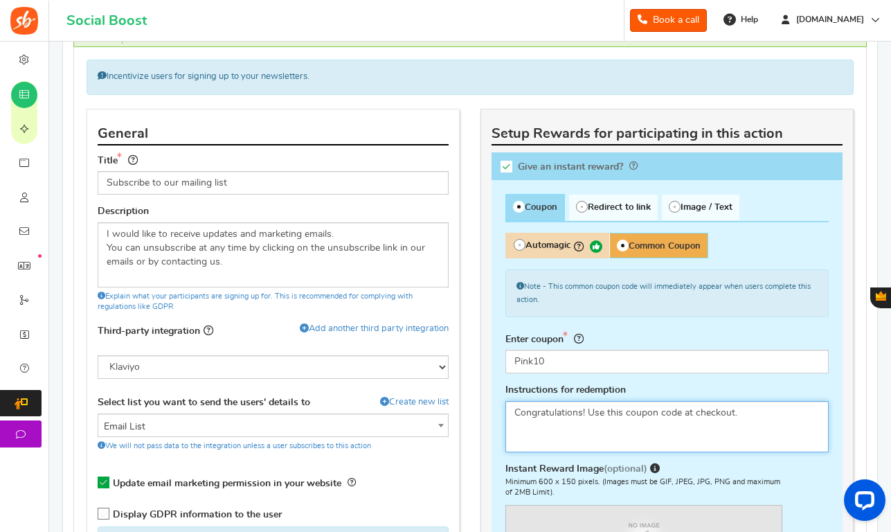
click at [649, 422] on textarea "Congratulations! Use this coupon code at checkout." at bounding box center [666, 426] width 323 height 51
paste textarea "10% off sitewide during Breast Cancer Awareness Month"
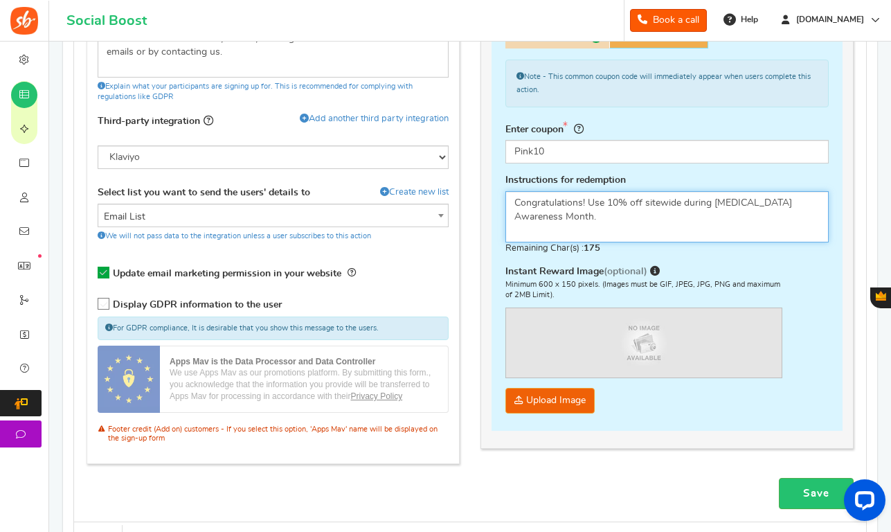
scroll to position [924, 0]
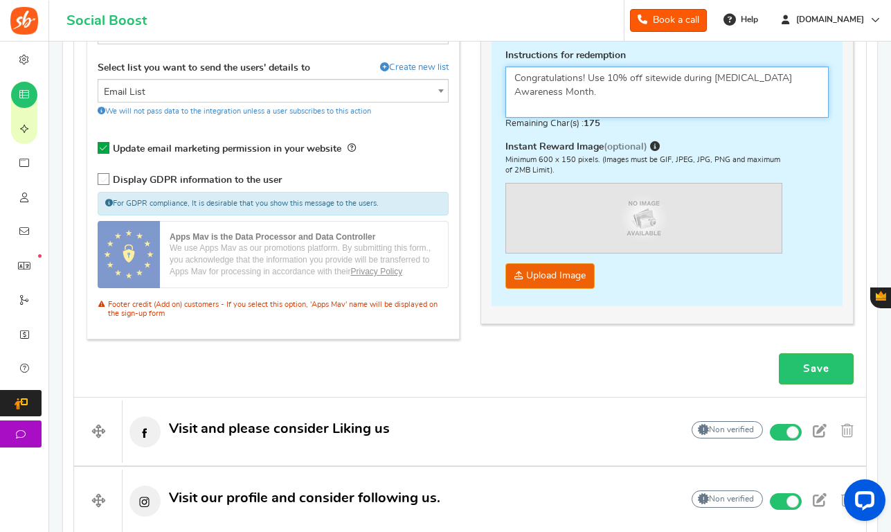
type textarea "Congratulations! Use 10% off sitewide during Breast Cancer Awareness Month."
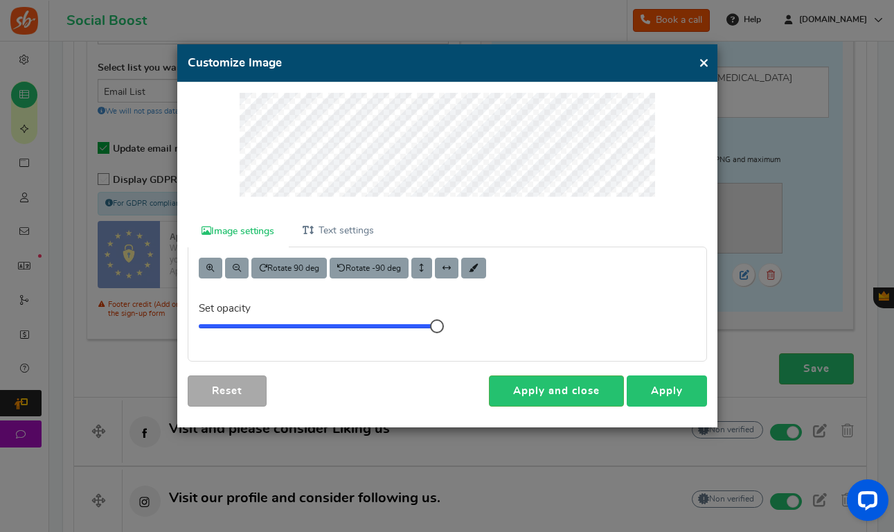
click at [682, 395] on link "Apply" at bounding box center [666, 390] width 80 height 31
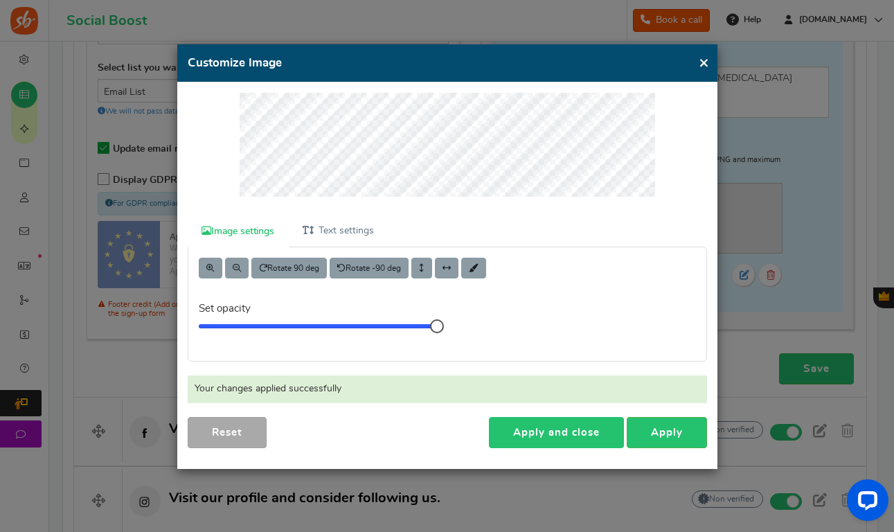
click at [566, 420] on link "Apply and close" at bounding box center [556, 432] width 135 height 31
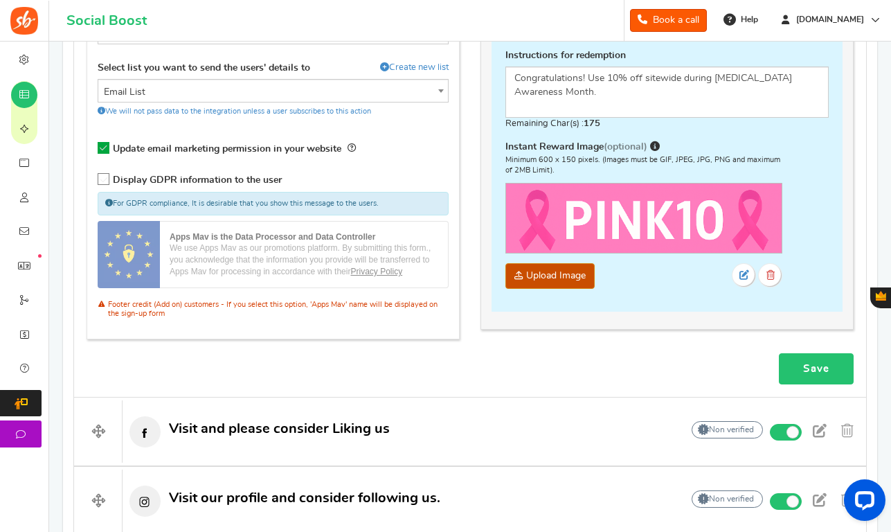
click at [833, 371] on link "Save" at bounding box center [816, 368] width 75 height 31
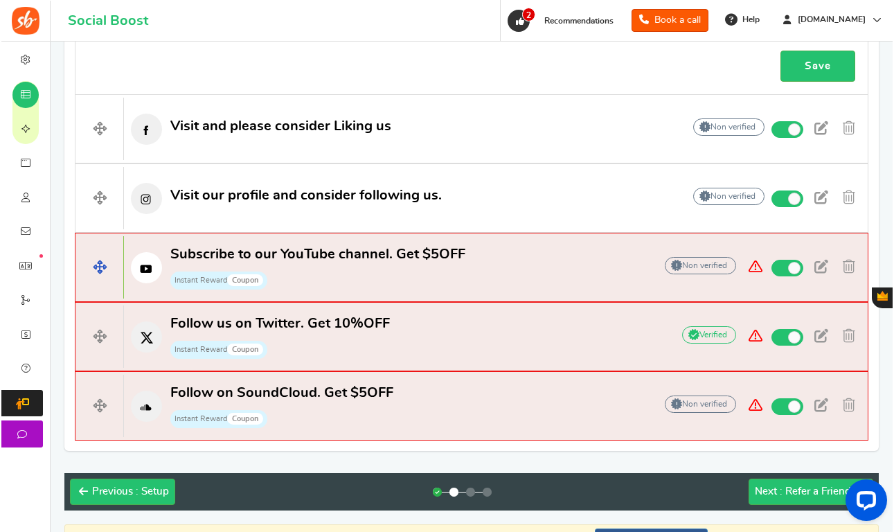
scroll to position [1227, 0]
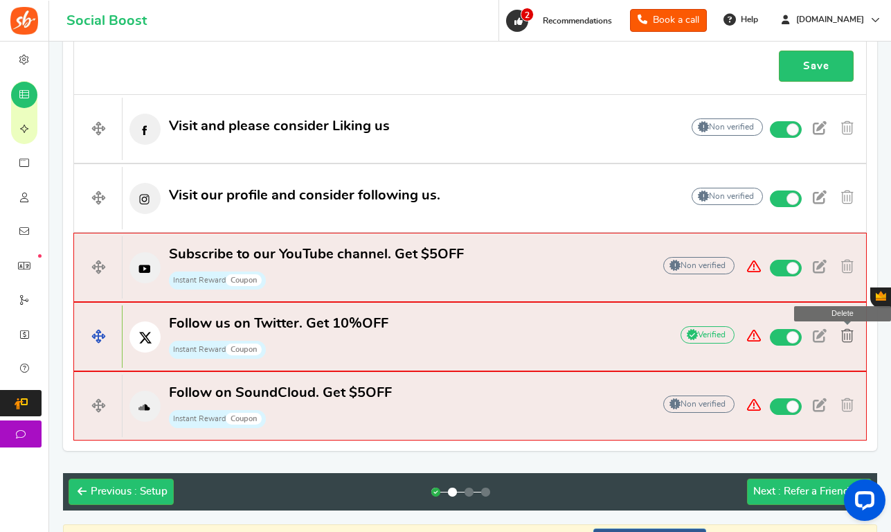
click at [842, 337] on span at bounding box center [847, 336] width 12 height 14
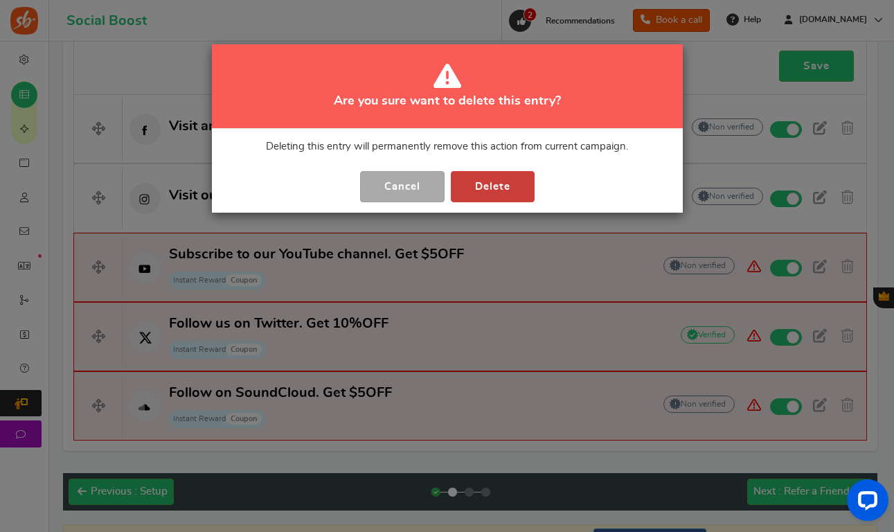
click at [501, 195] on button "Delete" at bounding box center [493, 186] width 84 height 31
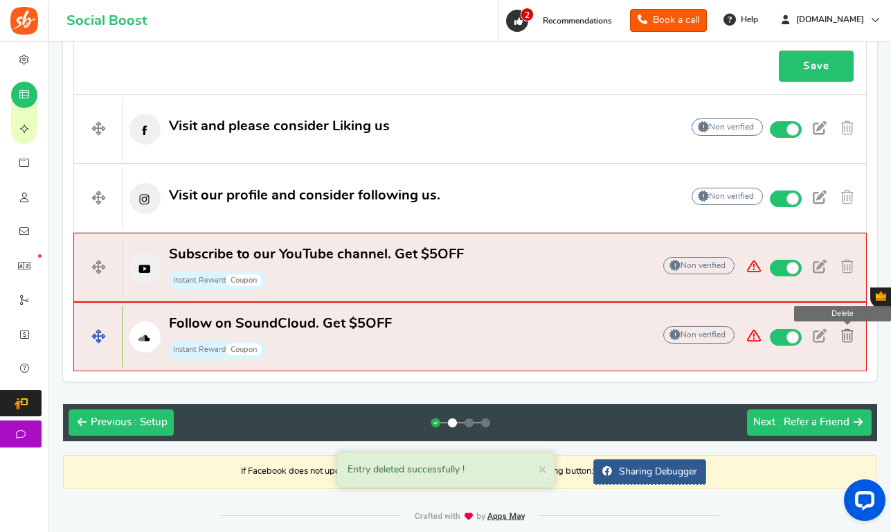
click at [849, 335] on span at bounding box center [847, 336] width 12 height 14
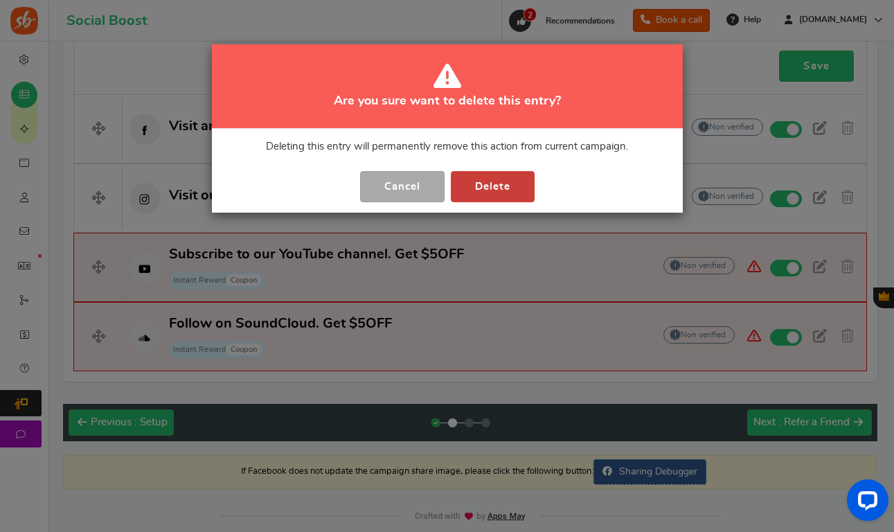
click at [494, 186] on button "Delete" at bounding box center [493, 186] width 84 height 31
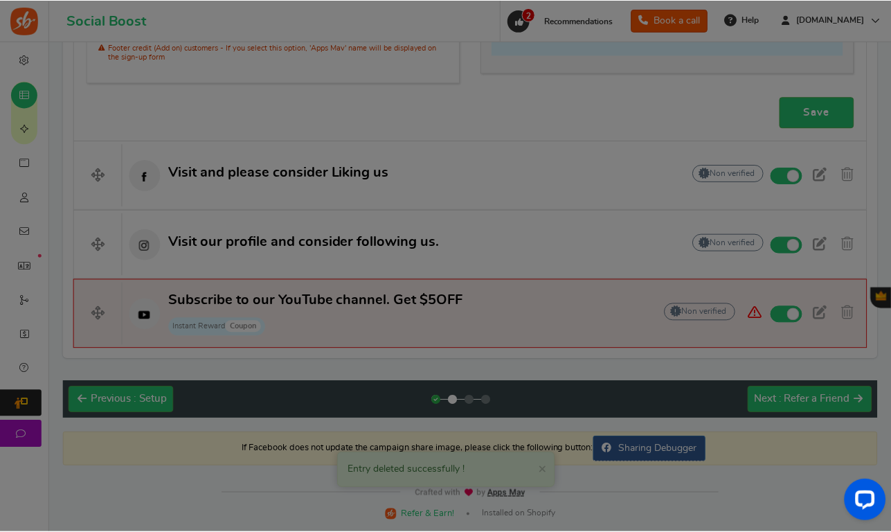
scroll to position [1180, 0]
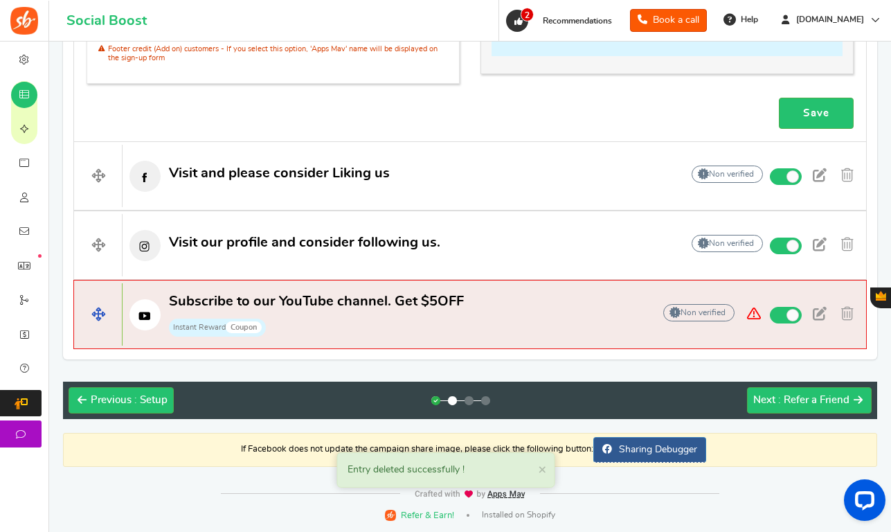
click at [458, 308] on span "Subscribe to our YouTube channel. Get $5OFF" at bounding box center [316, 301] width 295 height 14
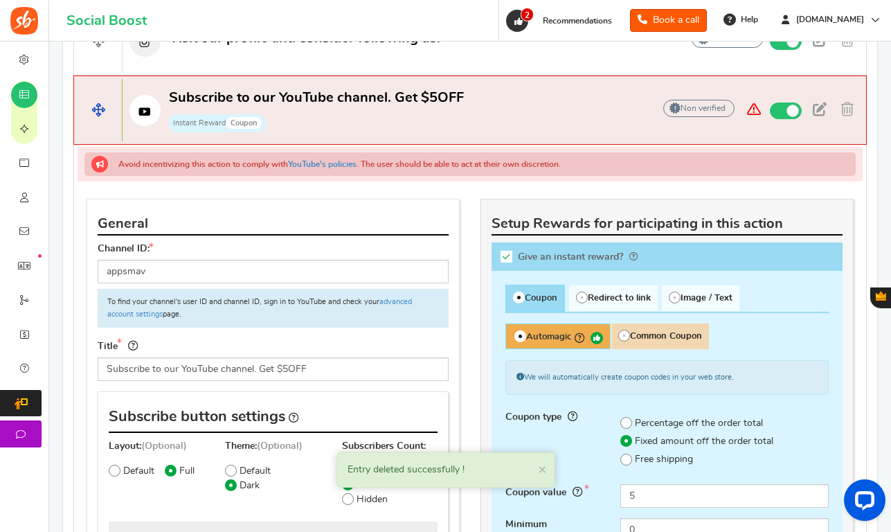
scroll to position [705, 0]
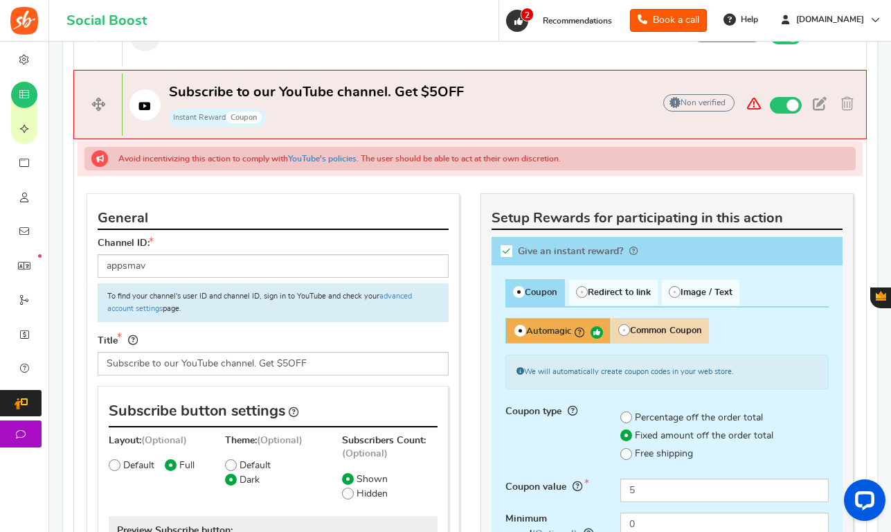
click at [646, 323] on span "Common Coupon" at bounding box center [660, 331] width 98 height 26
click at [620, 323] on input "Common Coupon" at bounding box center [615, 325] width 9 height 9
radio input "true"
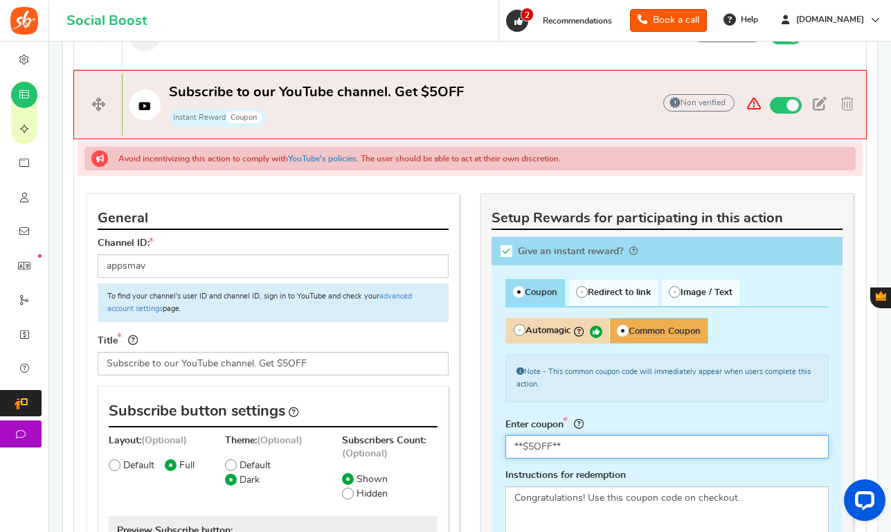
click at [567, 442] on input "**$5OFF**" at bounding box center [666, 447] width 323 height 24
drag, startPoint x: 568, startPoint y: 447, endPoint x: 485, endPoint y: 442, distance: 83.2
click at [485, 442] on div "This campaign category can have no rewards for any action Setup Rewards for par…" at bounding box center [666, 461] width 373 height 537
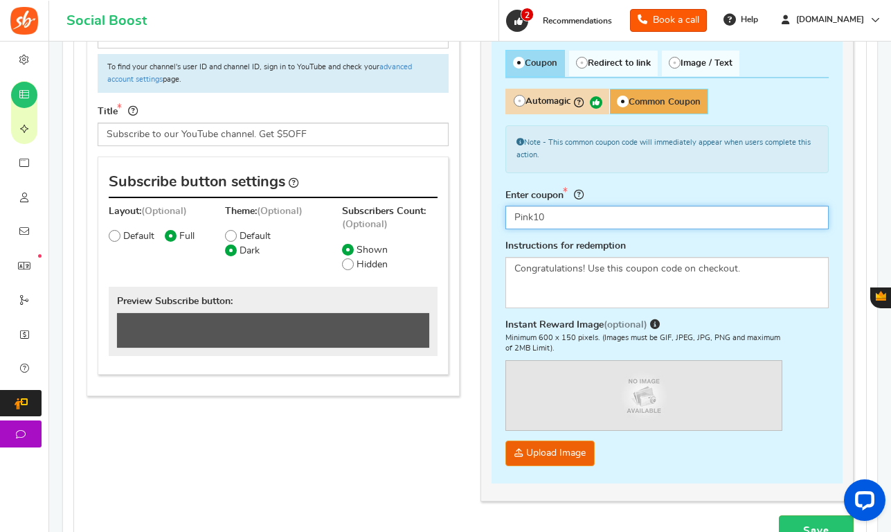
type input "Pink10"
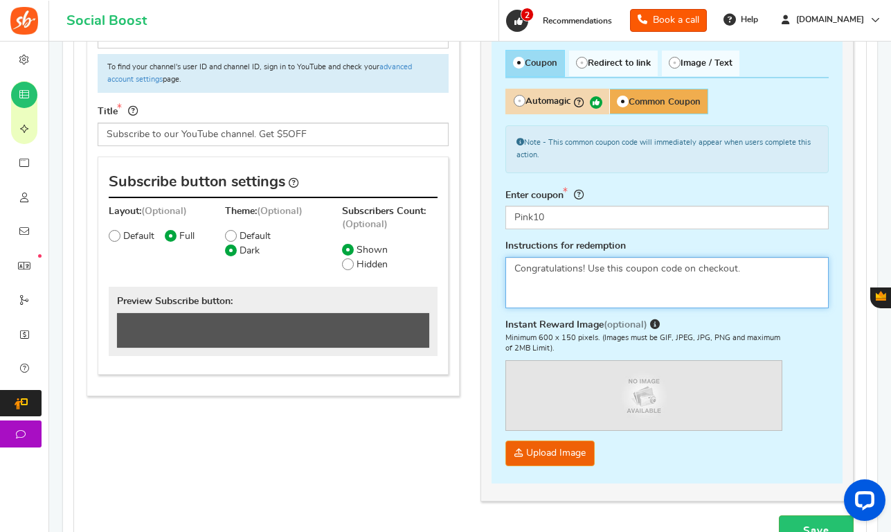
click at [686, 271] on textarea "Congratulations! Use this coupon code on checkout." at bounding box center [666, 282] width 323 height 51
paste textarea "10% off sitewide during Breast Cancer Awareness Month"
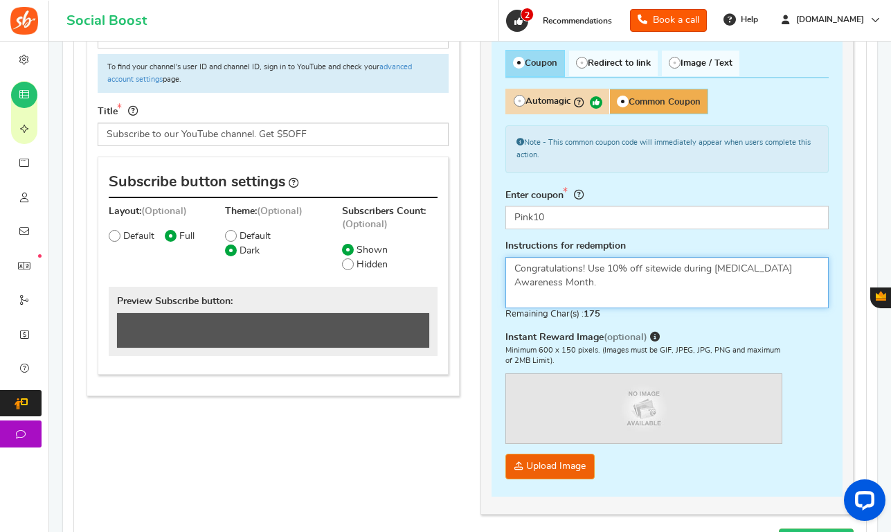
type textarea "Congratulations! Use 10% off sitewide during Breast Cancer Awareness Month."
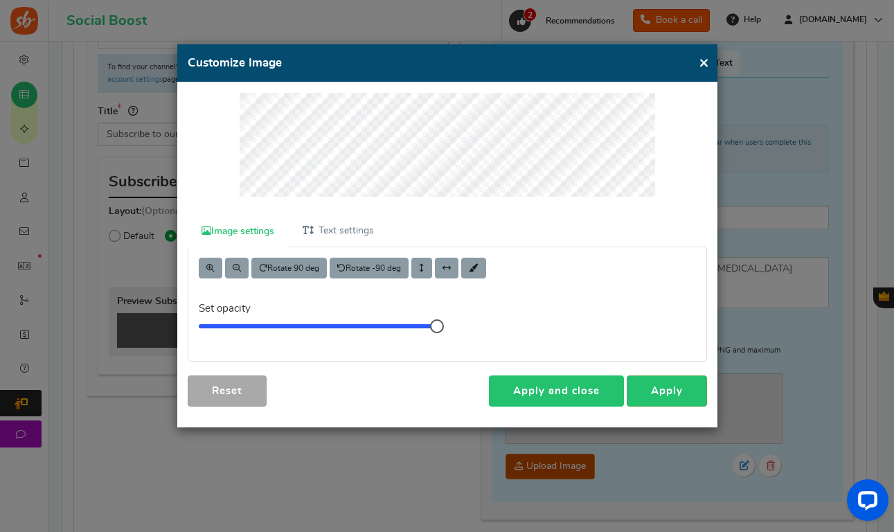
click at [589, 389] on link "Apply and close" at bounding box center [556, 390] width 135 height 31
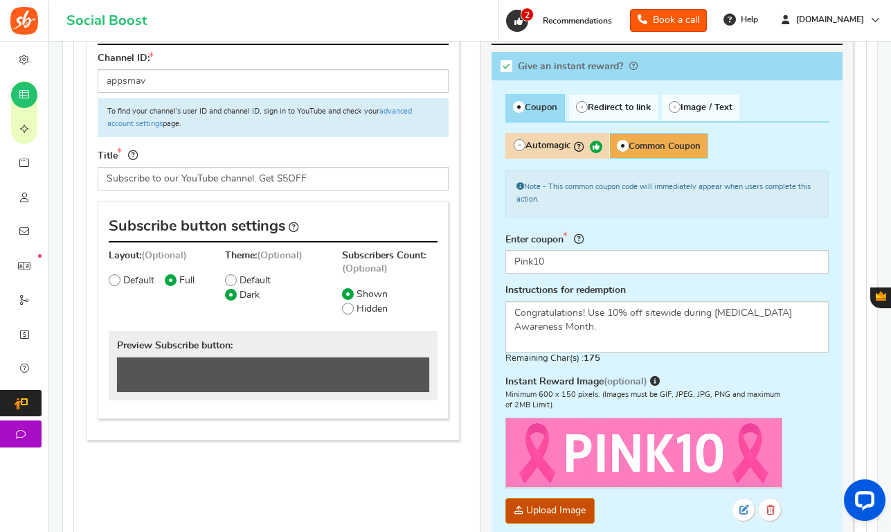
scroll to position [813, 0]
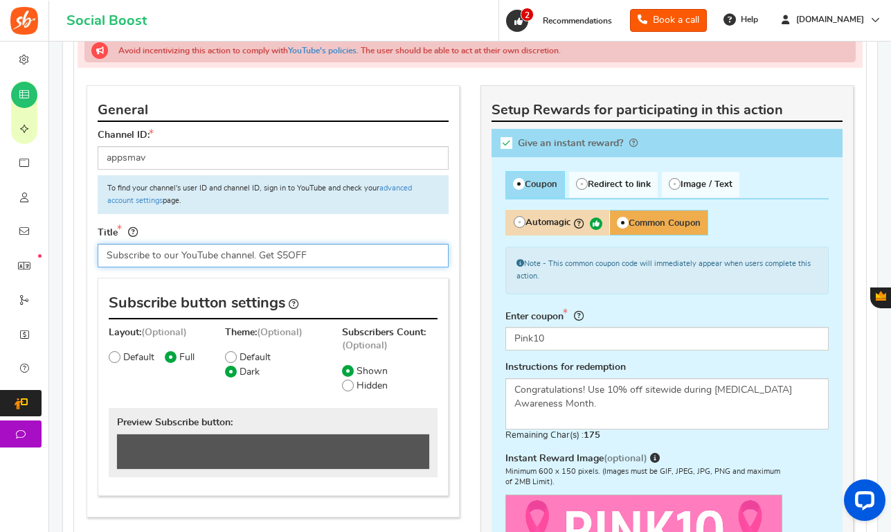
drag, startPoint x: 253, startPoint y: 253, endPoint x: 329, endPoint y: 254, distance: 75.5
click at [329, 254] on input "Subscribe to our YouTube channel. Get $5OFF" at bounding box center [273, 256] width 351 height 24
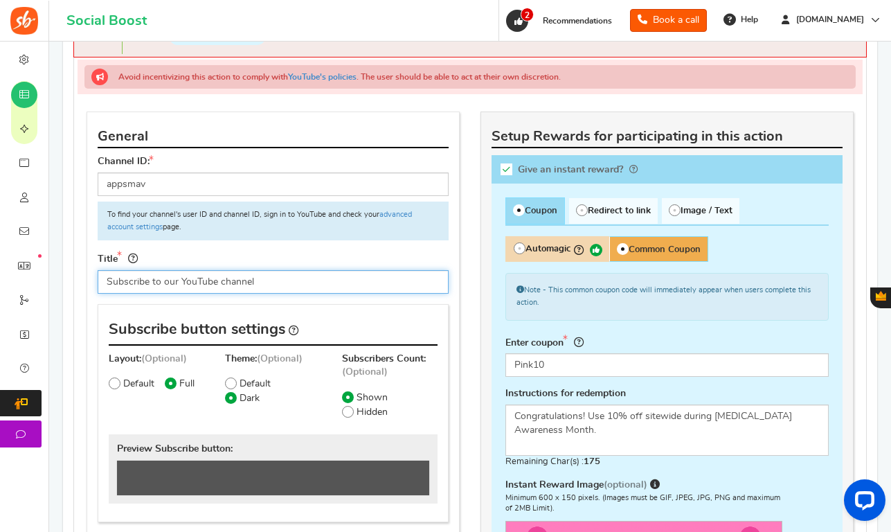
scroll to position [786, 0]
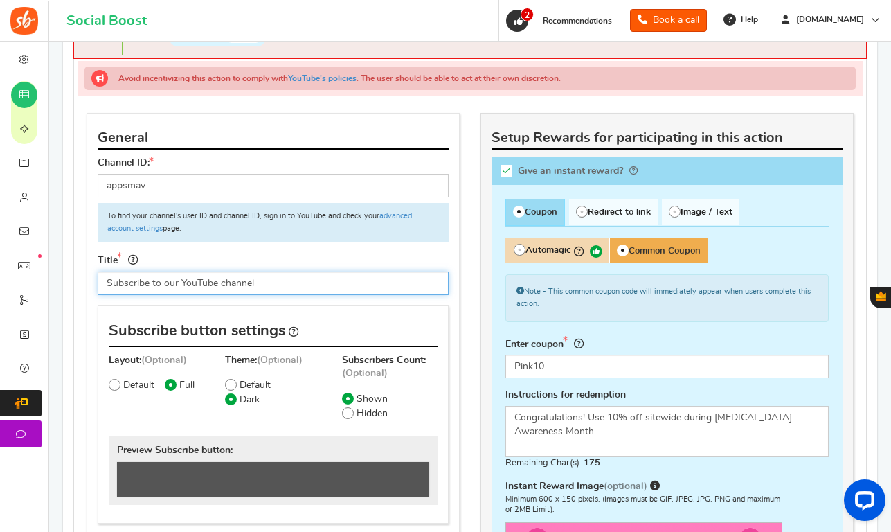
type input "Subscribe to our YouTube channel"
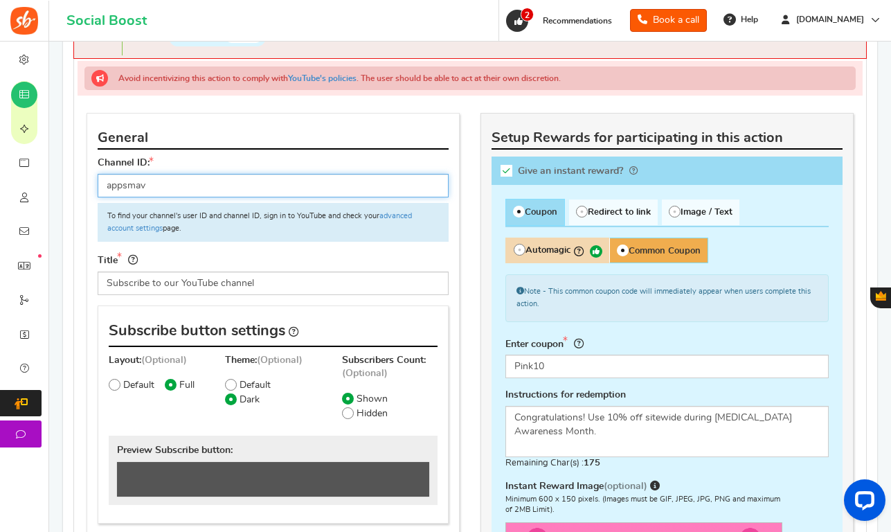
click at [212, 196] on input "appsmav" at bounding box center [273, 186] width 351 height 24
drag, startPoint x: 194, startPoint y: 194, endPoint x: 59, endPoint y: 183, distance: 135.4
click at [59, 183] on div "Setup Prizes Setup Entry Methods Reward Setup Refer a Friend Layout & Preview L…" at bounding box center [470, 20] width 835 height 1459
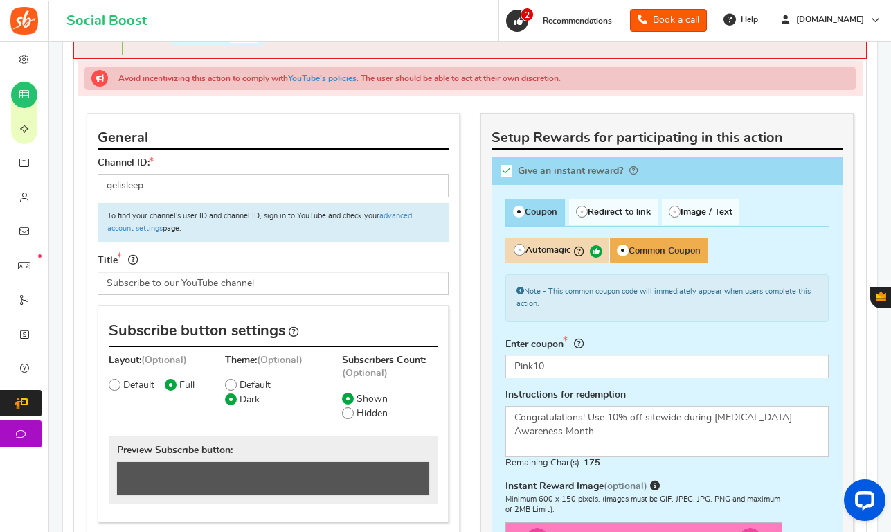
click at [378, 253] on div "Title Subscribe to our YouTube channel" at bounding box center [273, 273] width 351 height 43
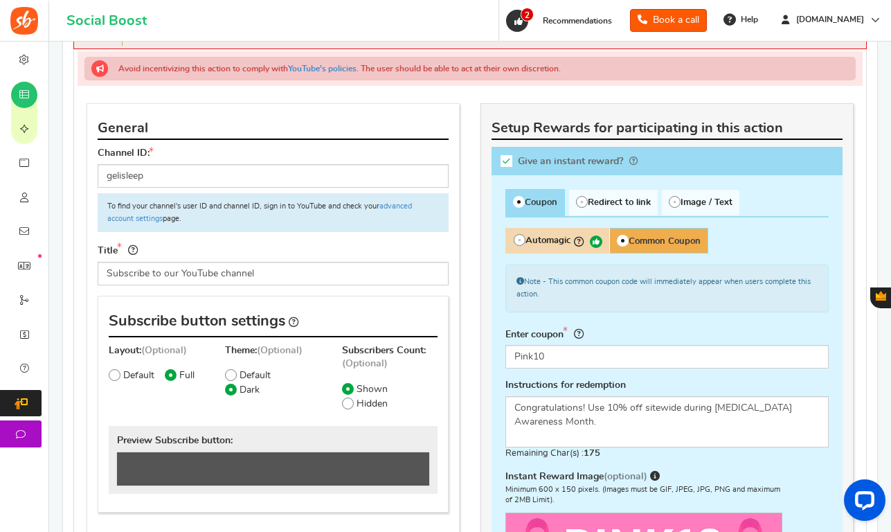
scroll to position [794, 0]
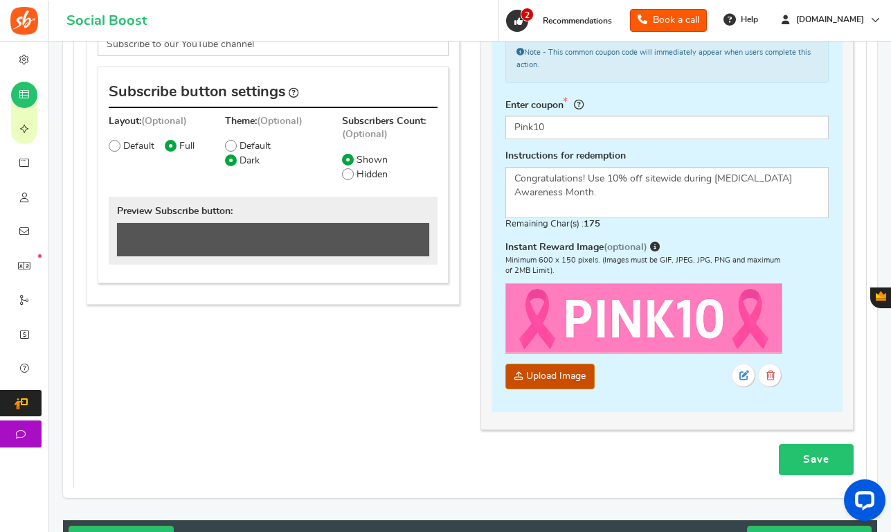
click at [806, 458] on link "Save" at bounding box center [816, 459] width 75 height 31
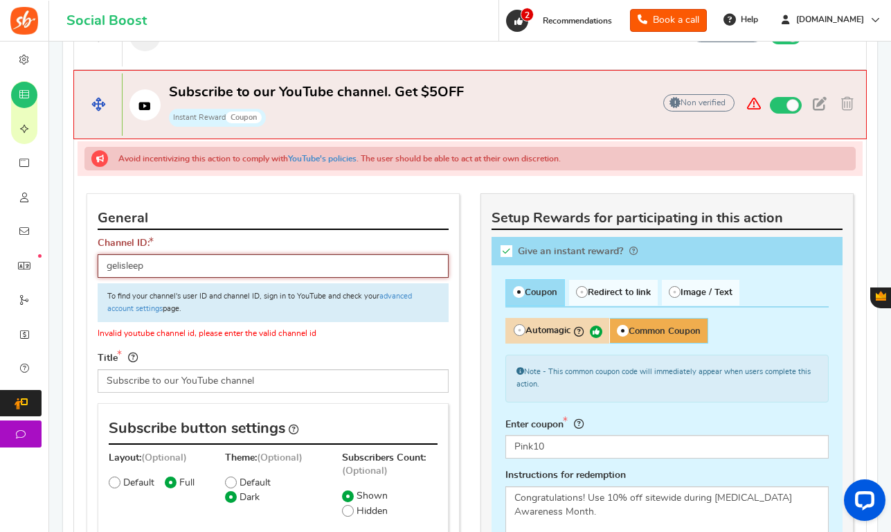
scroll to position [708, 0]
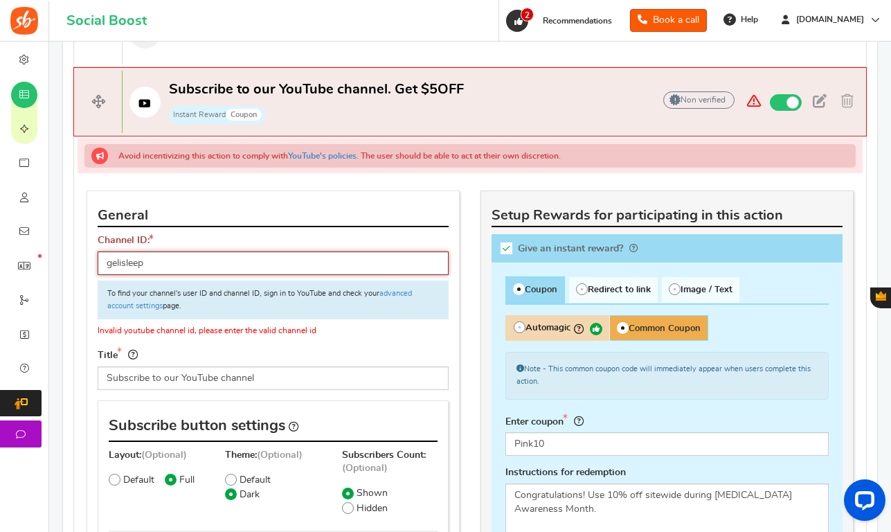
drag, startPoint x: 177, startPoint y: 269, endPoint x: 80, endPoint y: 269, distance: 96.9
click at [80, 269] on div "General Channel ID: gelisleep To find your channel's user ID and channel ID, si…" at bounding box center [273, 421] width 394 height 462
paste input "https://www.youtube.com/@GeliS"
click at [371, 267] on input "https://www.youtube.com/@GeliSleep" at bounding box center [273, 263] width 351 height 24
click at [341, 211] on h4 "General" at bounding box center [273, 216] width 351 height 22
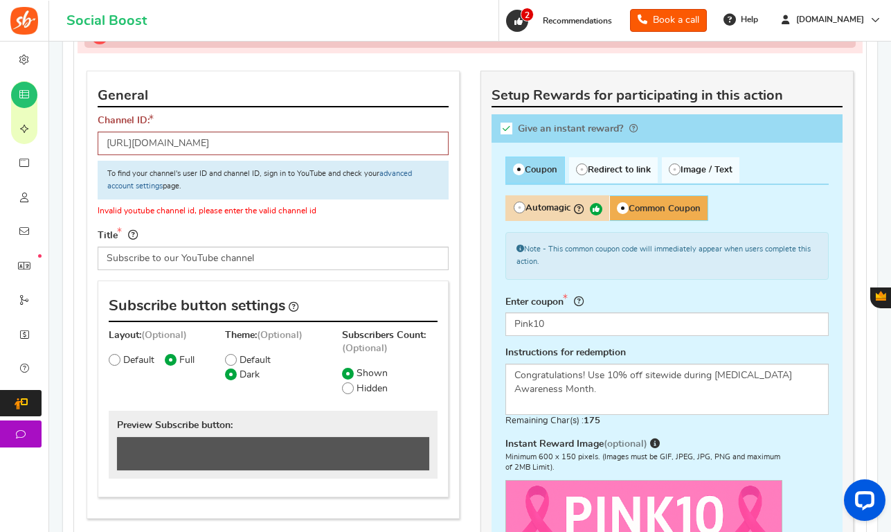
scroll to position [831, 0]
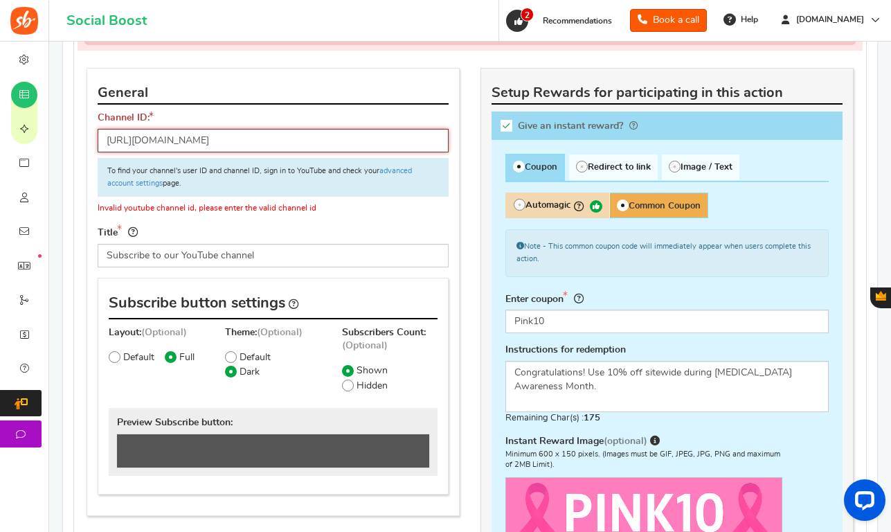
drag, startPoint x: 286, startPoint y: 137, endPoint x: 66, endPoint y: 144, distance: 219.6
click at [66, 144] on div "Blog Comments Create Form Facebook Visit a Facebook Page Includes Like Share on…" at bounding box center [470, 16] width 814 height 1328
paste input "UCf-ByzluhmXLAqdt1CI4x9g"
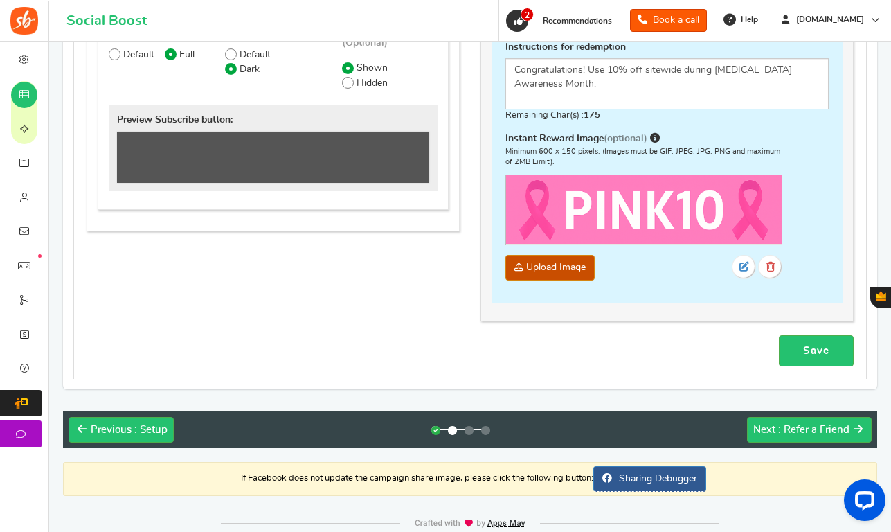
type input "UCf-ByzluhmXLAqdt1CI4x9g"
click at [815, 346] on link "Save" at bounding box center [816, 350] width 75 height 31
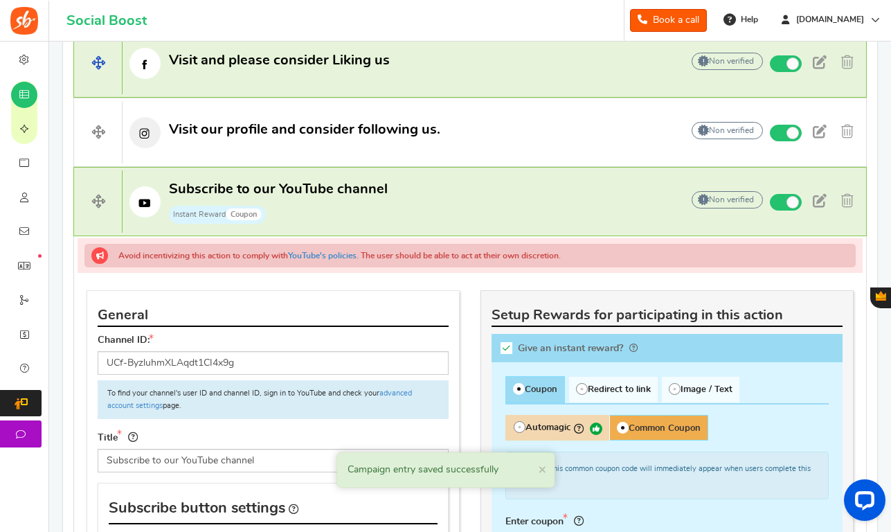
scroll to position [660, 0]
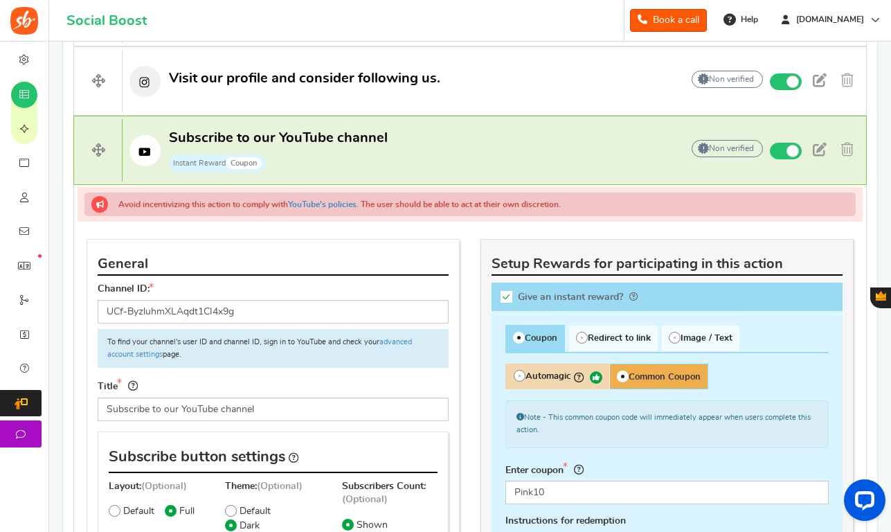
click at [505, 296] on div at bounding box center [666, 296] width 351 height 28
checkbox input "false"
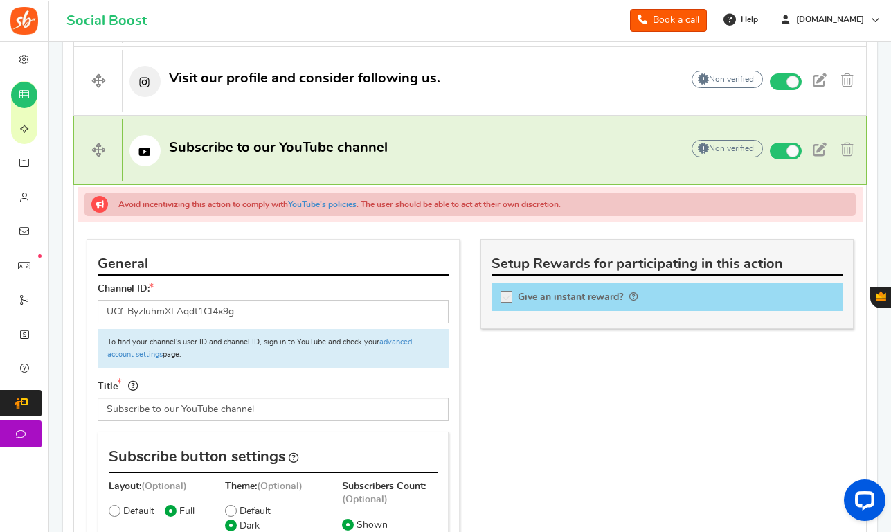
click at [206, 206] on span "Avoid incentivizing this action to comply with YouTube's policies . The user sh…" at bounding box center [339, 204] width 442 height 10
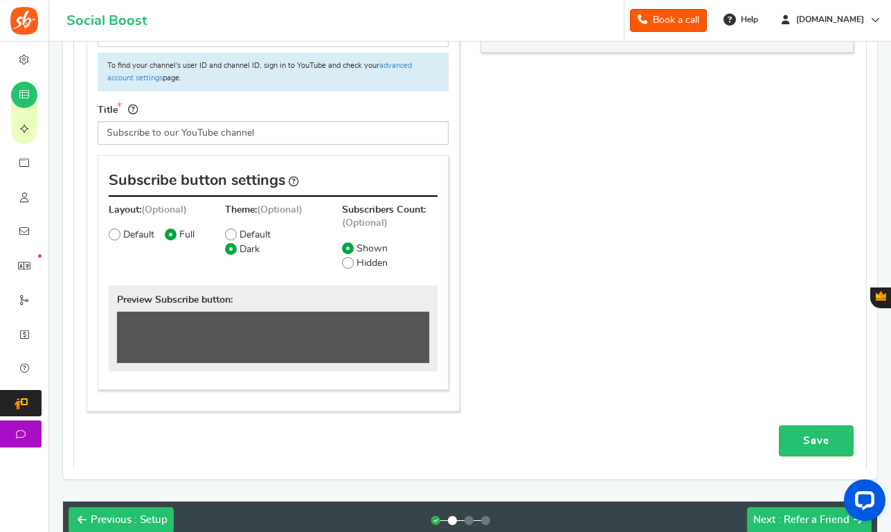
scroll to position [1056, 0]
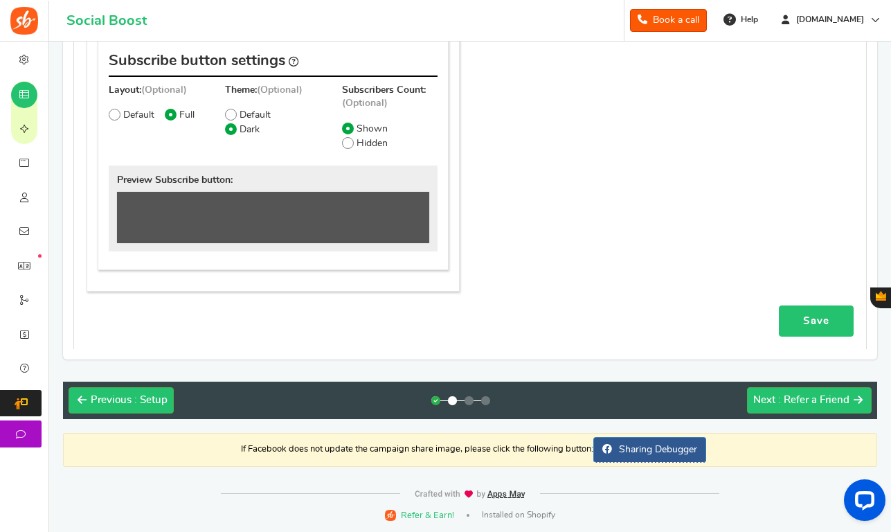
click at [802, 318] on link "Save" at bounding box center [816, 320] width 75 height 31
click at [822, 399] on span ": Refer a Friend" at bounding box center [813, 400] width 71 height 10
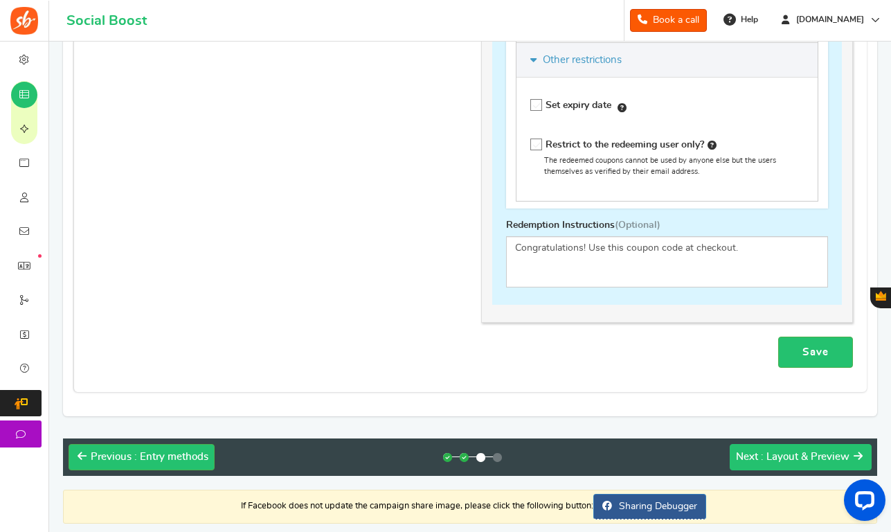
scroll to position [0, 0]
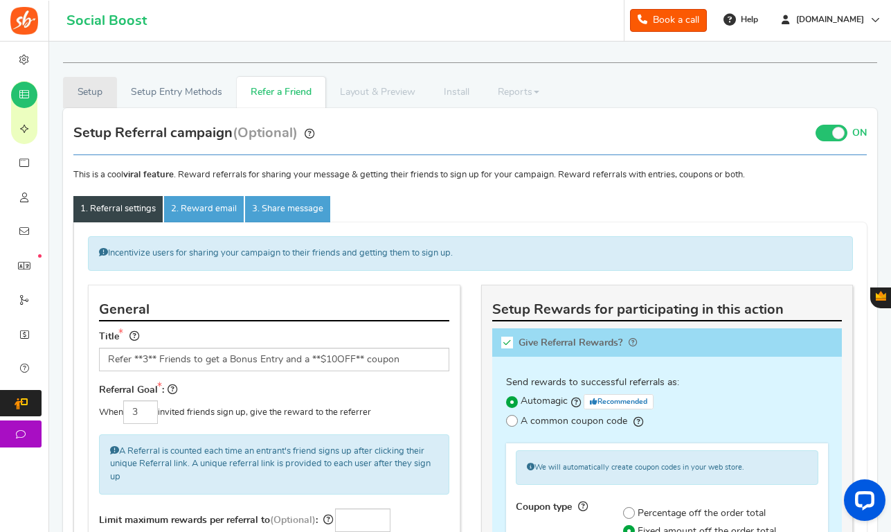
click at [84, 95] on link "Setup" at bounding box center [90, 92] width 54 height 31
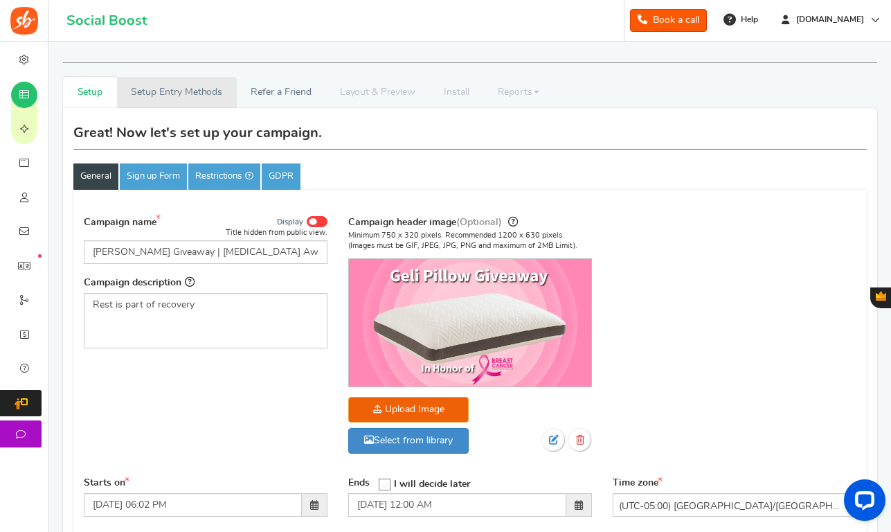
click at [168, 91] on link "Setup Entry Methods" at bounding box center [177, 92] width 120 height 31
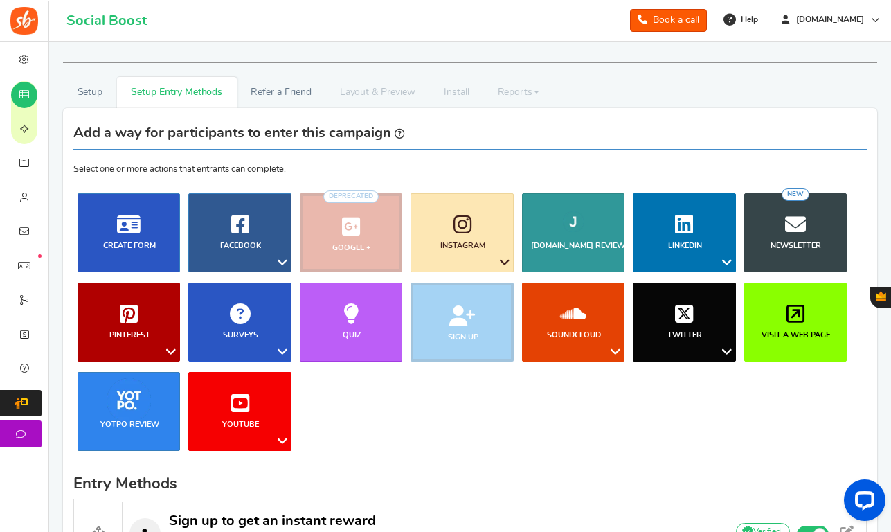
click at [378, 95] on li "Layout & Preview" at bounding box center [377, 92] width 104 height 31
click at [291, 97] on link "Refer a Friend" at bounding box center [281, 92] width 89 height 31
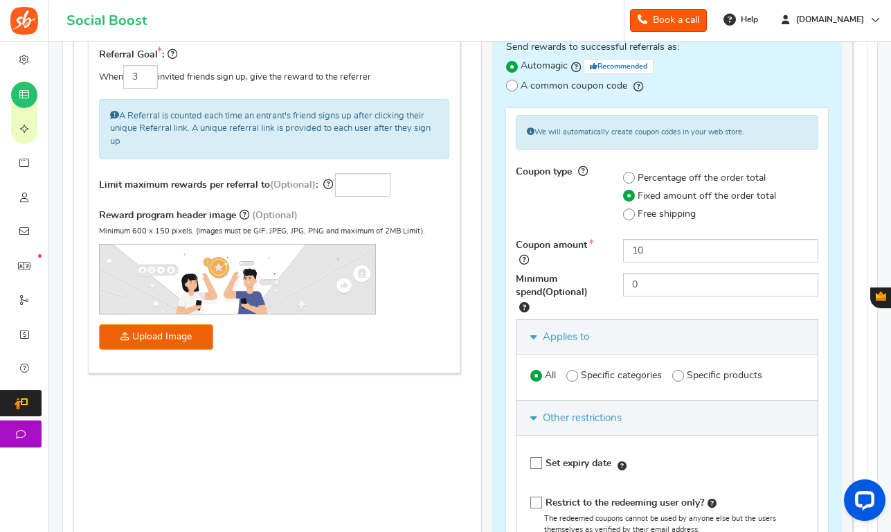
scroll to position [738, 0]
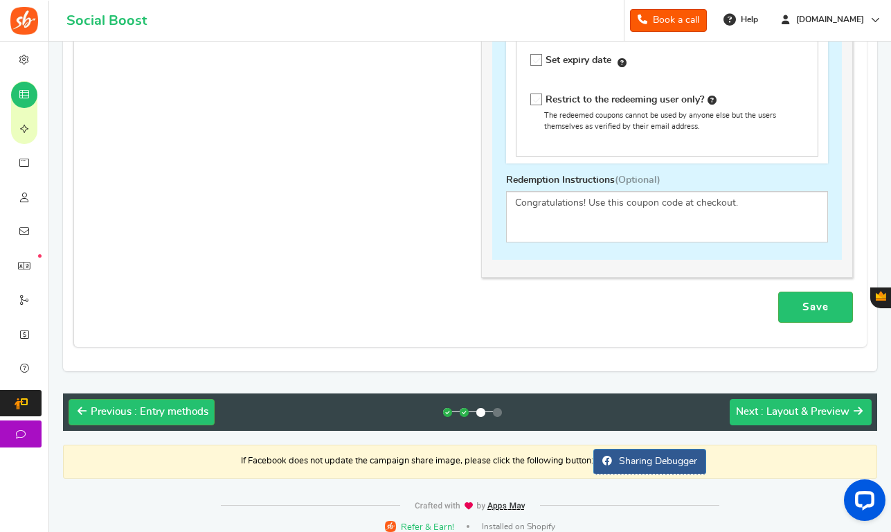
click at [819, 406] on span ": Layout & Preview" at bounding box center [805, 411] width 89 height 10
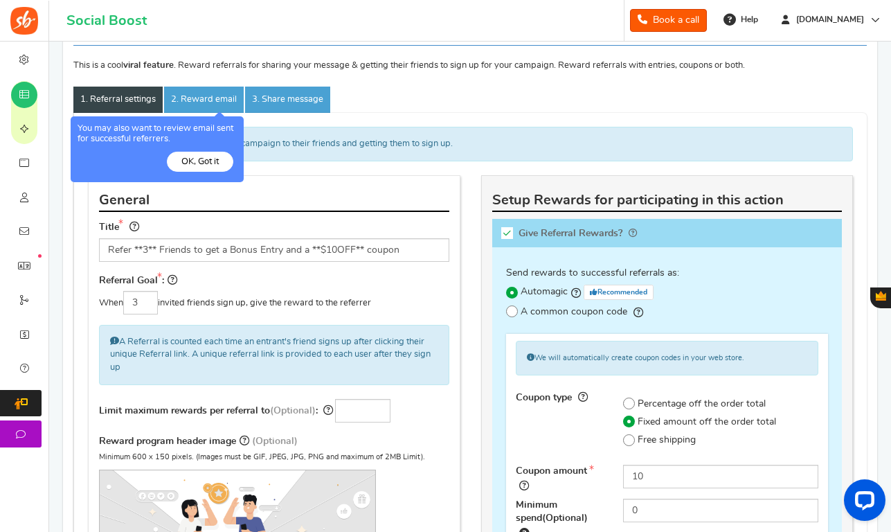
scroll to position [108, 0]
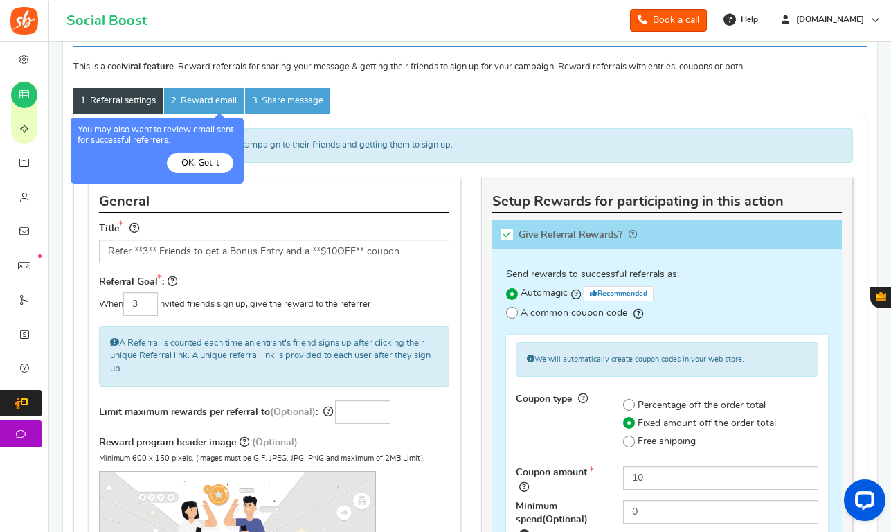
click at [215, 172] on nav "OK, Got it" at bounding box center [157, 165] width 159 height 24
click at [207, 165] on button "OK, Got it" at bounding box center [200, 163] width 66 height 20
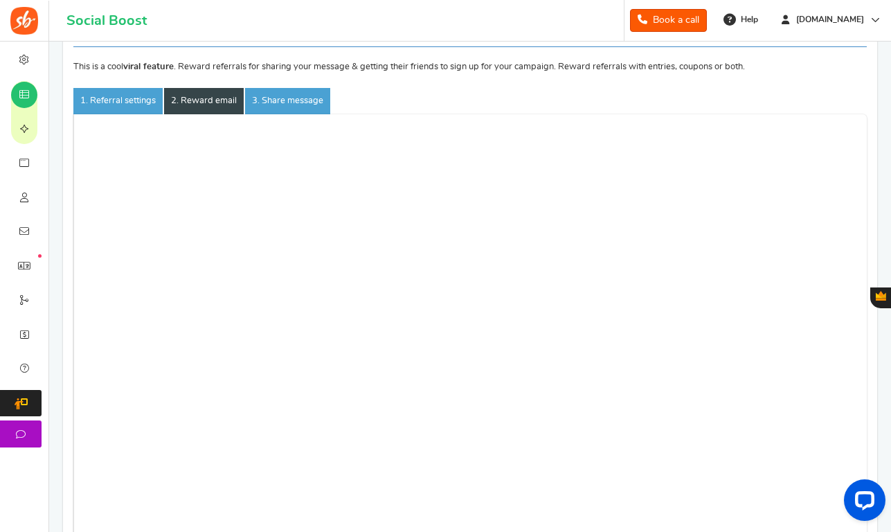
scroll to position [46, 0]
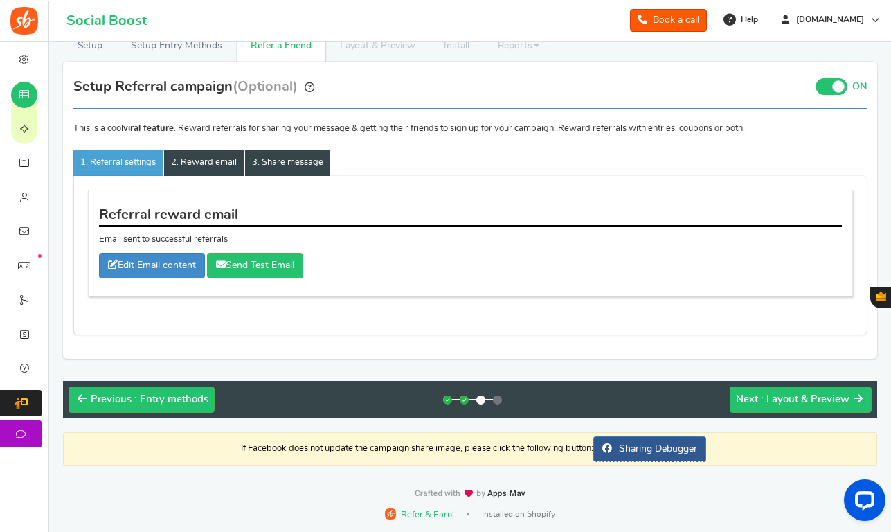
click at [289, 168] on link "3. Share message" at bounding box center [287, 163] width 85 height 26
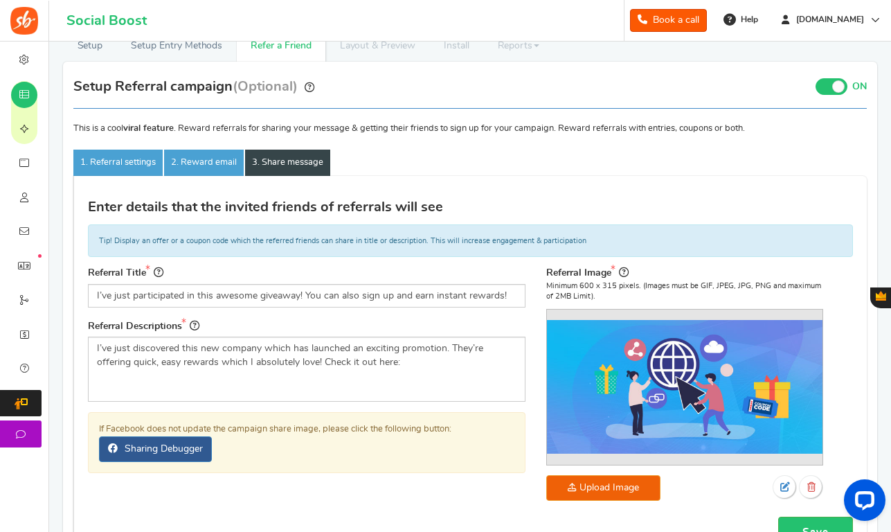
scroll to position [283, 0]
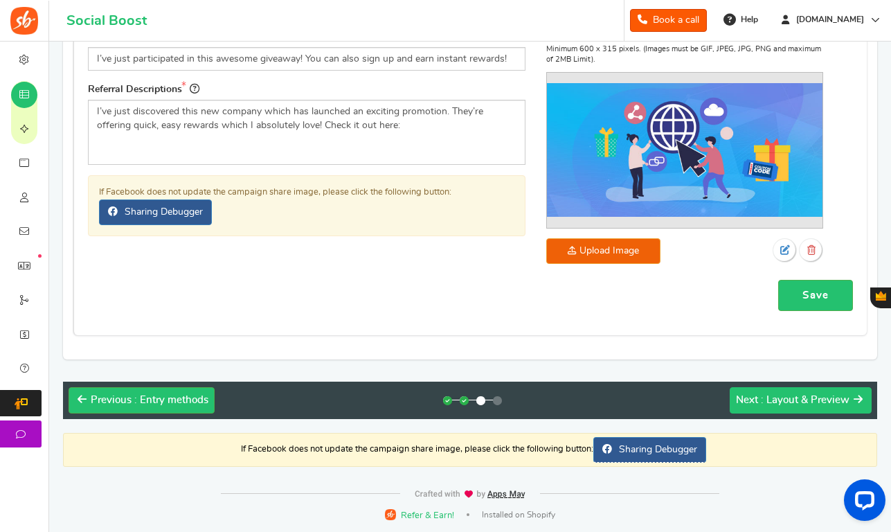
click at [828, 405] on span ": Layout & Preview" at bounding box center [805, 400] width 89 height 10
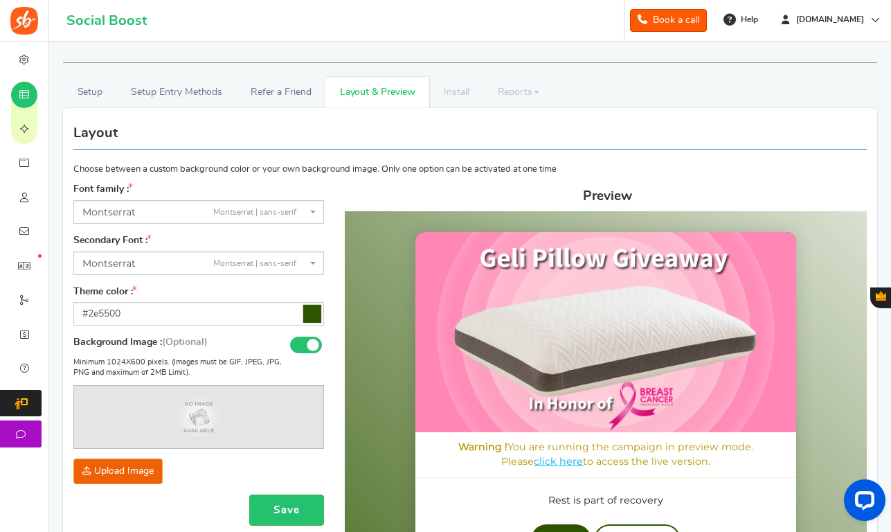
scroll to position [3, 0]
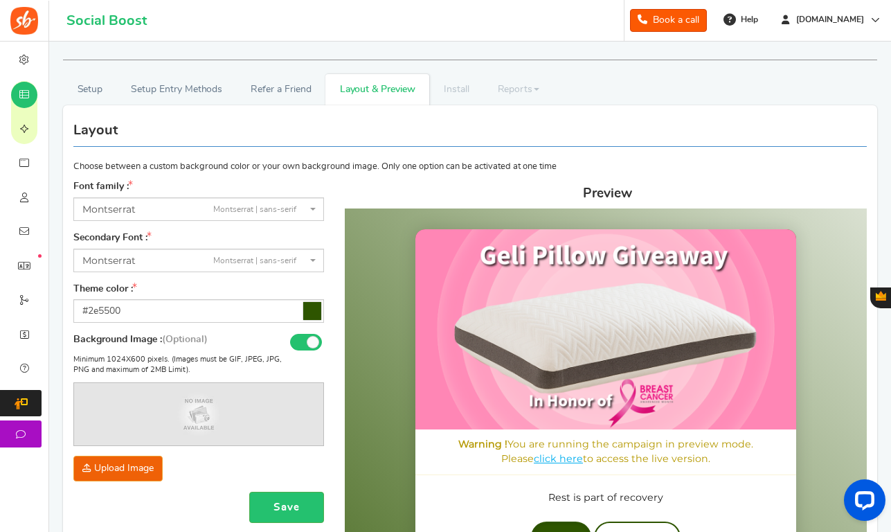
click at [309, 312] on icon at bounding box center [312, 311] width 18 height 18
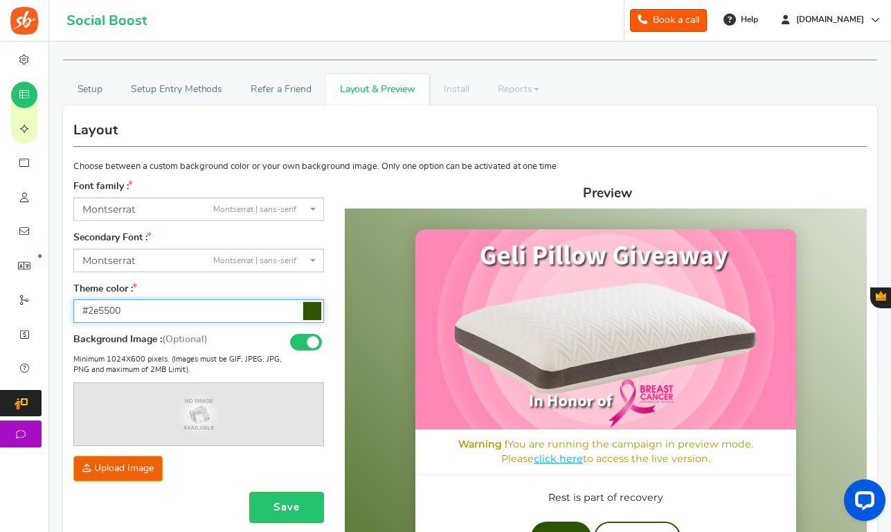
click at [309, 312] on input "#2e5500" at bounding box center [198, 311] width 251 height 24
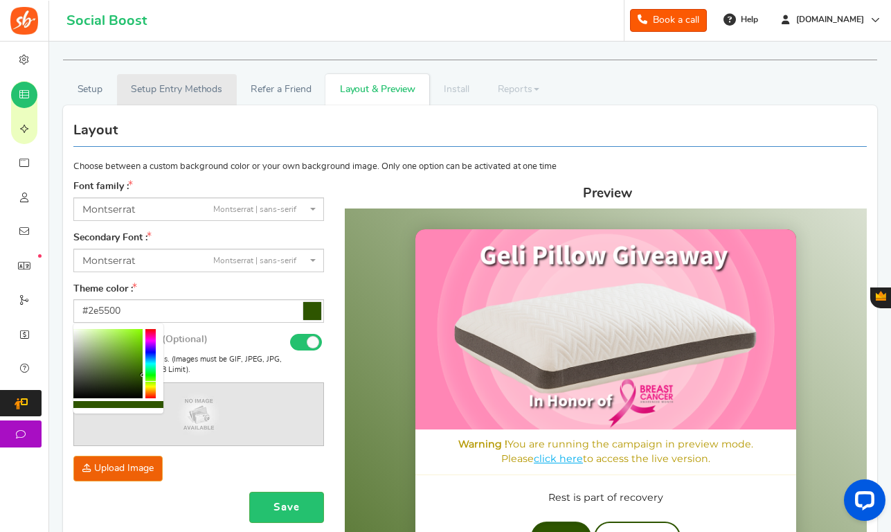
click at [156, 89] on link "Setup Entry Methods" at bounding box center [177, 89] width 120 height 31
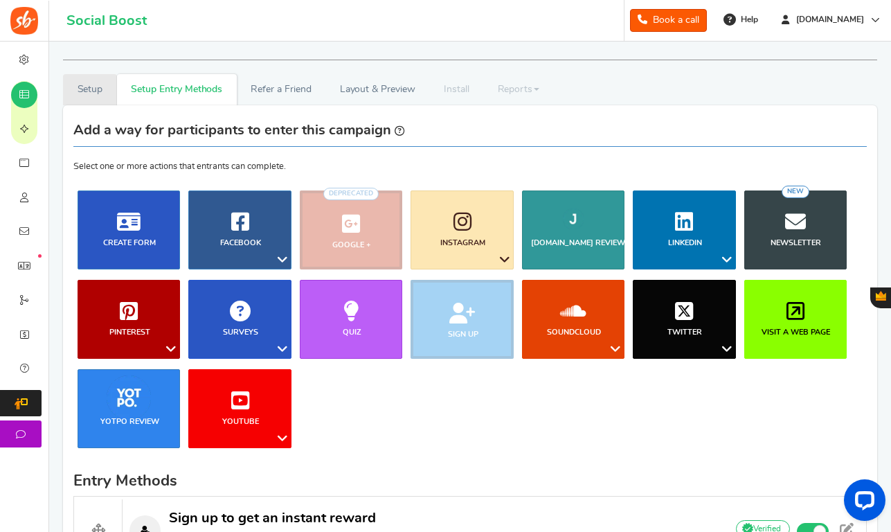
click at [100, 84] on link "Setup" at bounding box center [90, 89] width 54 height 31
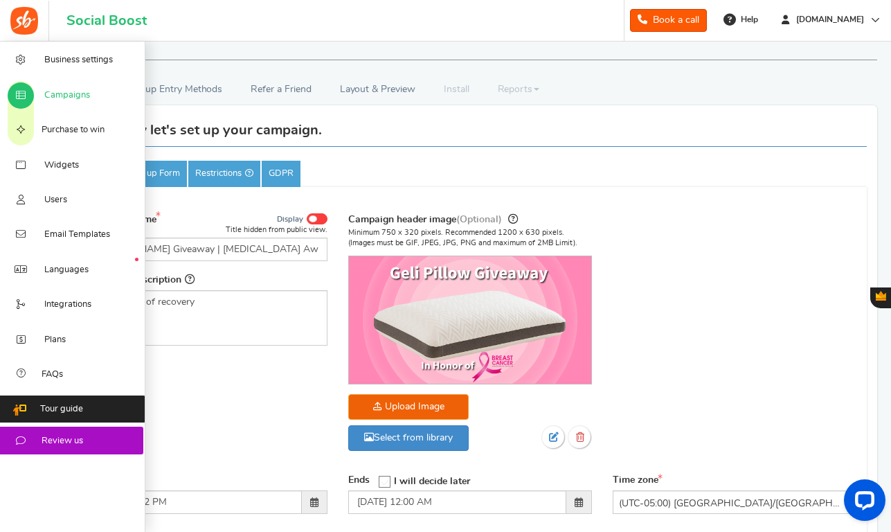
click at [28, 93] on icon at bounding box center [21, 95] width 14 height 11
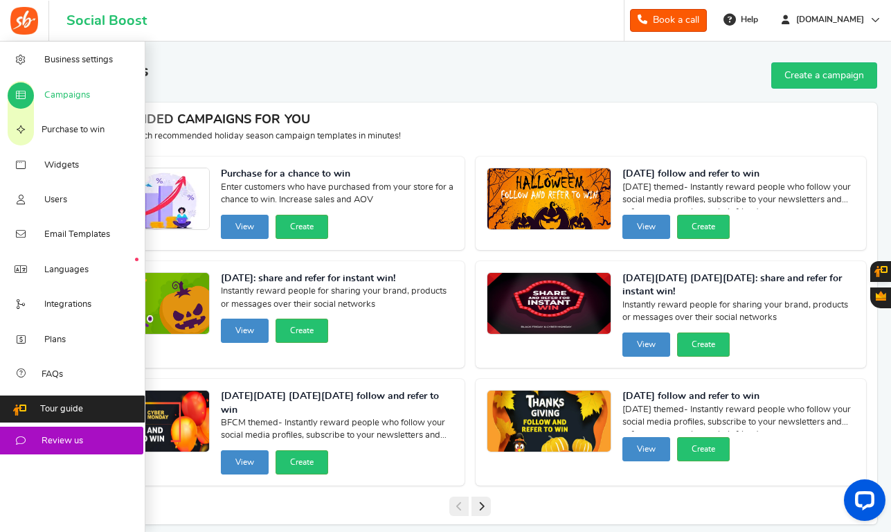
click at [17, 93] on icon at bounding box center [21, 95] width 14 height 11
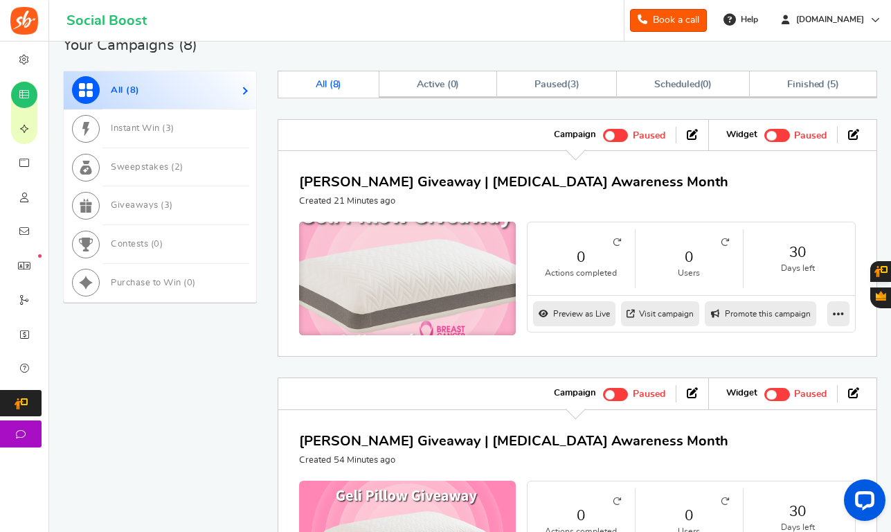
scroll to position [741, 0]
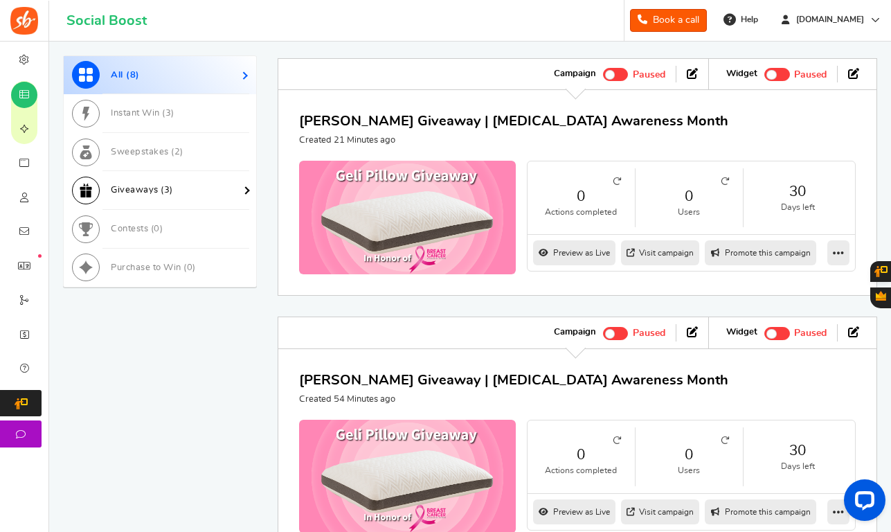
click at [151, 192] on span "Giveaways ( 3 )" at bounding box center [142, 190] width 62 height 9
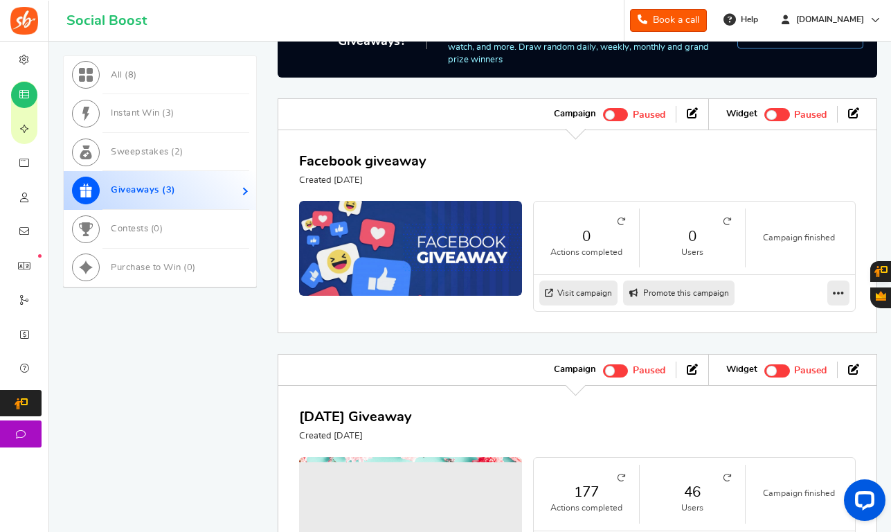
scroll to position [806, 0]
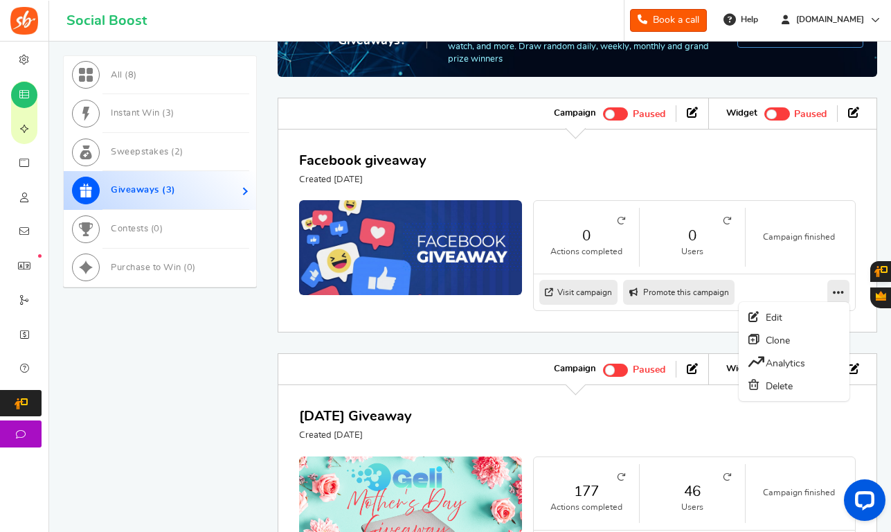
click at [839, 286] on icon at bounding box center [838, 292] width 11 height 12
click at [843, 286] on icon at bounding box center [838, 292] width 11 height 12
click at [792, 300] on div "Facebook giveaway Created 1 Month ago 0 Actions completed 0 Users Campaign fini…" at bounding box center [577, 231] width 599 height 204
click at [809, 306] on div "Facebook giveaway Created 1 Month ago 0 Actions completed 0 Users Campaign fini…" at bounding box center [577, 231] width 599 height 204
click at [835, 286] on icon at bounding box center [838, 292] width 11 height 12
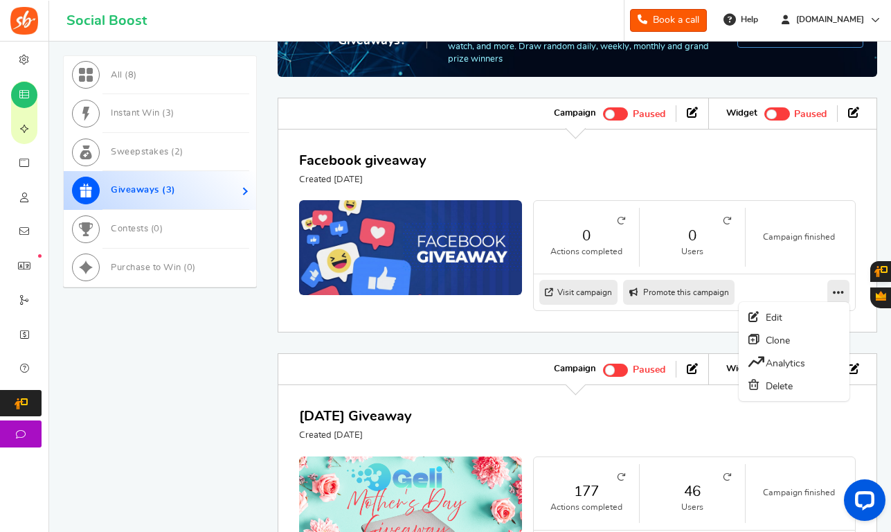
click at [829, 284] on link at bounding box center [838, 292] width 22 height 25
click at [833, 286] on icon at bounding box center [838, 292] width 11 height 12
click at [837, 286] on icon at bounding box center [838, 292] width 11 height 12
click at [836, 286] on icon at bounding box center [838, 292] width 11 height 12
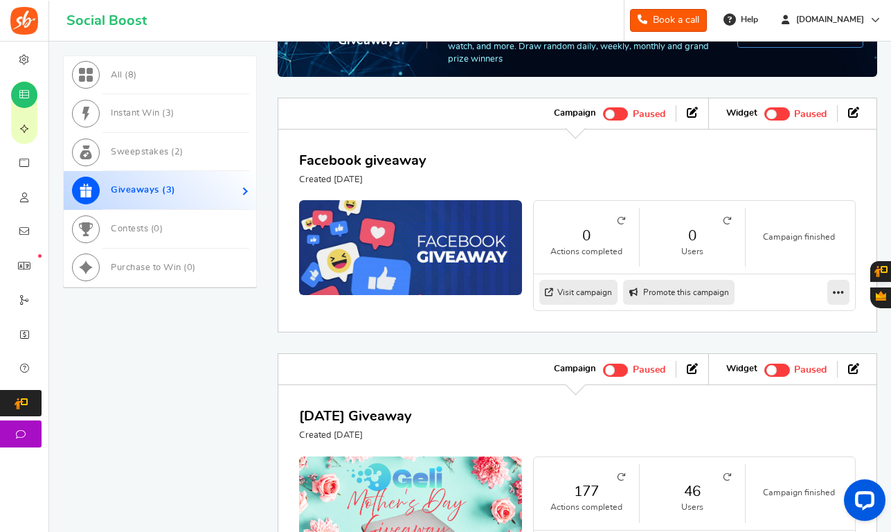
click at [797, 304] on div "Facebook giveaway Created 1 Month ago 0 Actions completed 0 Users Campaign fini…" at bounding box center [577, 231] width 599 height 204
click at [854, 107] on icon at bounding box center [853, 112] width 11 height 11
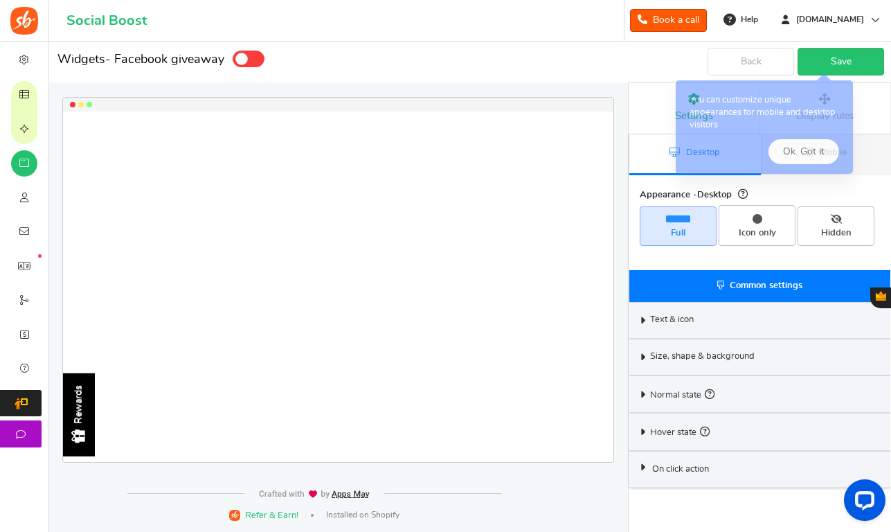
select select "left-side-drawer"
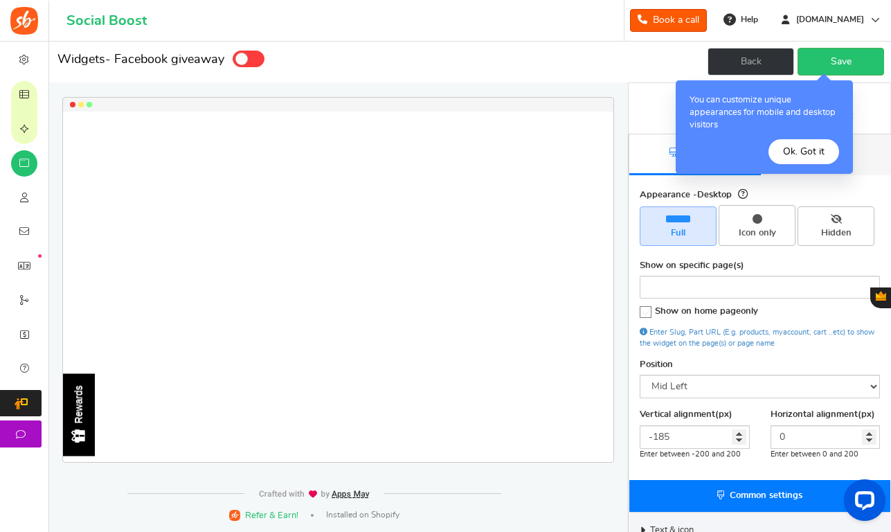
click at [719, 73] on link "Back" at bounding box center [750, 62] width 87 height 28
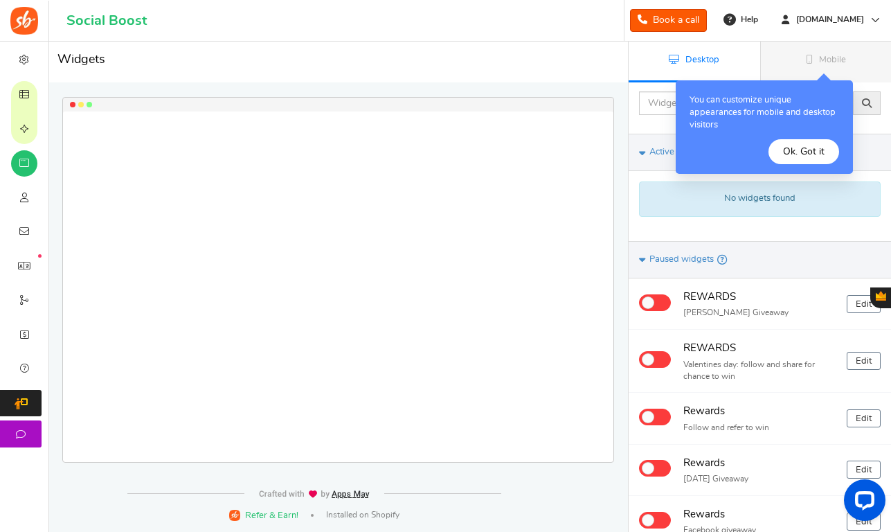
drag, startPoint x: 314, startPoint y: 245, endPoint x: 323, endPoint y: 240, distance: 10.2
click at [314, 245] on div at bounding box center [338, 286] width 550 height 350
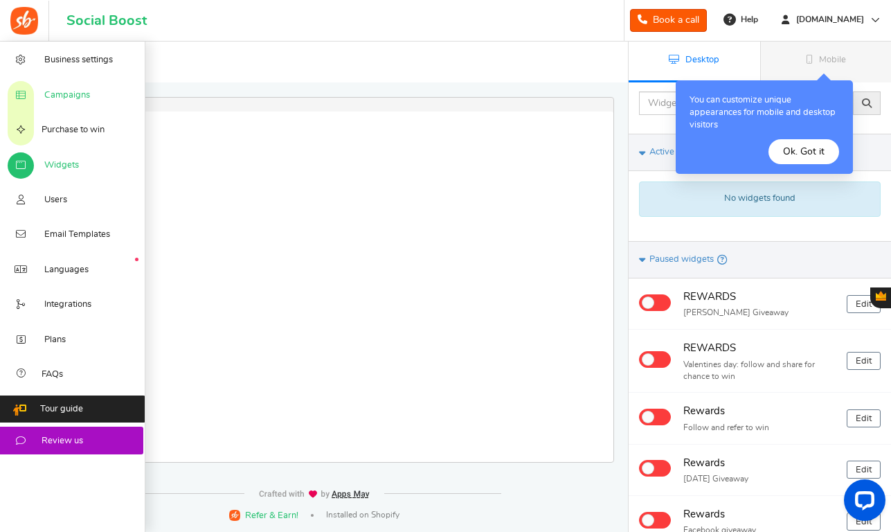
click at [22, 98] on icon at bounding box center [21, 95] width 14 height 11
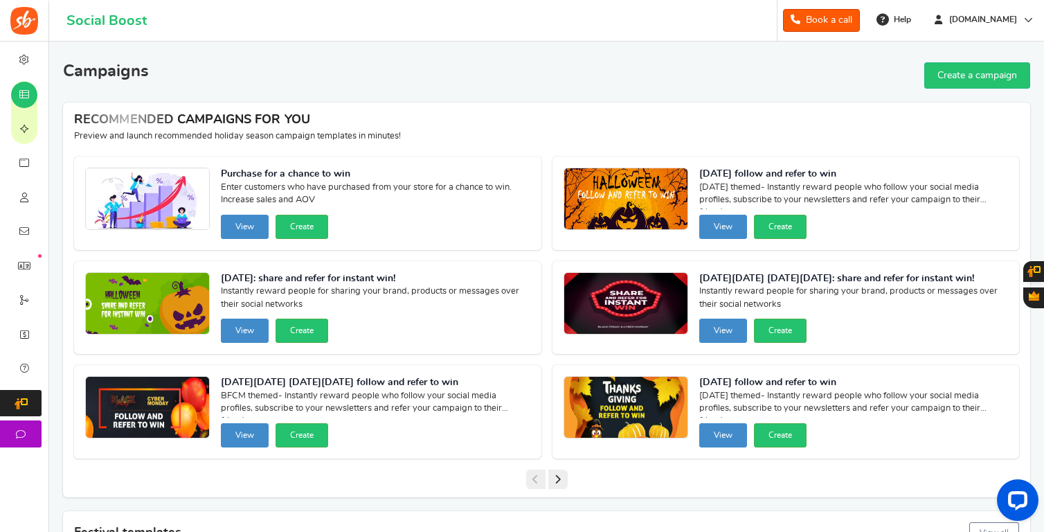
click at [492, 76] on div "Campaigns Create a campaign" at bounding box center [546, 75] width 967 height 26
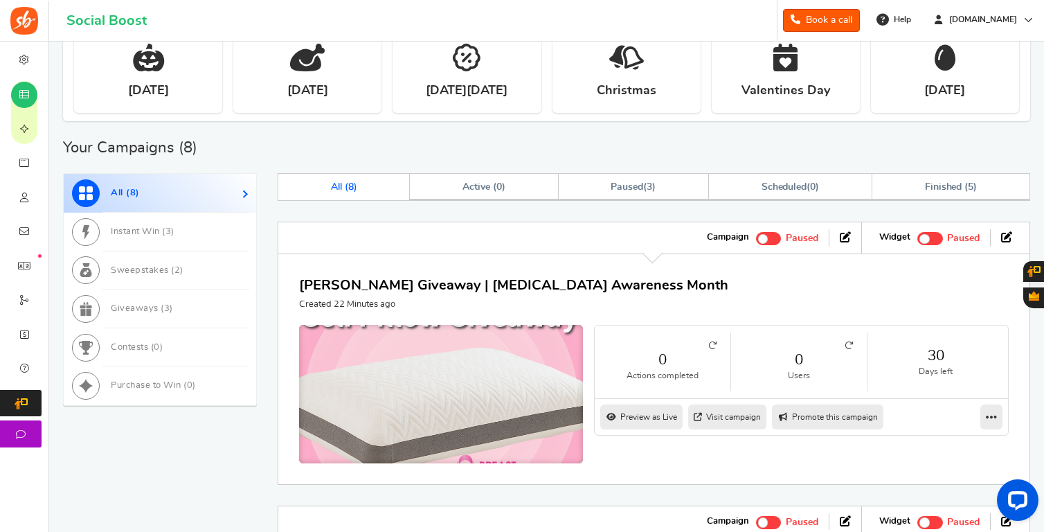
scroll to position [584, 0]
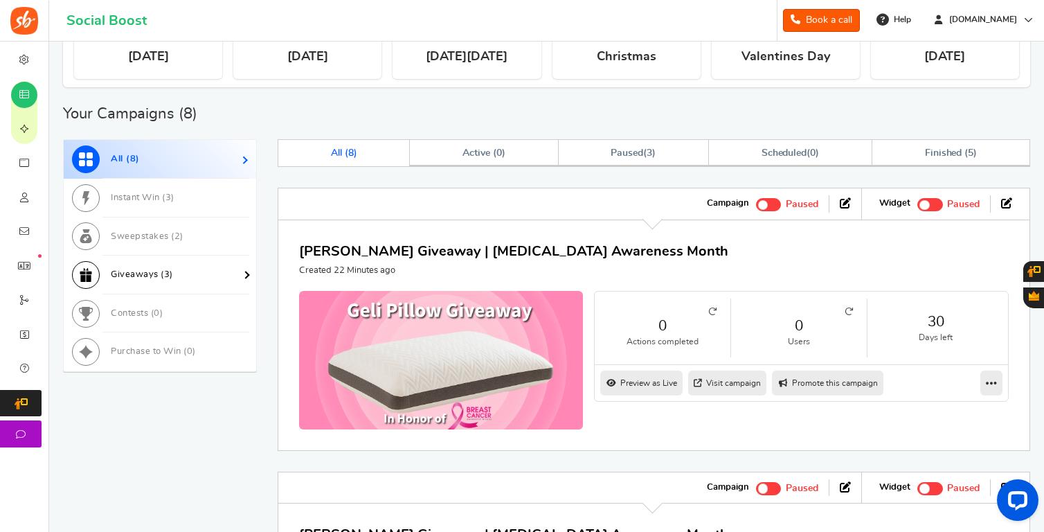
click at [154, 271] on span "Giveaways ( 3 )" at bounding box center [142, 274] width 62 height 9
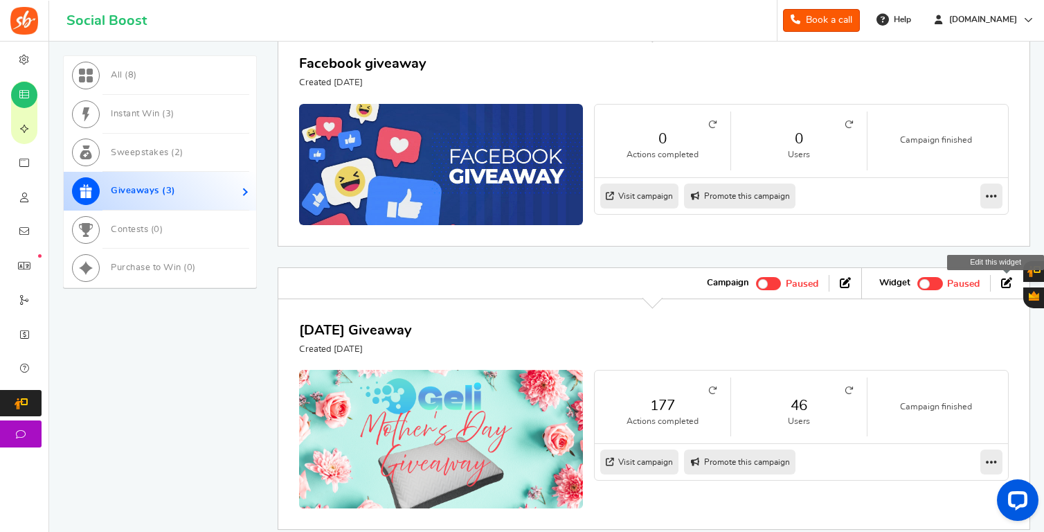
scroll to position [860, 0]
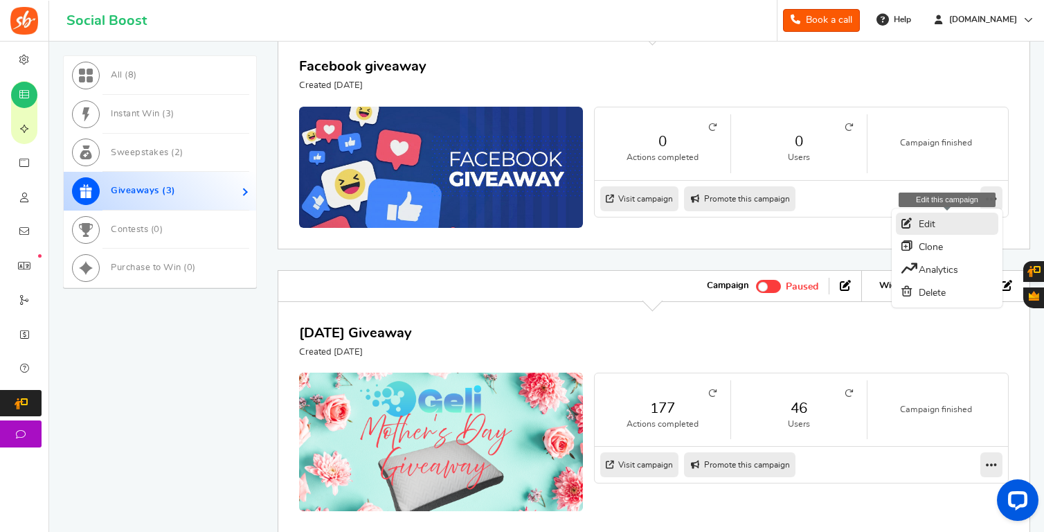
click at [947, 226] on link "Edit" at bounding box center [947, 224] width 102 height 22
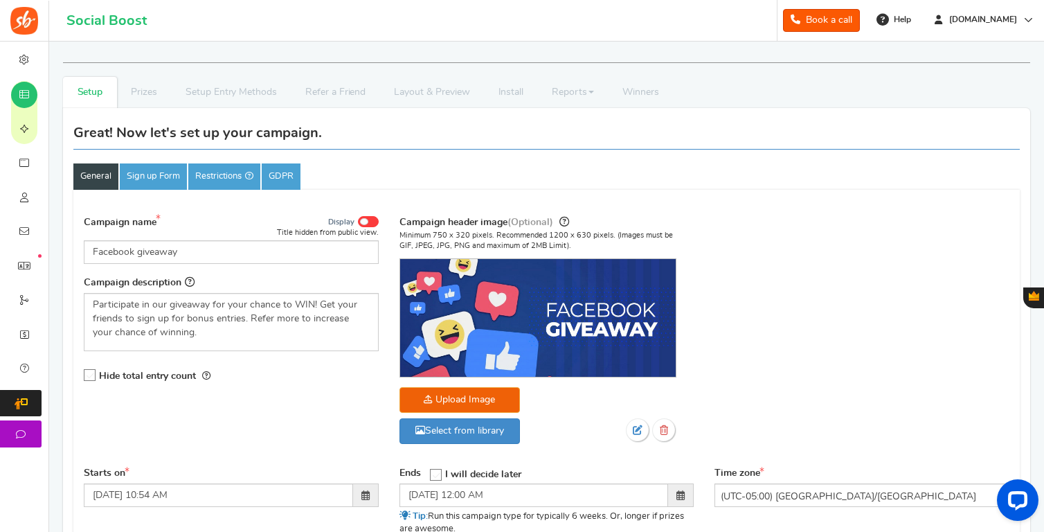
click at [943, 234] on div "Campaign name Display Title hidden from public view. Facebook giveaway This wil…" at bounding box center [546, 336] width 946 height 259
click at [942, 235] on div "Campaign name Display Title hidden from public view. Facebook giveaway This wil…" at bounding box center [546, 336] width 946 height 259
